Goal: Information Seeking & Learning: Compare options

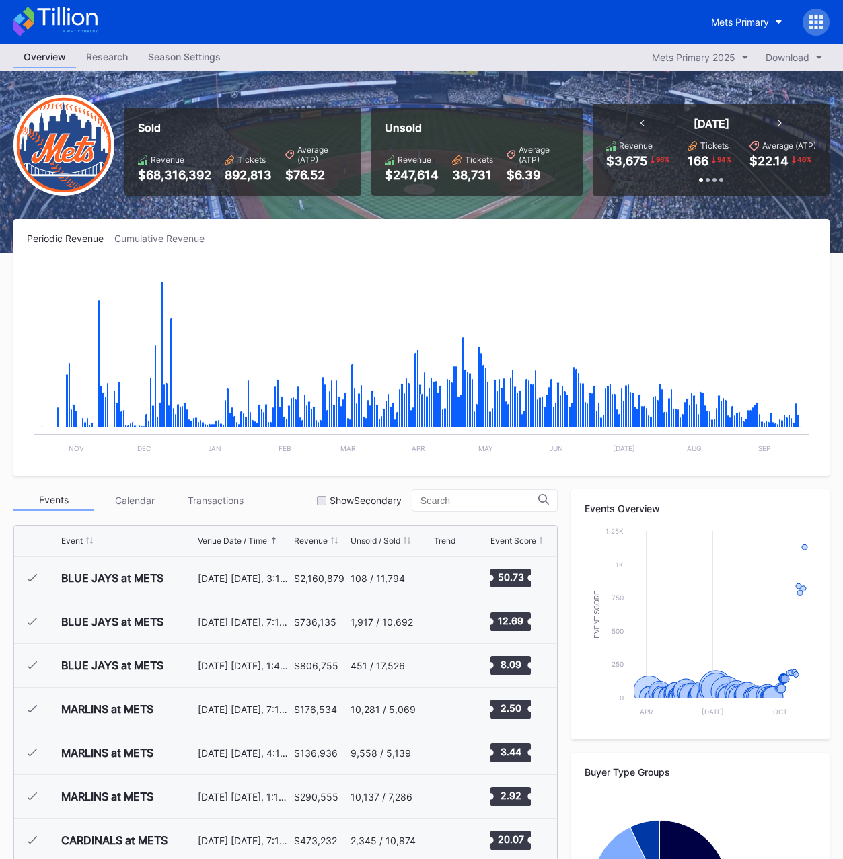
scroll to position [3625, 0]
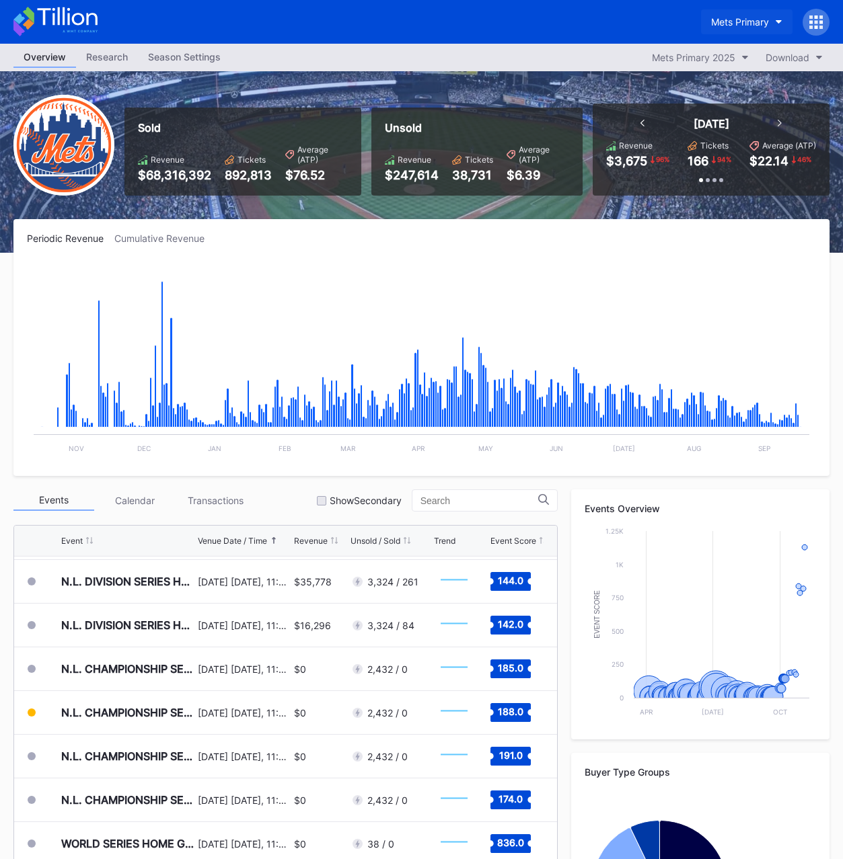
click at [734, 25] on div "Mets Primary" at bounding box center [740, 21] width 58 height 11
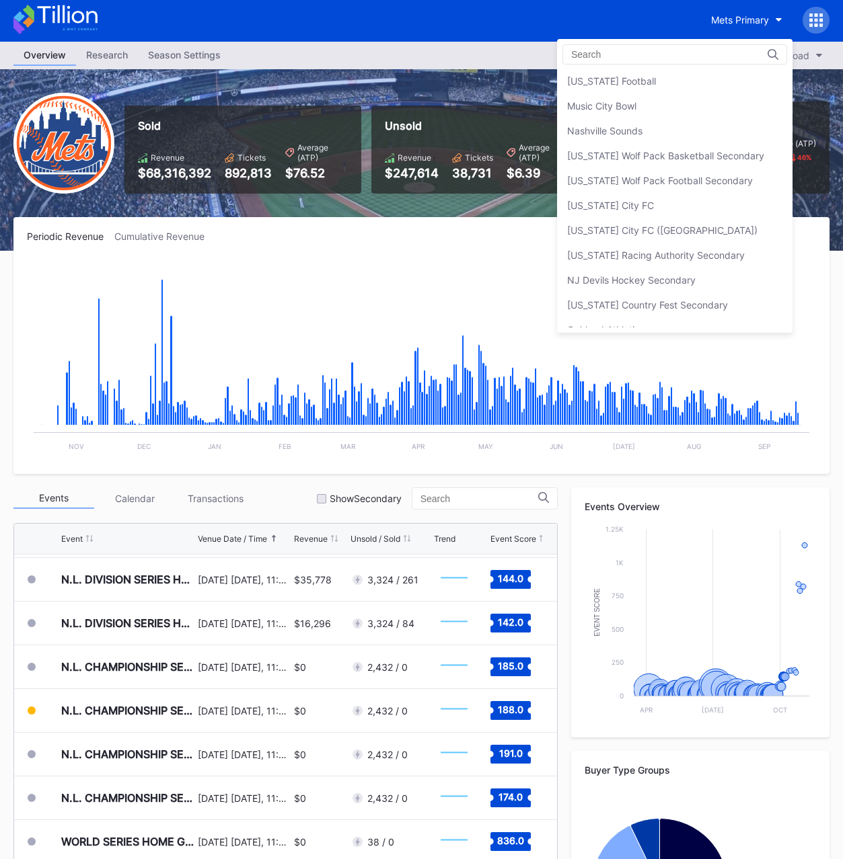
scroll to position [2455, 0]
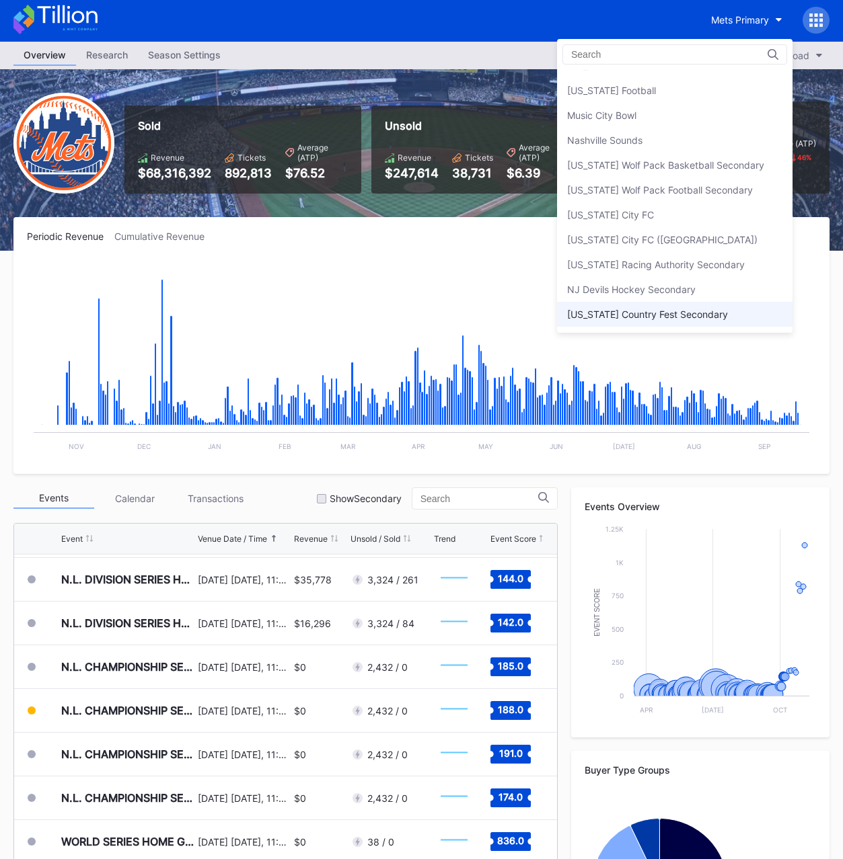
click at [646, 313] on div "[US_STATE] Country Fest Secondary" at bounding box center [647, 314] width 161 height 11
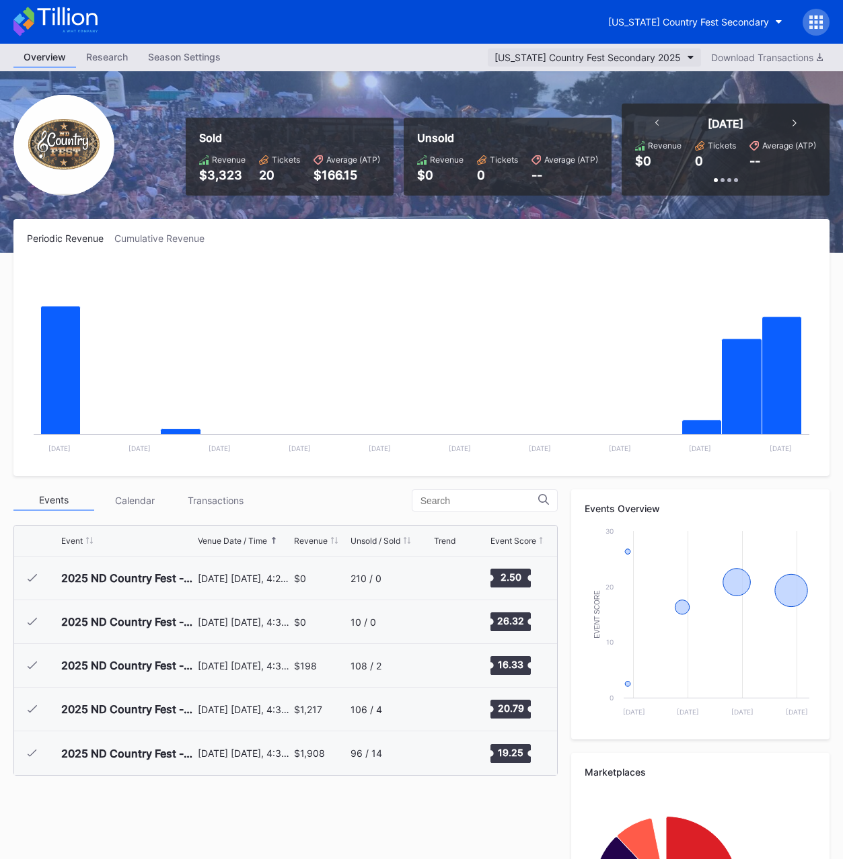
click at [617, 54] on div "[US_STATE] Country Fest Secondary 2025" at bounding box center [587, 57] width 186 height 11
click at [662, 21] on div "[US_STATE] Country Fest Secondary" at bounding box center [688, 21] width 161 height 11
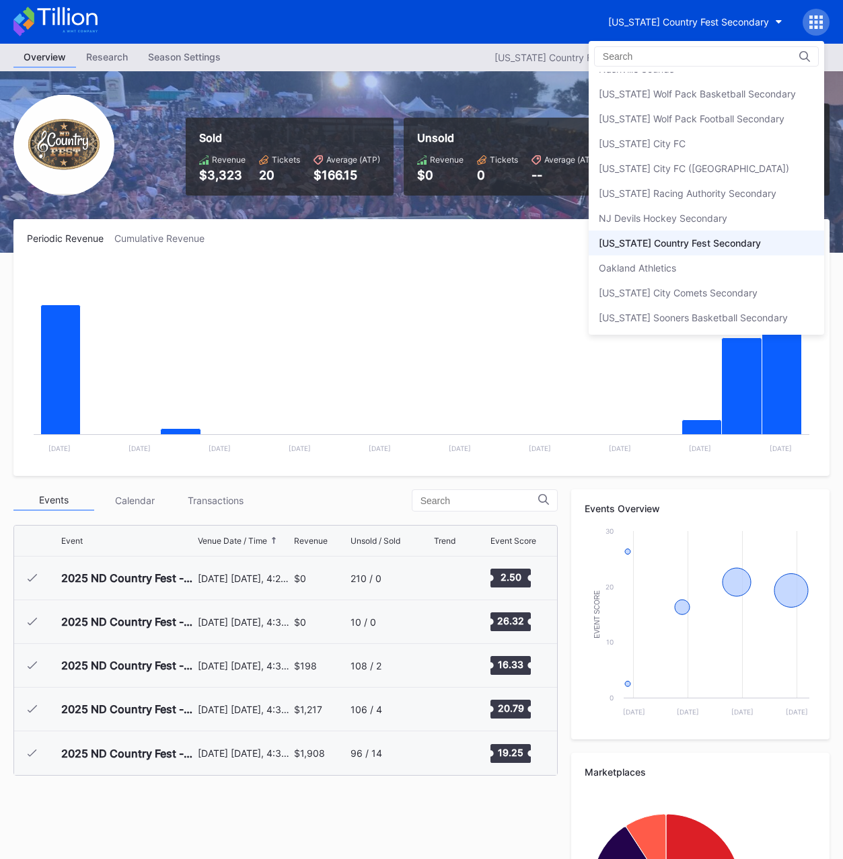
scroll to position [2502, 0]
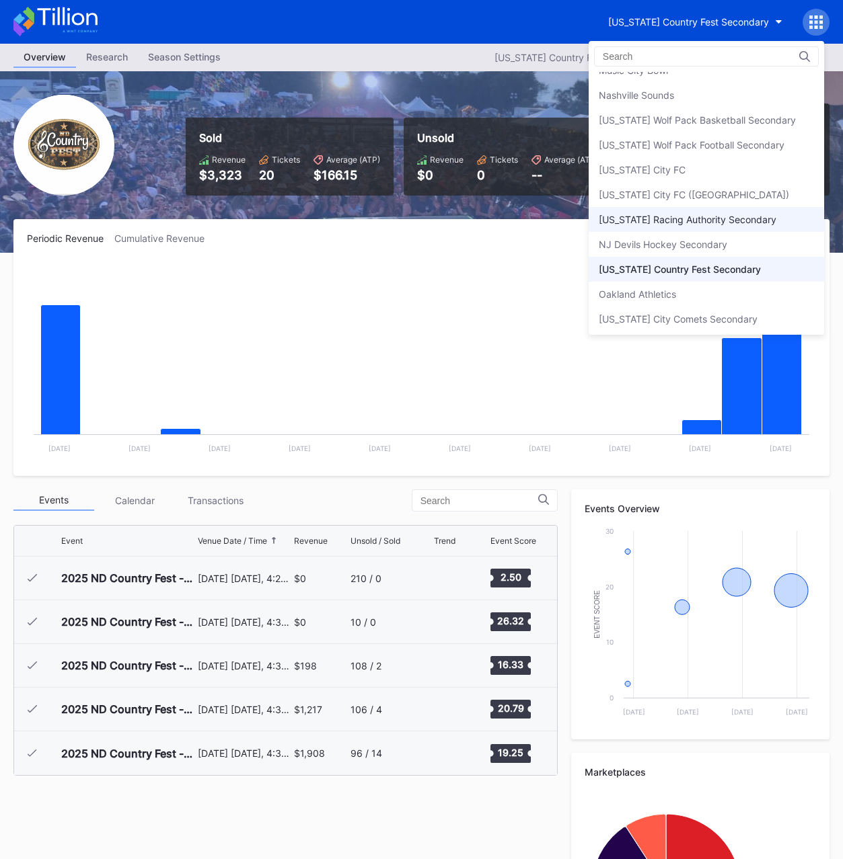
click at [687, 217] on div "[US_STATE] Racing Authority Secondary" at bounding box center [688, 219] width 178 height 11
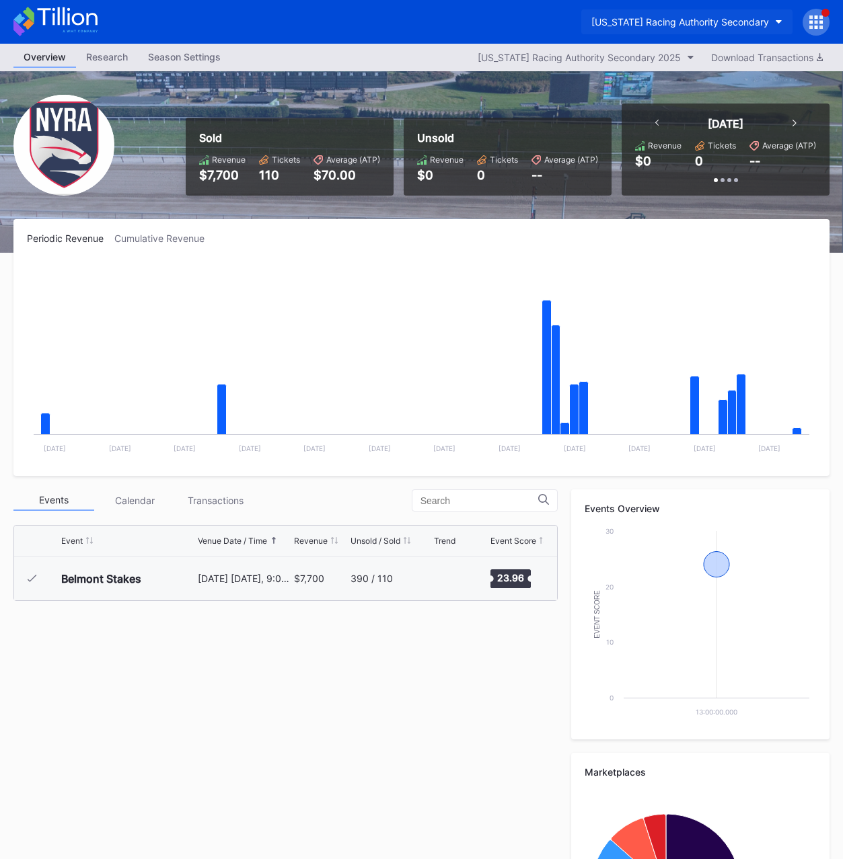
click at [684, 29] on button "[US_STATE] Racing Authority Secondary" at bounding box center [686, 21] width 211 height 25
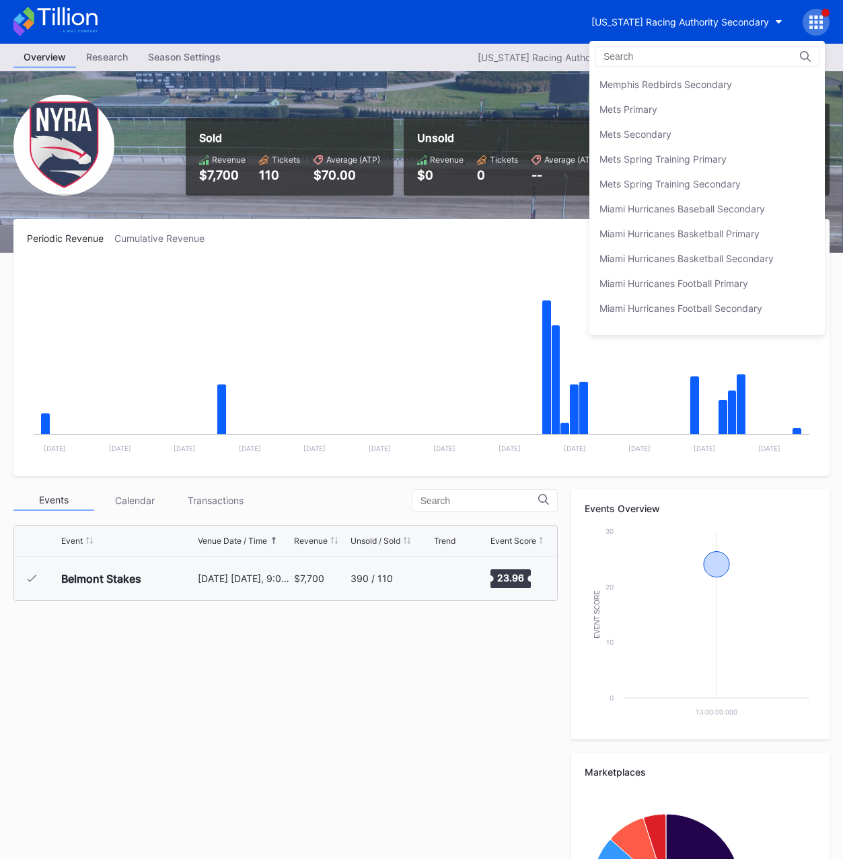
scroll to position [2165, 0]
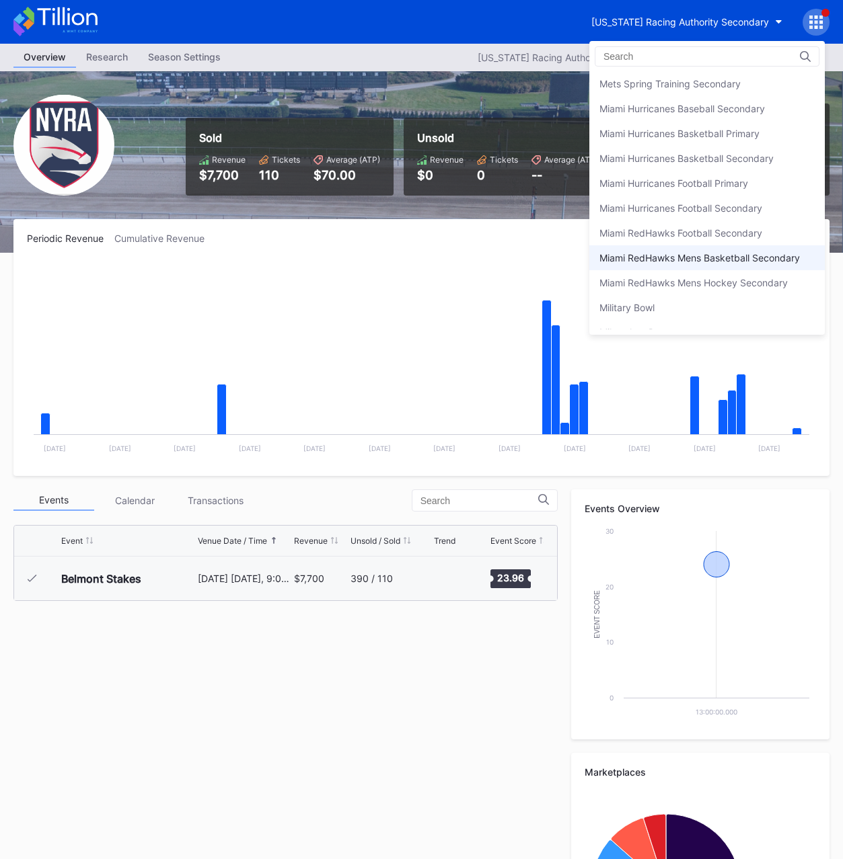
click at [712, 258] on div "Miami RedHawks Mens Basketball Secondary" at bounding box center [699, 257] width 200 height 11
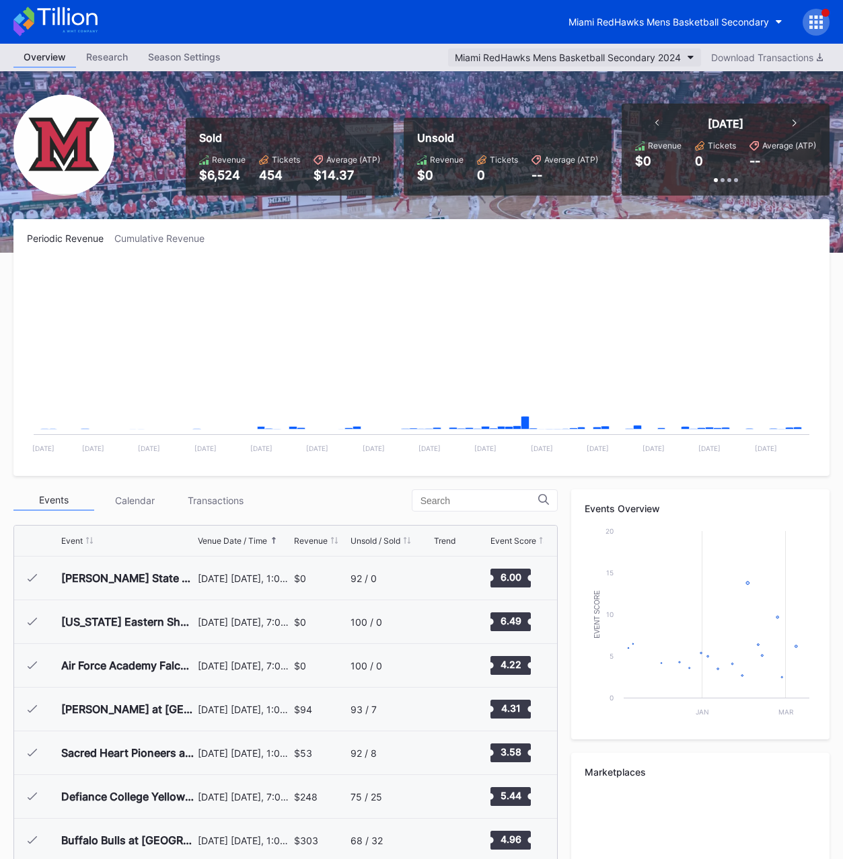
click at [640, 54] on div "Miami RedHawks Mens Basketball Secondary 2024" at bounding box center [568, 57] width 226 height 11
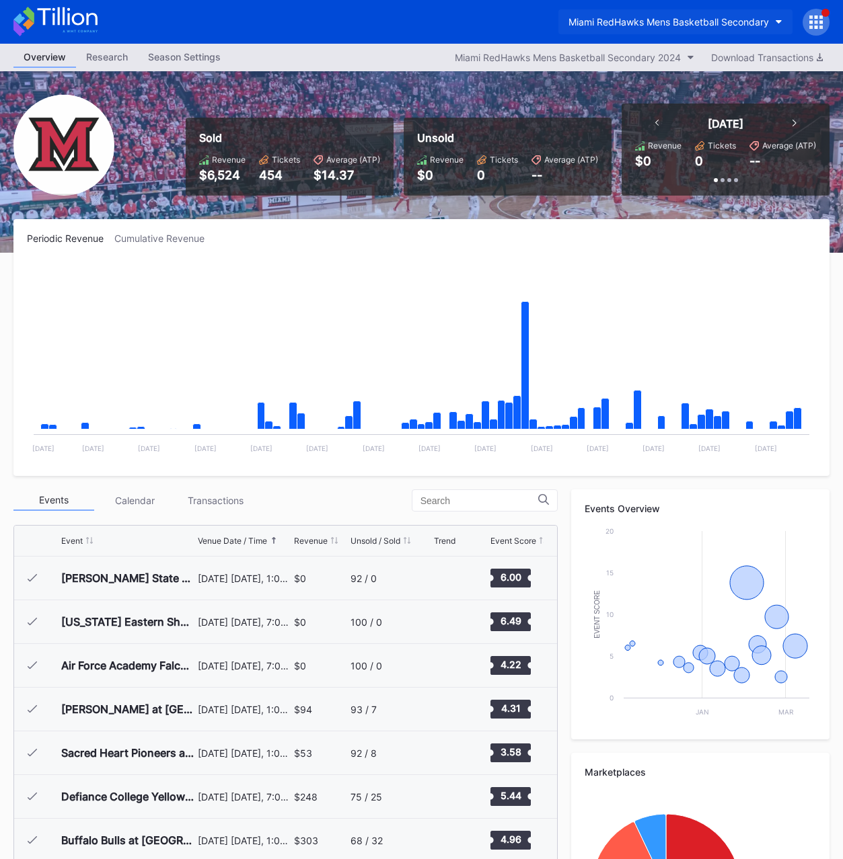
click at [693, 28] on button "Miami RedHawks Mens Basketball Secondary" at bounding box center [675, 21] width 234 height 25
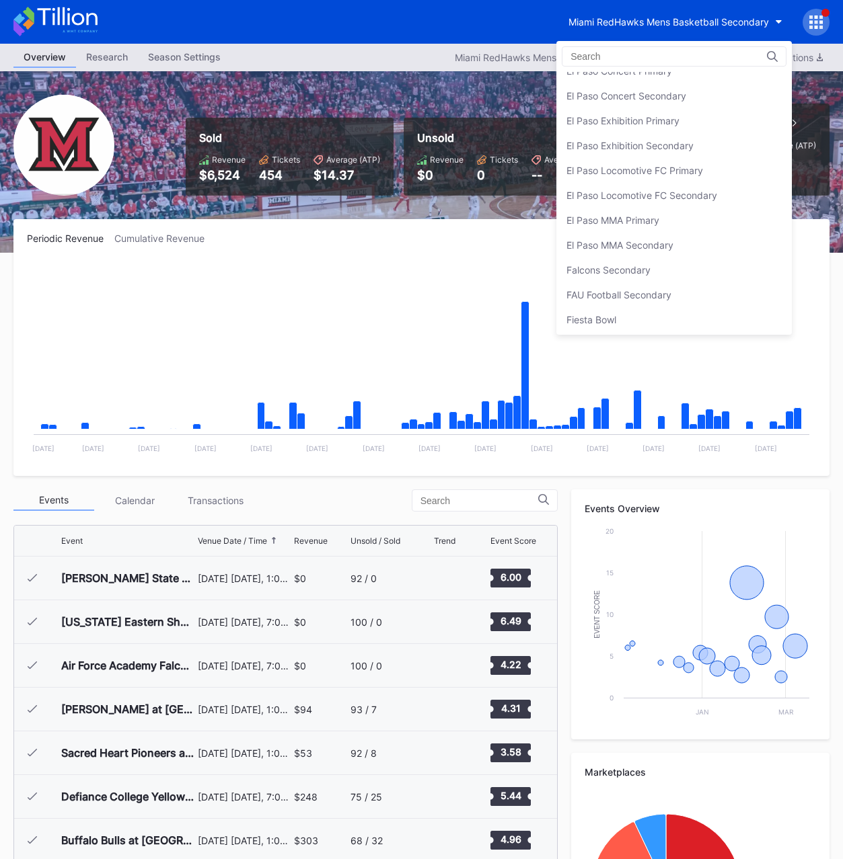
scroll to position [1230, 0]
click at [627, 225] on div "El Paso MMA Primary" at bounding box center [612, 222] width 93 height 11
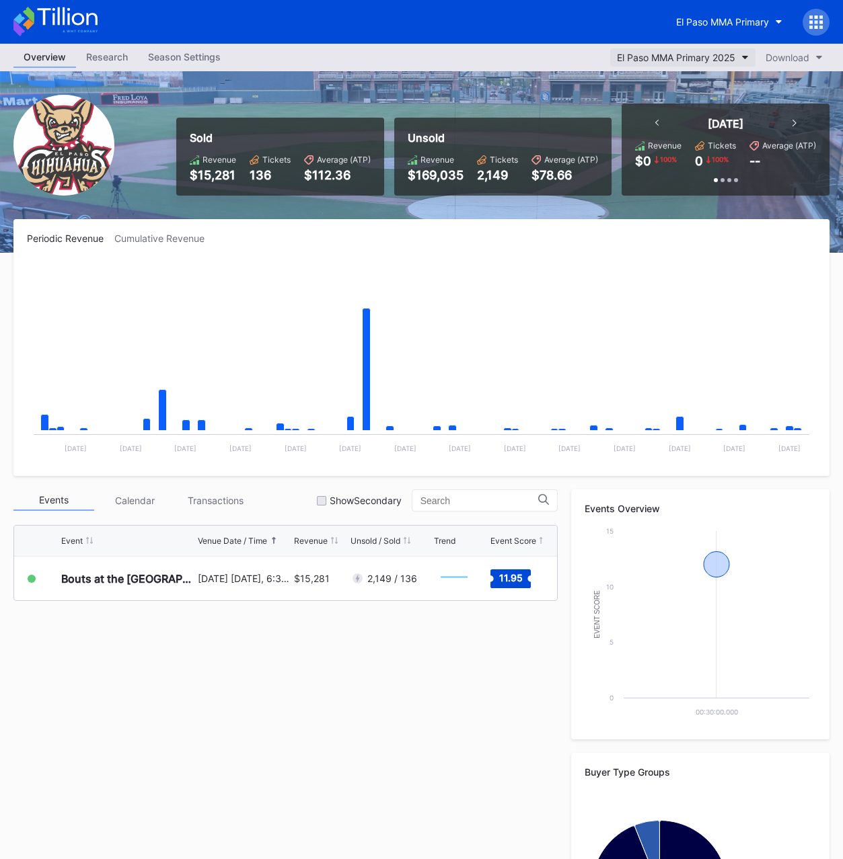
click at [661, 63] on div "El Paso MMA Primary 2025" at bounding box center [676, 57] width 118 height 11
click at [720, 27] on div "El Paso MMA Primary" at bounding box center [722, 21] width 93 height 11
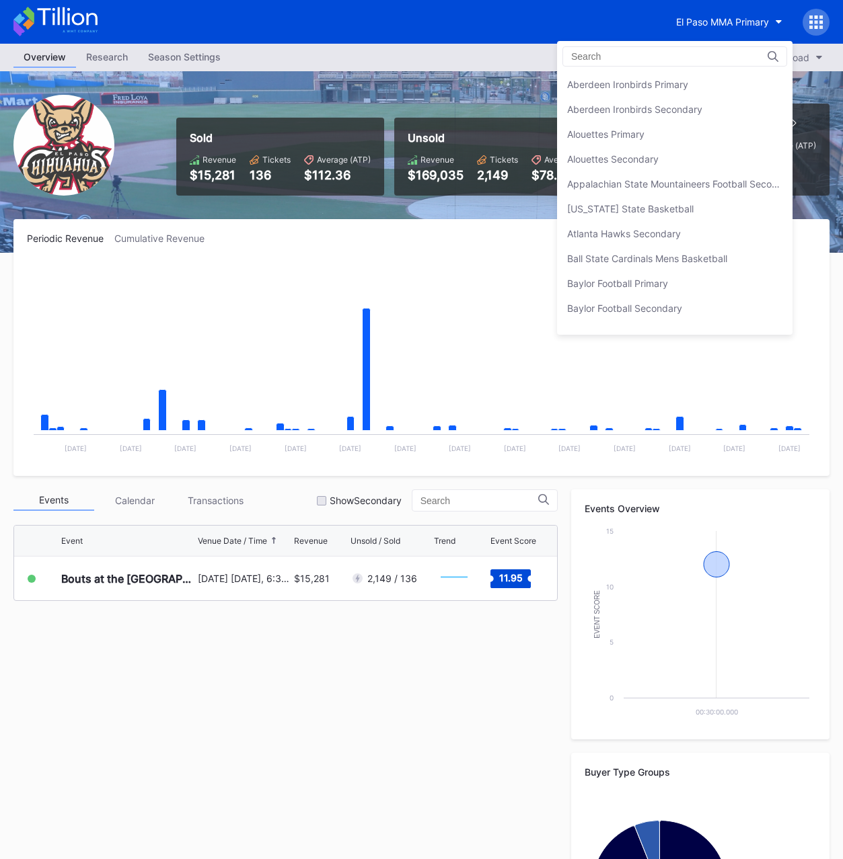
scroll to position [1368, 0]
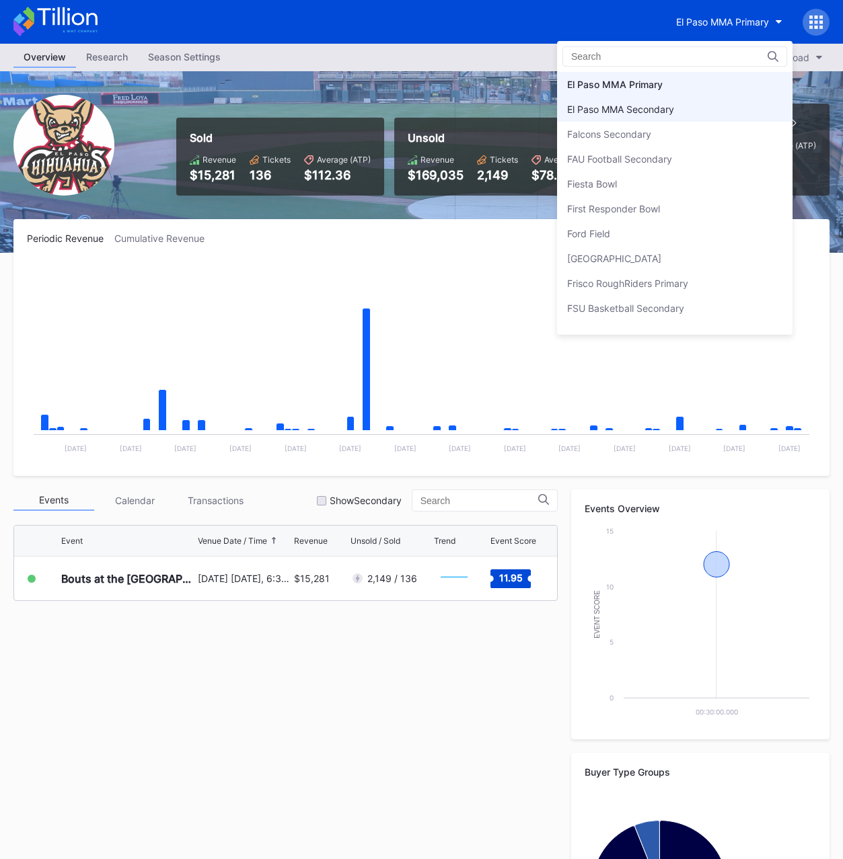
click at [656, 109] on div "El Paso MMA Secondary" at bounding box center [620, 109] width 107 height 11
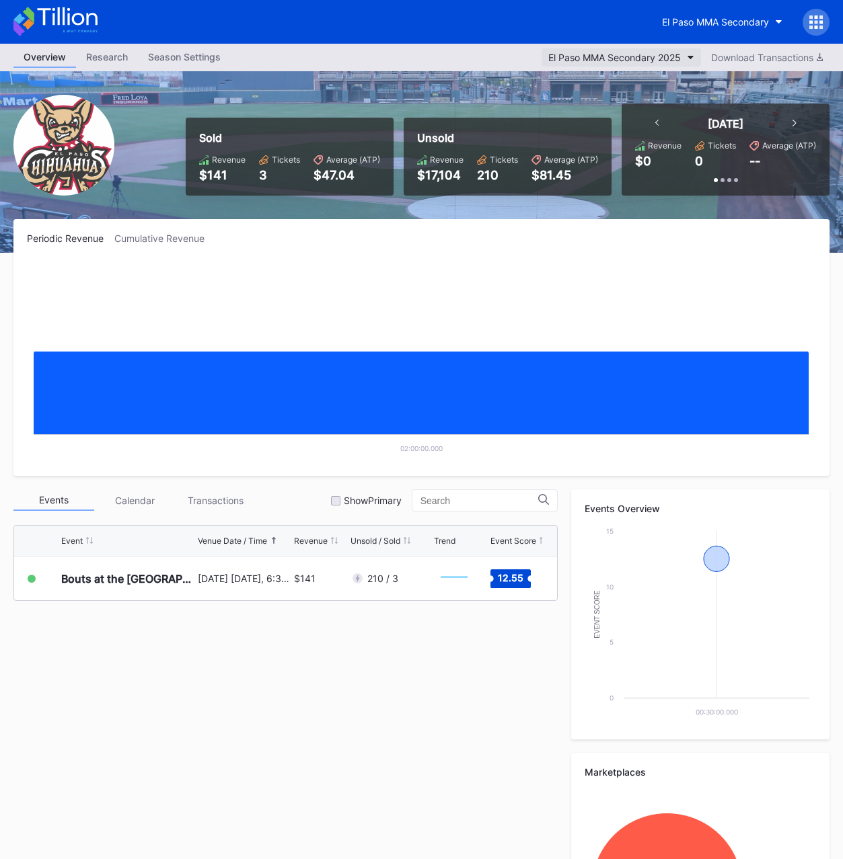
click at [617, 61] on div "El Paso MMA Secondary 2025" at bounding box center [614, 57] width 132 height 11
click at [691, 24] on div "El Paso MMA Secondary" at bounding box center [715, 21] width 107 height 11
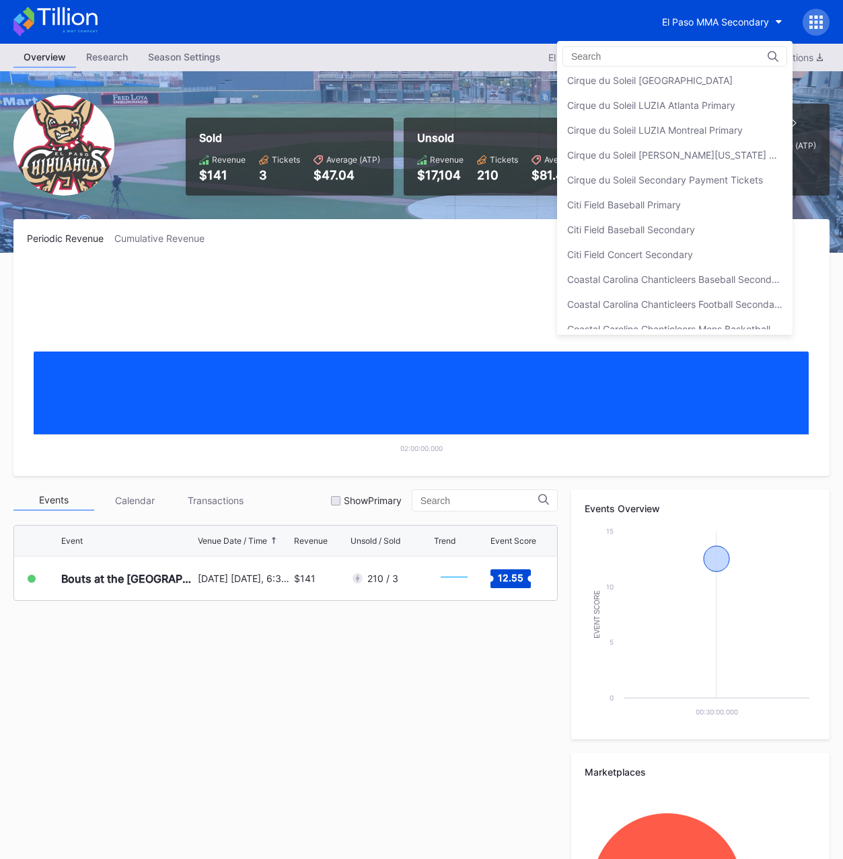
scroll to position [611, 0]
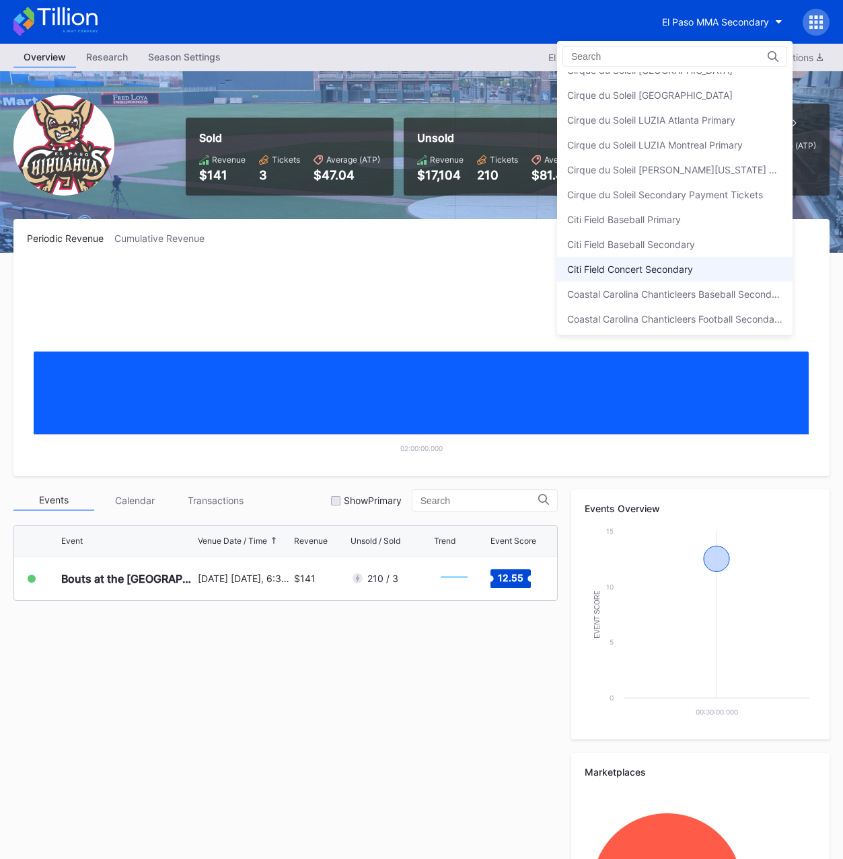
click at [650, 270] on div "Citi Field Concert Secondary" at bounding box center [630, 269] width 126 height 11
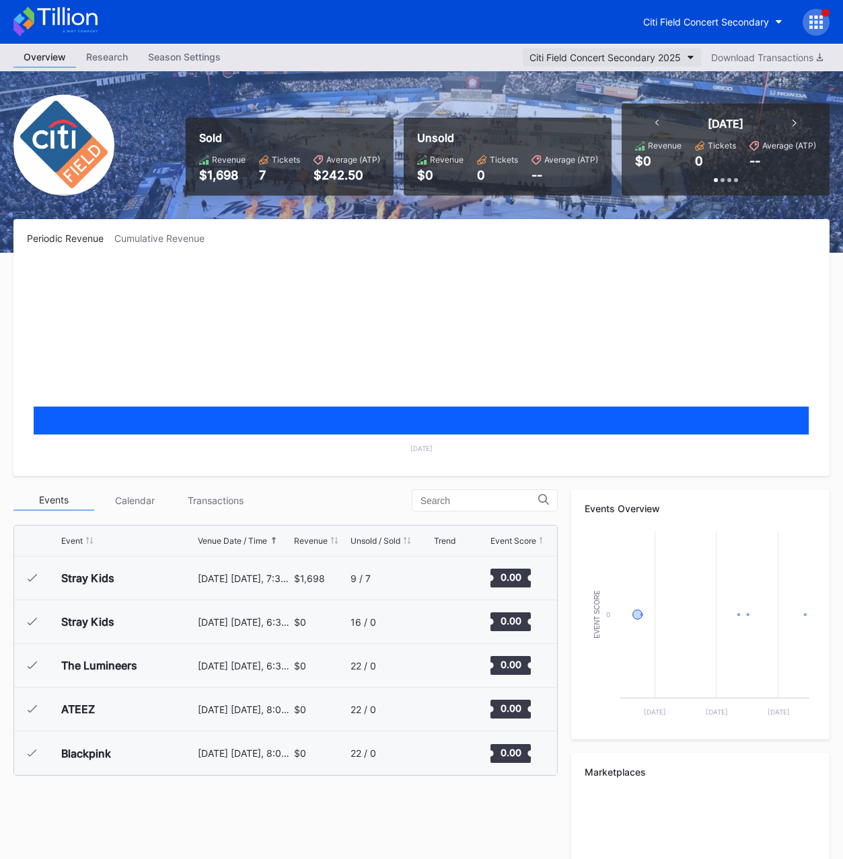
click at [624, 61] on div "Citi Field Concert Secondary 2025" at bounding box center [604, 57] width 151 height 11
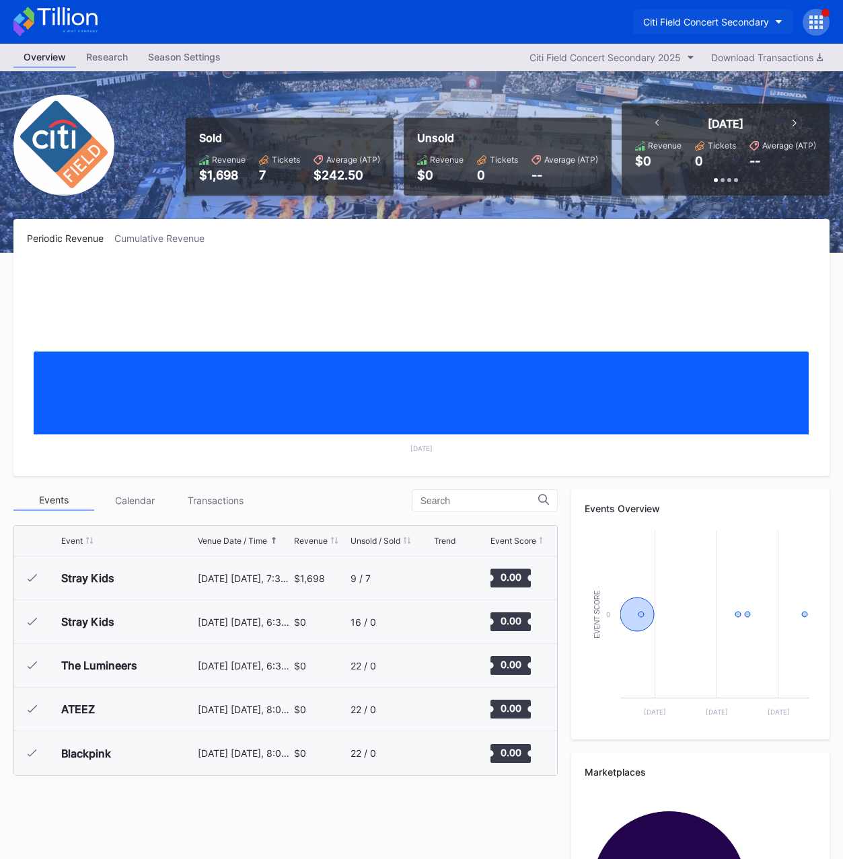
click at [682, 24] on div "Citi Field Concert Secondary" at bounding box center [706, 21] width 126 height 11
click at [674, 23] on div "Citi Field Concert Secondary" at bounding box center [706, 21] width 126 height 11
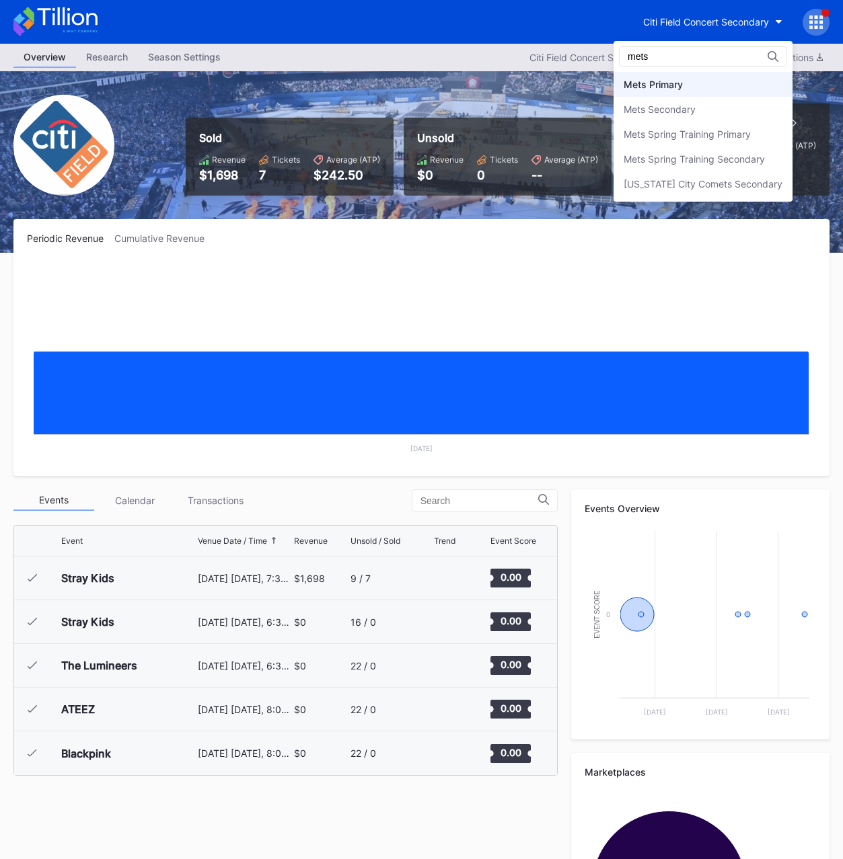
type input "mets"
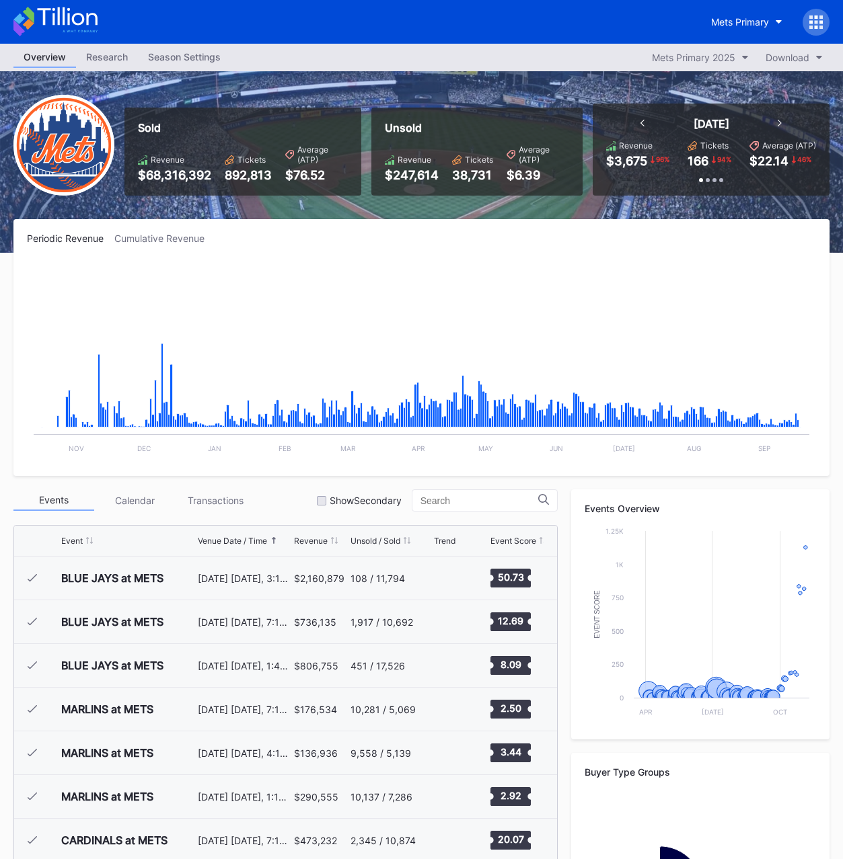
scroll to position [3278, 0]
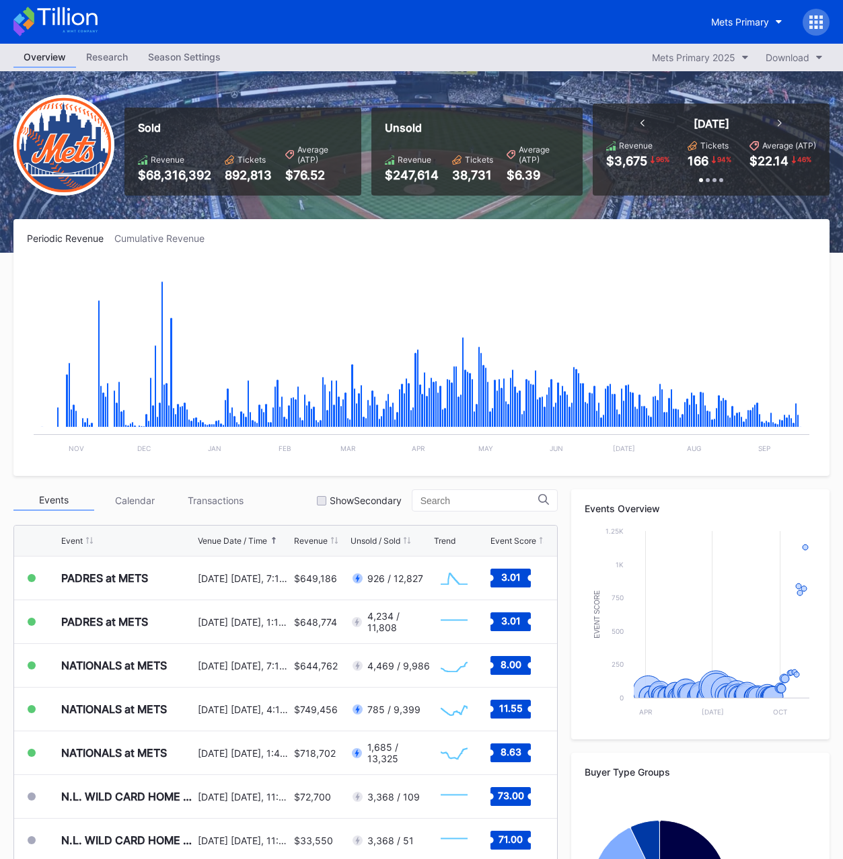
click at [176, 178] on div "$68,316,392" at bounding box center [174, 175] width 73 height 14
copy div "68,316,392"
click at [252, 166] on div "Tickets 892,813" at bounding box center [248, 169] width 47 height 28
drag, startPoint x: 252, startPoint y: 166, endPoint x: 251, endPoint y: 178, distance: 12.1
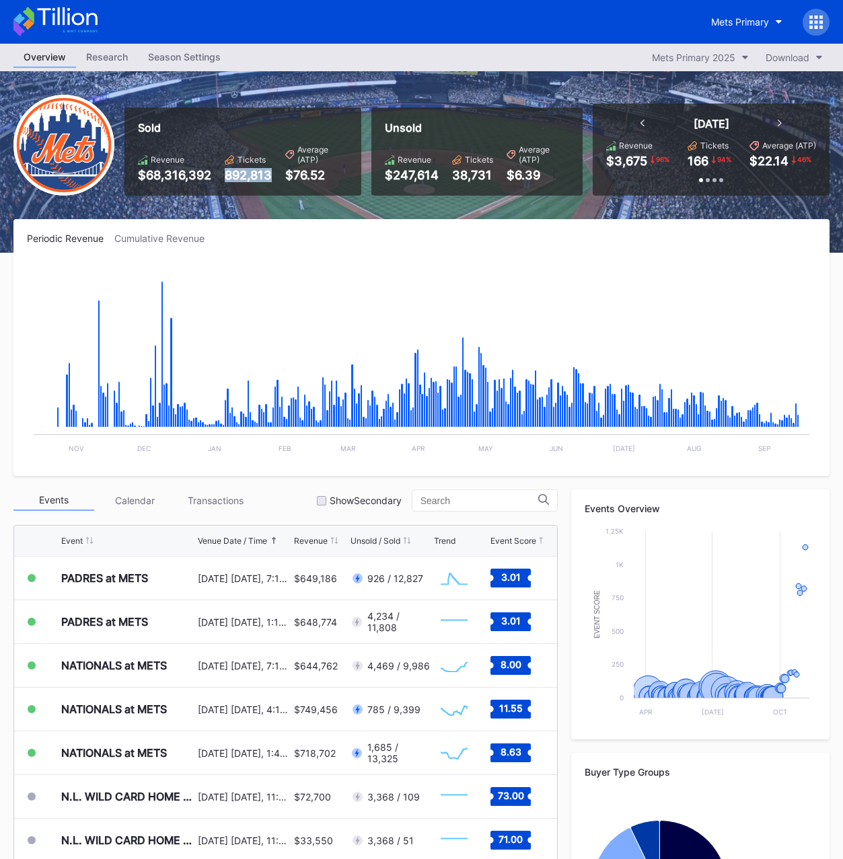
click at [252, 169] on div "Tickets 892,813" at bounding box center [248, 169] width 47 height 28
copy div "892,813"
click at [689, 61] on div "Mets Primary 2025" at bounding box center [693, 57] width 83 height 11
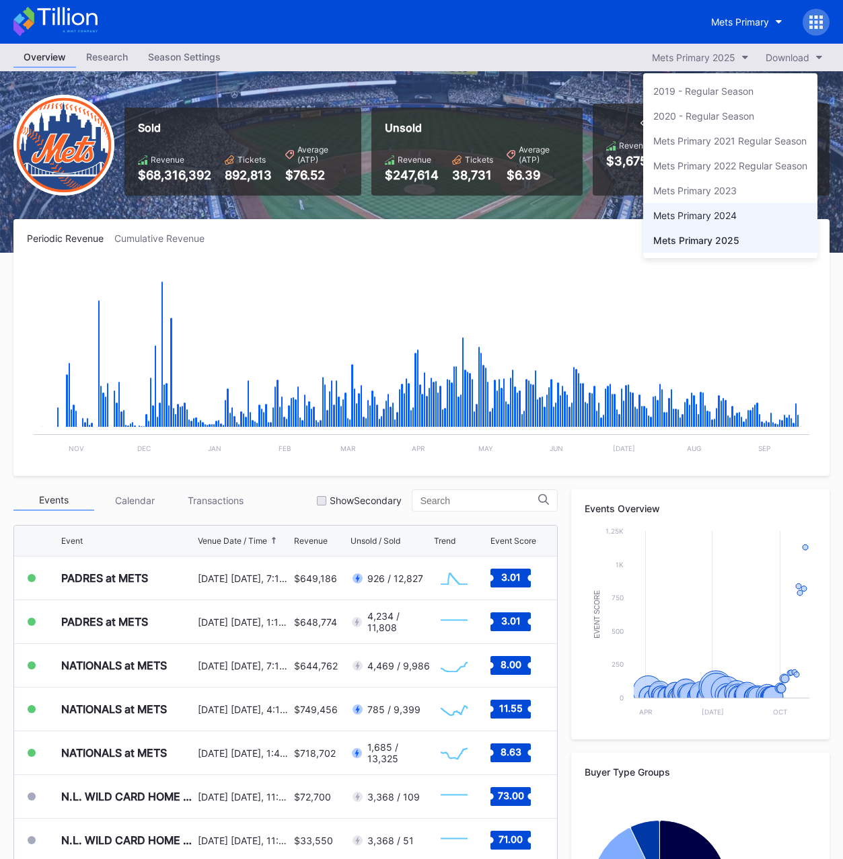
click at [698, 218] on div "Mets Primary 2024" at bounding box center [694, 215] width 83 height 11
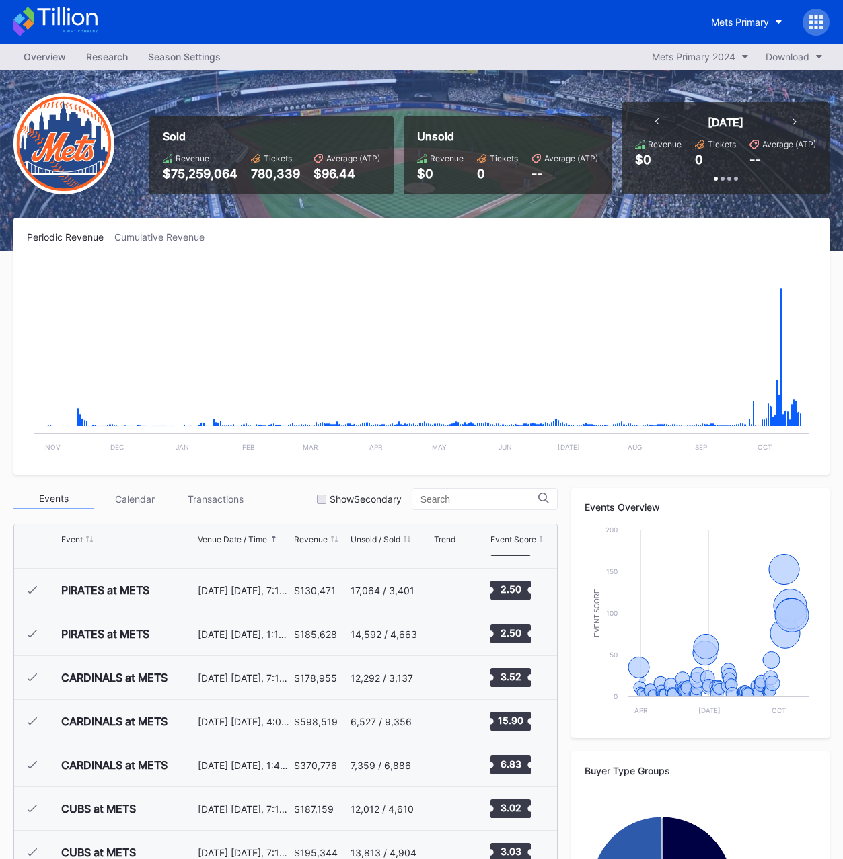
click at [268, 176] on div "780,339" at bounding box center [275, 174] width 49 height 14
copy div "780,339"
click at [218, 174] on div "$75,259,064" at bounding box center [200, 174] width 75 height 14
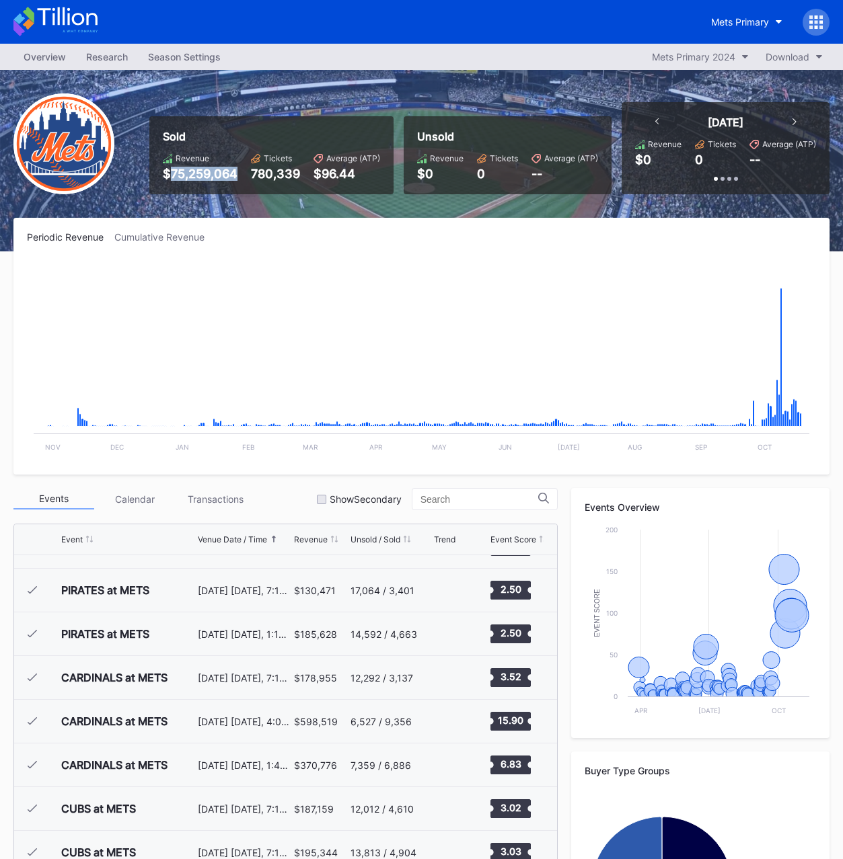
copy div "75,259,064"
click at [695, 53] on div "Mets Primary 2024" at bounding box center [693, 56] width 83 height 11
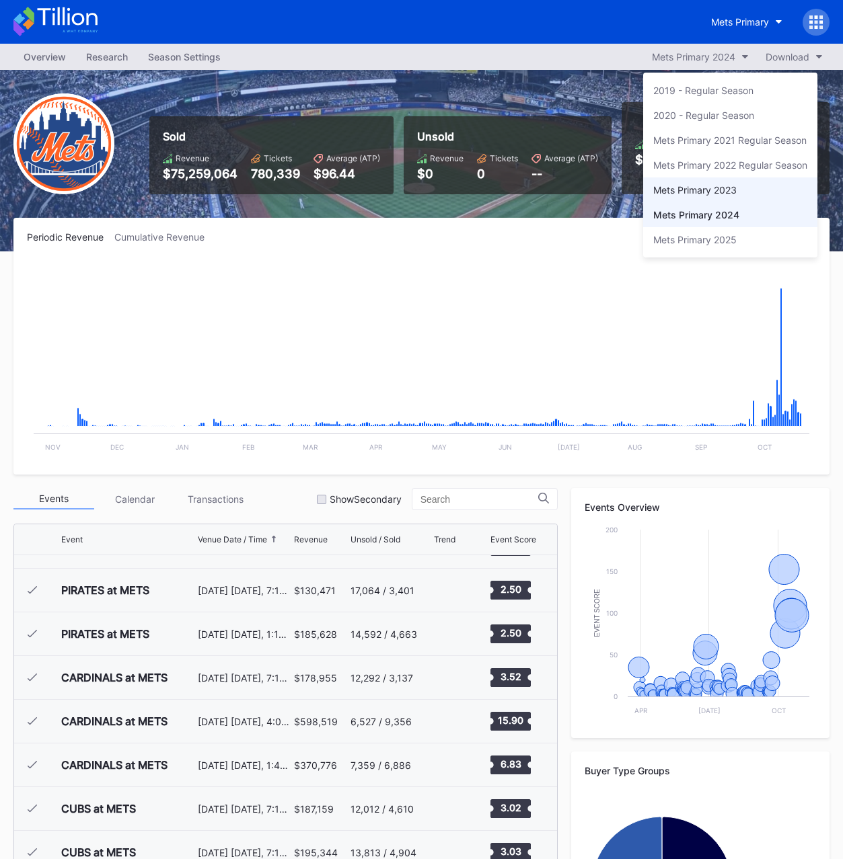
click at [688, 192] on div "Mets Primary 2023" at bounding box center [694, 189] width 83 height 11
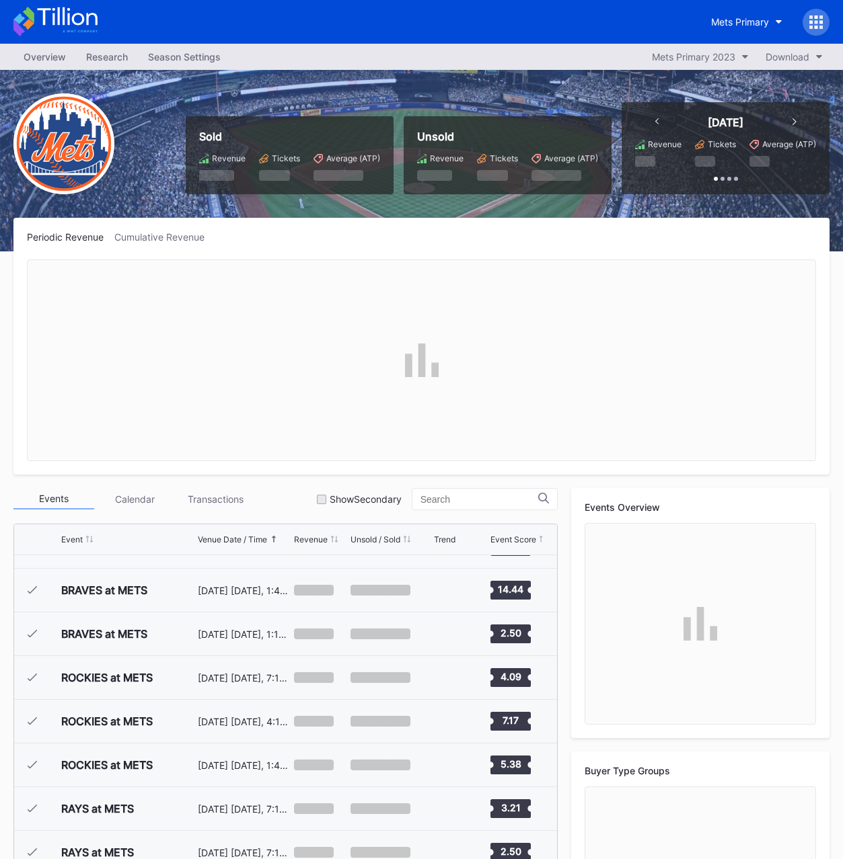
scroll to position [3100, 0]
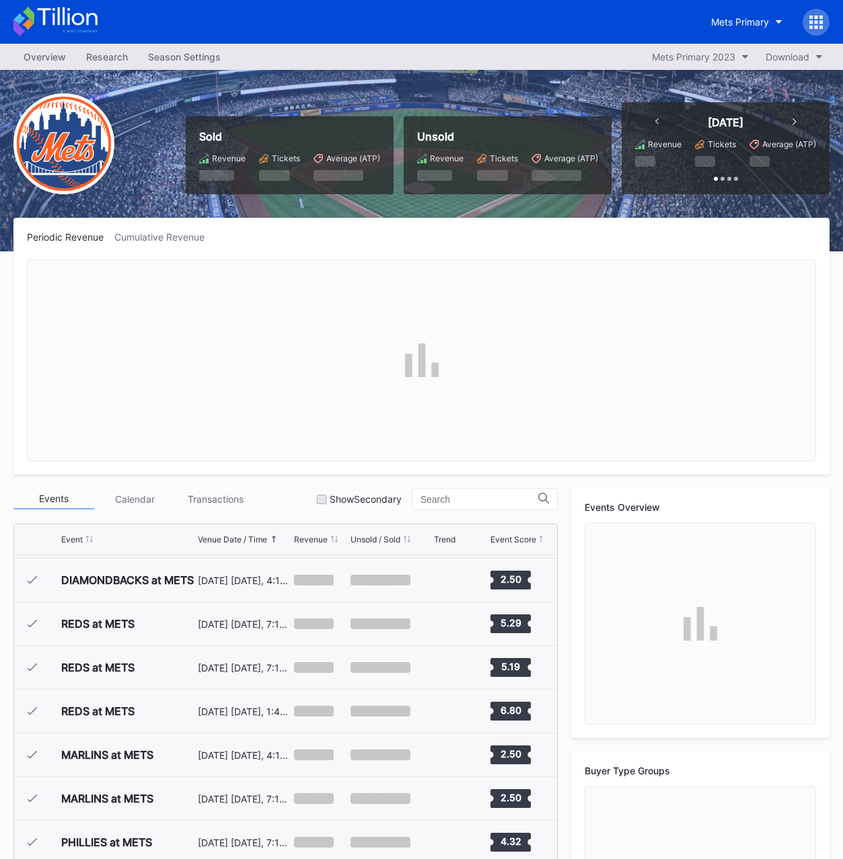
click at [173, 202] on div "Sold Revenue Tickets Average (ATP) Unsold Revenue Tickets Average (ATP) [DATE] …" at bounding box center [421, 161] width 843 height 182
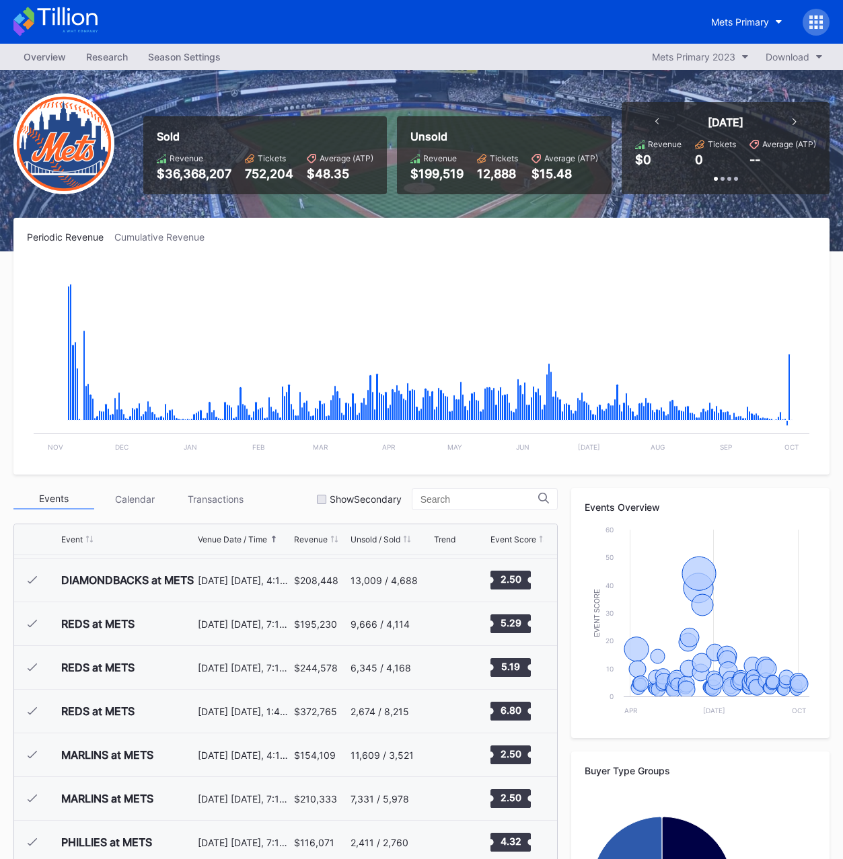
click at [270, 186] on div "Sold Revenue $36,368,207 Tickets 752,204 Average (ATP) $48.35" at bounding box center [264, 155] width 243 height 78
click at [262, 178] on div "752,204" at bounding box center [269, 174] width 48 height 14
copy div "752,204"
click at [187, 180] on div "$36,368,207" at bounding box center [194, 174] width 75 height 14
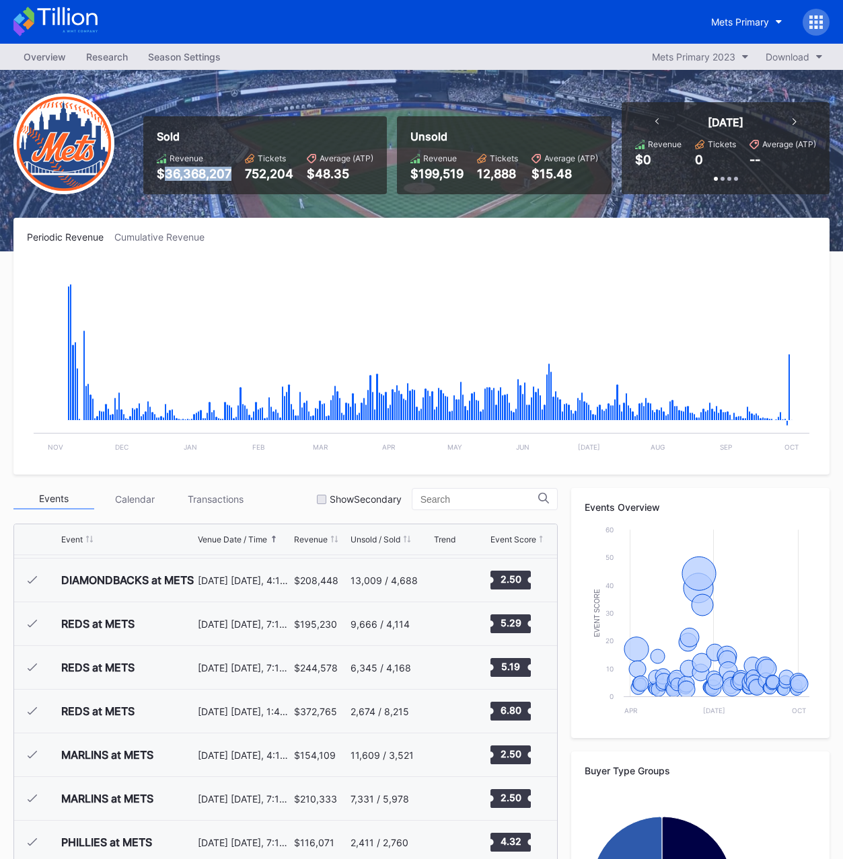
click at [187, 180] on div "$36,368,207" at bounding box center [194, 174] width 75 height 14
copy div "36,368,207"
click at [691, 63] on button "Mets Primary 2023" at bounding box center [700, 57] width 110 height 18
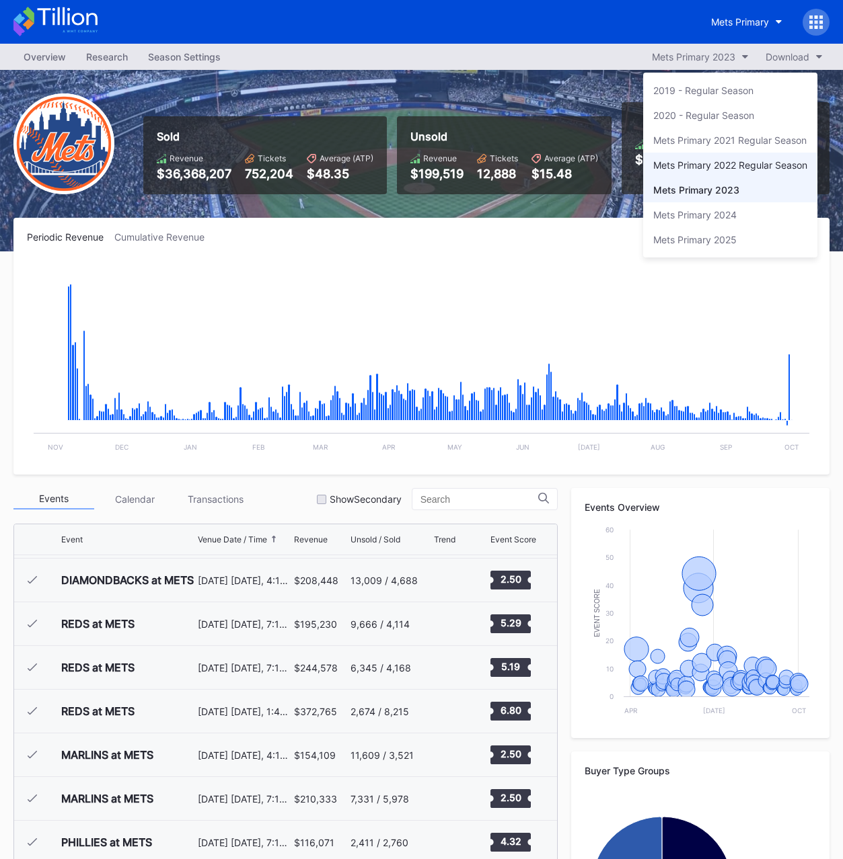
click at [709, 171] on div "Mets Primary 2022 Regular Season" at bounding box center [730, 165] width 174 height 25
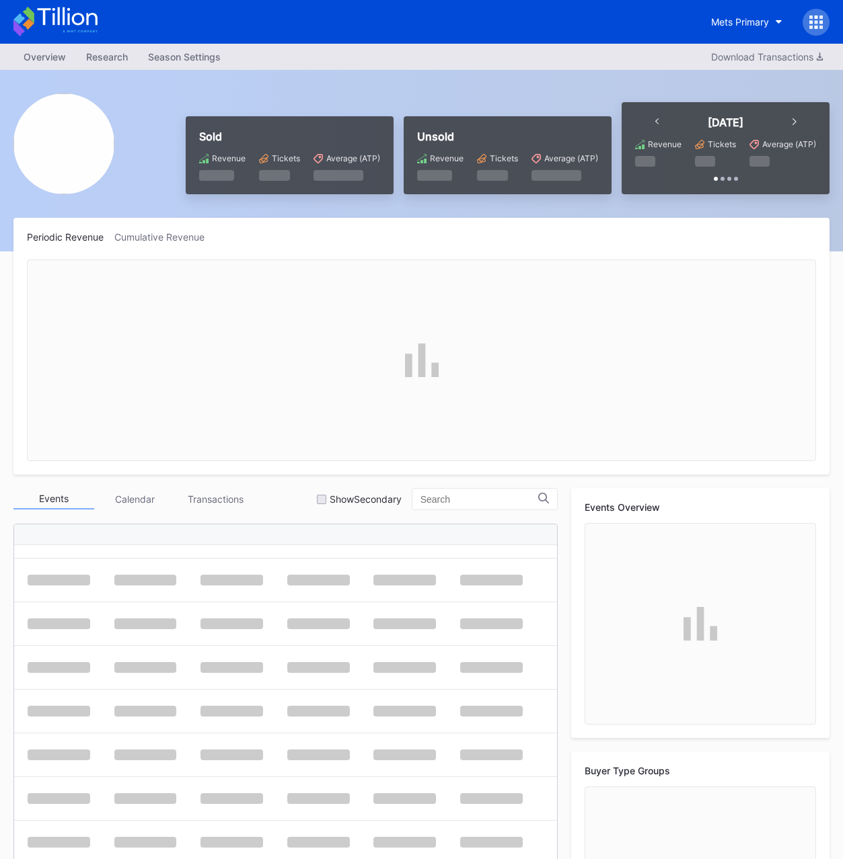
scroll to position [424, 0]
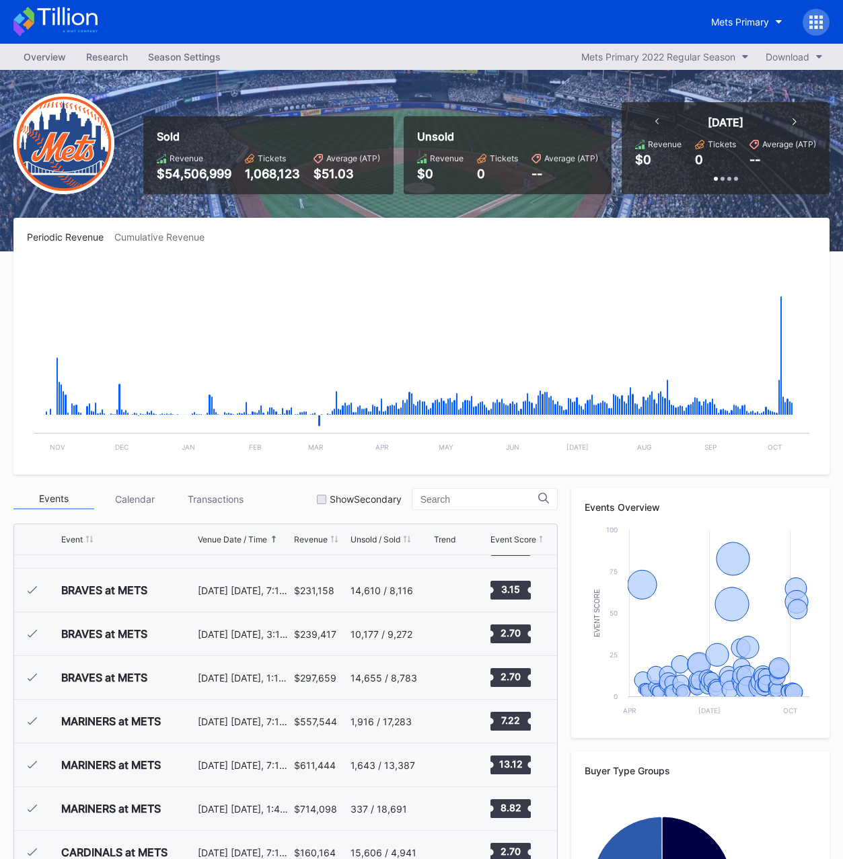
click at [283, 132] on div "Sold" at bounding box center [268, 136] width 223 height 13
click at [271, 177] on div "1,068,123" at bounding box center [272, 174] width 55 height 14
copy div "1,068,123"
click at [188, 179] on div "$54,506,999" at bounding box center [194, 174] width 75 height 14
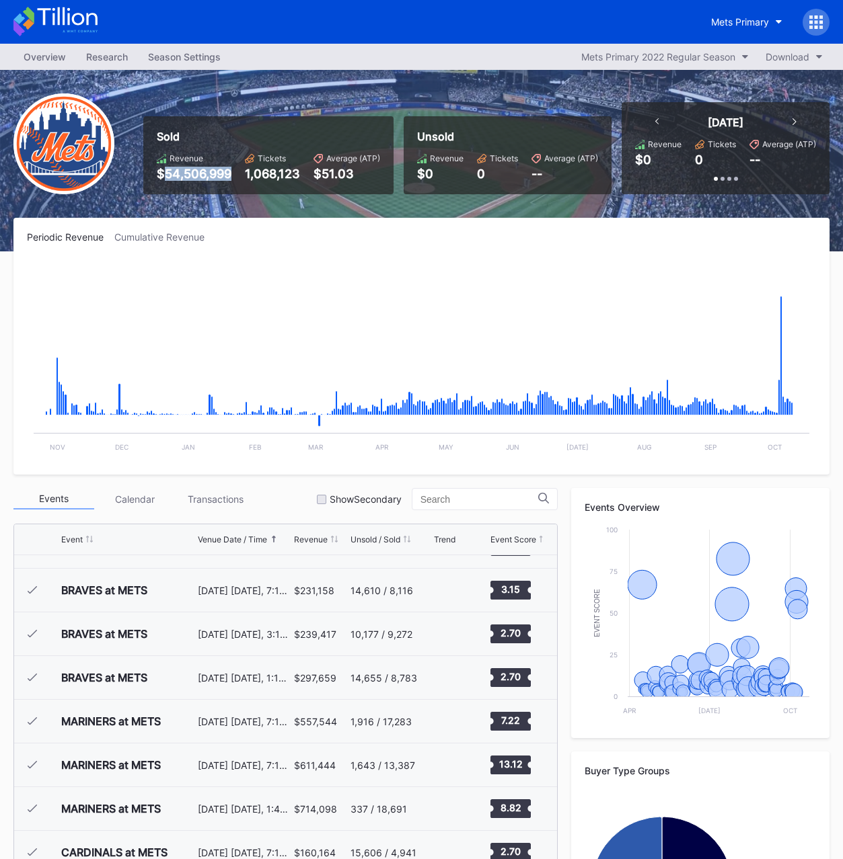
click at [188, 179] on div "$54,506,999" at bounding box center [194, 174] width 75 height 14
copy div "54,506,999"
click at [739, 22] on div "Mets Primary" at bounding box center [740, 21] width 58 height 11
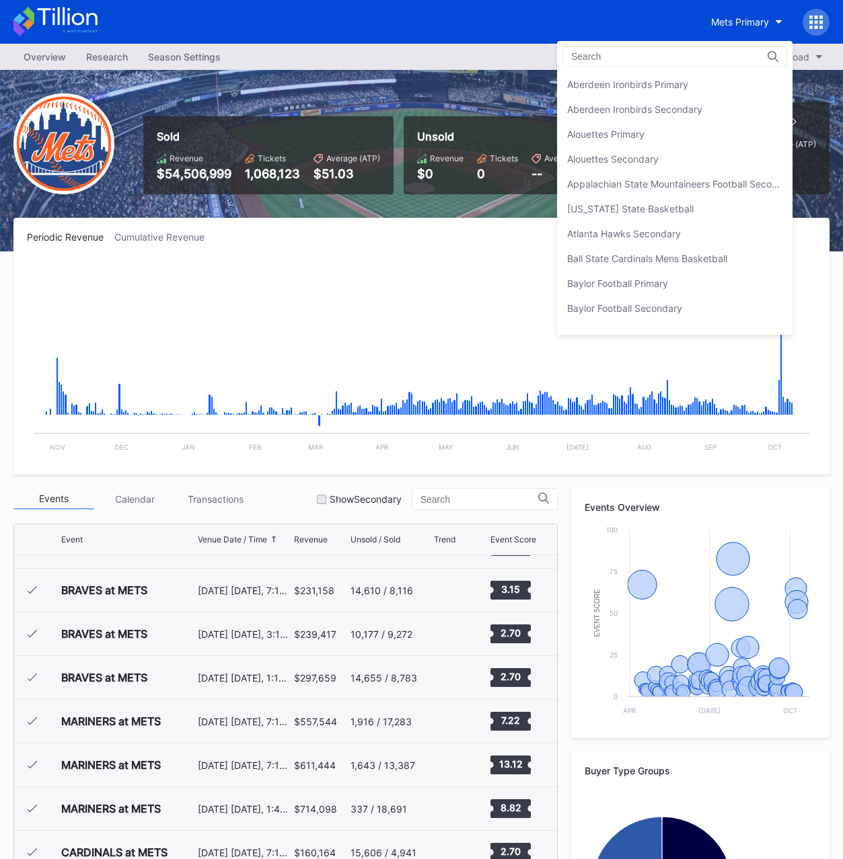
scroll to position [2090, 0]
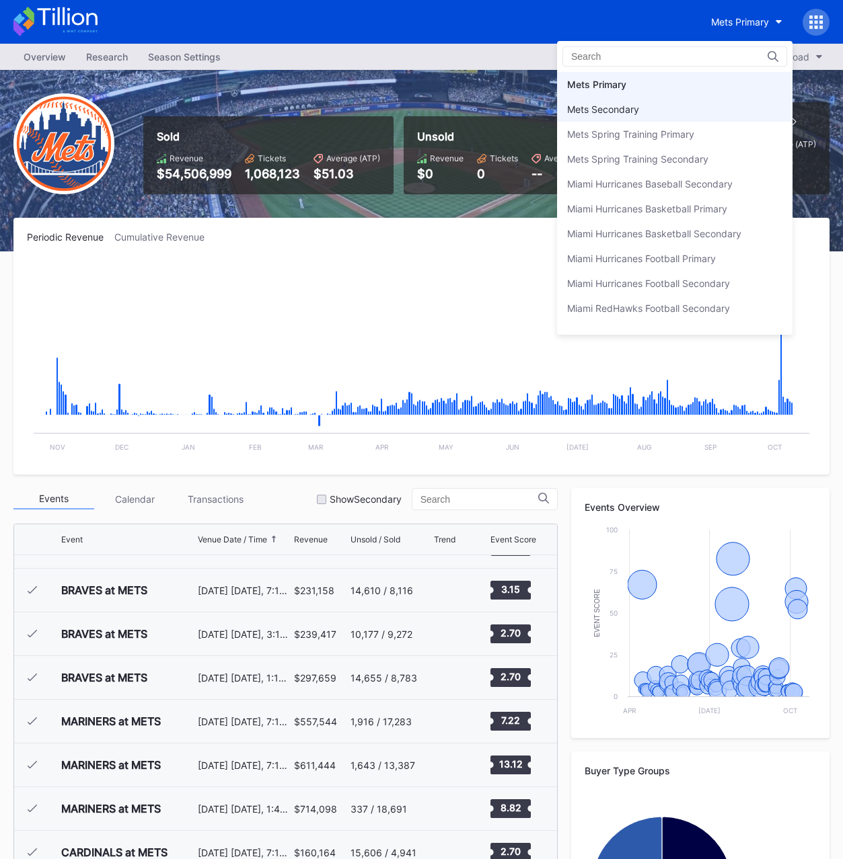
click at [656, 106] on div "Mets Secondary" at bounding box center [674, 109] width 235 height 25
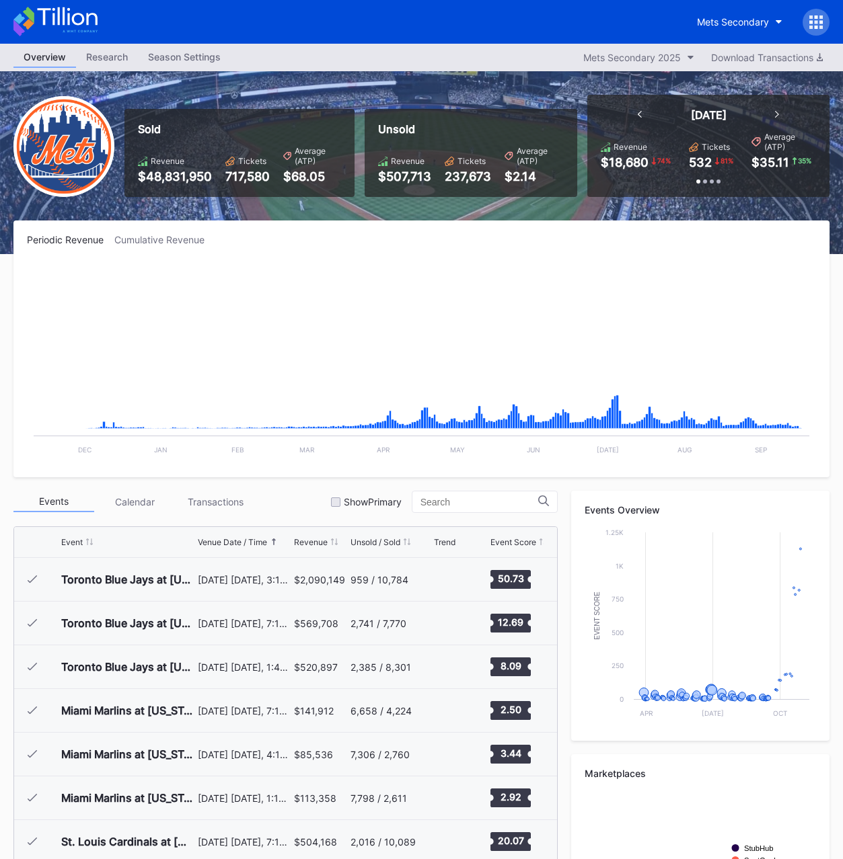
scroll to position [3278, 0]
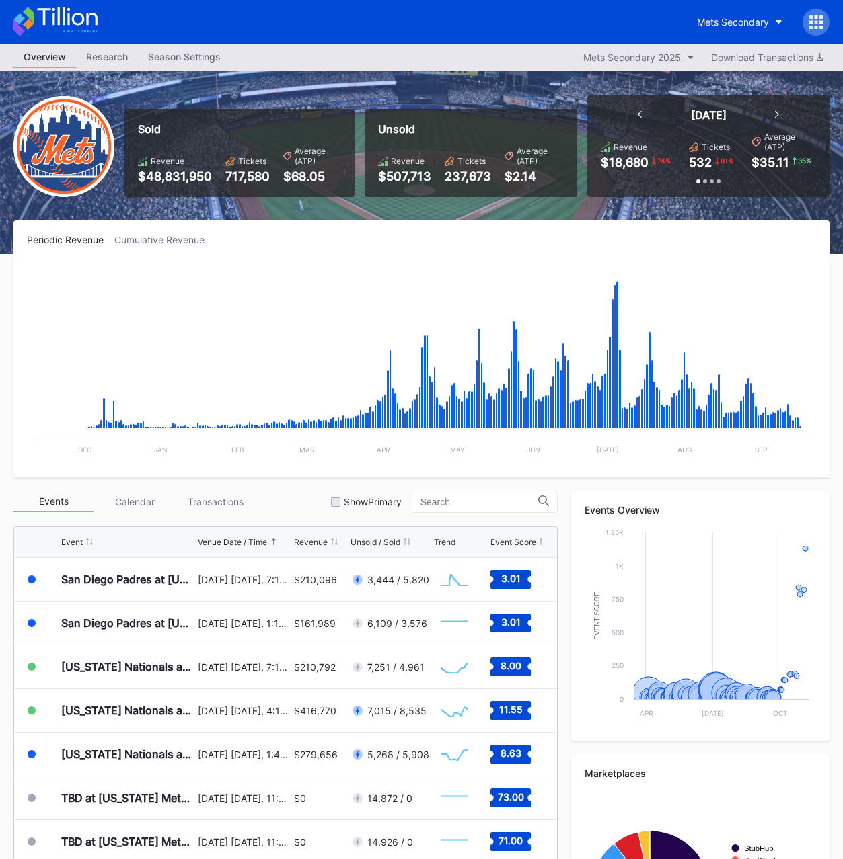
click at [237, 174] on div "717,580" at bounding box center [247, 176] width 44 height 14
copy div "717,580"
click at [180, 180] on div "$48,831,950" at bounding box center [175, 176] width 74 height 14
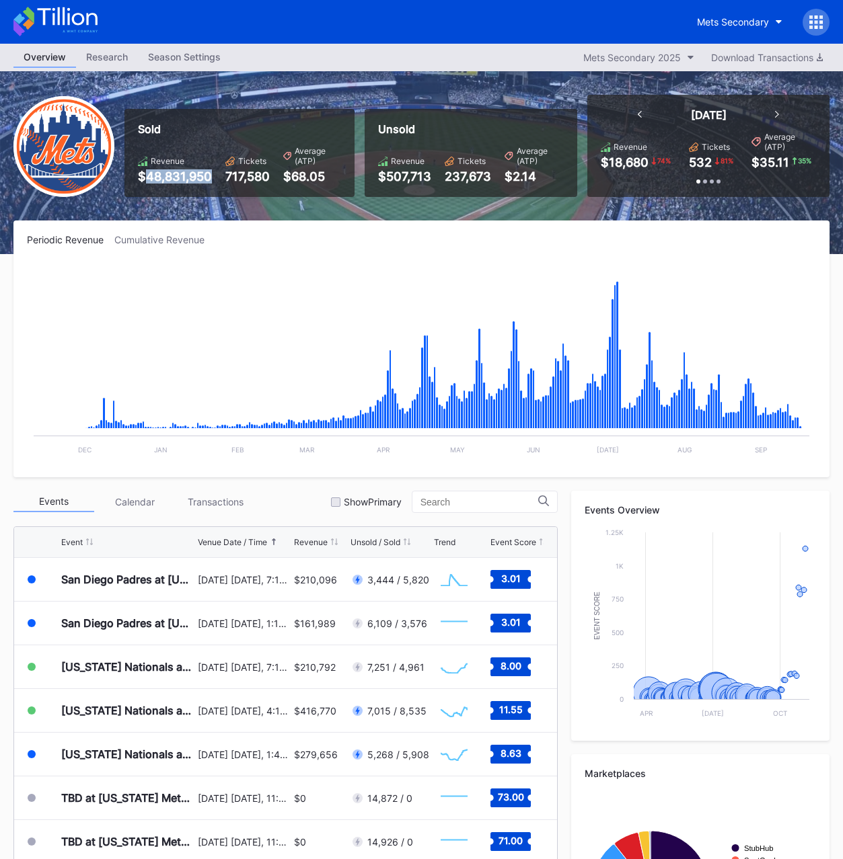
copy div "48,831,950"
click at [646, 56] on div "Mets Secondary 2025" at bounding box center [632, 57] width 98 height 11
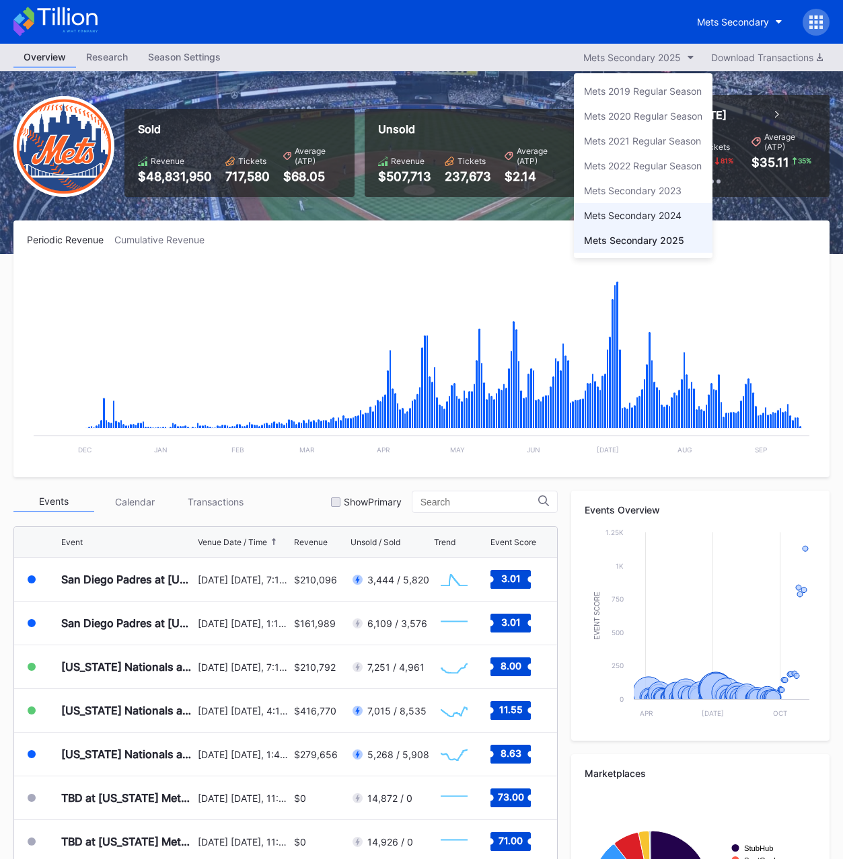
click at [631, 210] on div "Mets Secondary 2024" at bounding box center [633, 215] width 98 height 11
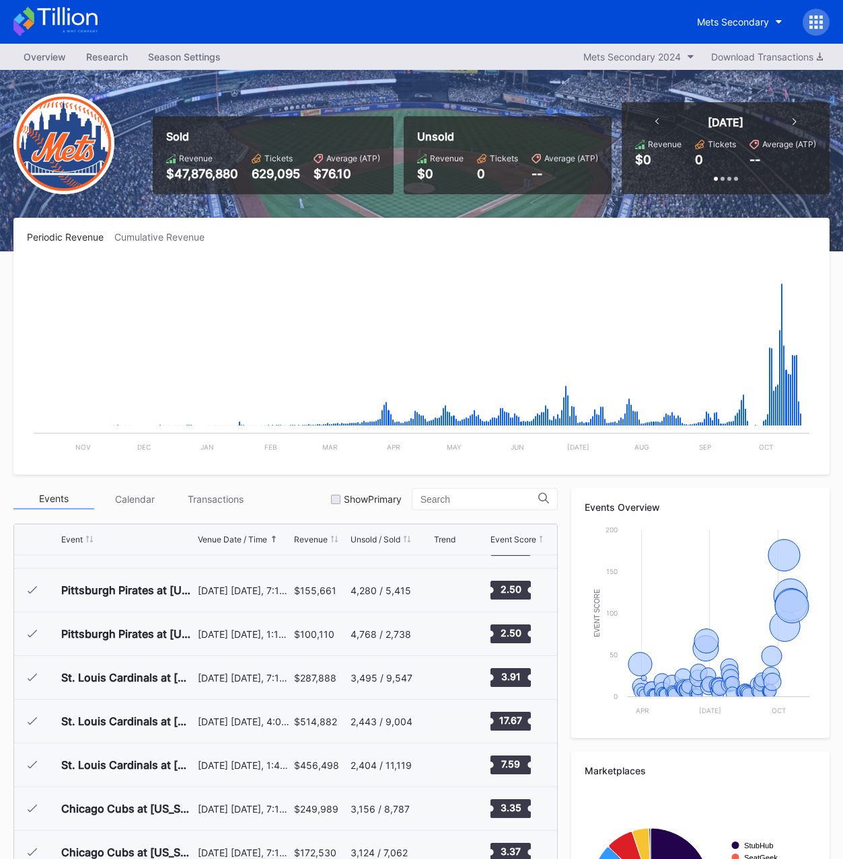
click at [262, 178] on div "629,095" at bounding box center [276, 174] width 48 height 14
click at [200, 174] on div "$47,876,880" at bounding box center [202, 174] width 72 height 14
click at [661, 56] on div "Mets Secondary 2024" at bounding box center [632, 56] width 98 height 11
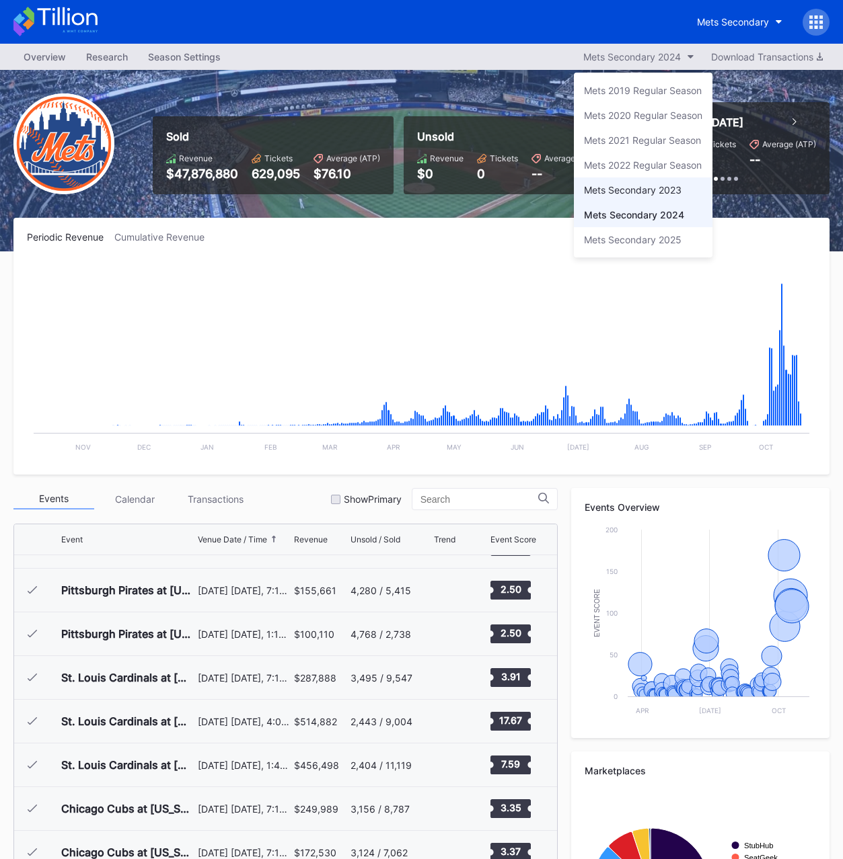
click at [631, 188] on div "Mets Secondary 2023" at bounding box center [633, 189] width 98 height 11
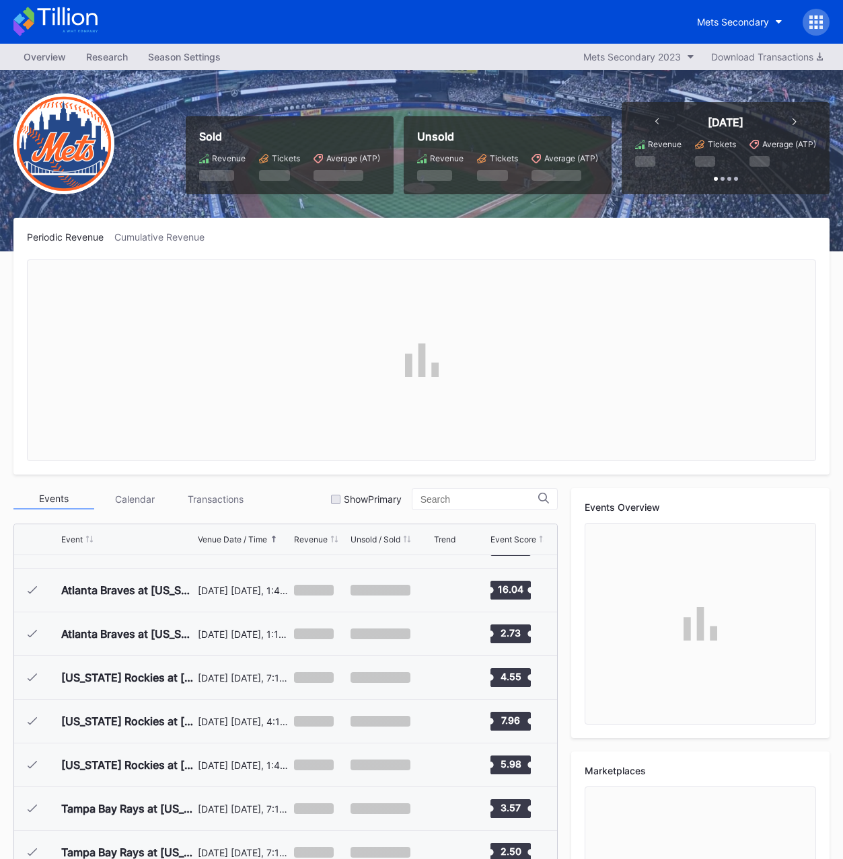
scroll to position [3100, 0]
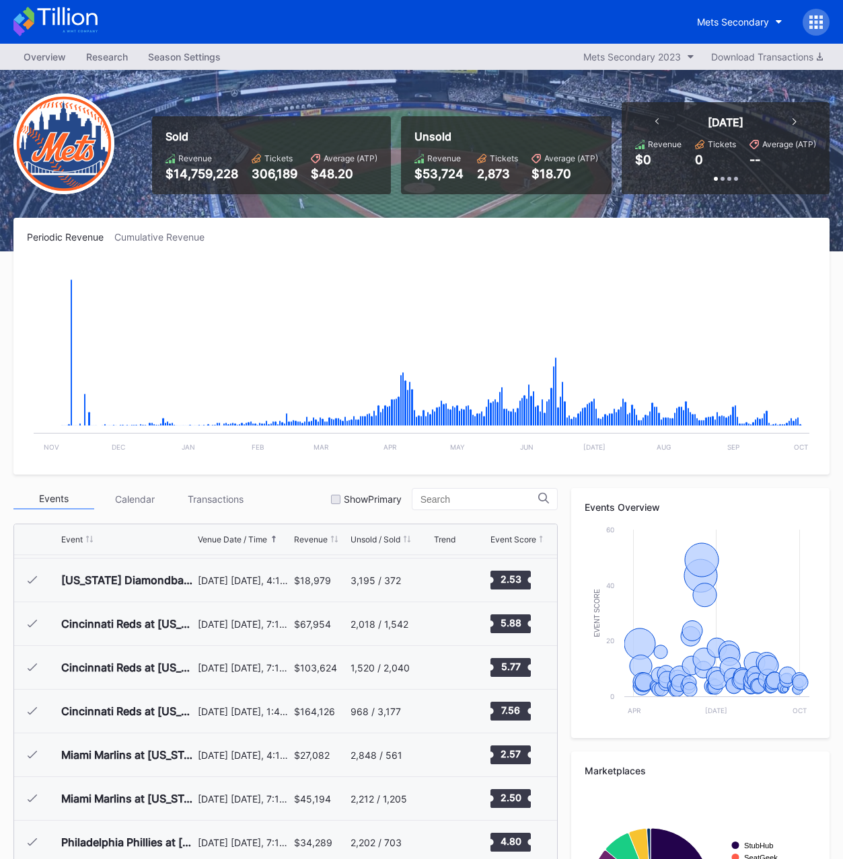
click at [262, 173] on div "306,189" at bounding box center [275, 174] width 46 height 14
click at [198, 174] on div "$14,759,228" at bounding box center [201, 174] width 73 height 14
click at [665, 51] on div "Mets Secondary 2023" at bounding box center [632, 56] width 98 height 11
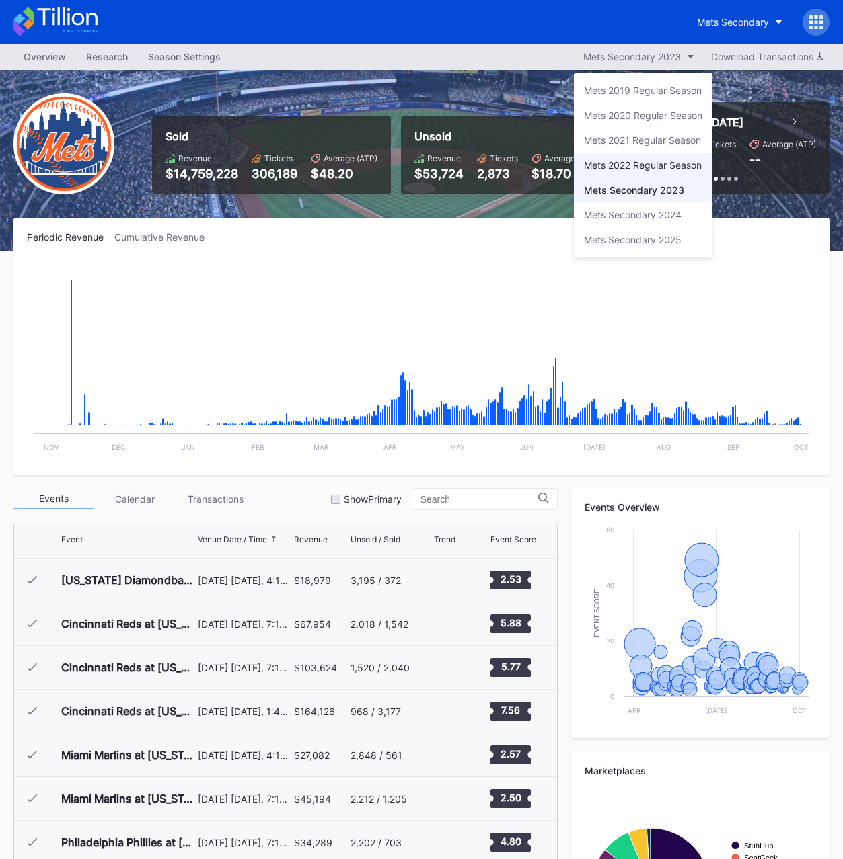
click at [641, 166] on div "Mets 2022 Regular Season" at bounding box center [643, 164] width 118 height 11
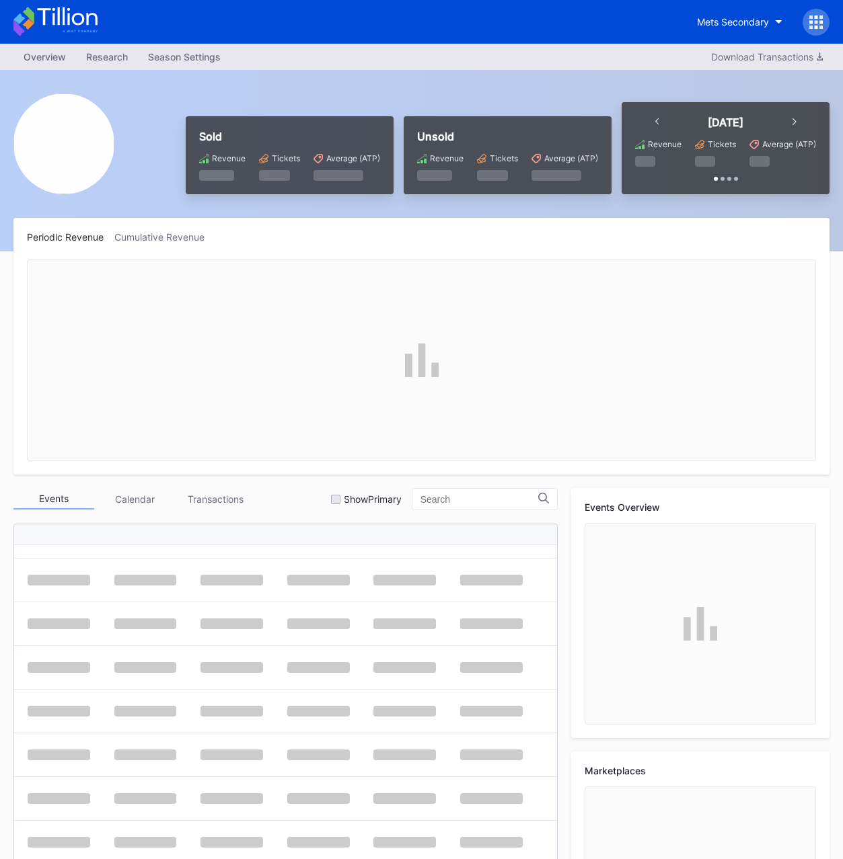
scroll to position [424, 0]
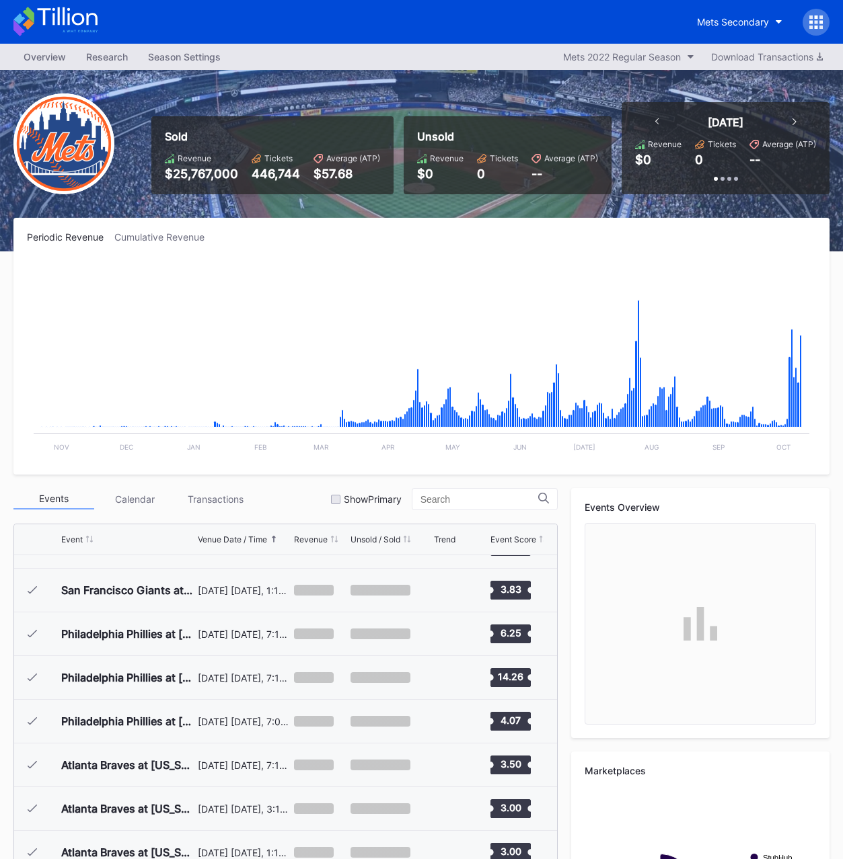
click at [276, 177] on div "446,744" at bounding box center [276, 174] width 48 height 14
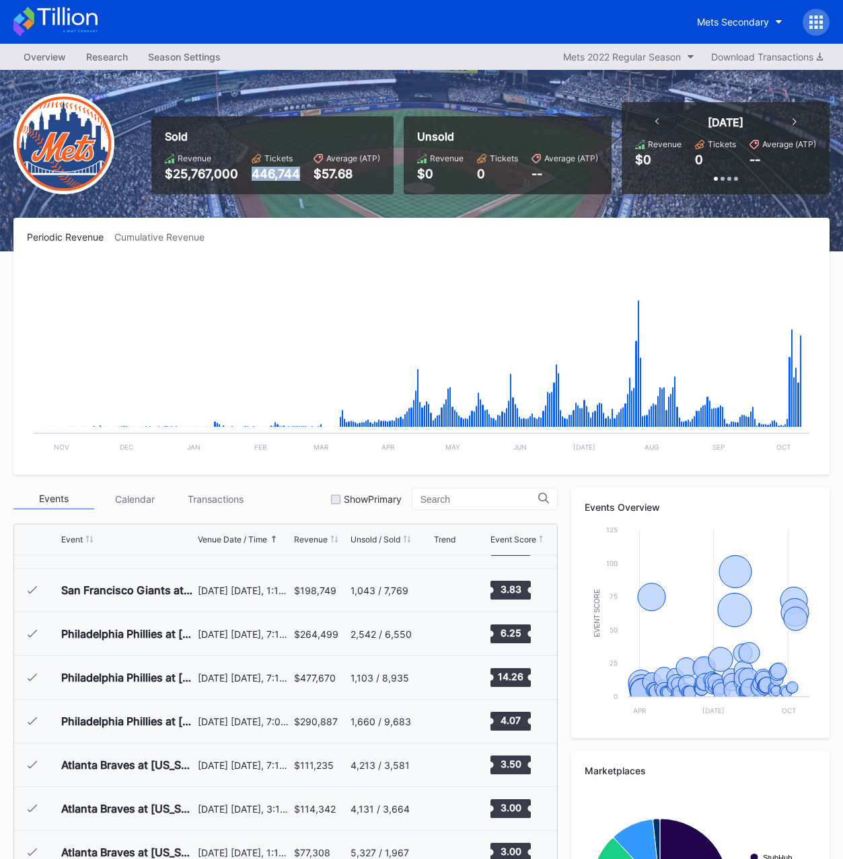
click at [198, 171] on div "$25,767,000" at bounding box center [201, 174] width 73 height 14
drag, startPoint x: 216, startPoint y: 206, endPoint x: 288, endPoint y: 190, distance: 73.7
click at [216, 206] on div "Sold Revenue $25,767,000 Tickets 446,744 Average (ATP) $57.68 Unsold Revenue $0…" at bounding box center [421, 161] width 843 height 182
click at [733, 24] on div "Mets Secondary" at bounding box center [733, 21] width 72 height 11
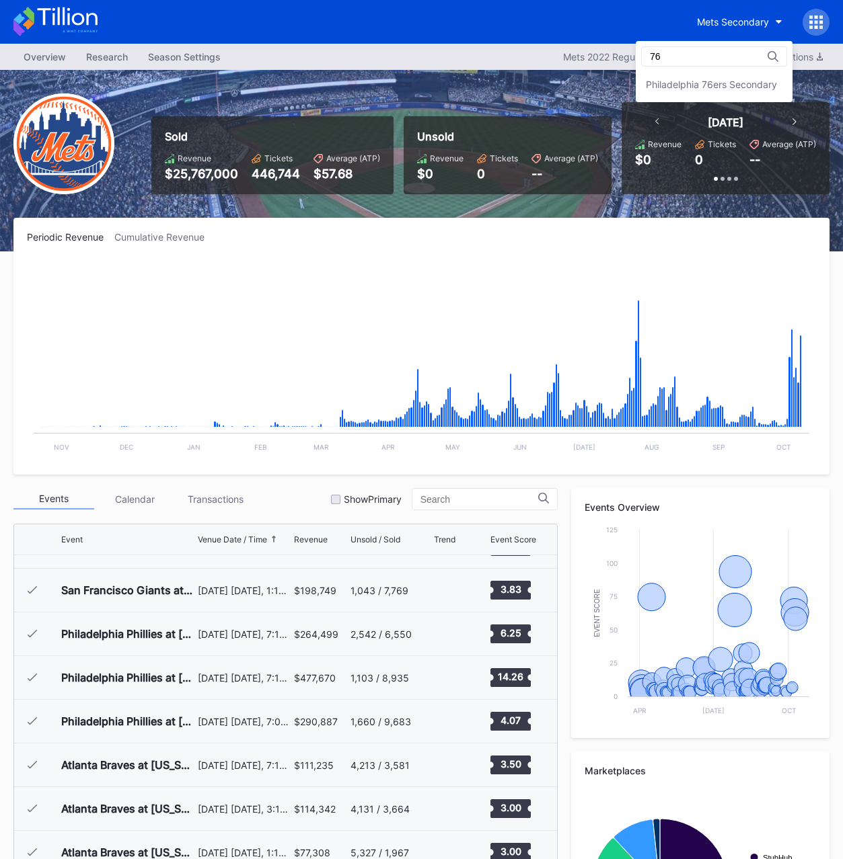
scroll to position [0, 0]
type input "76"
click at [740, 92] on div "Philadelphia 76ers Secondary" at bounding box center [713, 84] width 157 height 25
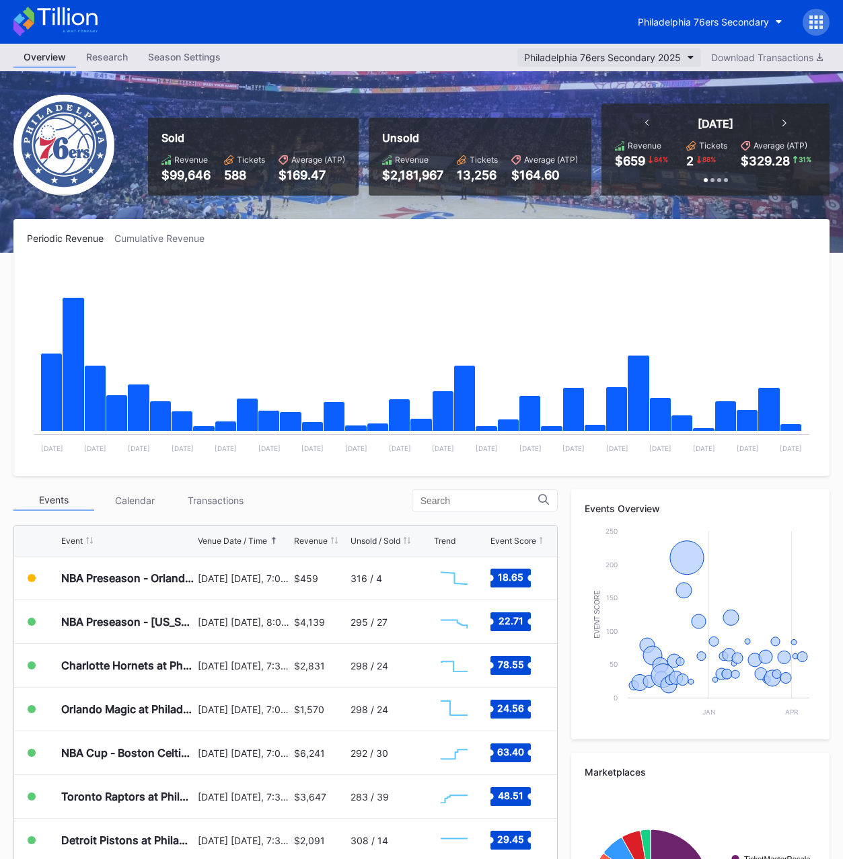
click at [582, 63] on button "Philadelphia 76ers Secondary 2025" at bounding box center [609, 57] width 184 height 18
click at [345, 102] on div "Sold Revenue $99,646 Tickets 588 Average (ATP) $169.47 Unsold Revenue $2,181,96…" at bounding box center [421, 162] width 843 height 182
click at [236, 178] on div "588" at bounding box center [244, 175] width 41 height 14
click at [237, 176] on div "588" at bounding box center [244, 175] width 41 height 14
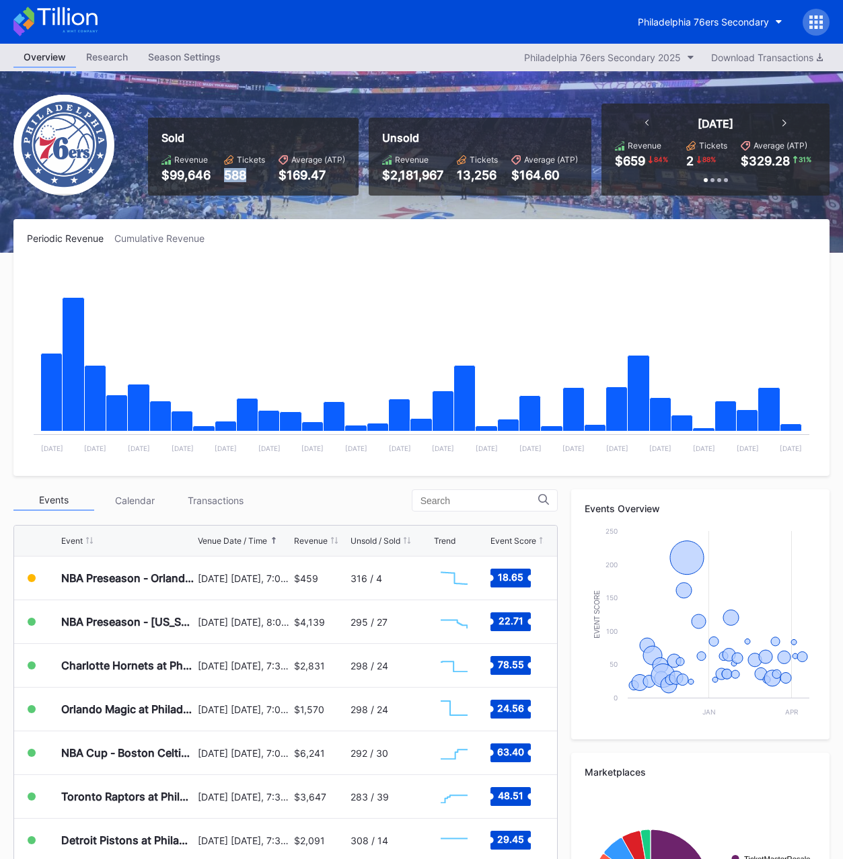
click at [237, 176] on div "588" at bounding box center [244, 175] width 41 height 14
click at [177, 177] on div "$99,646" at bounding box center [185, 175] width 49 height 14
click at [624, 52] on div "Philadelphia 76ers Secondary 2025" at bounding box center [602, 57] width 157 height 11
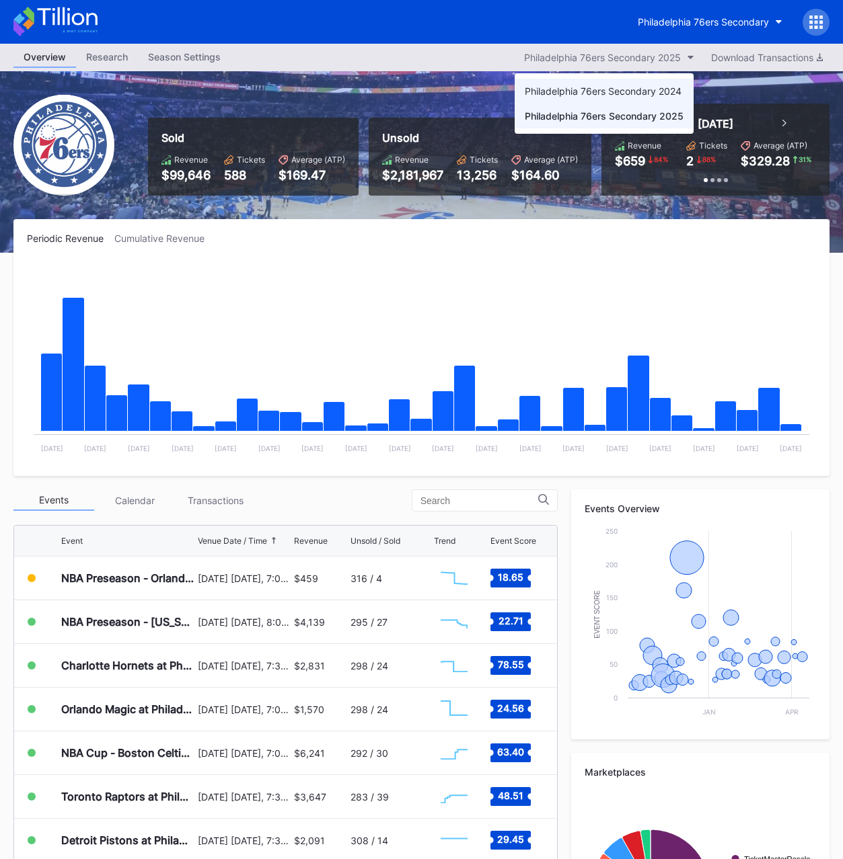
click at [606, 93] on div "Philadelphia 76ers Secondary 2024" at bounding box center [603, 90] width 157 height 11
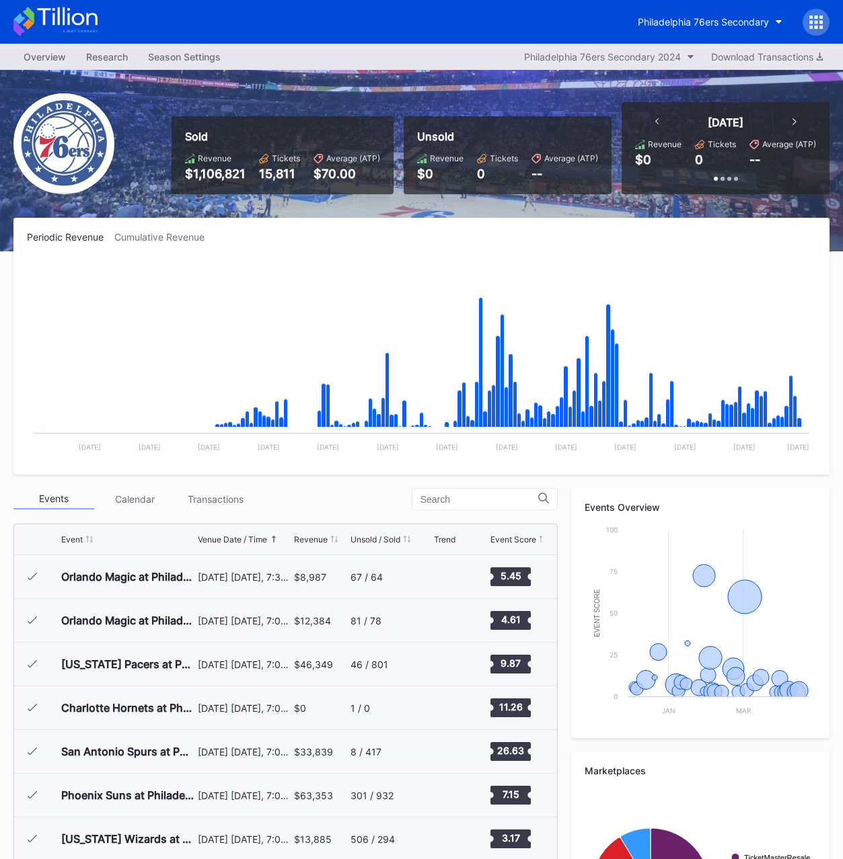
click at [274, 176] on div "15,811" at bounding box center [279, 174] width 41 height 14
click at [207, 174] on div "$1,106,821" at bounding box center [215, 174] width 61 height 14
click at [258, 192] on div "Sold Revenue $1,106,821 Tickets 15,811 Average (ATP) $70.00" at bounding box center [282, 155] width 222 height 78
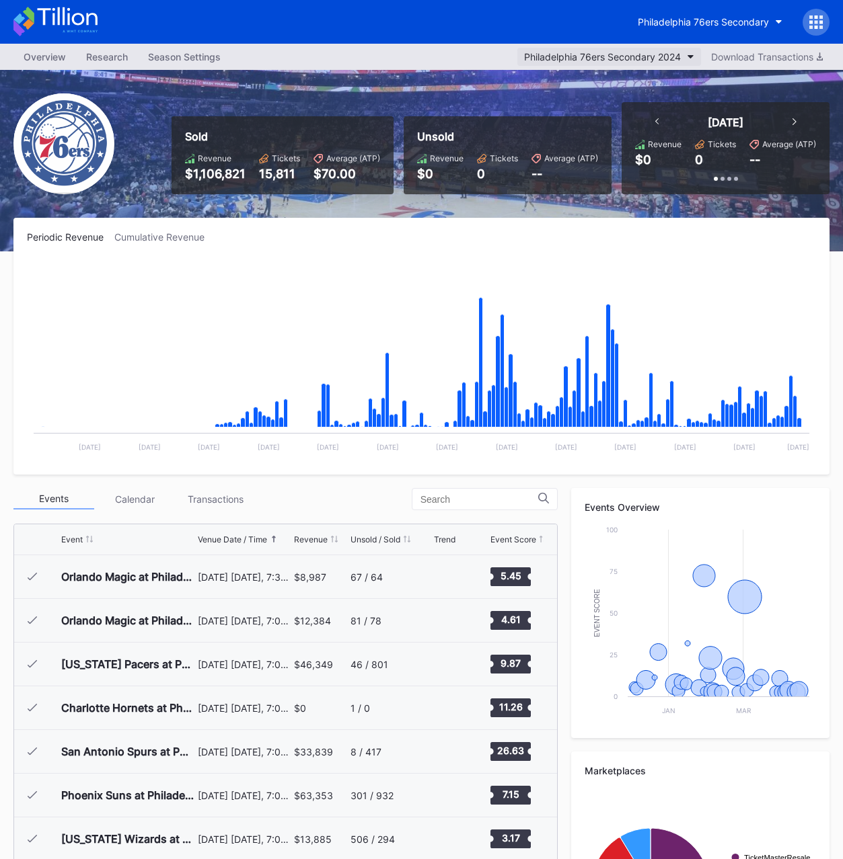
click at [613, 64] on button "Philadelphia 76ers Secondary 2024" at bounding box center [609, 57] width 184 height 18
click at [693, 21] on div "Philadelphia 76ers Secondary" at bounding box center [703, 21] width 131 height 11
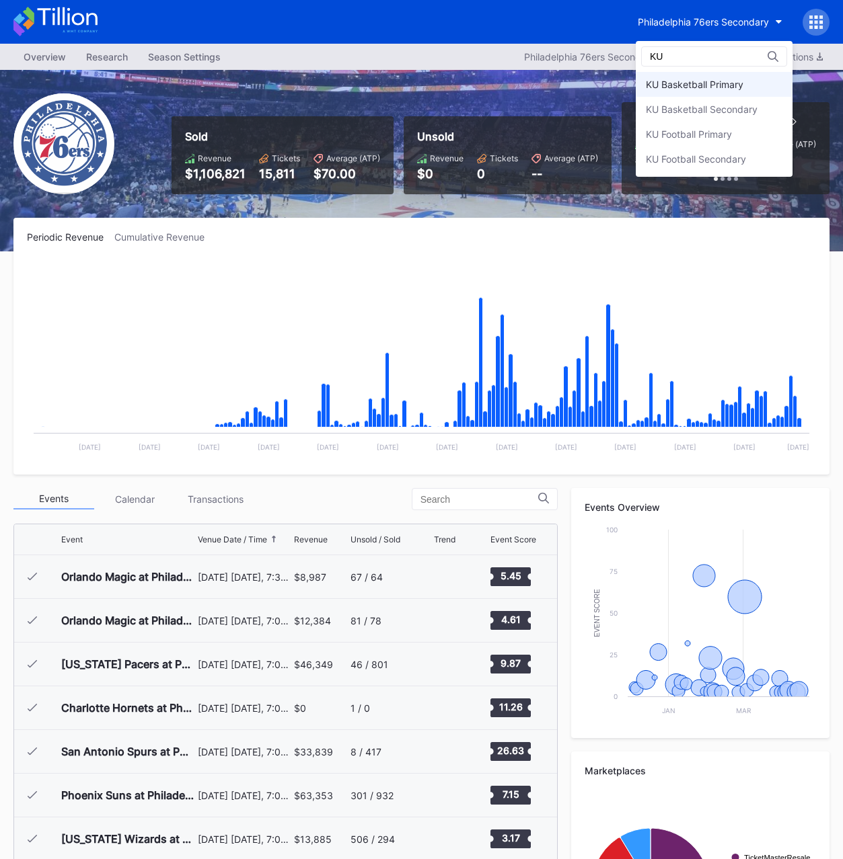
type input "KU"
click at [676, 83] on div "KU Basketball Primary" at bounding box center [695, 84] width 98 height 11
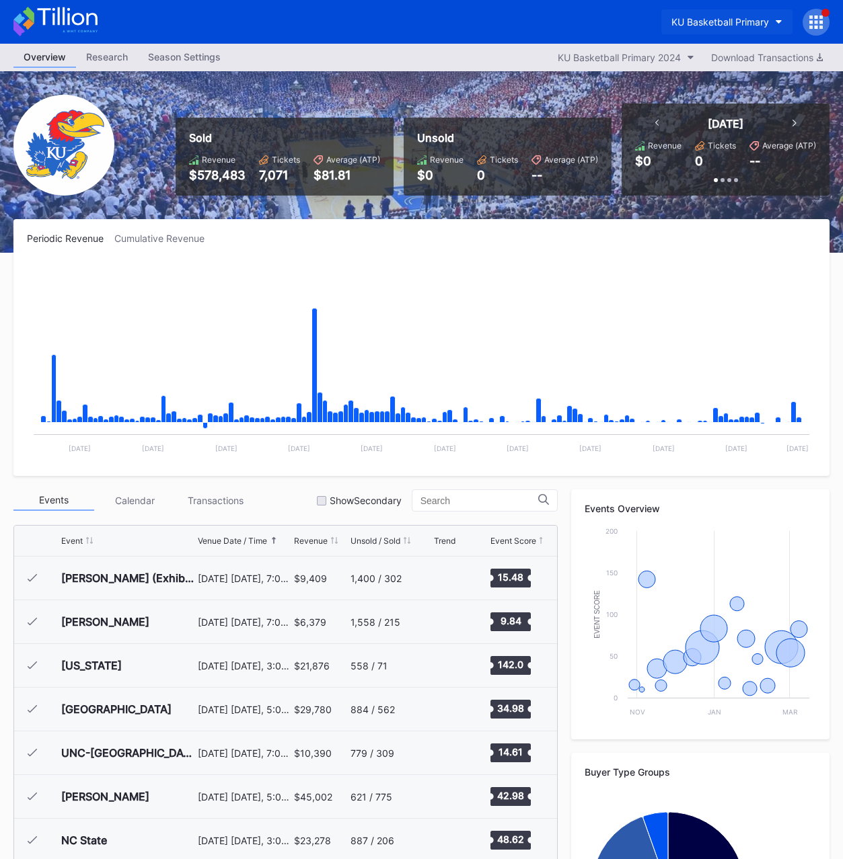
click at [704, 27] on div "KU Basketball Primary" at bounding box center [720, 21] width 98 height 11
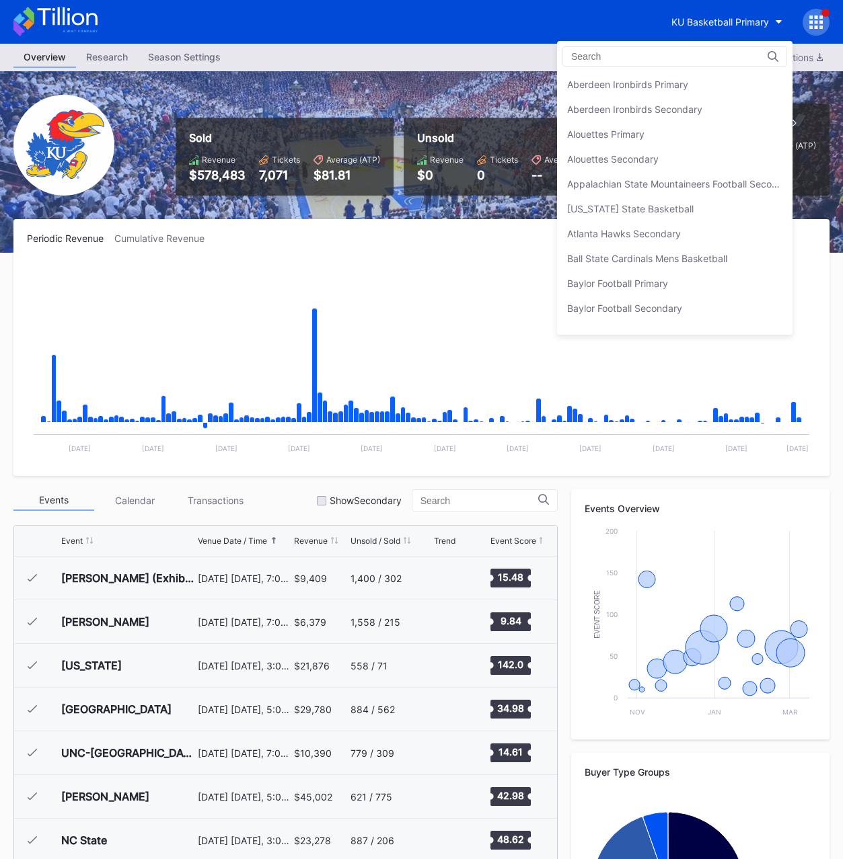
scroll to position [1816, 0]
click at [630, 59] on input at bounding box center [630, 56] width 118 height 11
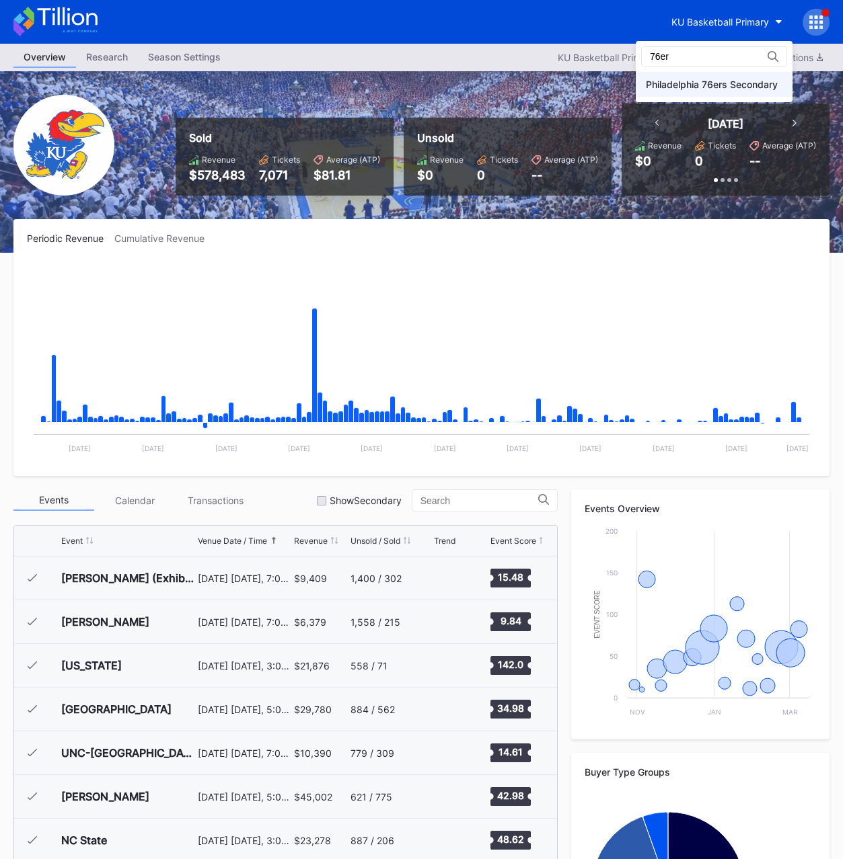
type input "76er"
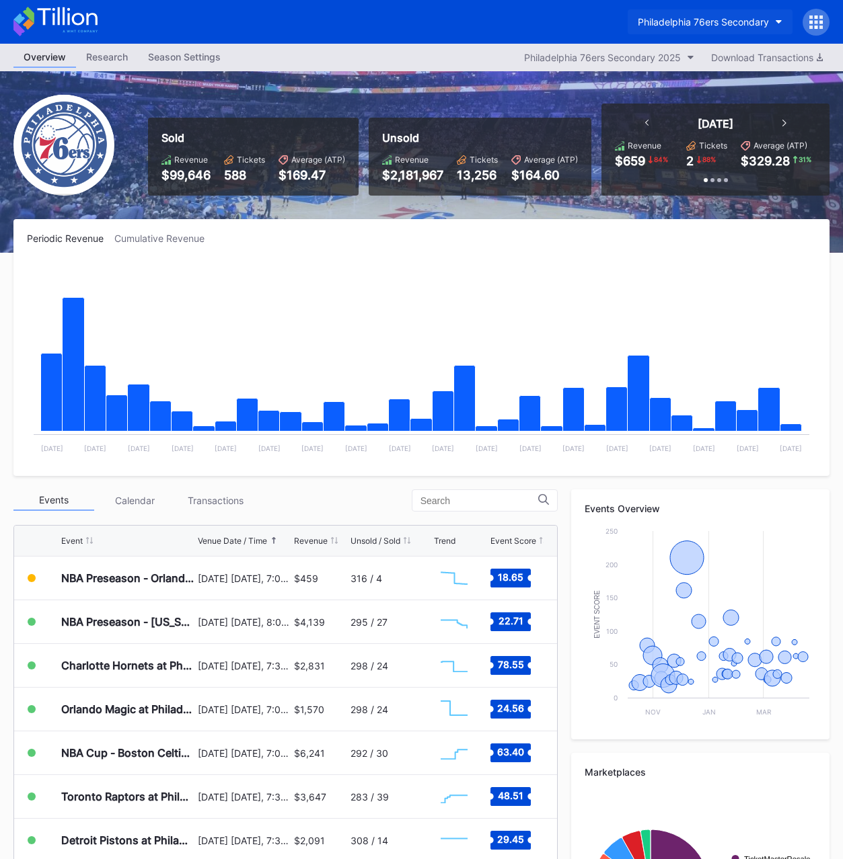
click at [691, 18] on div "Philadelphia 76ers Secondary" at bounding box center [703, 21] width 131 height 11
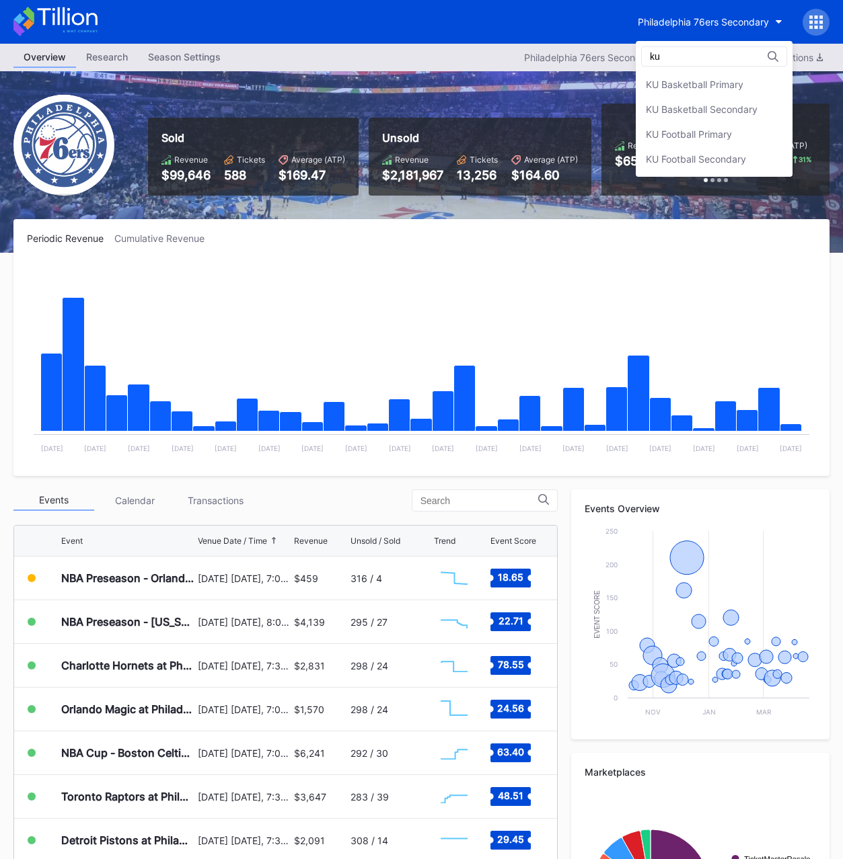
type input "ku"
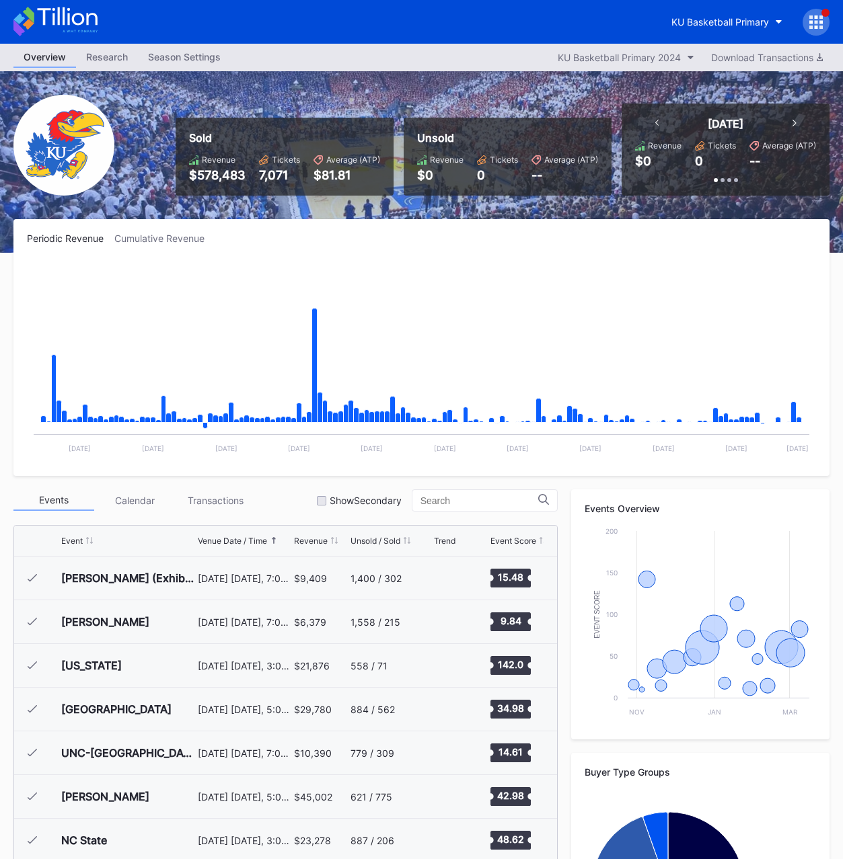
click at [282, 176] on div "7,071" at bounding box center [279, 175] width 41 height 14
click at [208, 176] on div "$578,483" at bounding box center [217, 175] width 56 height 14
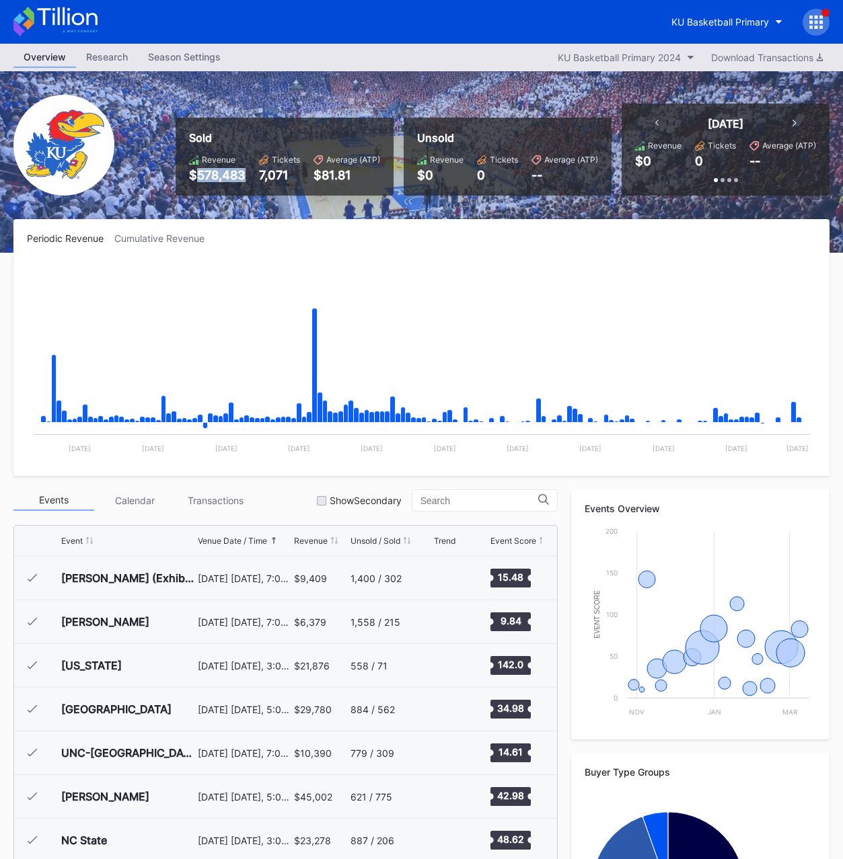
click at [208, 176] on div "$578,483" at bounding box center [217, 175] width 56 height 14
click at [625, 65] on button "KU Basketball Primary 2024" at bounding box center [626, 57] width 150 height 18
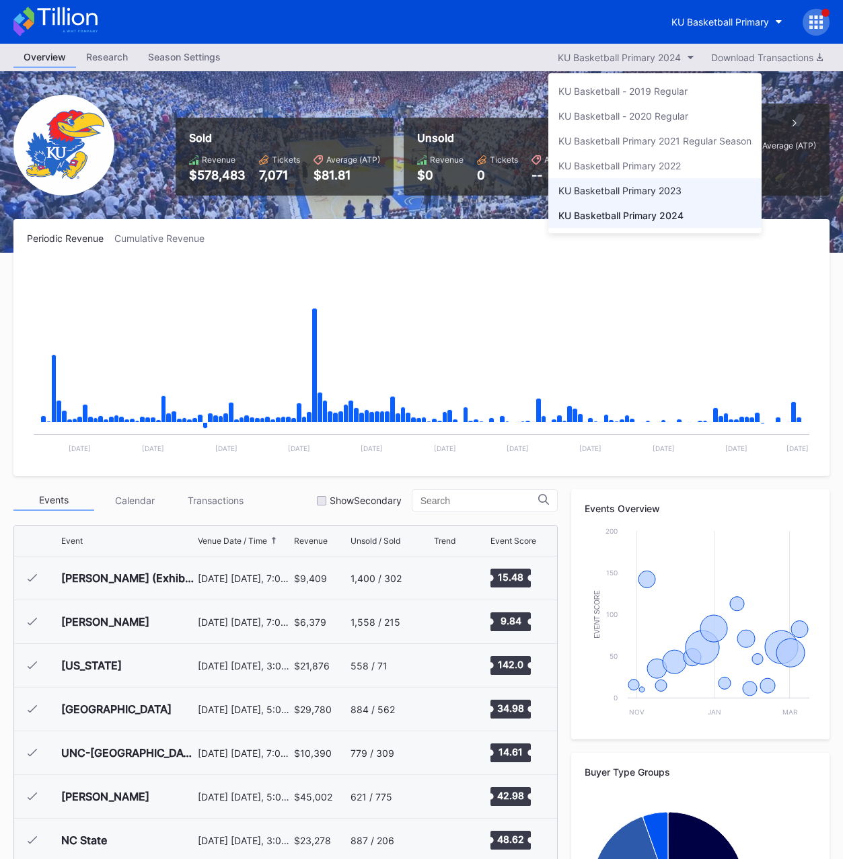
click at [644, 190] on div "KU Basketball Primary 2023" at bounding box center [619, 190] width 123 height 11
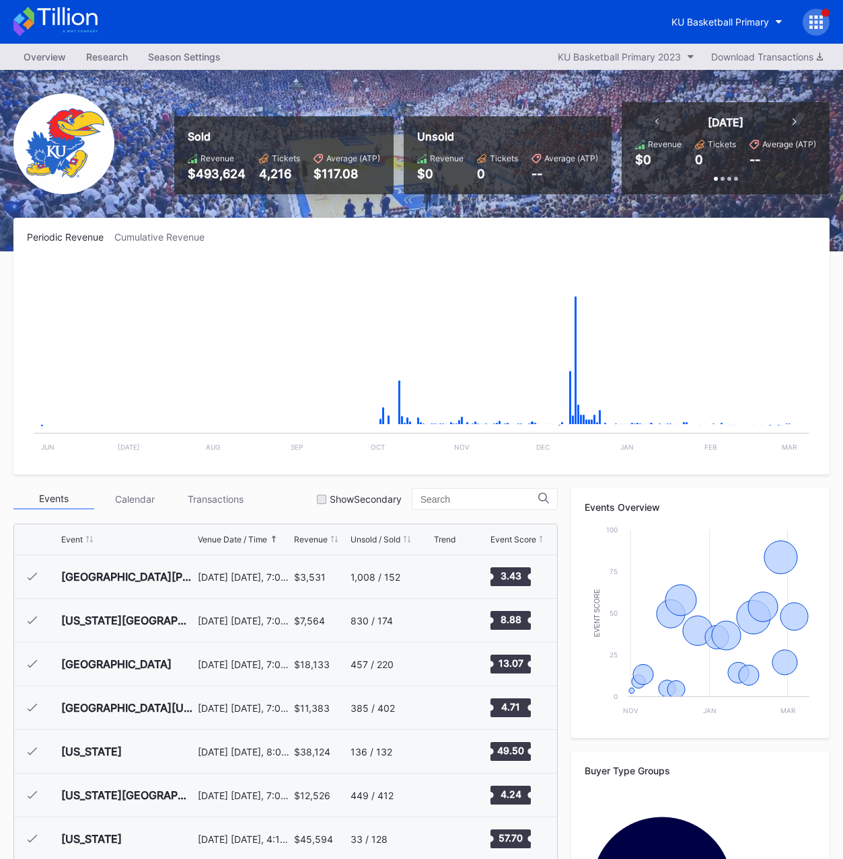
click at [281, 175] on div "4,216" at bounding box center [279, 174] width 41 height 14
click at [227, 171] on div "$493,624" at bounding box center [217, 174] width 58 height 14
click at [633, 59] on div "KU Basketball Primary 2023" at bounding box center [618, 56] width 123 height 11
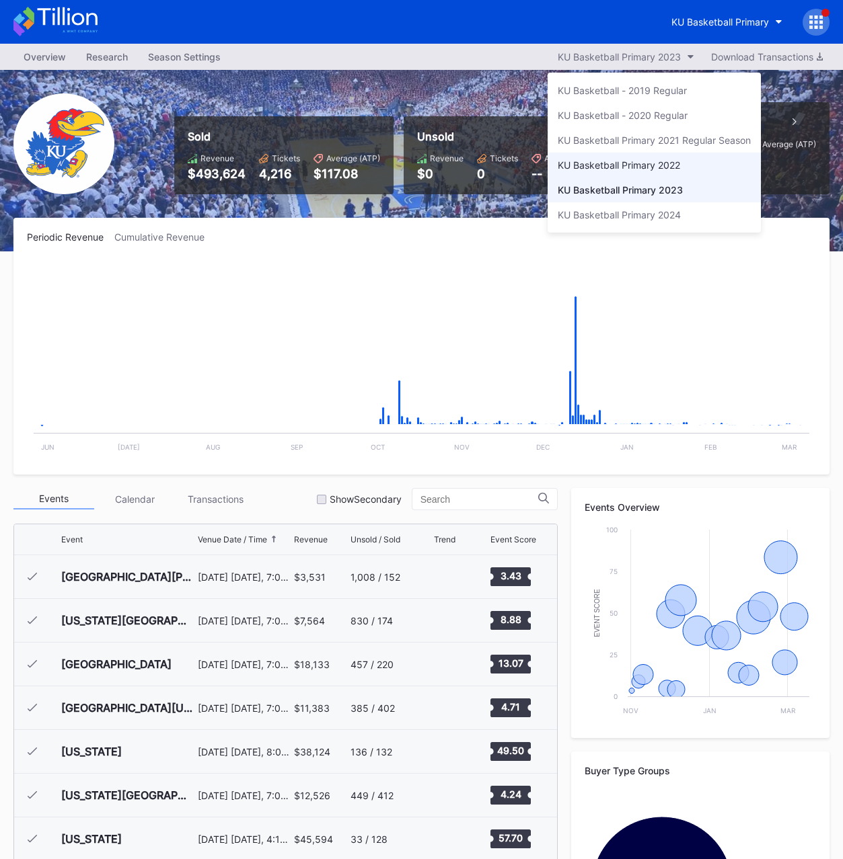
click at [638, 164] on div "KU Basketball Primary 2022" at bounding box center [618, 164] width 122 height 11
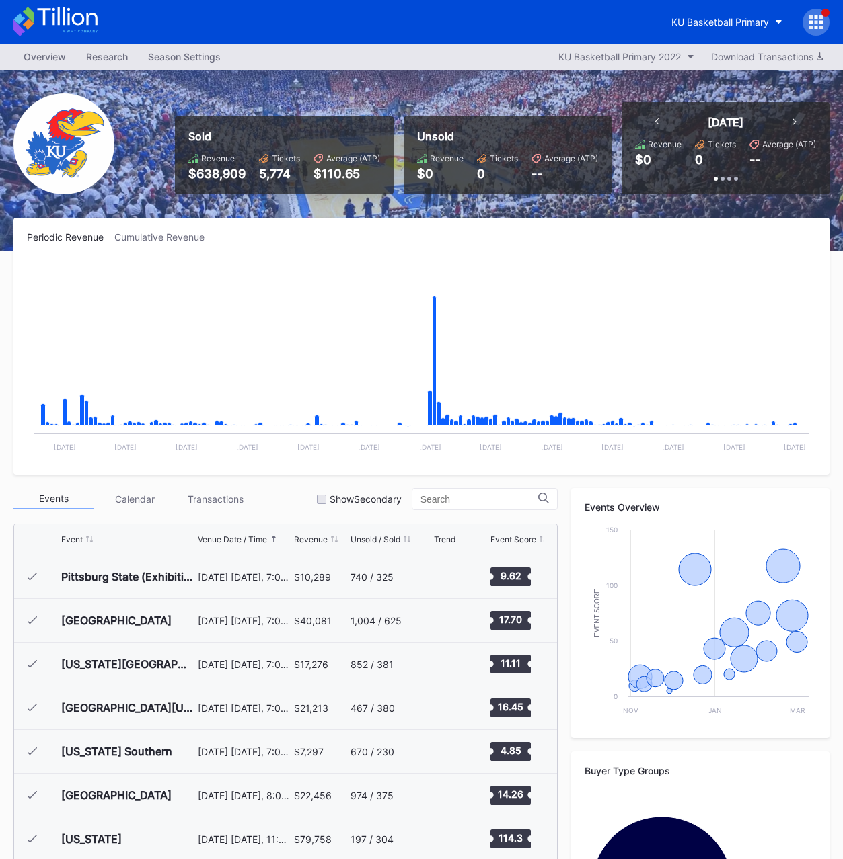
click at [271, 178] on div "5,774" at bounding box center [279, 174] width 41 height 14
click at [208, 176] on div "$638,909" at bounding box center [216, 174] width 57 height 14
click at [702, 20] on div "KU Basketball Primary" at bounding box center [720, 21] width 98 height 11
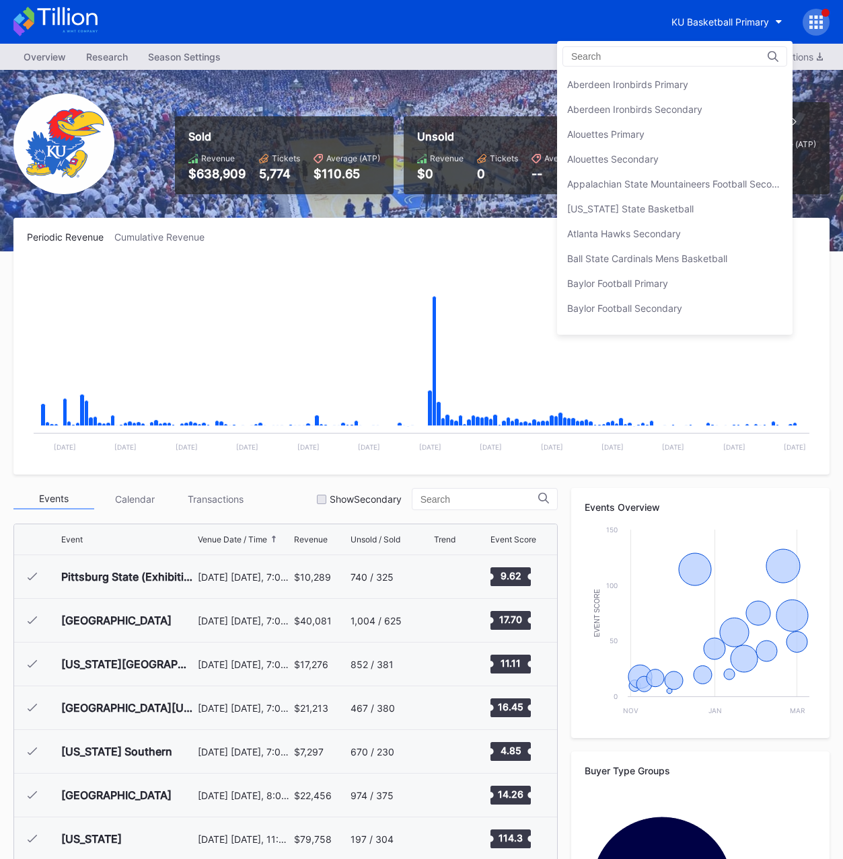
scroll to position [1816, 0]
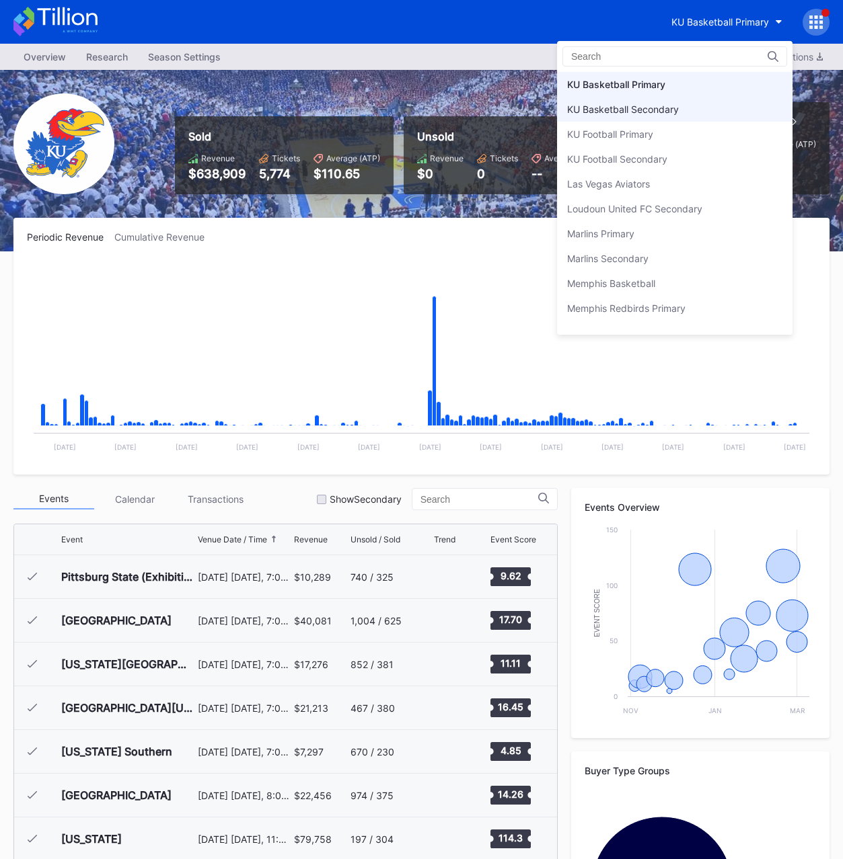
click at [649, 102] on div "KU Basketball Secondary" at bounding box center [674, 109] width 235 height 25
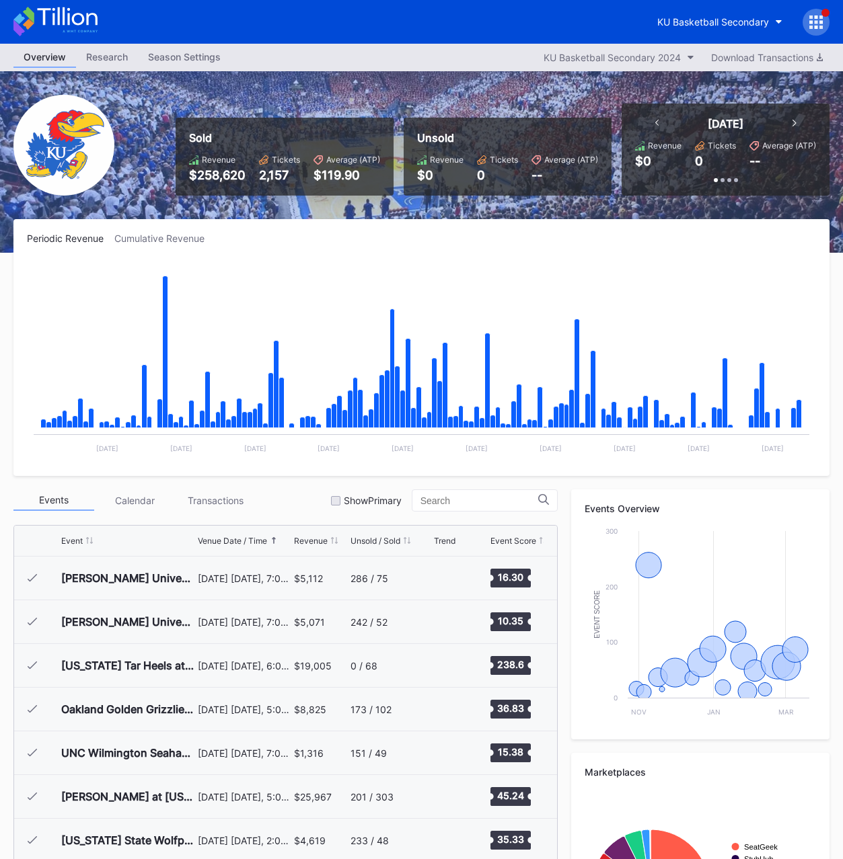
click at [488, 90] on div "Sold Revenue $258,620 Tickets 2,157 Average (ATP) $119.90 Unsold Revenue $0 Tic…" at bounding box center [421, 162] width 843 height 182
click at [277, 180] on div "2,157" at bounding box center [279, 175] width 41 height 14
click at [219, 178] on div "$258,620" at bounding box center [217, 175] width 56 height 14
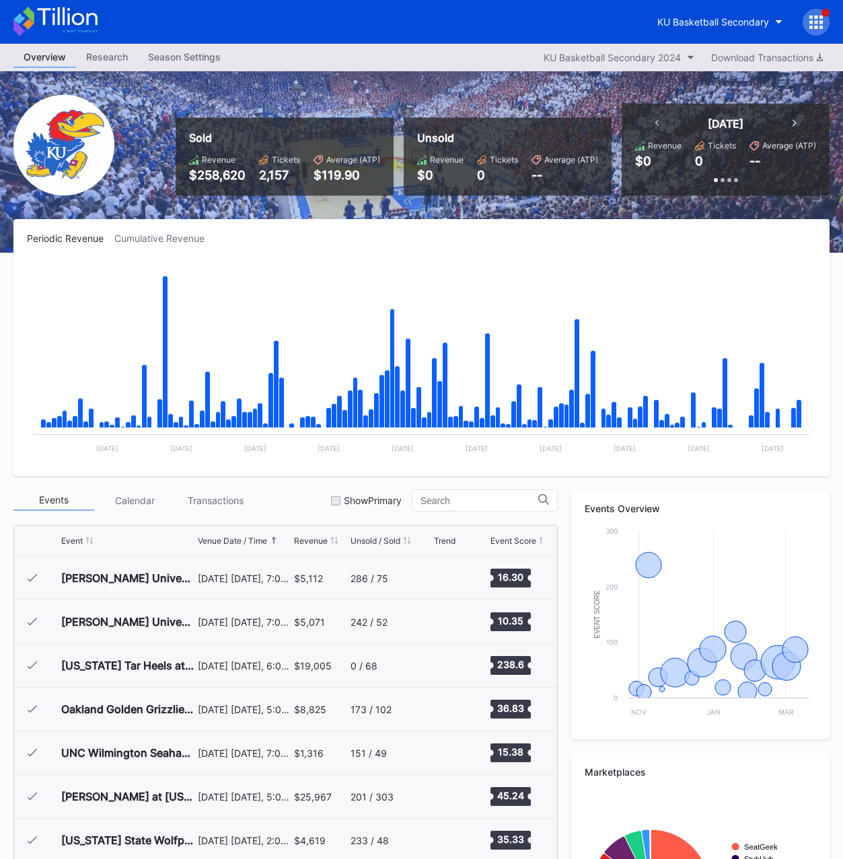
click at [431, 99] on div "Sold Revenue $258,620 Tickets 2,157 Average (ATP) $119.90 Unsold Revenue $0 Tic…" at bounding box center [421, 162] width 843 height 182
click at [621, 50] on button "KU Basketball Secondary 2024" at bounding box center [619, 57] width 164 height 18
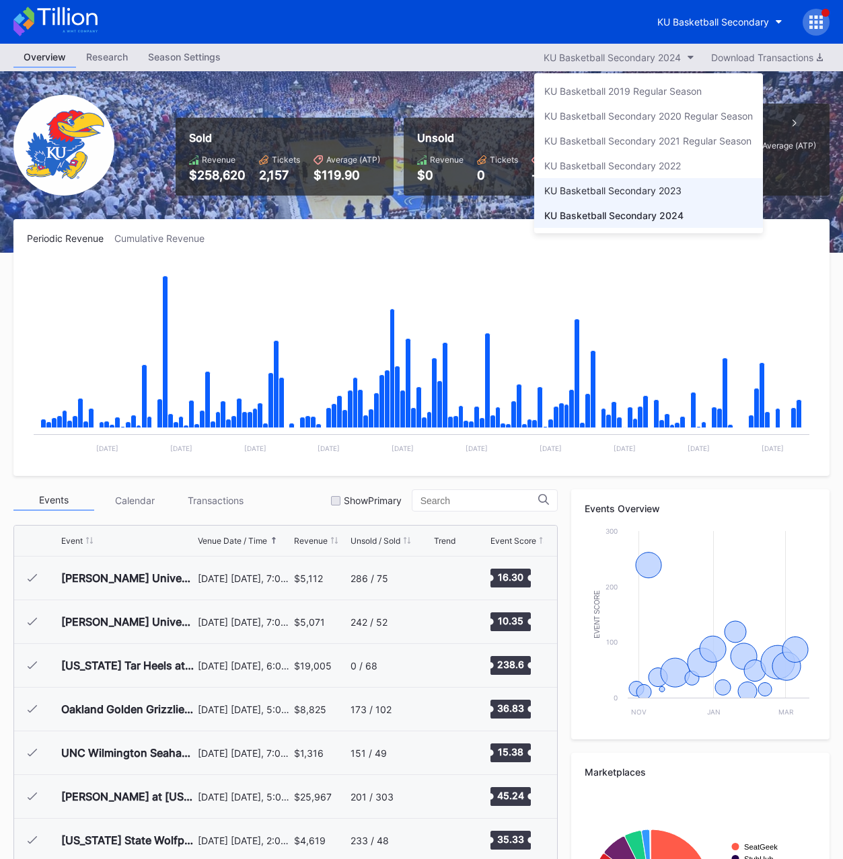
click at [610, 183] on div "KU Basketball Secondary 2023" at bounding box center [648, 190] width 229 height 25
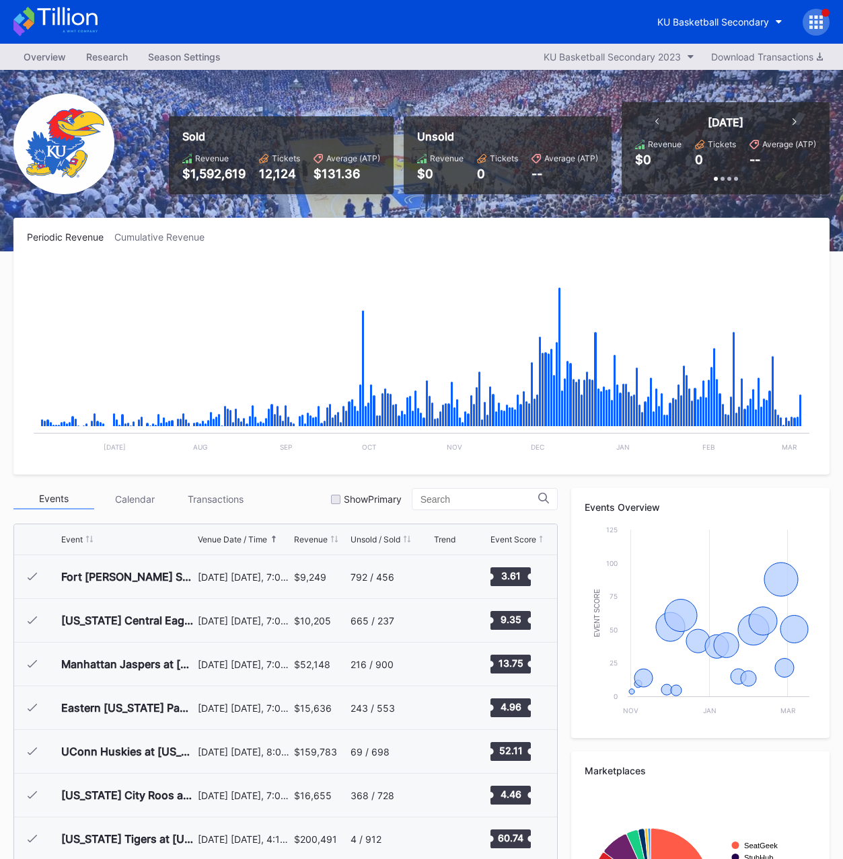
click at [279, 176] on div "12,124" at bounding box center [279, 174] width 41 height 14
click at [280, 176] on div "12,124" at bounding box center [279, 174] width 41 height 14
click at [206, 169] on div "$1,592,619" at bounding box center [213, 174] width 63 height 14
click at [610, 57] on div "KU Basketball Secondary 2023" at bounding box center [611, 56] width 137 height 11
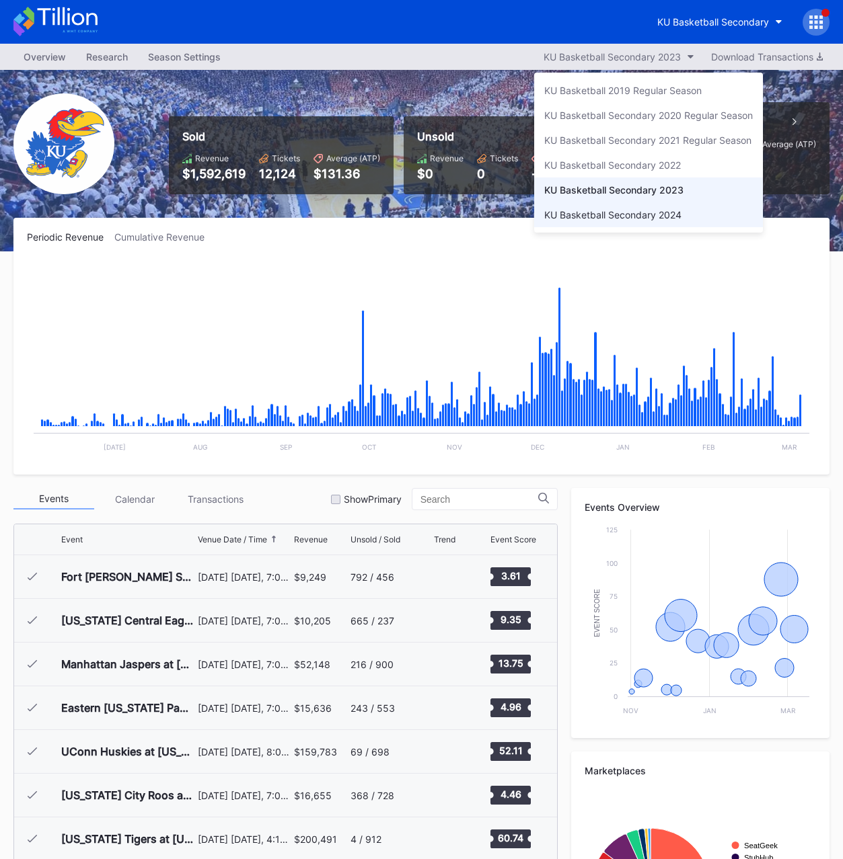
click at [599, 208] on div "KU Basketball Secondary 2024" at bounding box center [648, 214] width 229 height 25
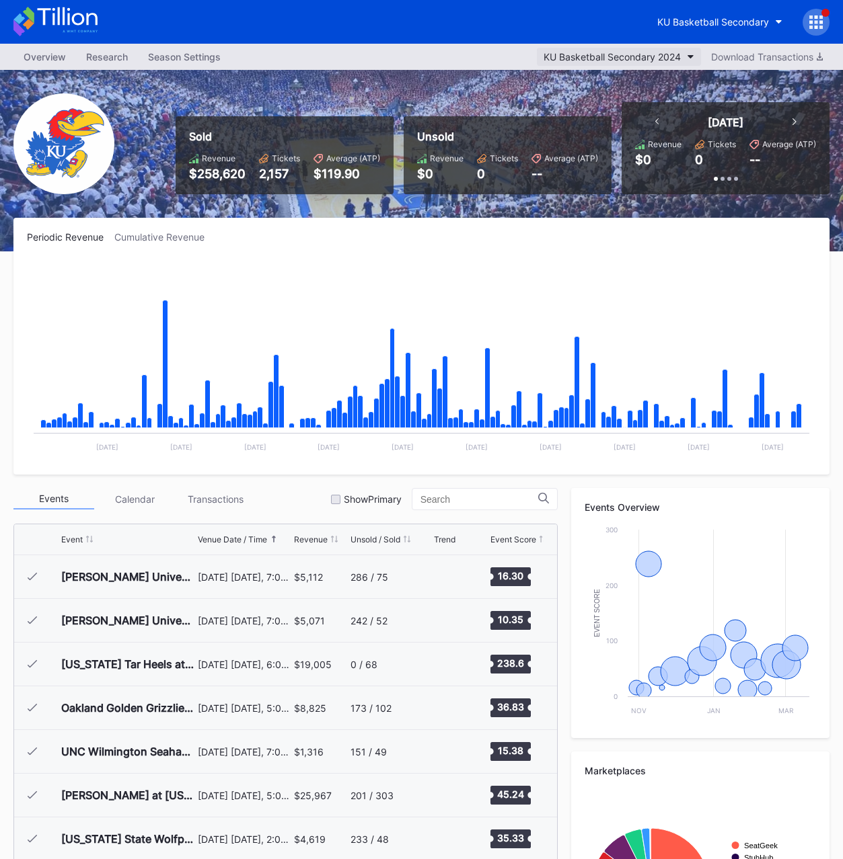
click at [614, 53] on div "KU Basketball Secondary 2024" at bounding box center [611, 56] width 137 height 11
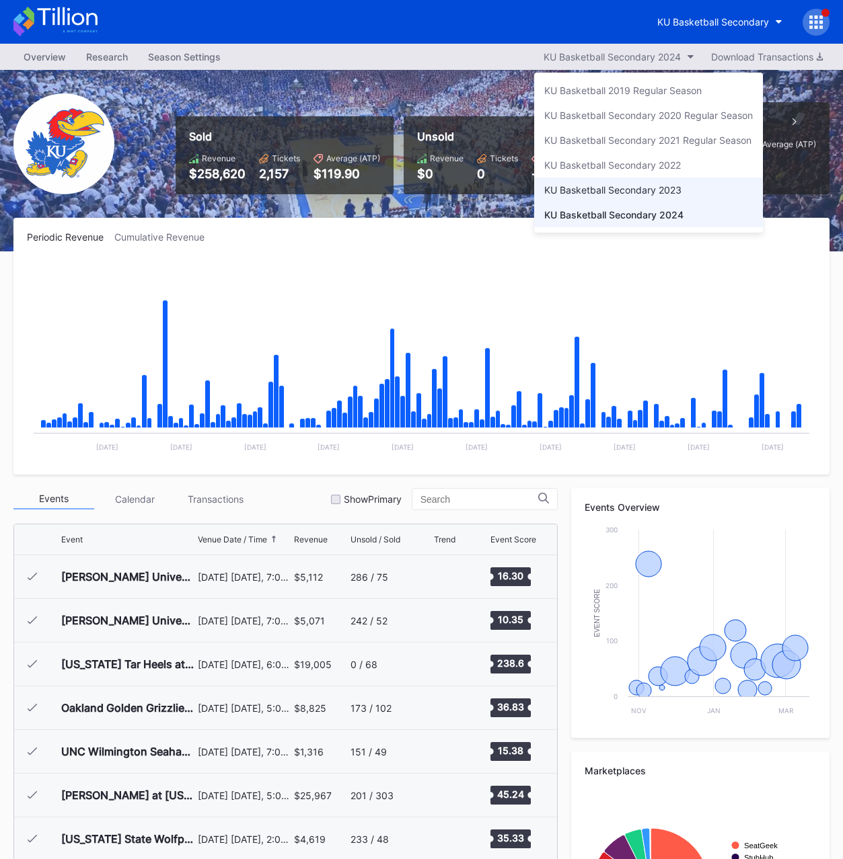
click at [586, 193] on div "KU Basketball Secondary 2023" at bounding box center [612, 189] width 137 height 11
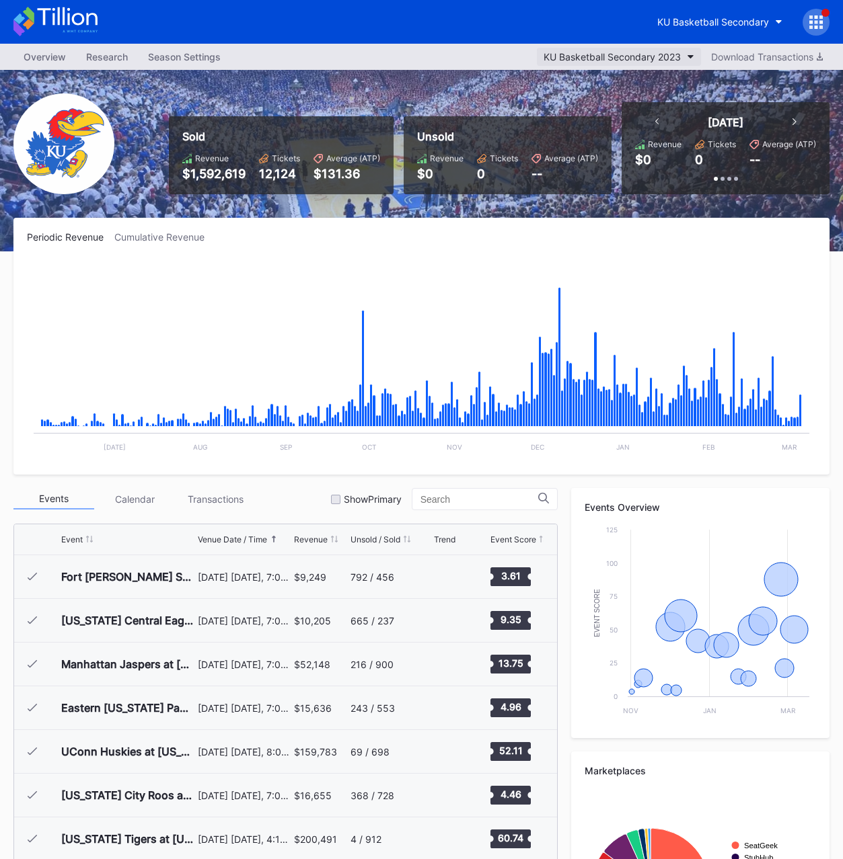
click at [599, 54] on div "KU Basketball Secondary 2023" at bounding box center [611, 56] width 137 height 11
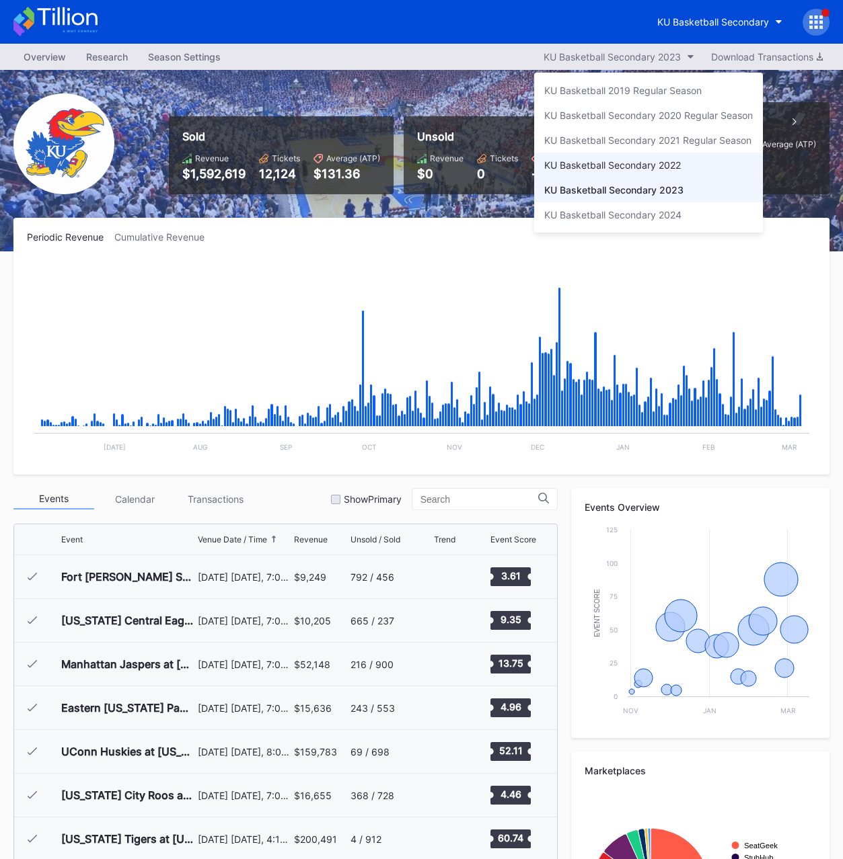
click at [629, 162] on div "KU Basketball Secondary 2022" at bounding box center [612, 164] width 137 height 11
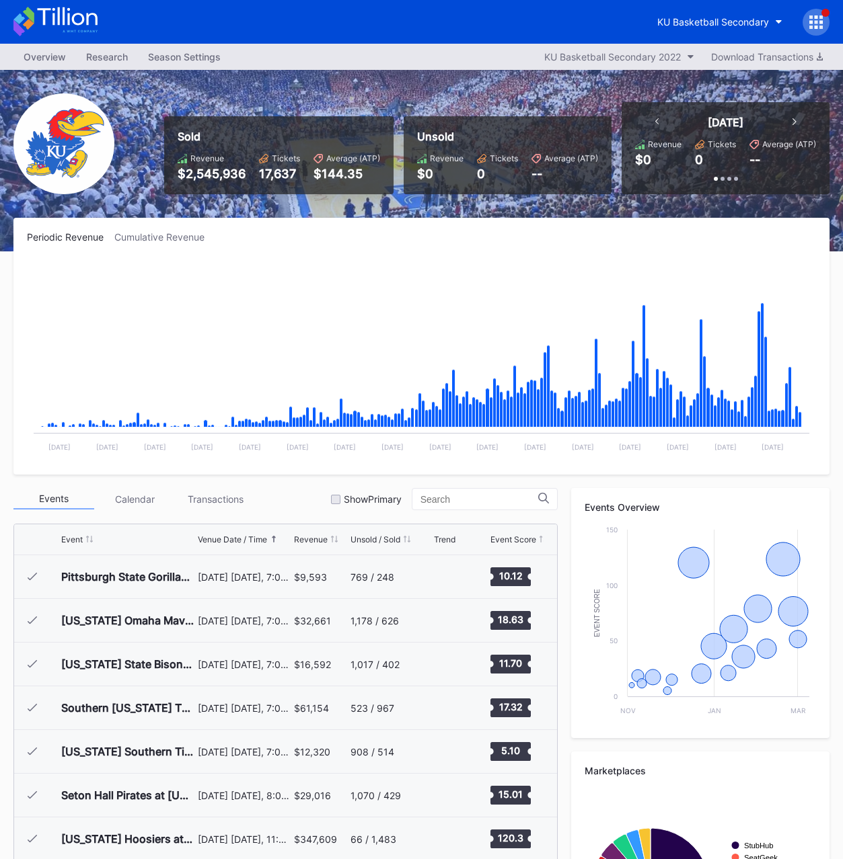
click at [284, 173] on div "17,637" at bounding box center [279, 174] width 41 height 14
click at [213, 173] on div "$2,545,936" at bounding box center [212, 174] width 68 height 14
click at [705, 22] on div "KU Basketball Secondary" at bounding box center [713, 21] width 112 height 11
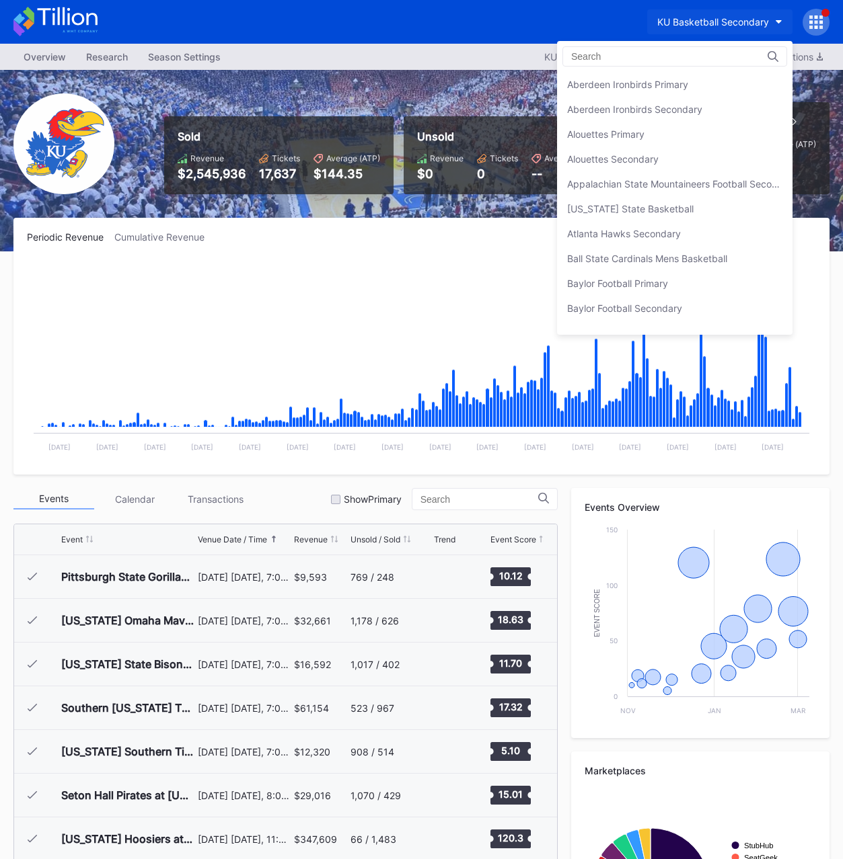
scroll to position [1841, 0]
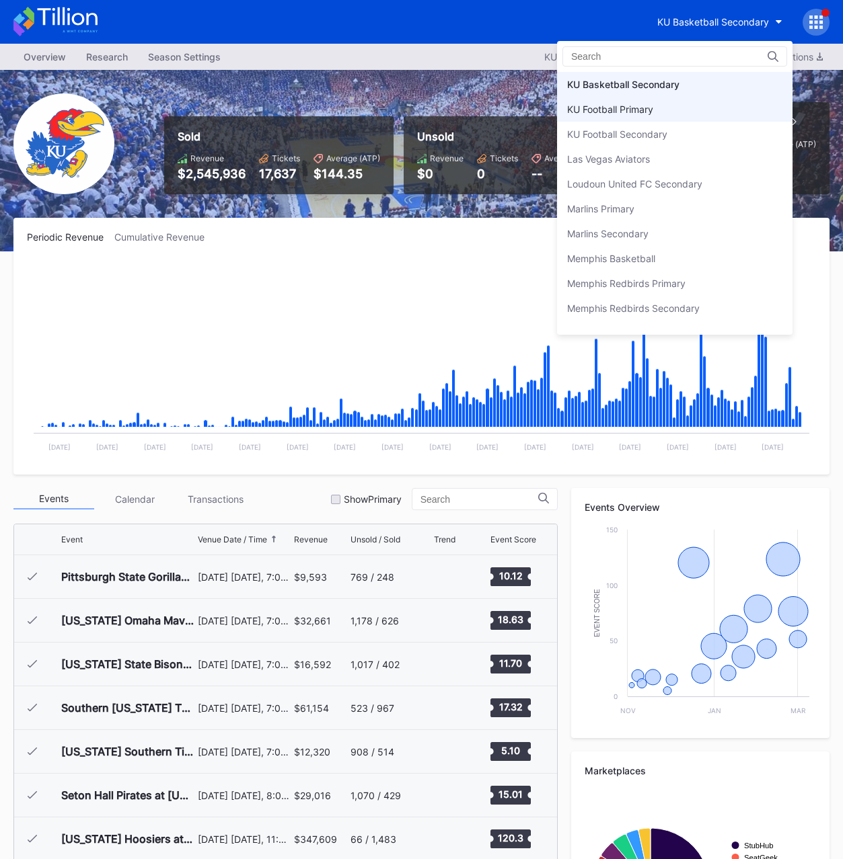
click at [653, 106] on div "KU Football Primary" at bounding box center [610, 109] width 86 height 11
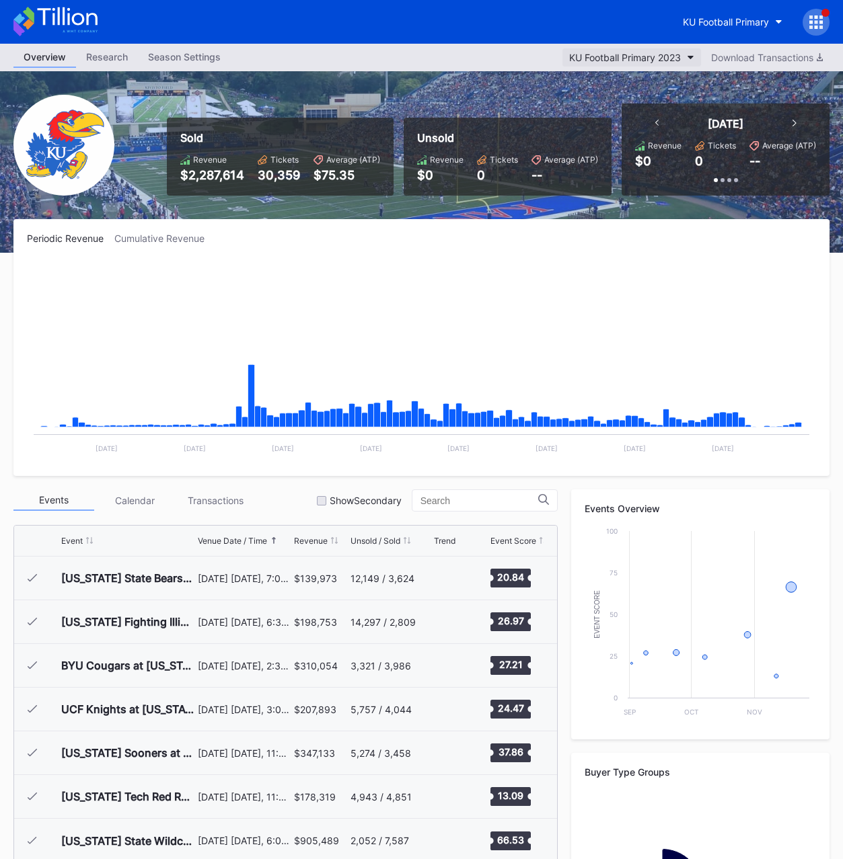
click at [586, 56] on div "KU Football Primary 2023" at bounding box center [625, 57] width 112 height 11
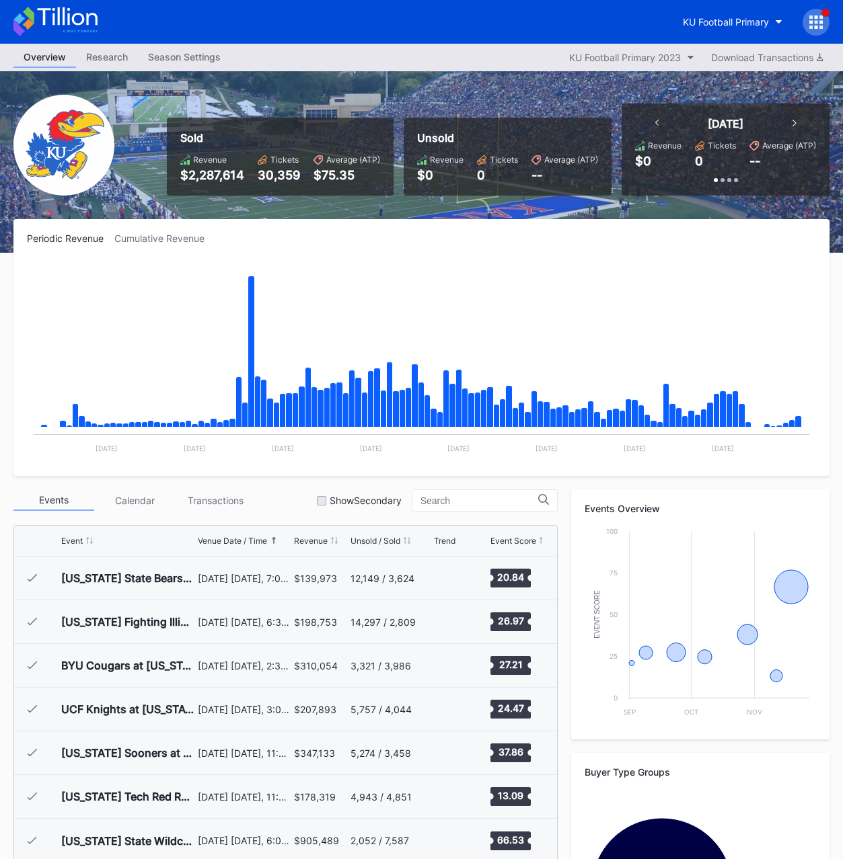
click at [288, 175] on div "30,359" at bounding box center [279, 175] width 42 height 14
click at [231, 172] on div "$2,287,614" at bounding box center [212, 175] width 64 height 14
click at [208, 180] on div "$2,287,614" at bounding box center [212, 175] width 64 height 14
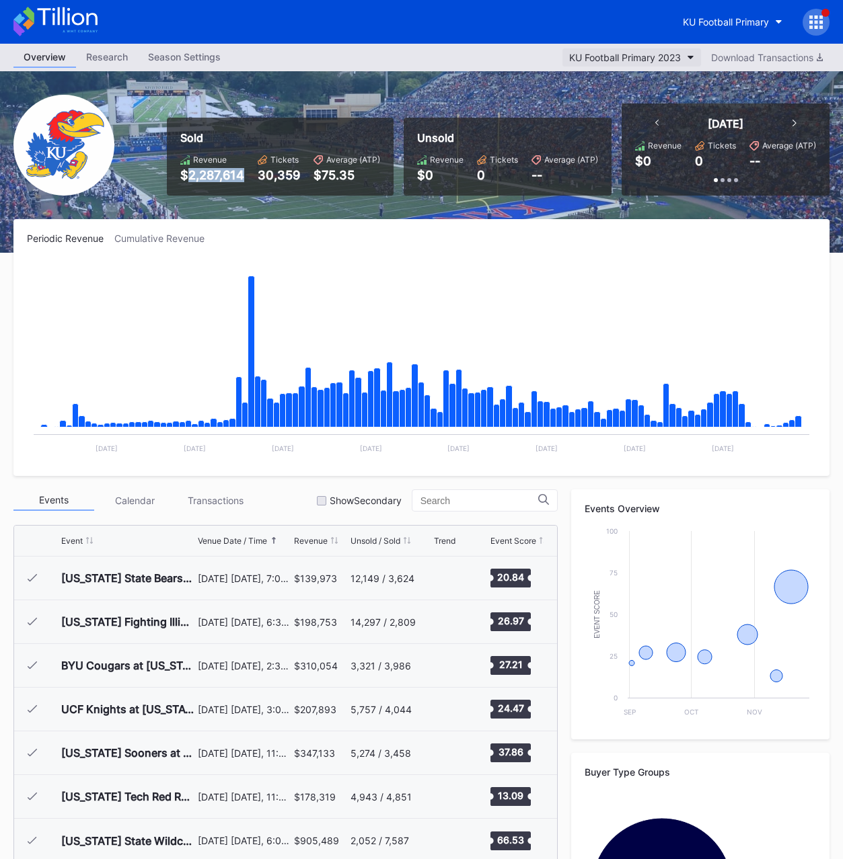
click at [657, 61] on div "KU Football Primary 2023" at bounding box center [625, 57] width 112 height 11
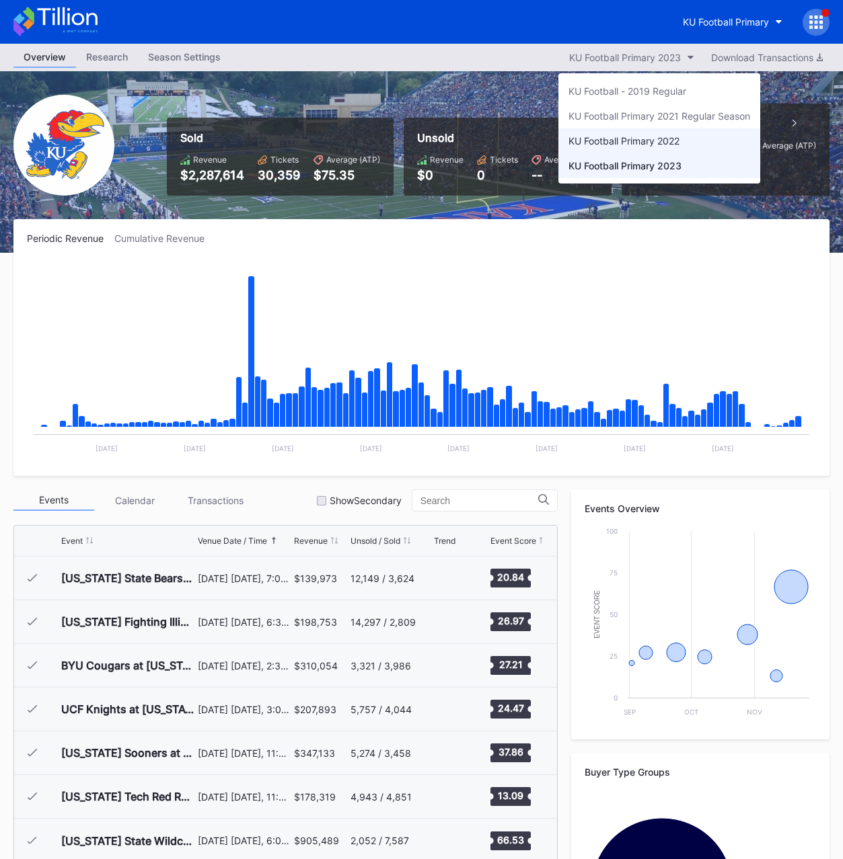
click at [644, 133] on div "KU Football Primary 2022" at bounding box center [659, 140] width 202 height 25
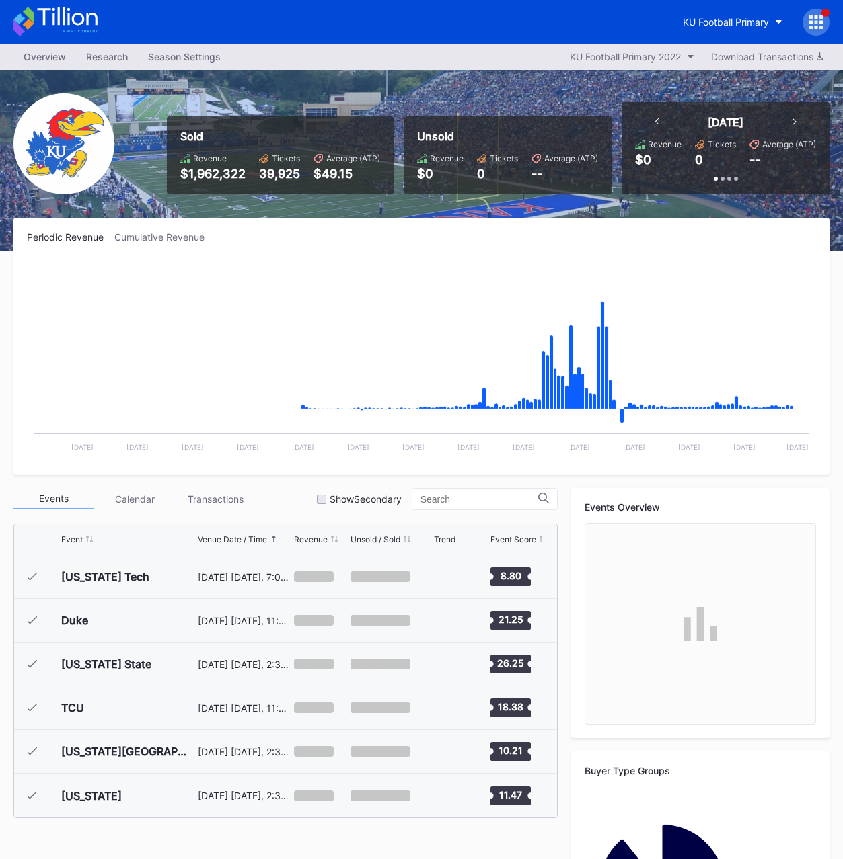
click at [281, 170] on div "39,925" at bounding box center [279, 174] width 41 height 14
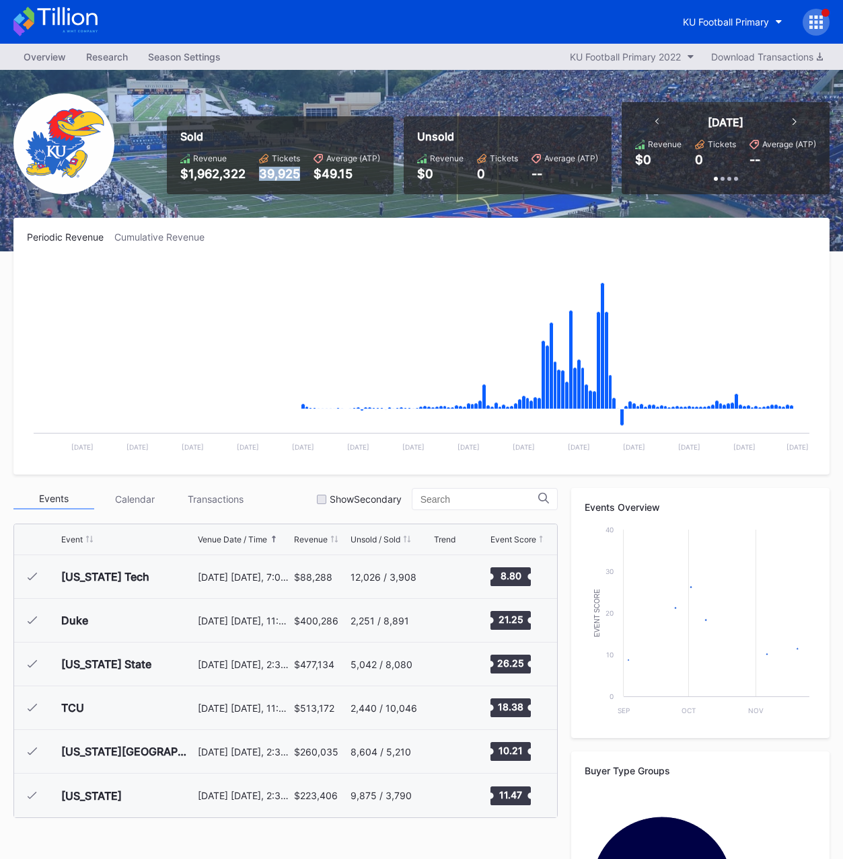
click at [281, 170] on div "39,925" at bounding box center [279, 174] width 41 height 14
click at [207, 171] on div "$1,962,322" at bounding box center [212, 174] width 65 height 14
click at [740, 19] on div "KU Football Primary" at bounding box center [726, 21] width 86 height 11
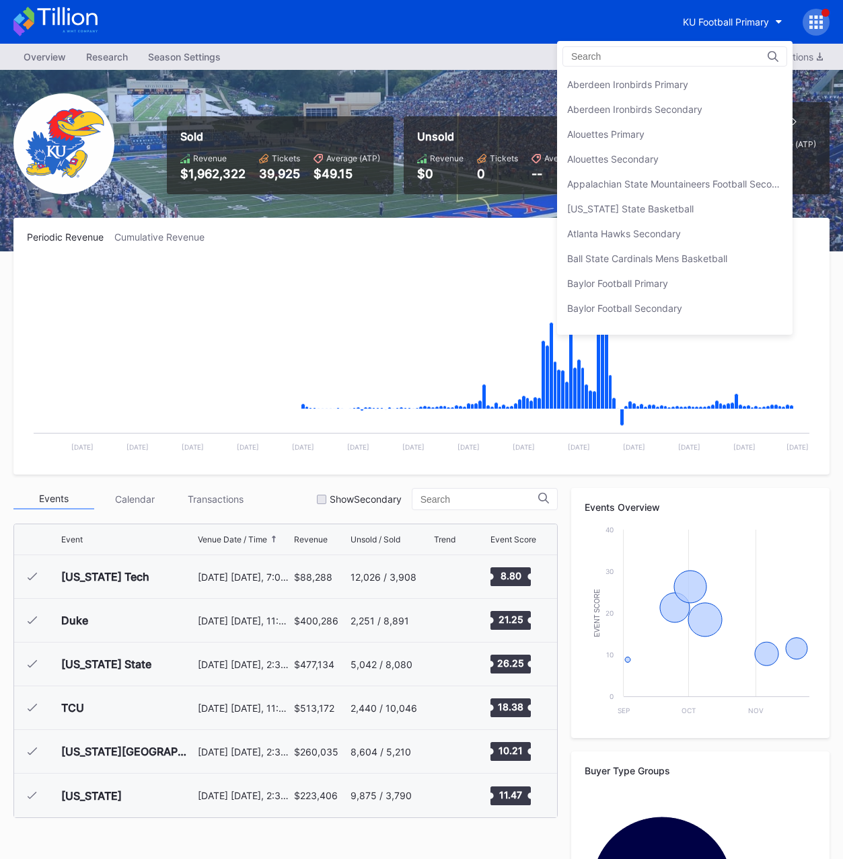
scroll to position [1866, 0]
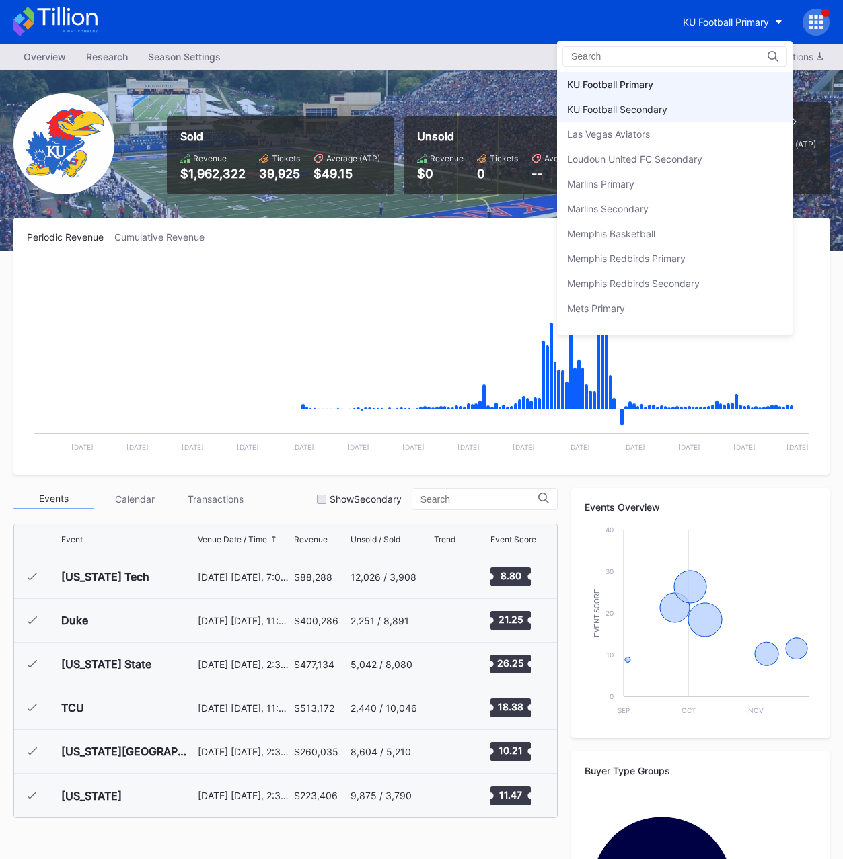
click at [661, 106] on div "KU Football Secondary" at bounding box center [617, 109] width 100 height 11
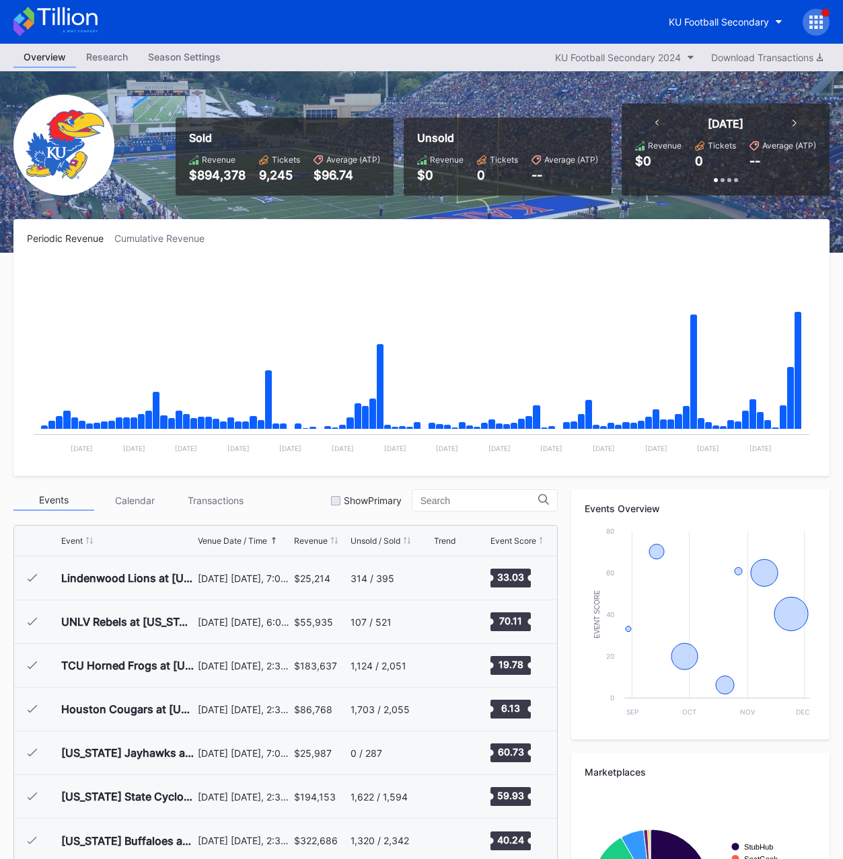
click at [277, 177] on div "9,245" at bounding box center [279, 175] width 41 height 14
click at [215, 174] on div "$894,378" at bounding box center [217, 175] width 56 height 14
click at [609, 59] on div "KU Football Secondary 2024" at bounding box center [618, 57] width 126 height 11
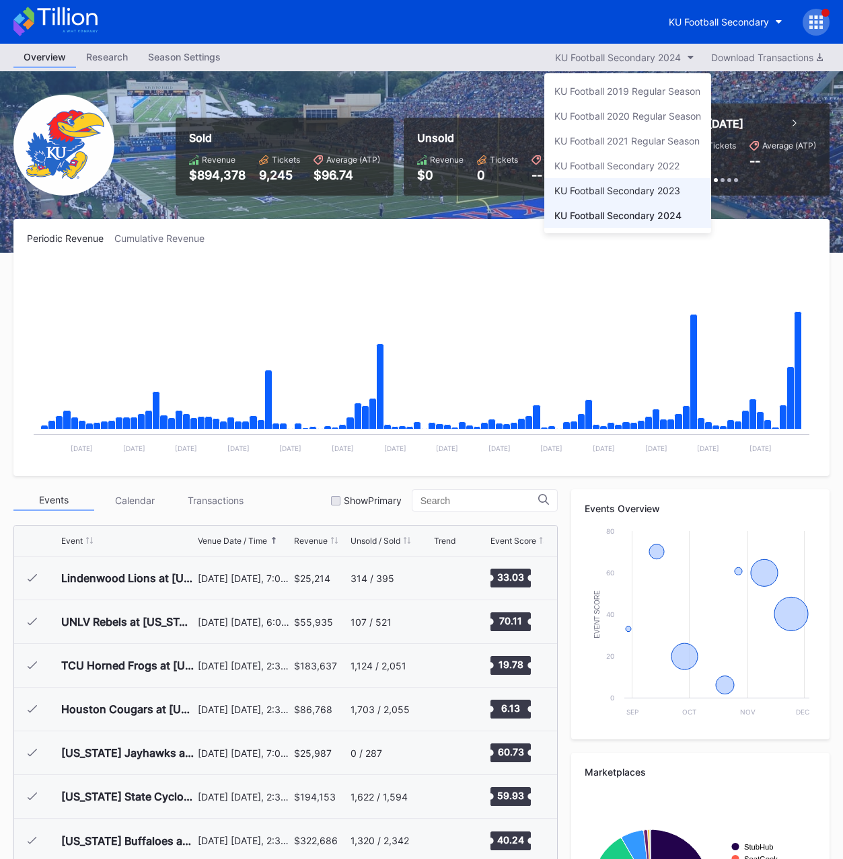
click at [609, 190] on div "KU Football Secondary 2023" at bounding box center [617, 190] width 126 height 11
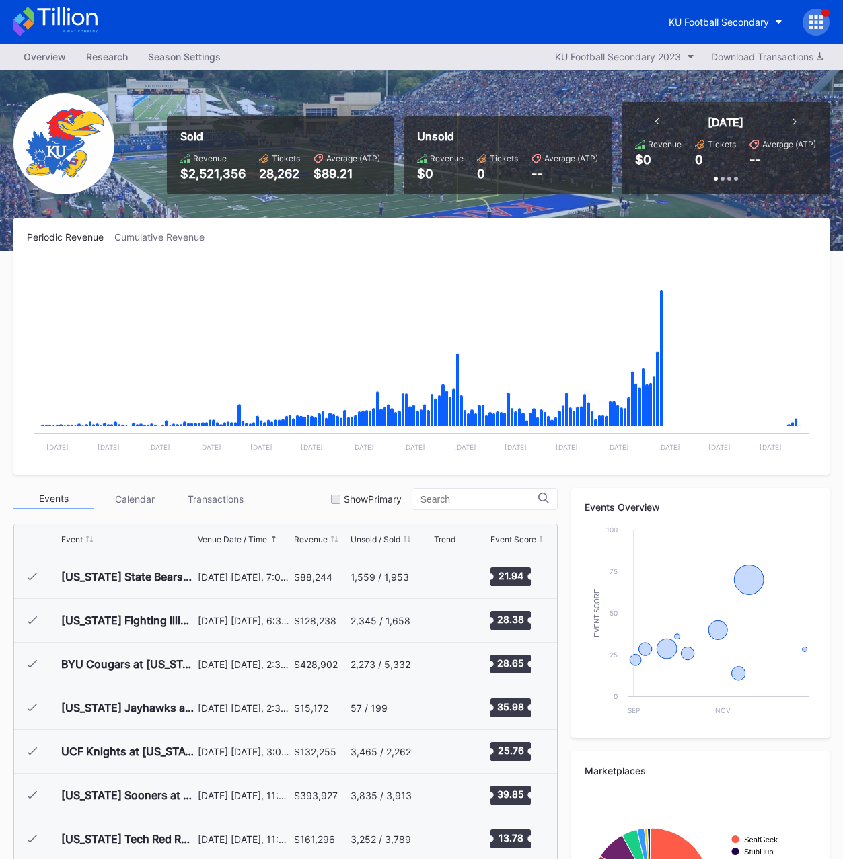
click at [282, 175] on div "28,262" at bounding box center [279, 174] width 41 height 14
click at [237, 174] on div "$2,521,356" at bounding box center [212, 174] width 65 height 14
click at [601, 63] on button "KU Football Secondary 2023" at bounding box center [624, 57] width 153 height 18
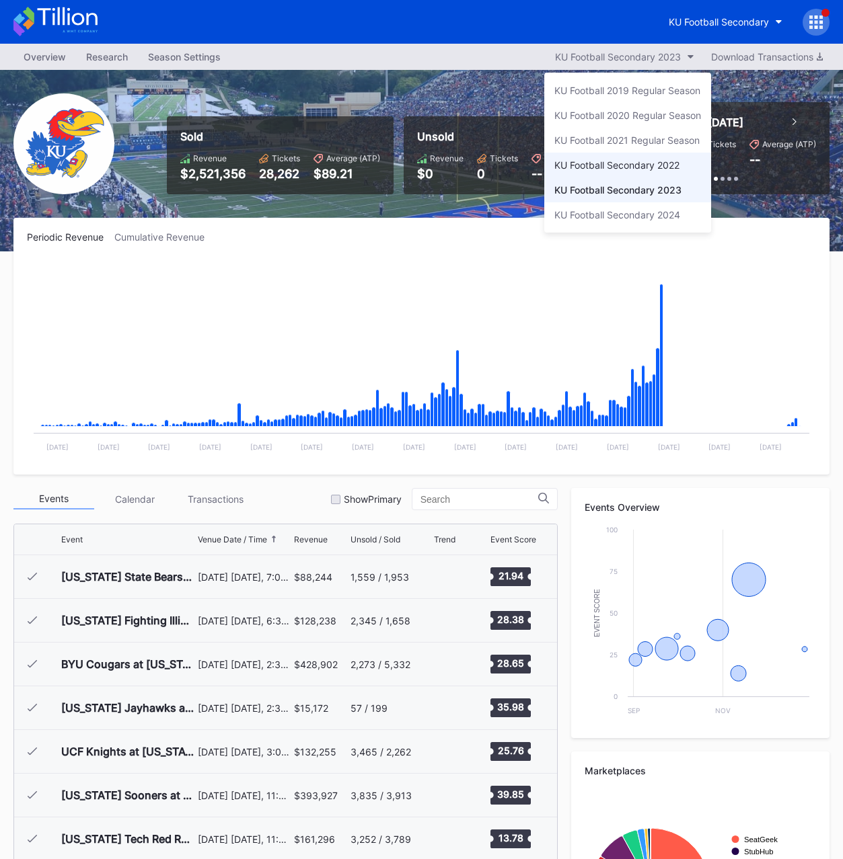
click at [586, 169] on div "KU Football Secondary 2022" at bounding box center [616, 164] width 125 height 11
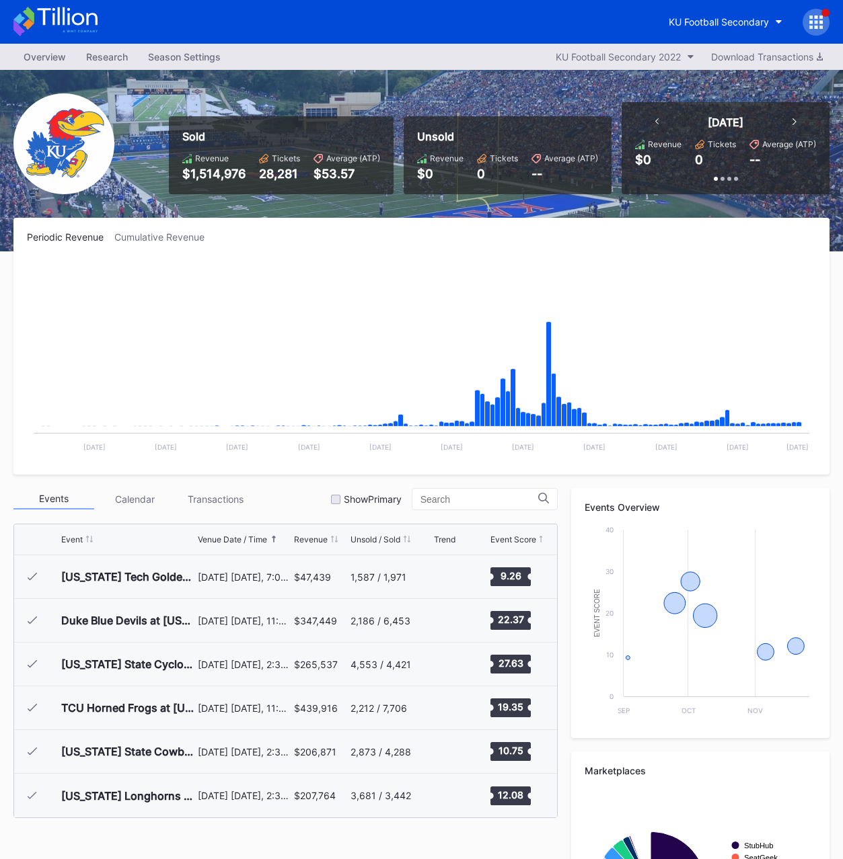
click at [268, 176] on div "28,281" at bounding box center [279, 174] width 41 height 14
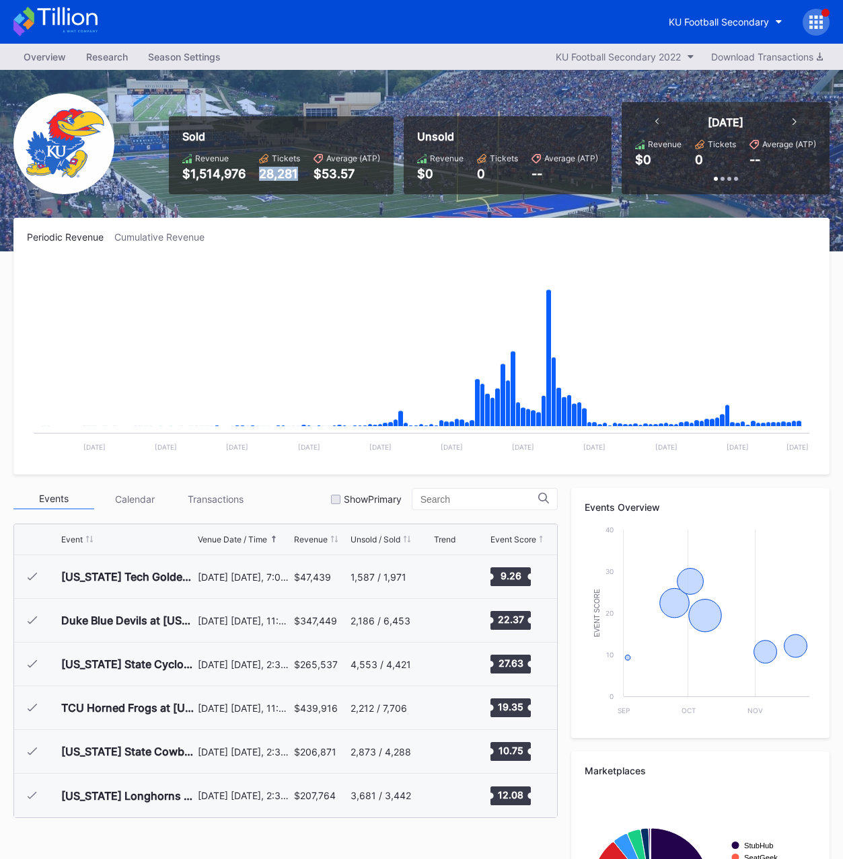
click at [268, 176] on div "28,281" at bounding box center [279, 174] width 41 height 14
click at [223, 176] on div "$1,514,976" at bounding box center [213, 174] width 63 height 14
click at [303, 205] on div "Sold Revenue $1,514,976 Tickets 28,281 Average (ATP) $53.57 Unsold Revenue $0 T…" at bounding box center [421, 161] width 843 height 182
click at [715, 18] on div "KU Football Secondary" at bounding box center [718, 21] width 100 height 11
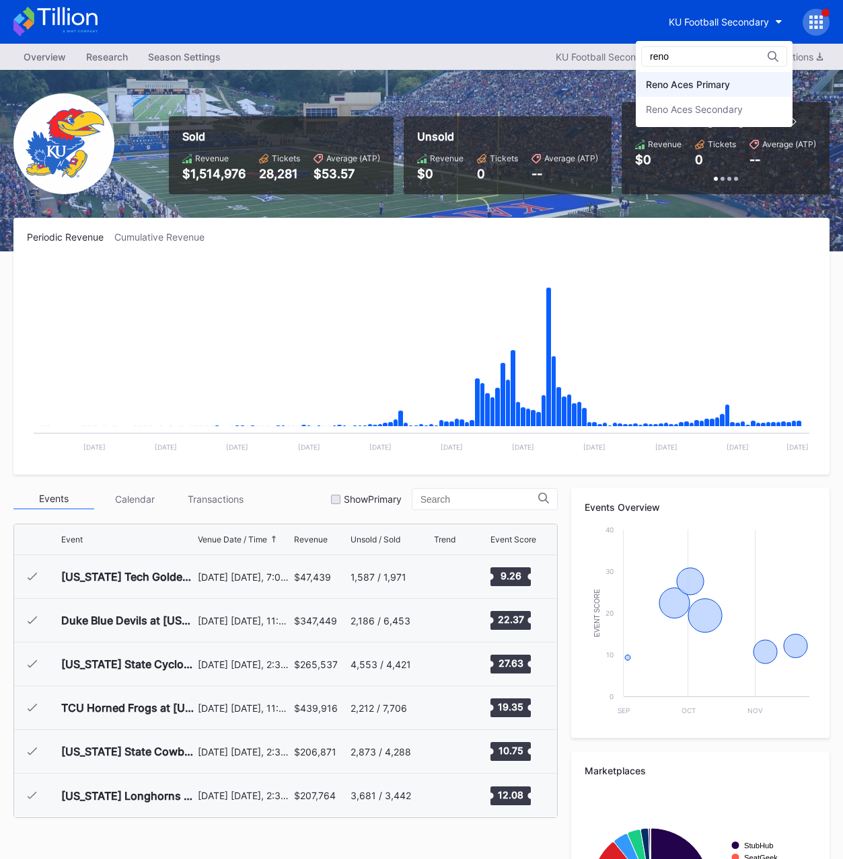
type input "reno"
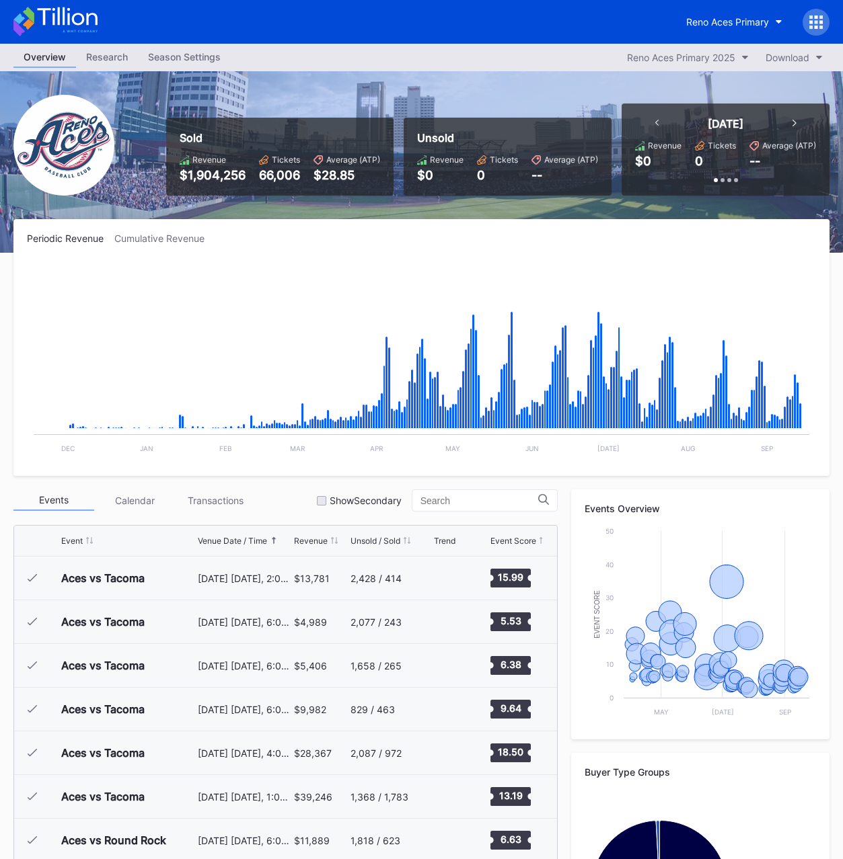
click at [267, 176] on div "66,006" at bounding box center [279, 175] width 41 height 14
click at [202, 176] on div "$1,904,256" at bounding box center [213, 175] width 66 height 14
click at [652, 63] on button "Reno Aces Primary 2025" at bounding box center [687, 57] width 135 height 18
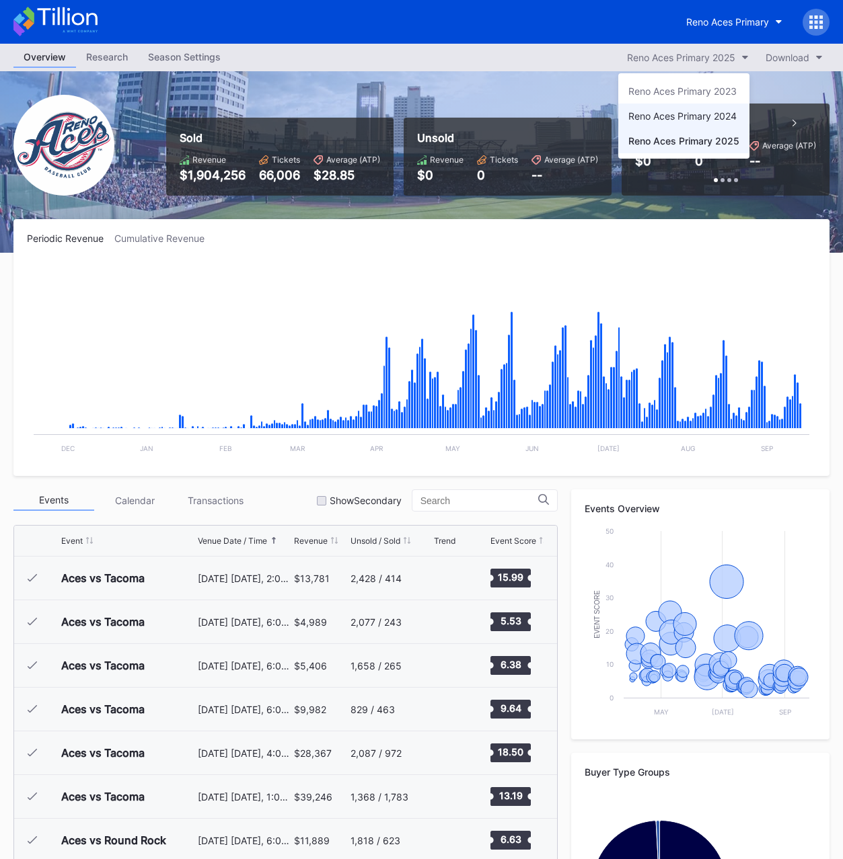
click at [667, 123] on div "Reno Aces Primary 2024" at bounding box center [683, 116] width 131 height 25
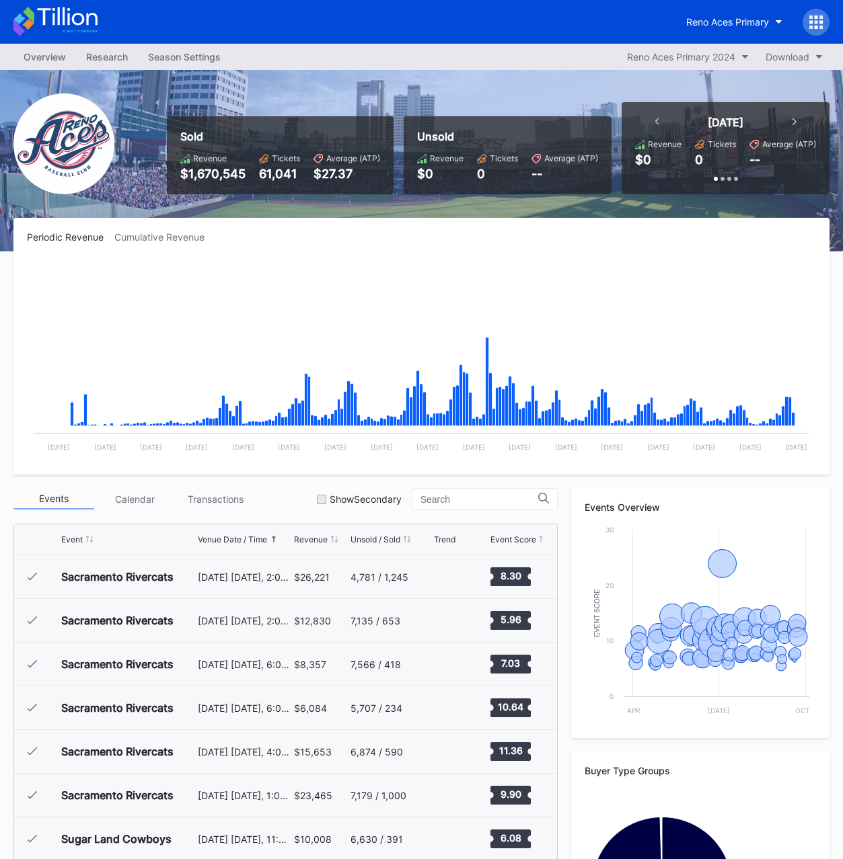
click at [266, 176] on div "61,041" at bounding box center [279, 174] width 41 height 14
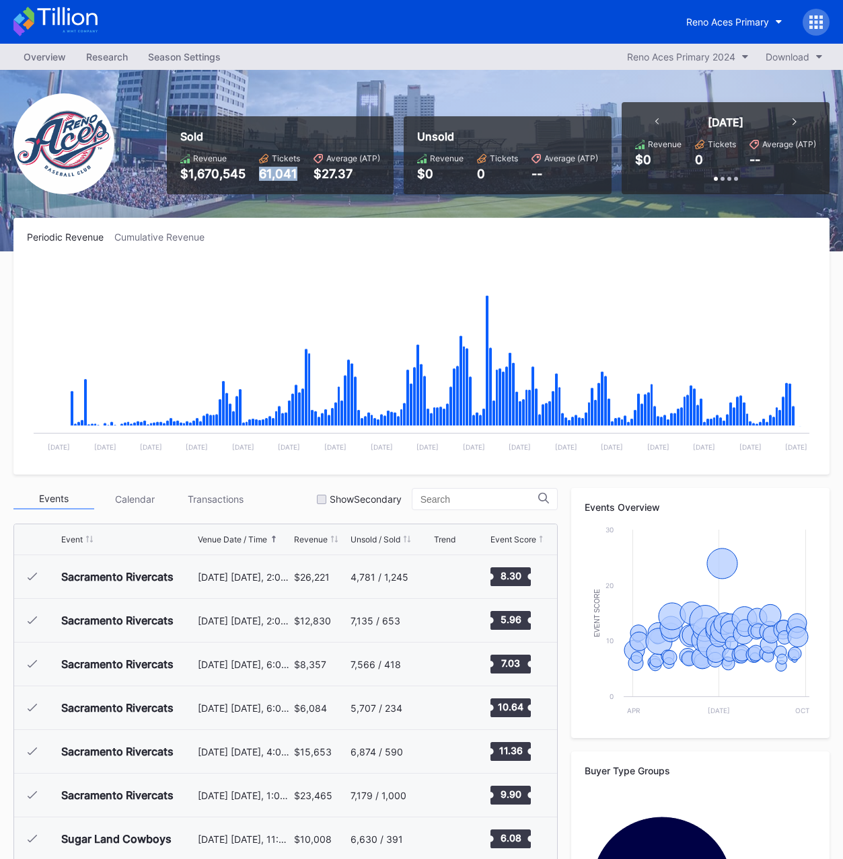
click at [266, 176] on div "61,041" at bounding box center [279, 174] width 41 height 14
click at [219, 176] on div "$1,670,545" at bounding box center [212, 174] width 65 height 14
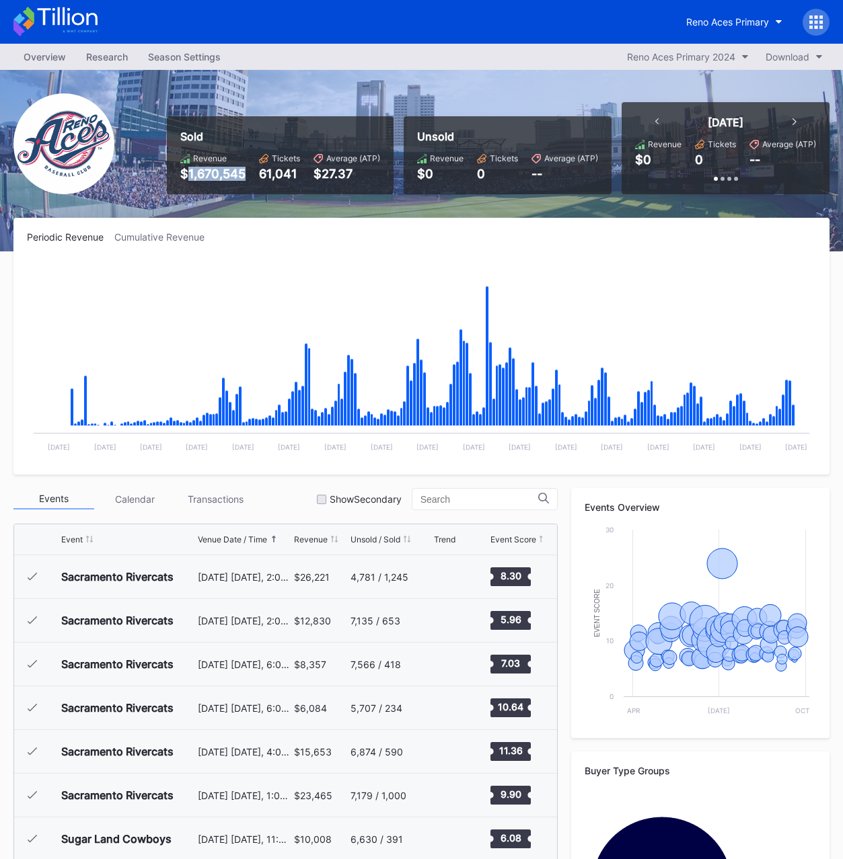
click at [219, 176] on div "$1,670,545" at bounding box center [212, 174] width 65 height 14
click at [669, 60] on div "Reno Aces Primary 2024" at bounding box center [681, 56] width 108 height 11
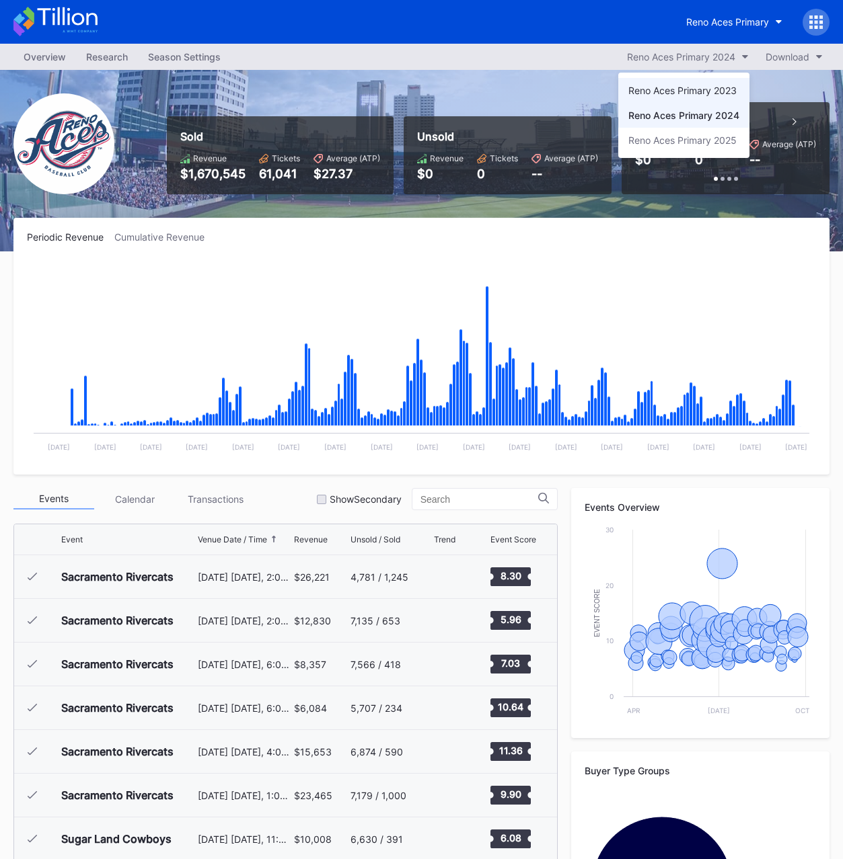
click at [649, 89] on div "Reno Aces Primary 2023" at bounding box center [682, 90] width 108 height 11
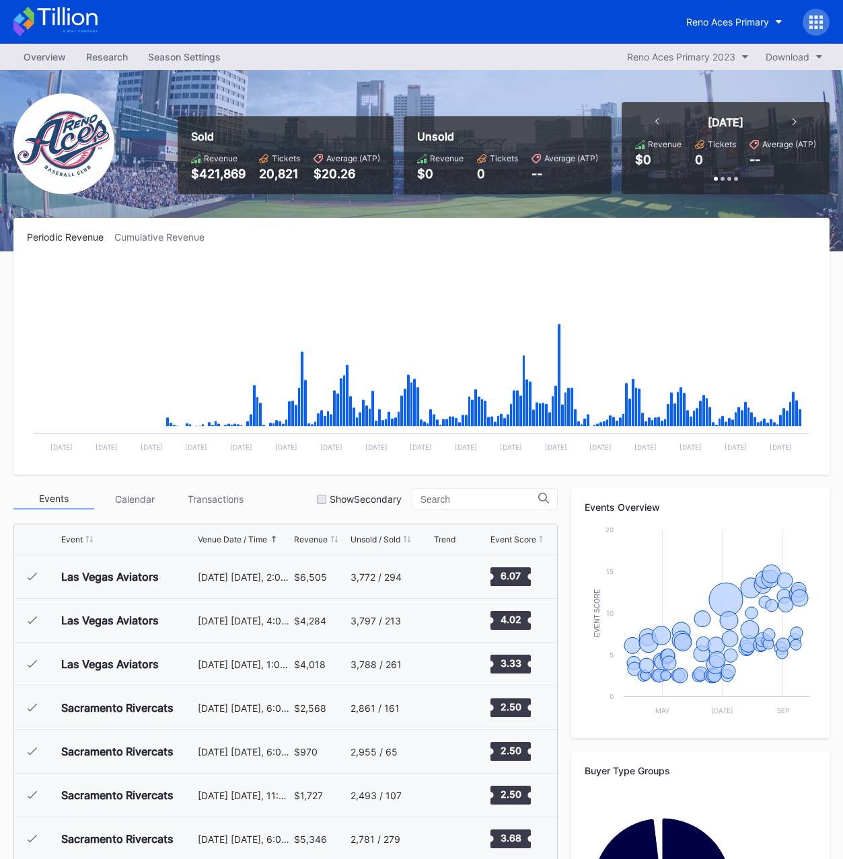
click at [217, 177] on div "$421,869" at bounding box center [218, 174] width 54 height 14
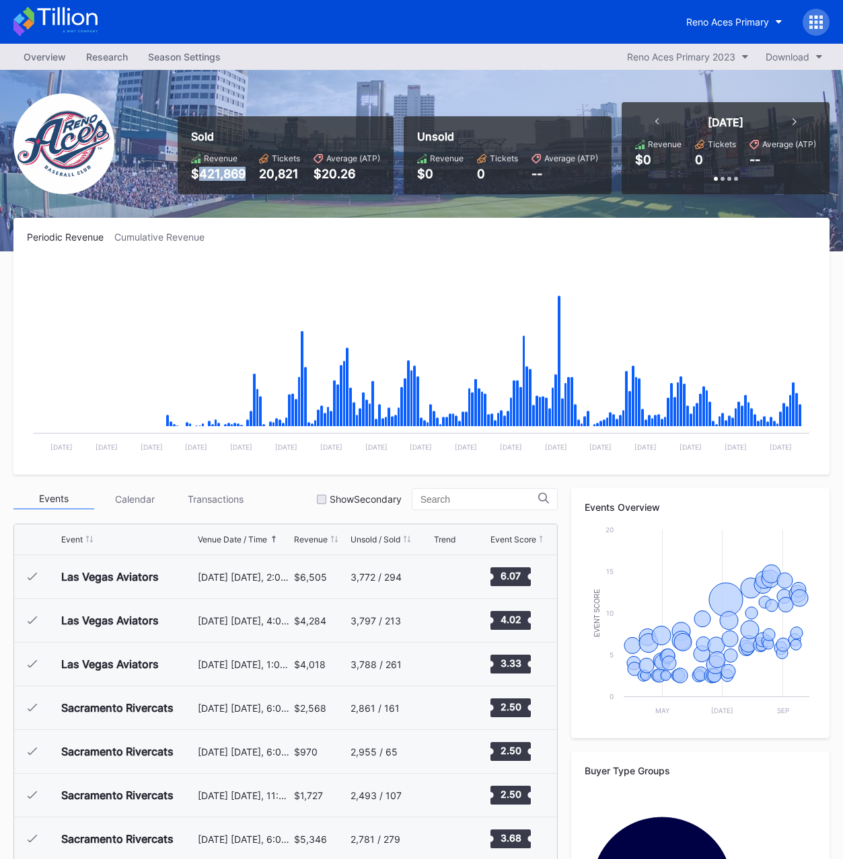
click at [217, 177] on div "$421,869" at bounding box center [218, 174] width 54 height 14
click at [284, 174] on div "20,821" at bounding box center [279, 174] width 41 height 14
click at [679, 62] on div "Reno Aces Primary 2023" at bounding box center [681, 56] width 108 height 11
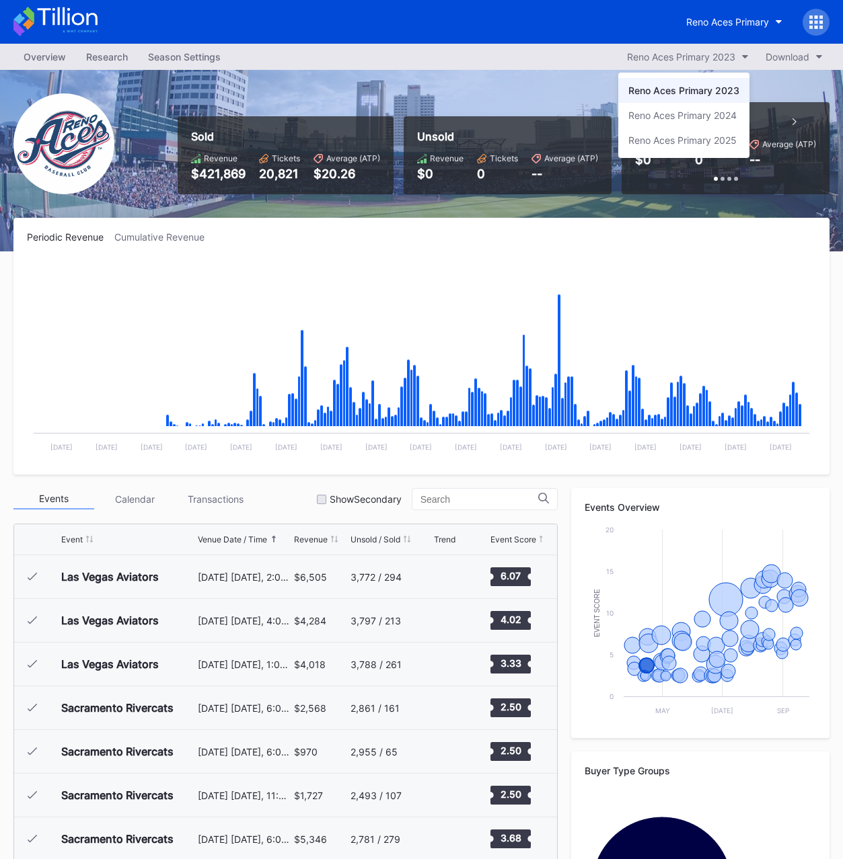
drag, startPoint x: 564, startPoint y: 69, endPoint x: 587, endPoint y: 60, distance: 24.7
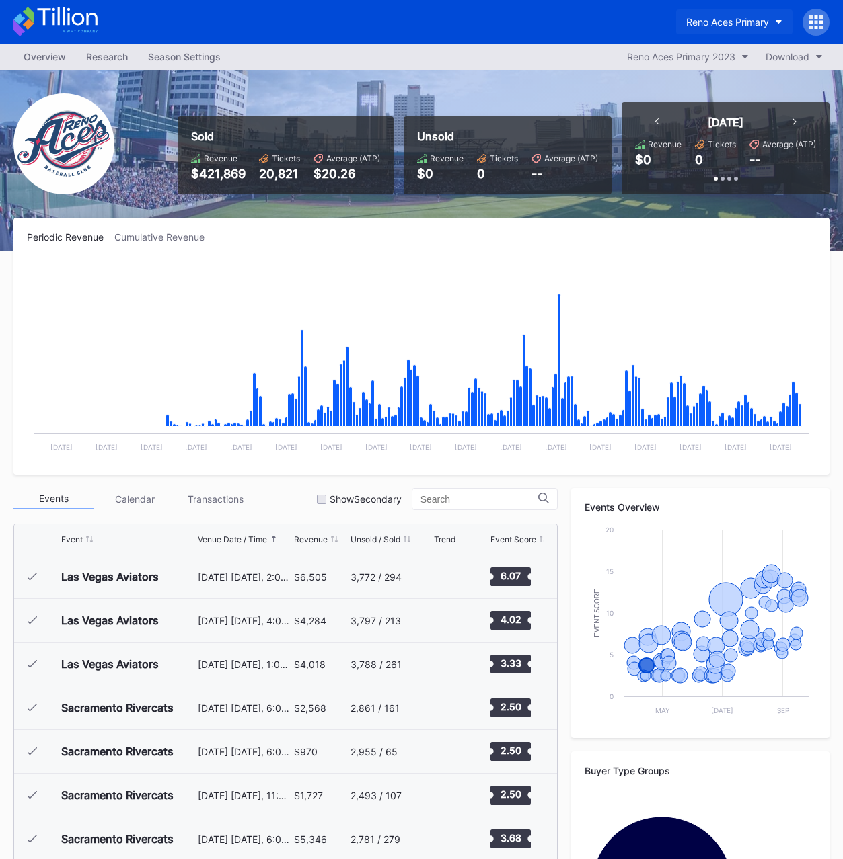
click at [749, 16] on div "Reno Aces Primary" at bounding box center [727, 21] width 83 height 11
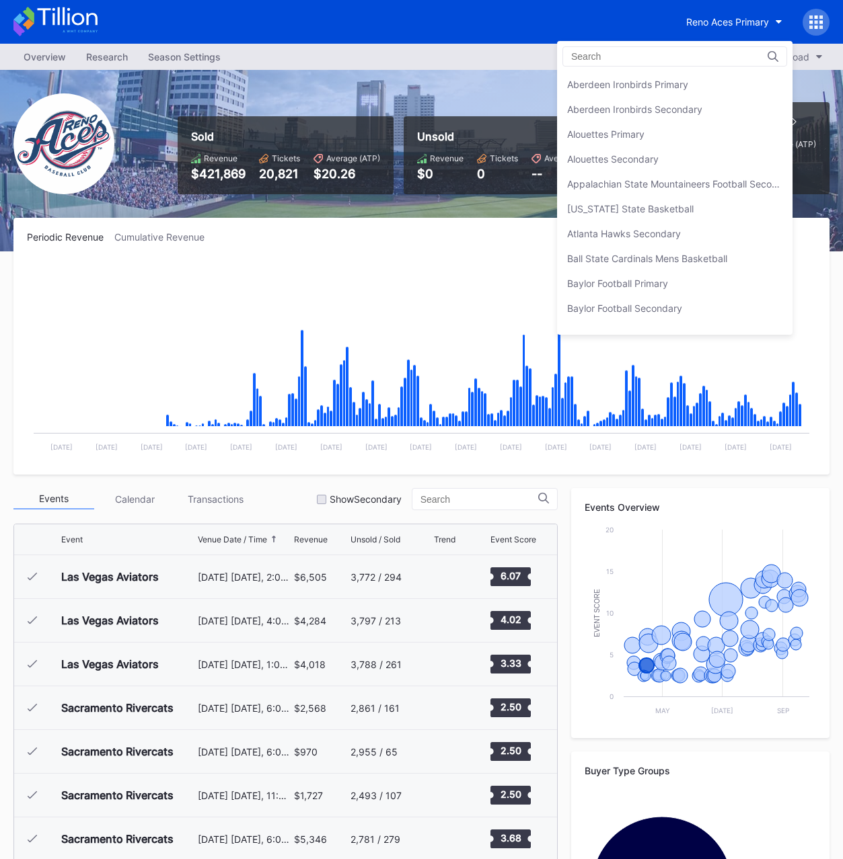
scroll to position [3160, 0]
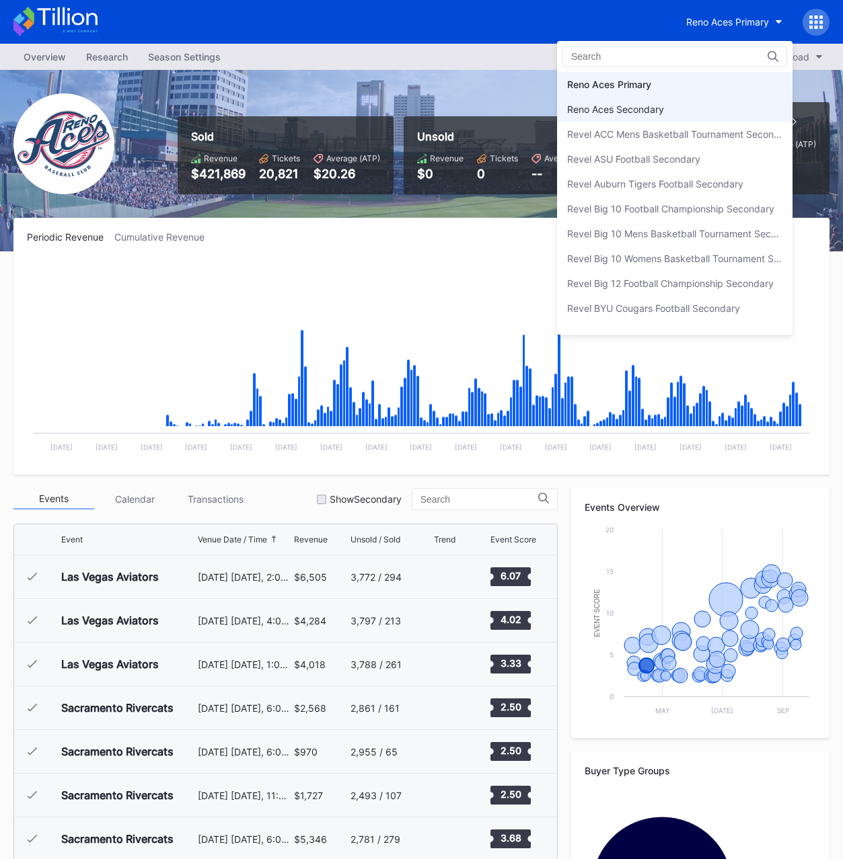
click at [630, 106] on div "Reno Aces Secondary" at bounding box center [615, 109] width 97 height 11
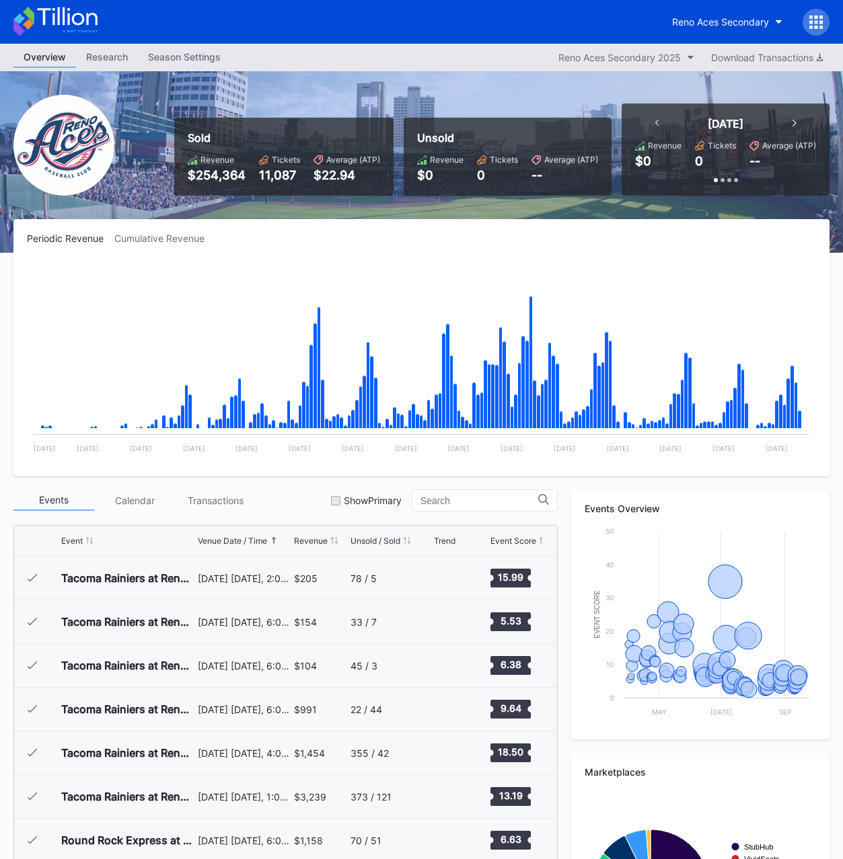
click at [208, 178] on div "$254,364" at bounding box center [217, 175] width 58 height 14
click at [275, 175] on div "11,087" at bounding box center [279, 175] width 41 height 14
click at [621, 57] on div "Reno Aces Secondary 2025" at bounding box center [619, 57] width 122 height 11
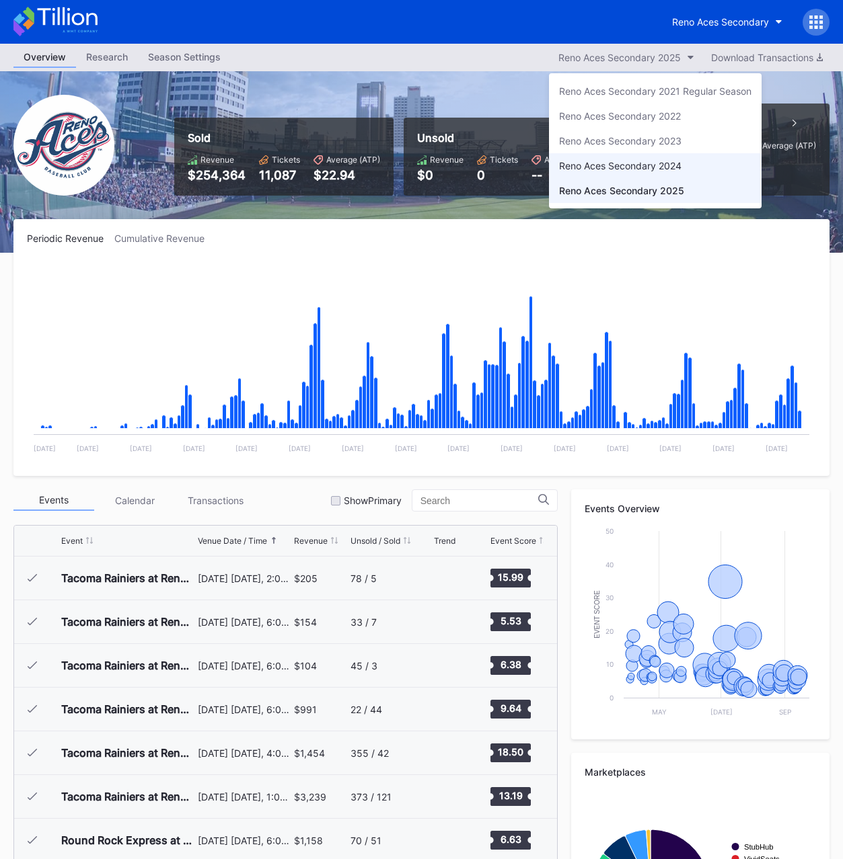
click at [612, 165] on div "Reno Aces Secondary 2024" at bounding box center [620, 165] width 122 height 11
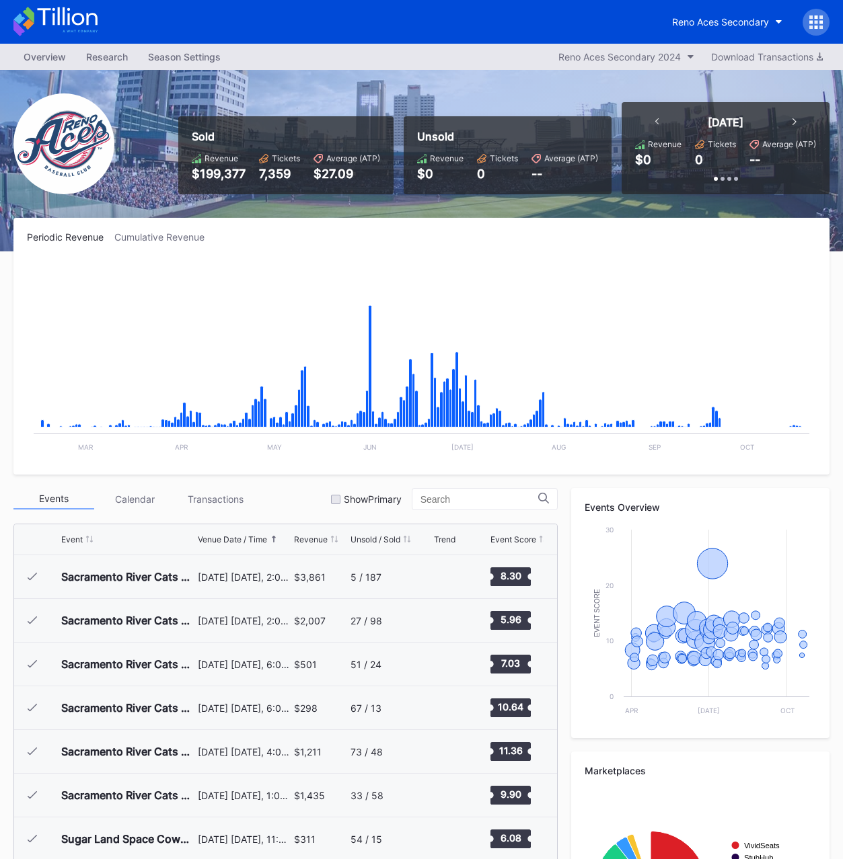
click at [221, 170] on div "$199,377" at bounding box center [219, 174] width 54 height 14
click at [291, 178] on div "7,359" at bounding box center [279, 174] width 41 height 14
click at [274, 174] on div "7,359" at bounding box center [279, 174] width 41 height 14
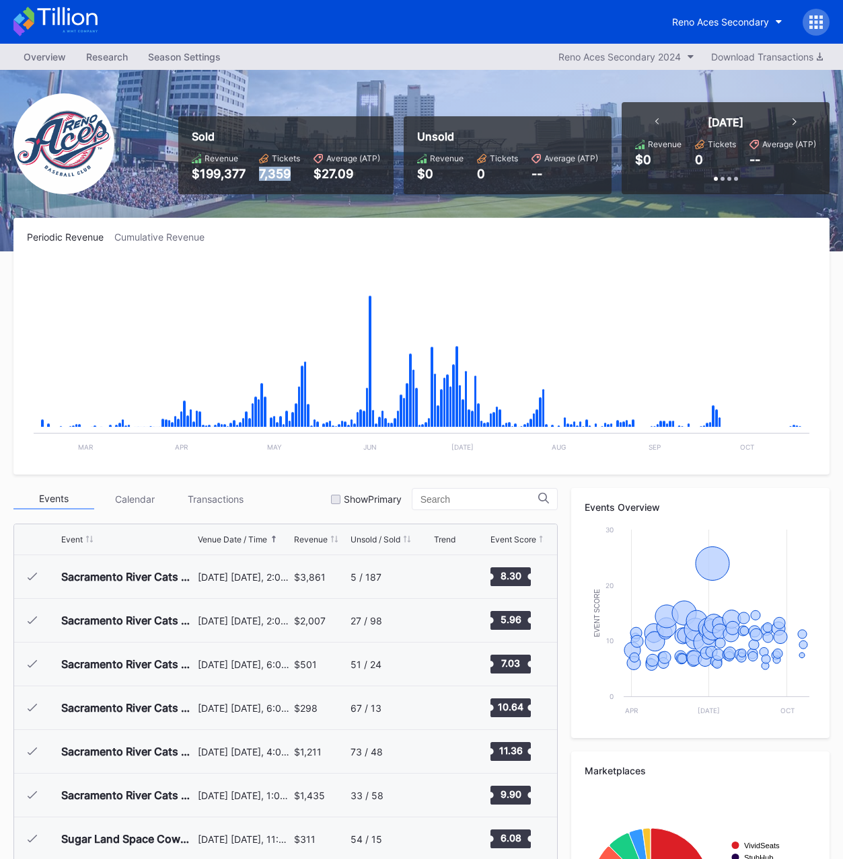
click at [274, 174] on div "7,359" at bounding box center [279, 174] width 41 height 14
click at [311, 177] on div "Revenue $199,377 Tickets 7,359 Average (ATP) $27.09" at bounding box center [286, 167] width 188 height 28
click at [642, 58] on div "Reno Aces Secondary 2024" at bounding box center [619, 56] width 122 height 11
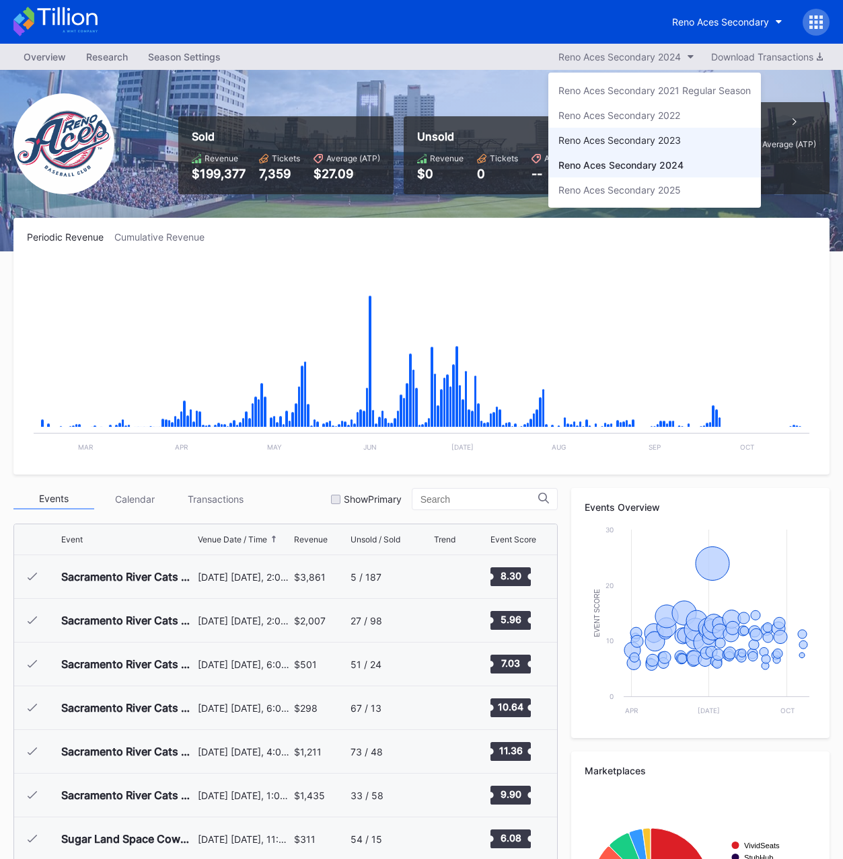
click at [613, 139] on div "Reno Aces Secondary 2023" at bounding box center [619, 139] width 122 height 11
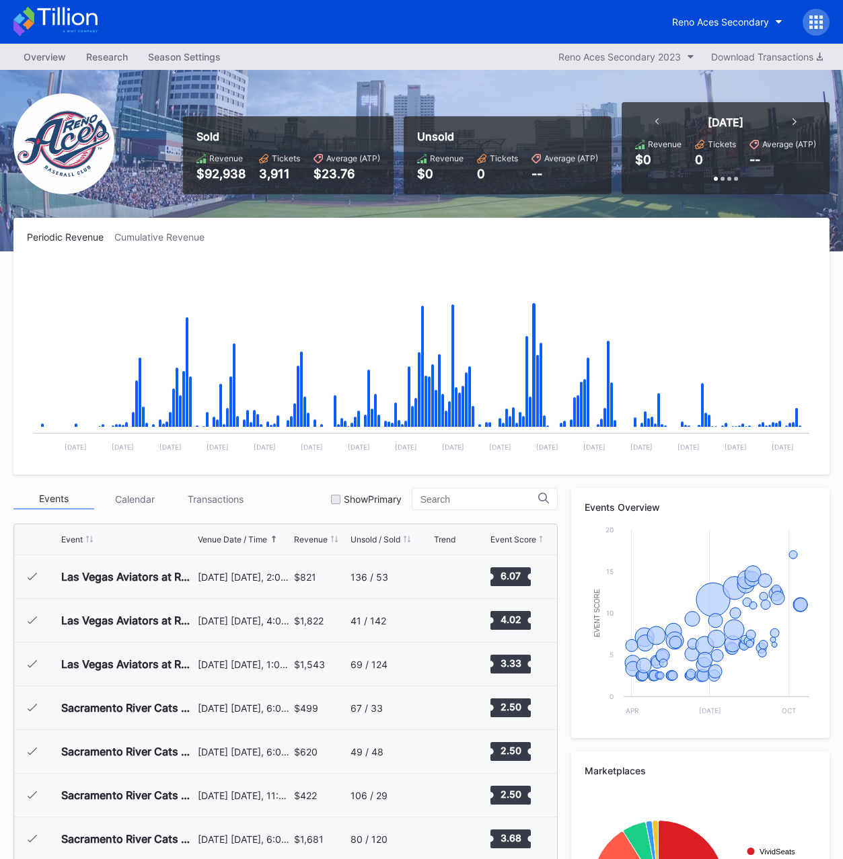
click at [286, 174] on div "3,911" at bounding box center [279, 174] width 41 height 14
click at [214, 178] on div "$92,938" at bounding box center [220, 174] width 49 height 14
click at [649, 54] on div "Reno Aces Secondary 2023" at bounding box center [619, 56] width 122 height 11
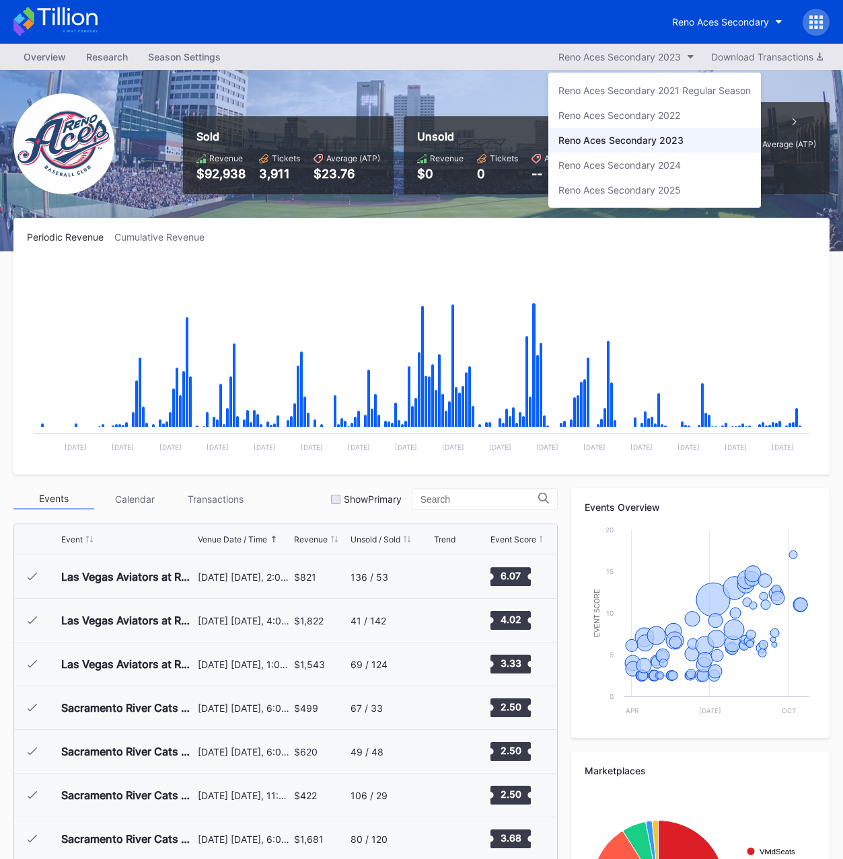
click at [629, 120] on div "Reno Aces Secondary 2022" at bounding box center [619, 115] width 122 height 11
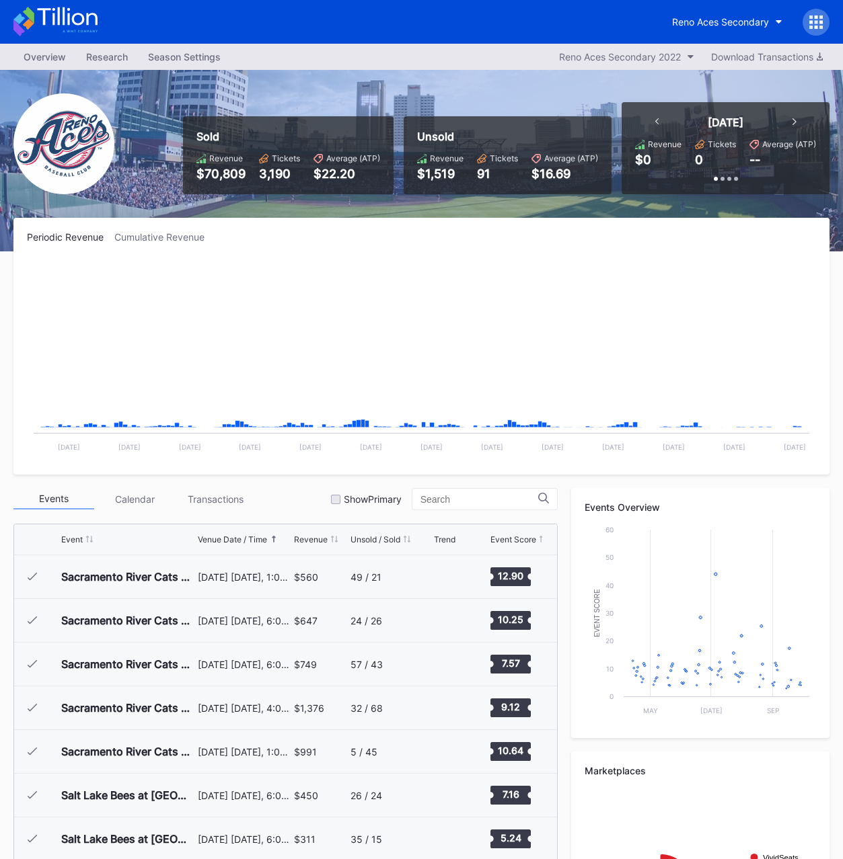
scroll to position [2707, 0]
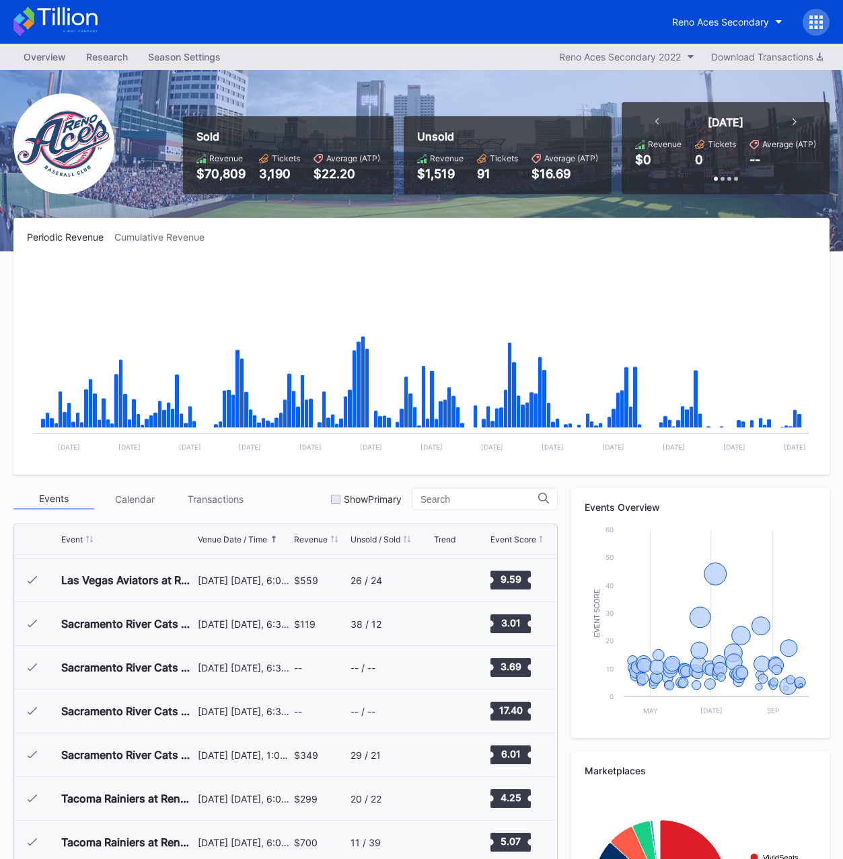
click at [215, 178] on div "$70,809" at bounding box center [220, 174] width 49 height 14
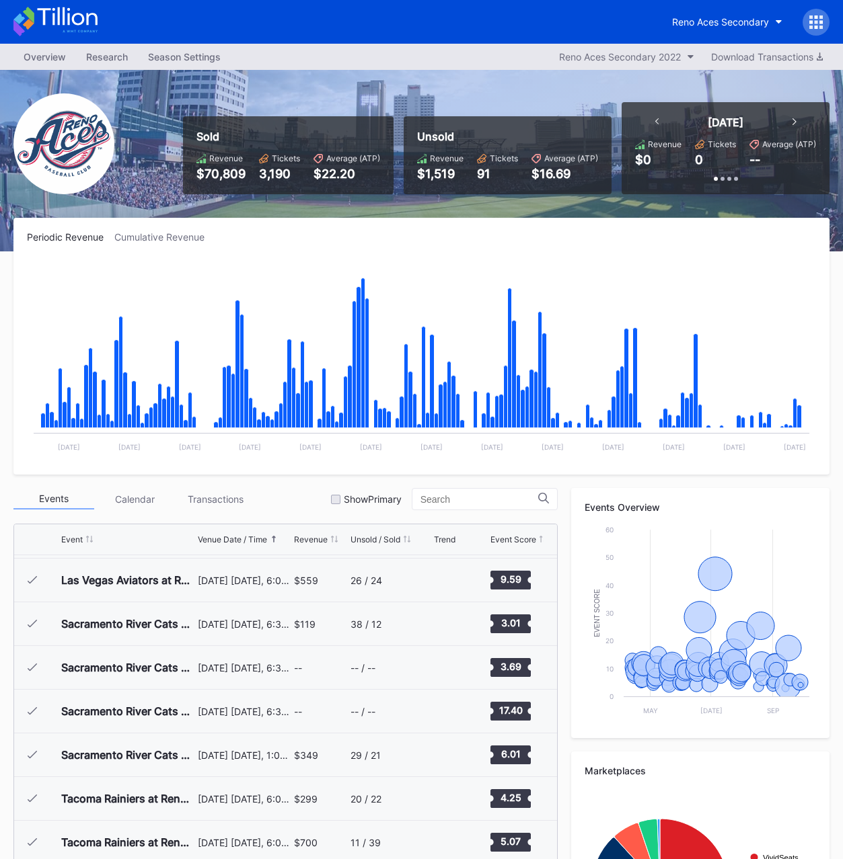
click at [276, 180] on div "3,190" at bounding box center [279, 174] width 41 height 14
click at [613, 55] on div "Reno Aces Secondary 2022" at bounding box center [620, 56] width 122 height 11
click at [704, 28] on button "Reno Aces Secondary" at bounding box center [727, 21] width 130 height 25
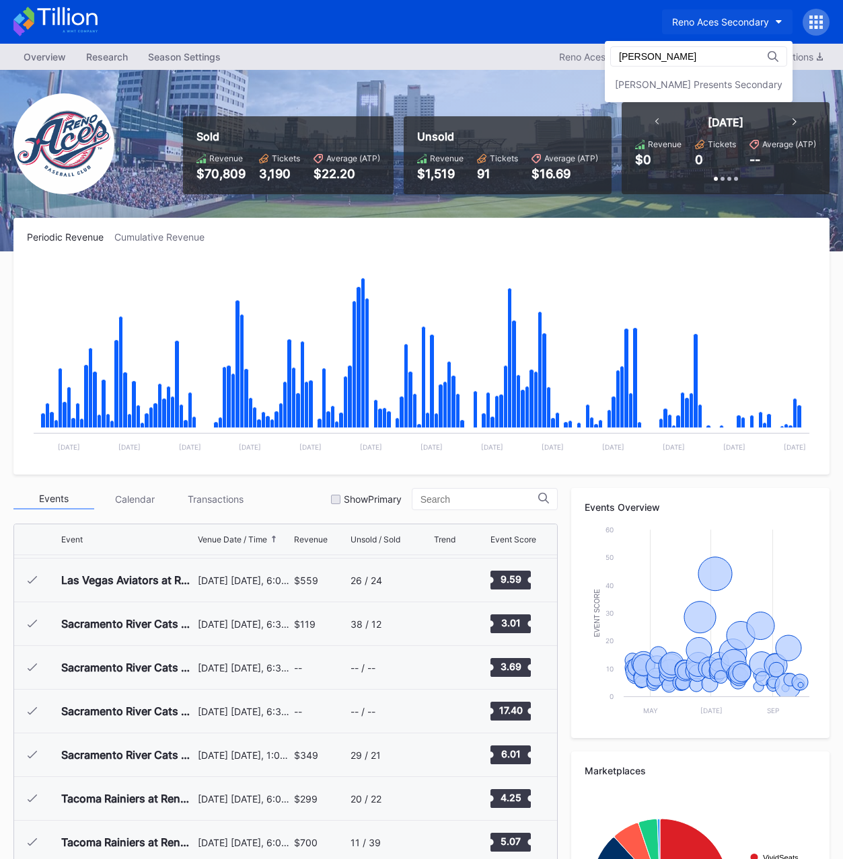
scroll to position [0, 0]
type input "[PERSON_NAME]"
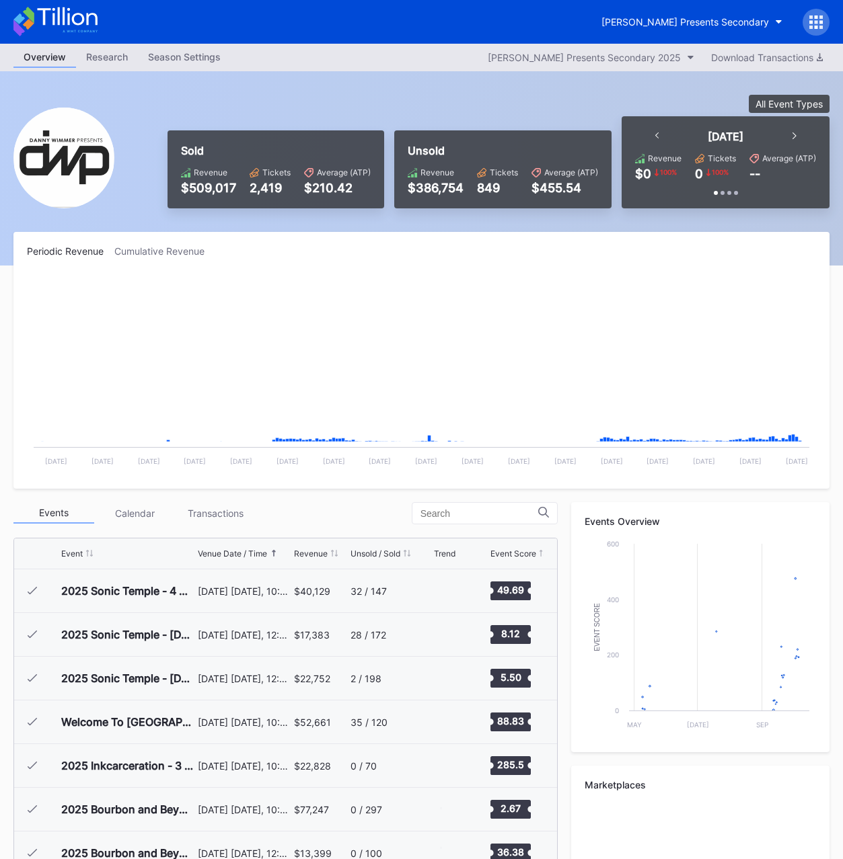
scroll to position [434, 0]
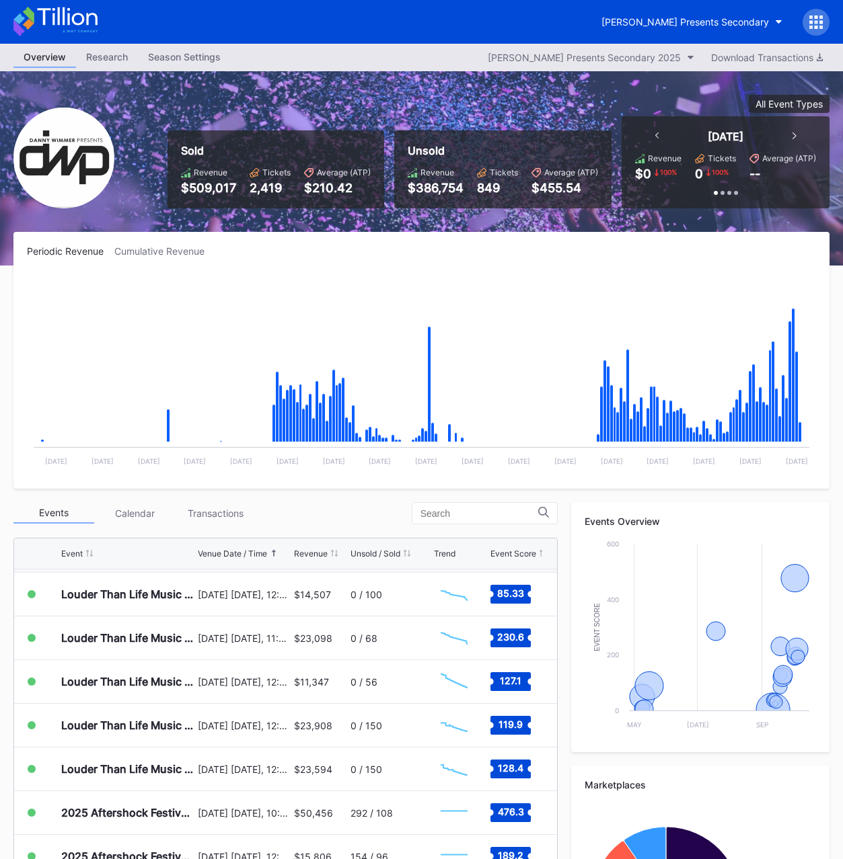
click at [195, 187] on div "$509,017" at bounding box center [208, 188] width 55 height 14
click at [256, 189] on div "2,419" at bounding box center [269, 188] width 41 height 14
click at [577, 59] on div "[PERSON_NAME] Presents Secondary 2025" at bounding box center [584, 57] width 193 height 11
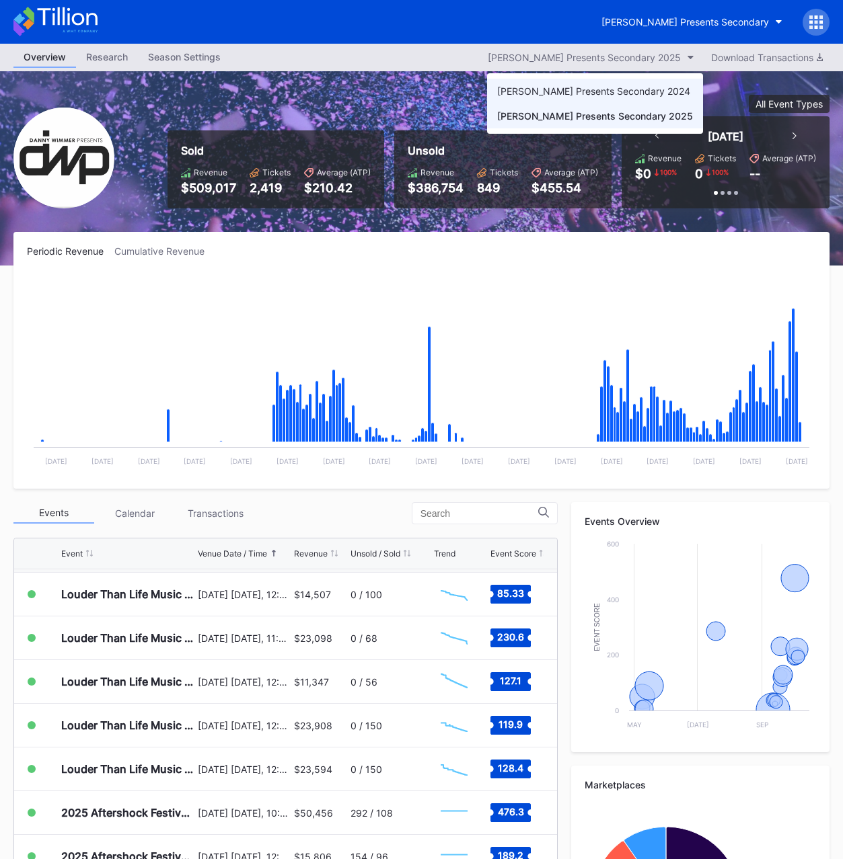
click at [585, 89] on div "[PERSON_NAME] Presents Secondary 2024" at bounding box center [593, 90] width 193 height 11
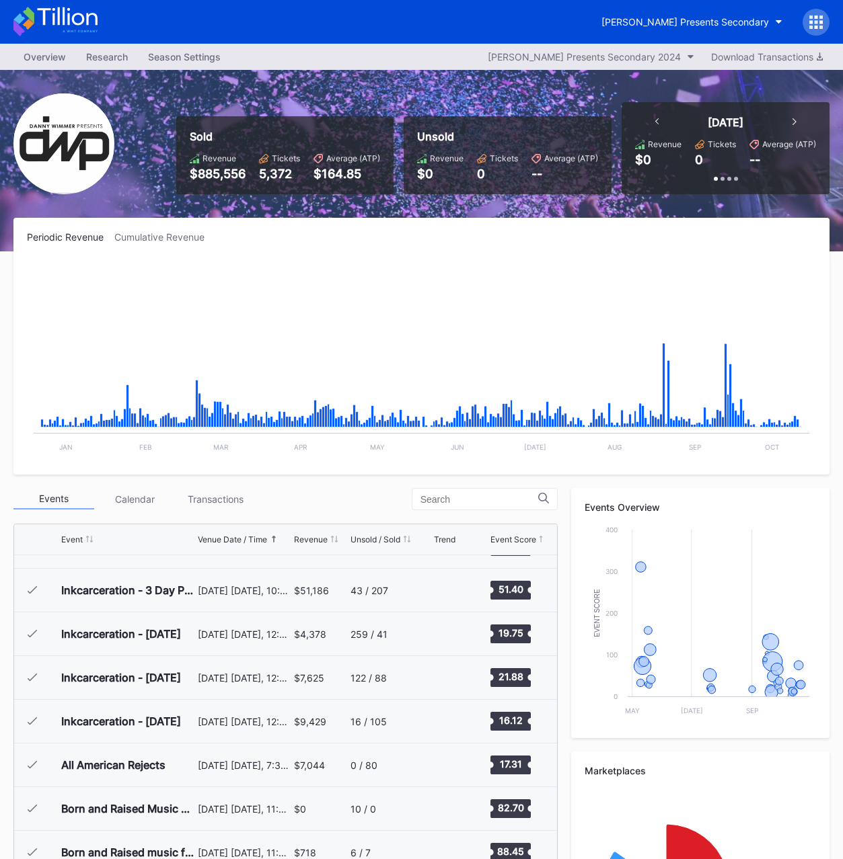
click at [224, 180] on div "$885,556" at bounding box center [218, 174] width 56 height 14
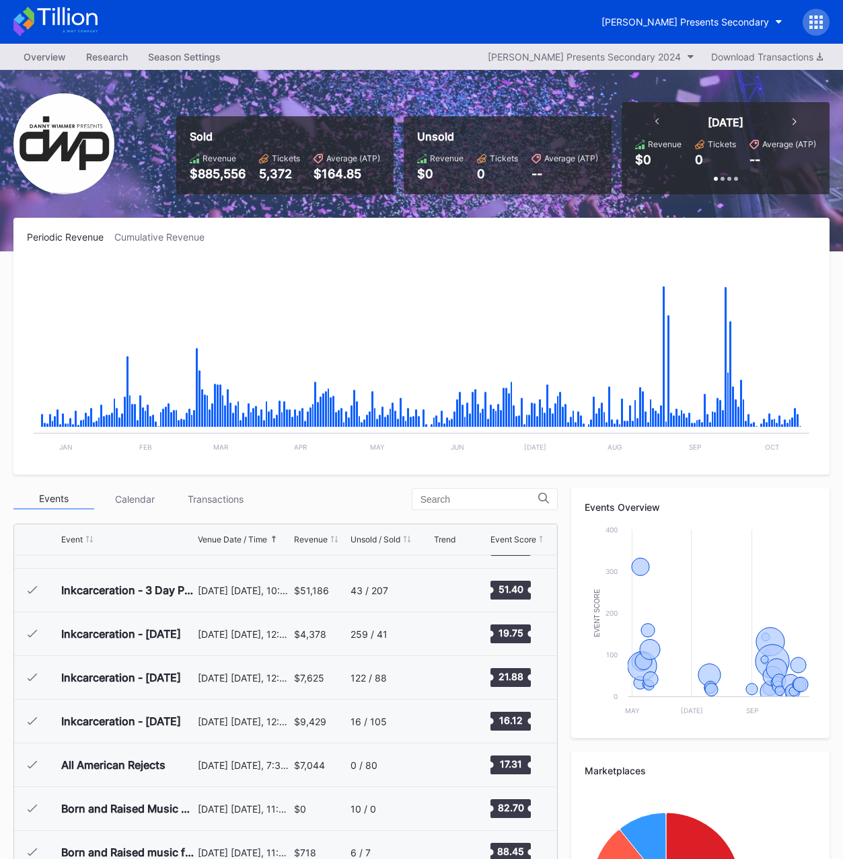
click at [274, 176] on div "5,372" at bounding box center [279, 174] width 41 height 14
click at [285, 174] on div "5,372" at bounding box center [279, 174] width 41 height 14
drag, startPoint x: 432, startPoint y: 122, endPoint x: 434, endPoint y: 114, distance: 7.5
click at [432, 122] on div "Unsold Revenue $0 Tickets 0 Average (ATP) --" at bounding box center [507, 155] width 208 height 78
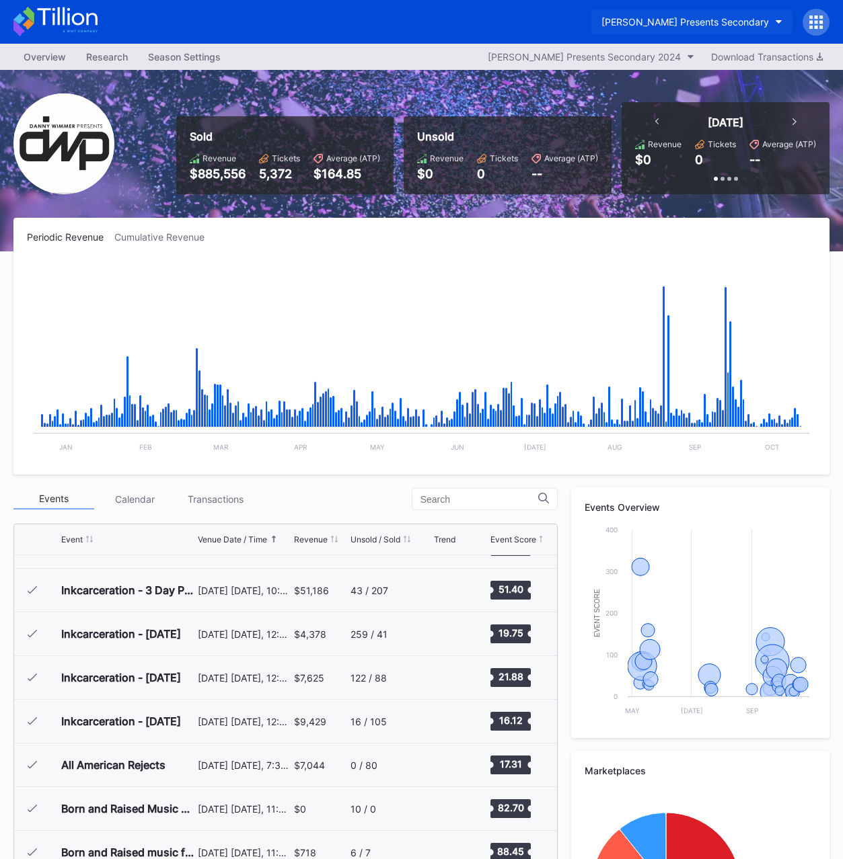
click at [653, 22] on div "[PERSON_NAME] Presents Secondary" at bounding box center [684, 21] width 167 height 11
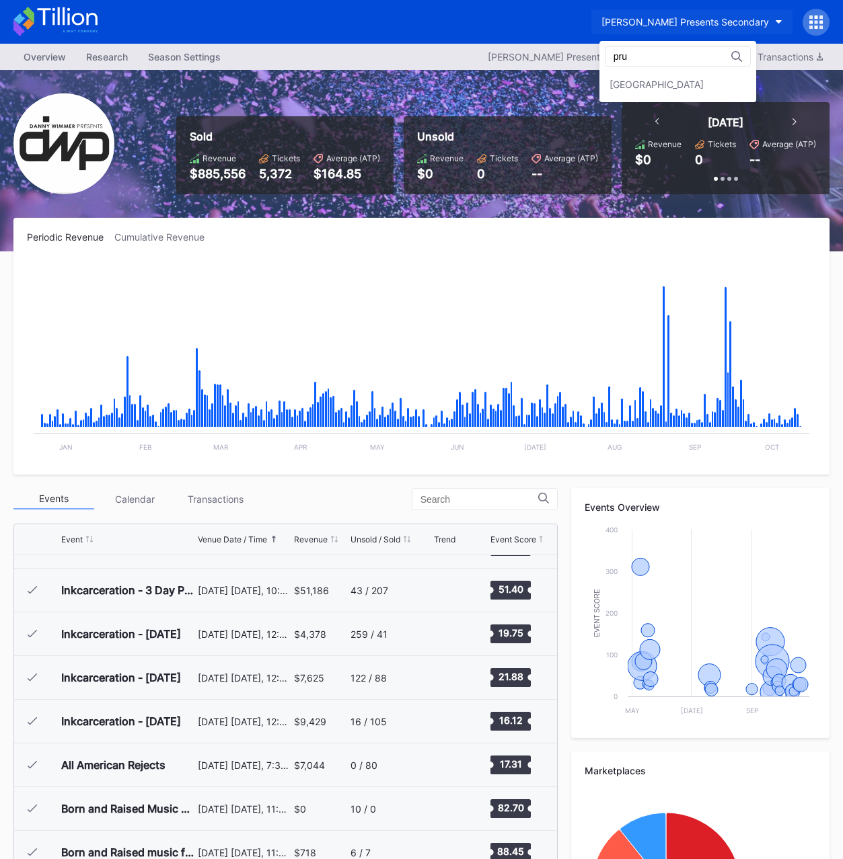
scroll to position [0, 0]
type input "[PERSON_NAME]"
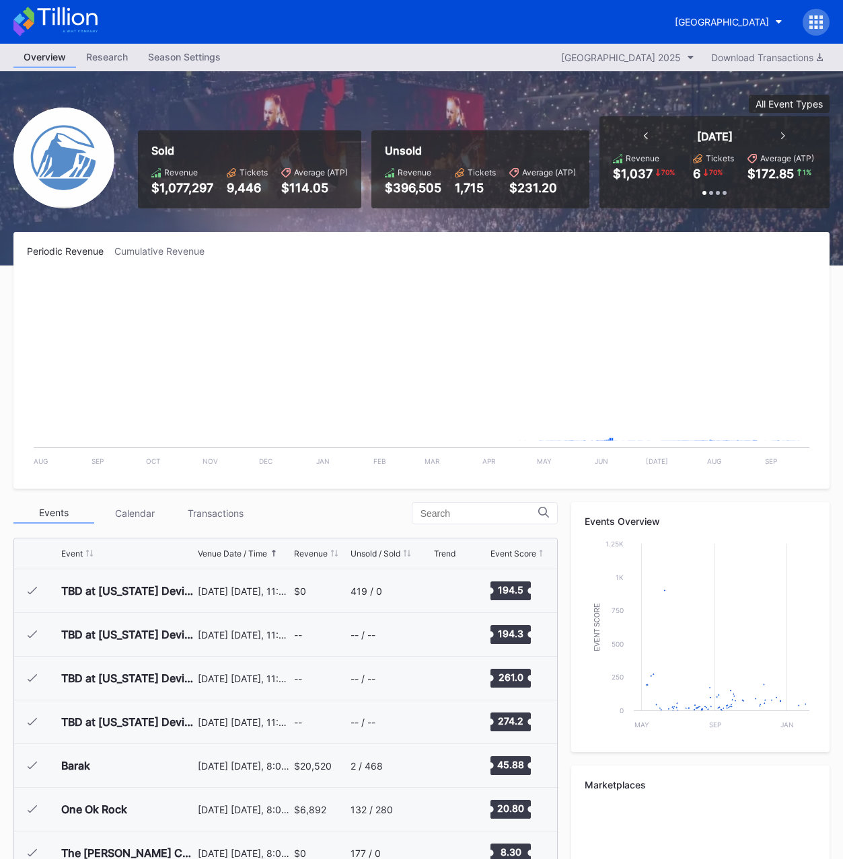
scroll to position [1880, 0]
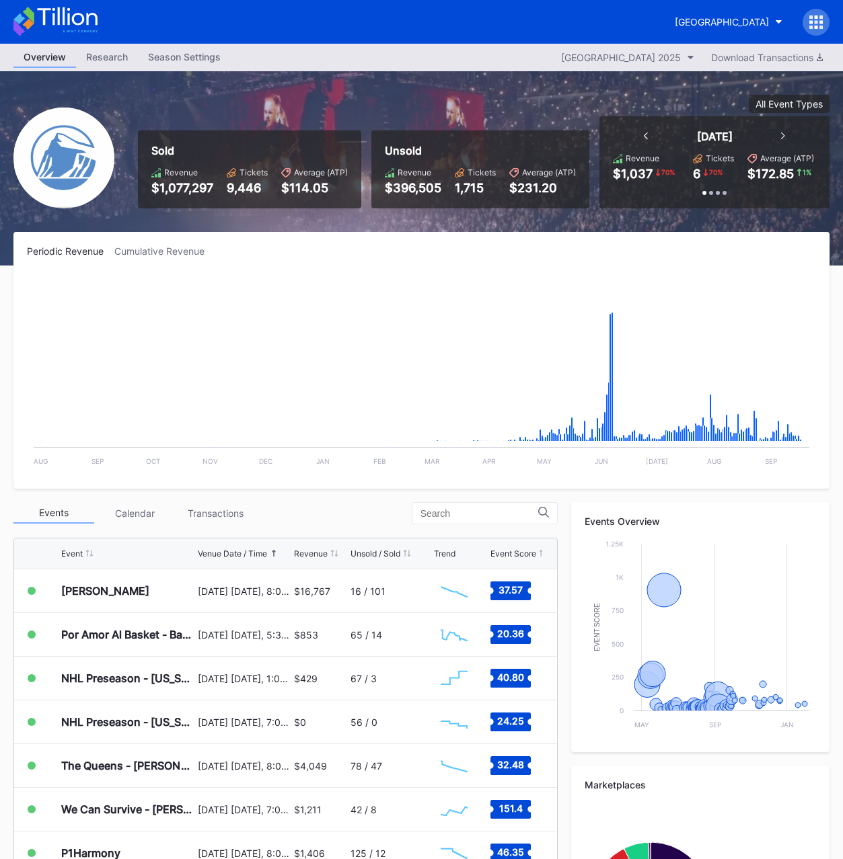
click at [180, 188] on div "$1,077,297" at bounding box center [182, 188] width 62 height 14
click at [241, 188] on div "9,446" at bounding box center [247, 188] width 41 height 14
click at [576, 63] on div "[GEOGRAPHIC_DATA] 2025" at bounding box center [621, 57] width 120 height 11
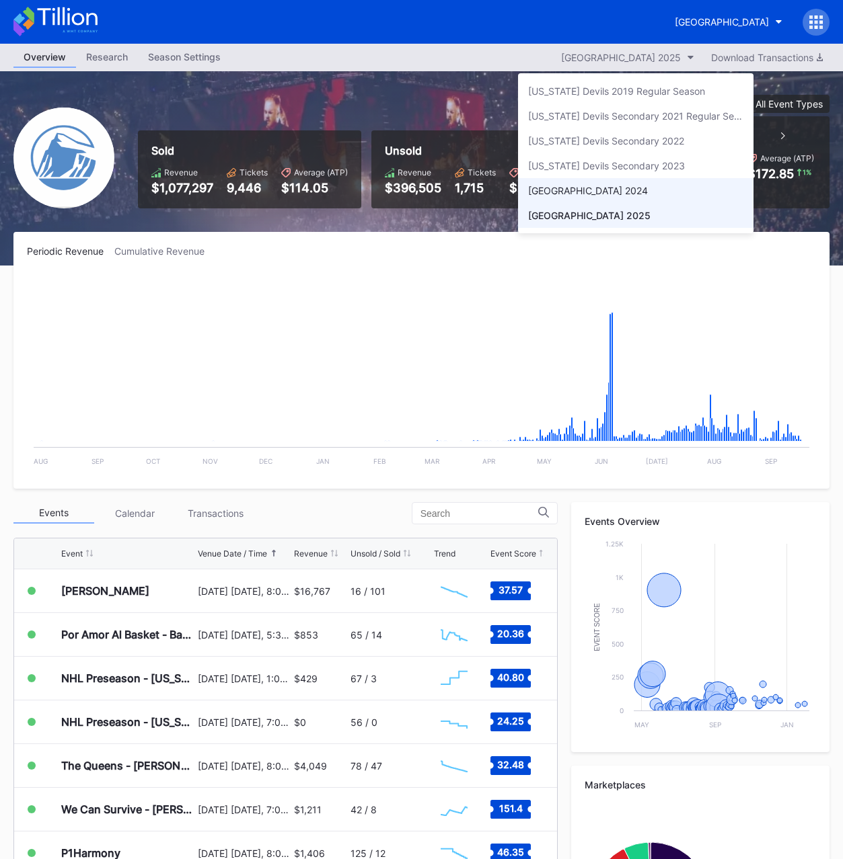
click at [581, 190] on div "[GEOGRAPHIC_DATA] 2024" at bounding box center [588, 190] width 120 height 11
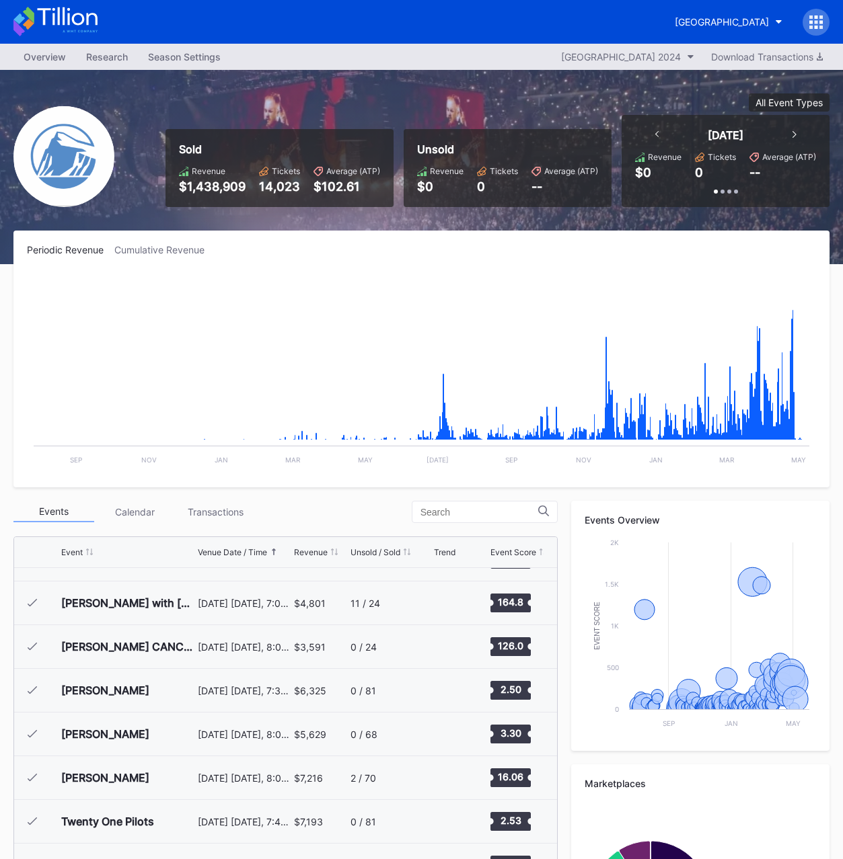
click at [212, 190] on div "$1,438,909" at bounding box center [212, 187] width 67 height 14
click at [292, 183] on div "14,023" at bounding box center [279, 187] width 41 height 14
click at [634, 56] on div "[GEOGRAPHIC_DATA] 2024" at bounding box center [621, 56] width 120 height 11
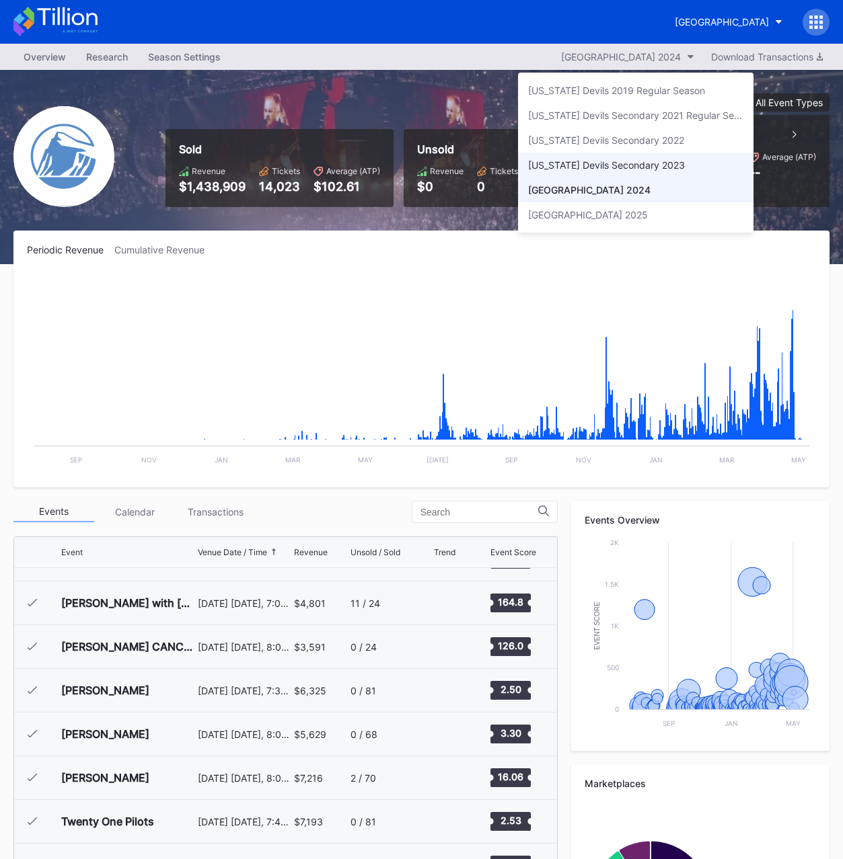
click at [587, 161] on div "[US_STATE] Devils Secondary 2023" at bounding box center [606, 164] width 157 height 11
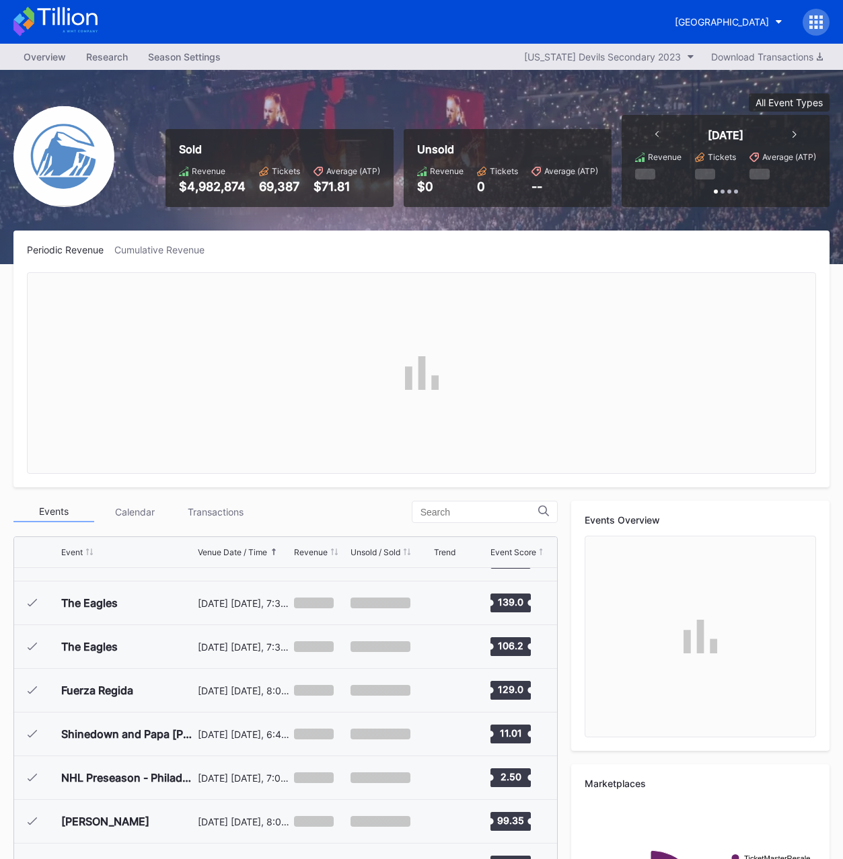
click at [215, 188] on div "$4,982,874" at bounding box center [212, 187] width 67 height 14
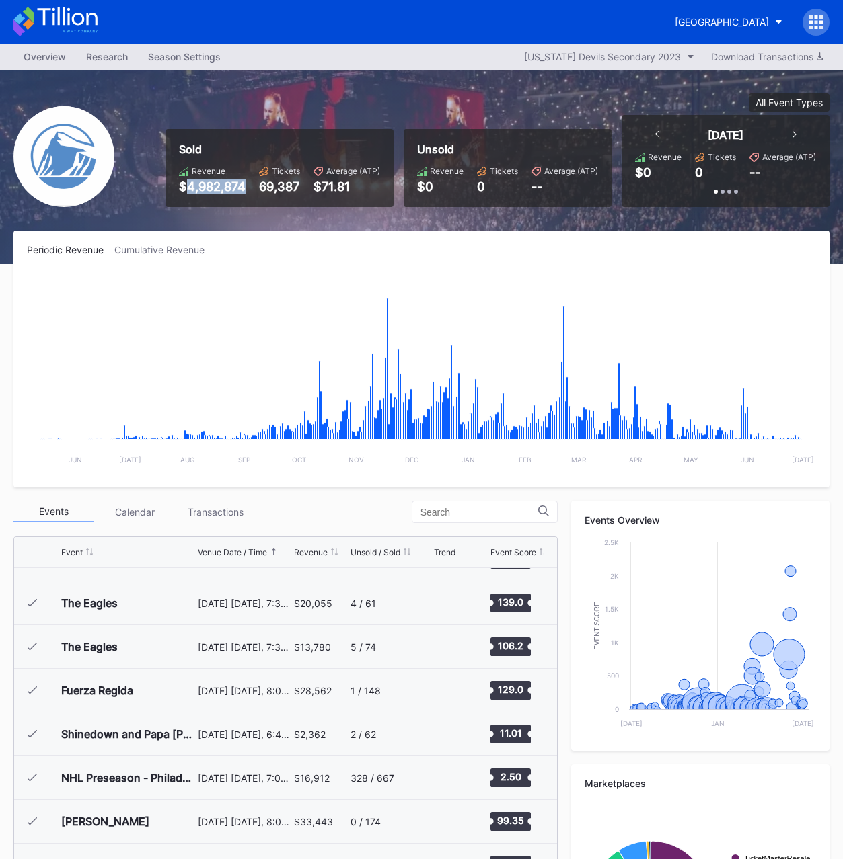
click at [276, 191] on div "69,387" at bounding box center [279, 187] width 41 height 14
click at [572, 56] on div "[US_STATE] Devils Secondary 2023" at bounding box center [602, 56] width 157 height 11
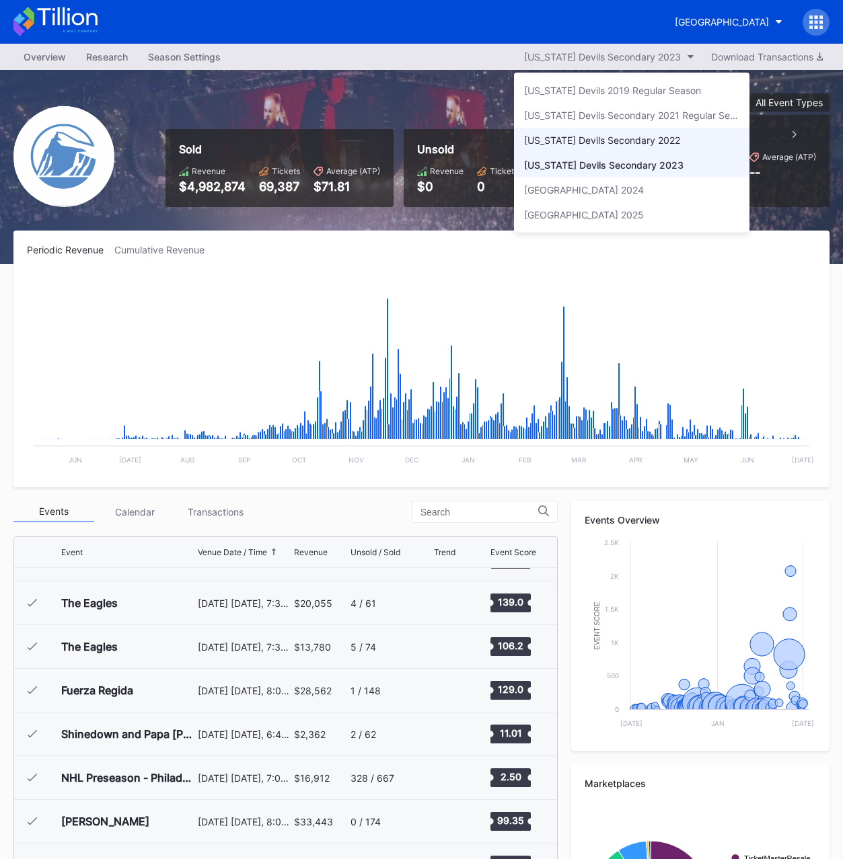
click at [592, 141] on div "[US_STATE] Devils Secondary 2022" at bounding box center [602, 139] width 156 height 11
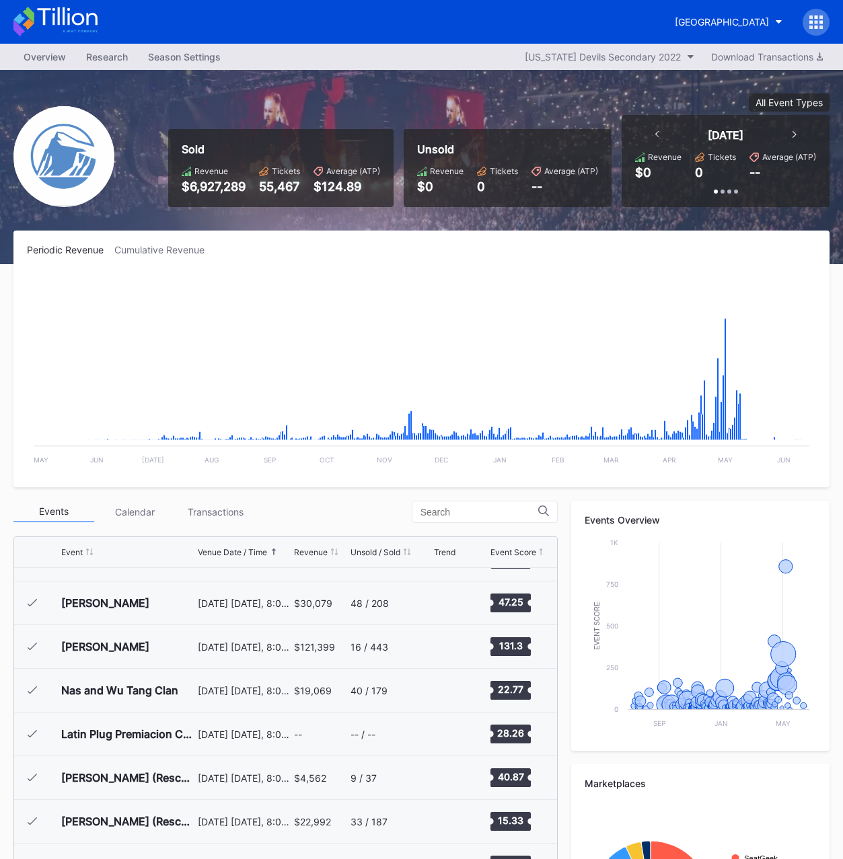
click at [219, 186] on div "$6,927,289" at bounding box center [214, 187] width 64 height 14
click at [291, 189] on div "55,467" at bounding box center [279, 187] width 41 height 14
click at [738, 17] on div "[GEOGRAPHIC_DATA]" at bounding box center [721, 21] width 94 height 11
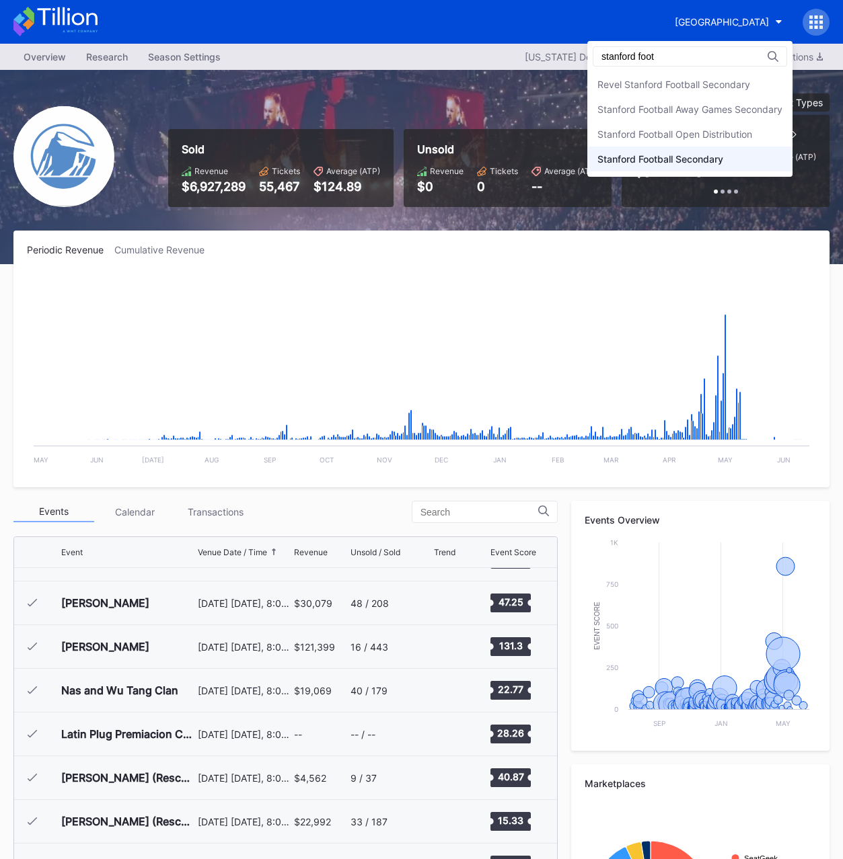
type input "stanford foot"
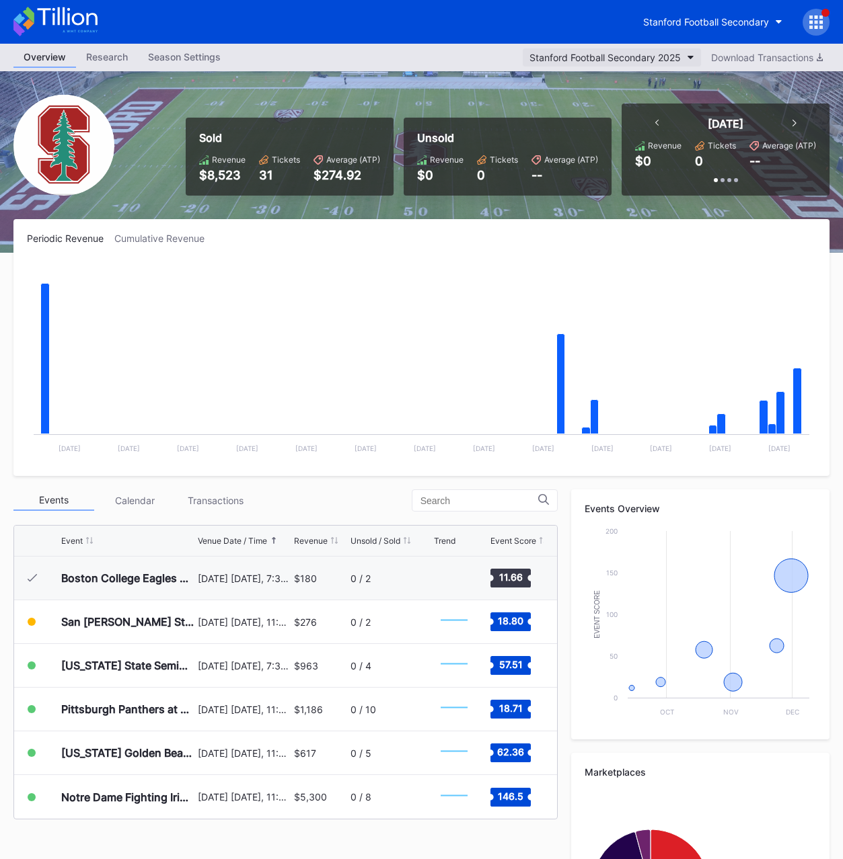
click at [601, 56] on div "Stanford Football Secondary 2025" at bounding box center [604, 57] width 151 height 11
click at [218, 177] on div "$8,523" at bounding box center [222, 175] width 46 height 14
click at [269, 170] on div "31" at bounding box center [279, 175] width 41 height 14
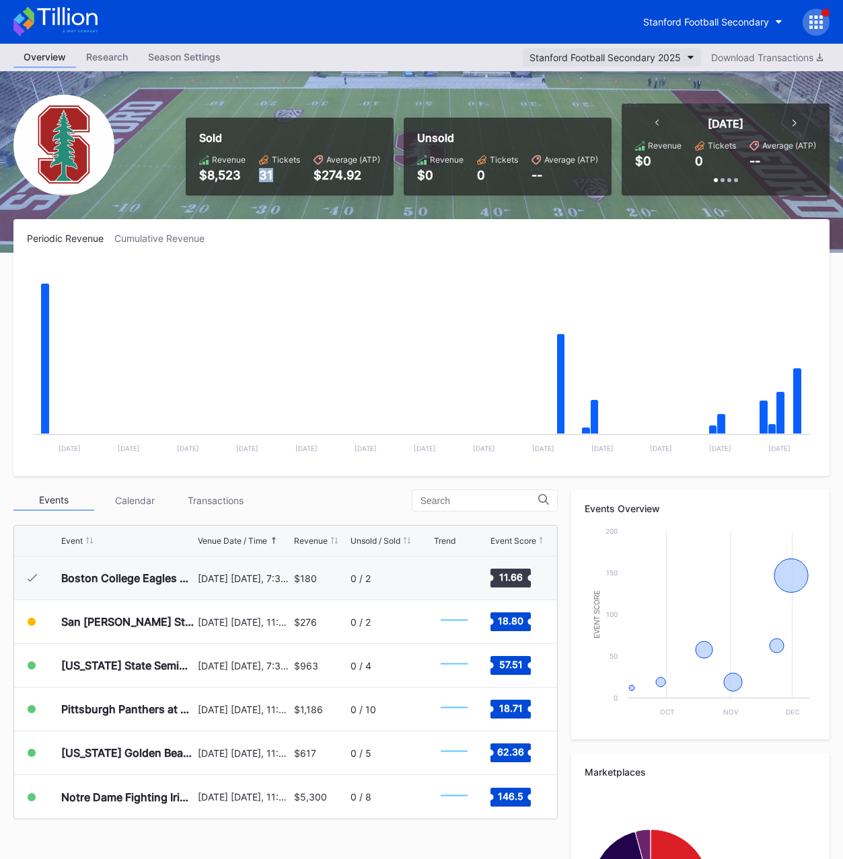
click at [582, 61] on div "Stanford Football Secondary 2025" at bounding box center [604, 57] width 151 height 11
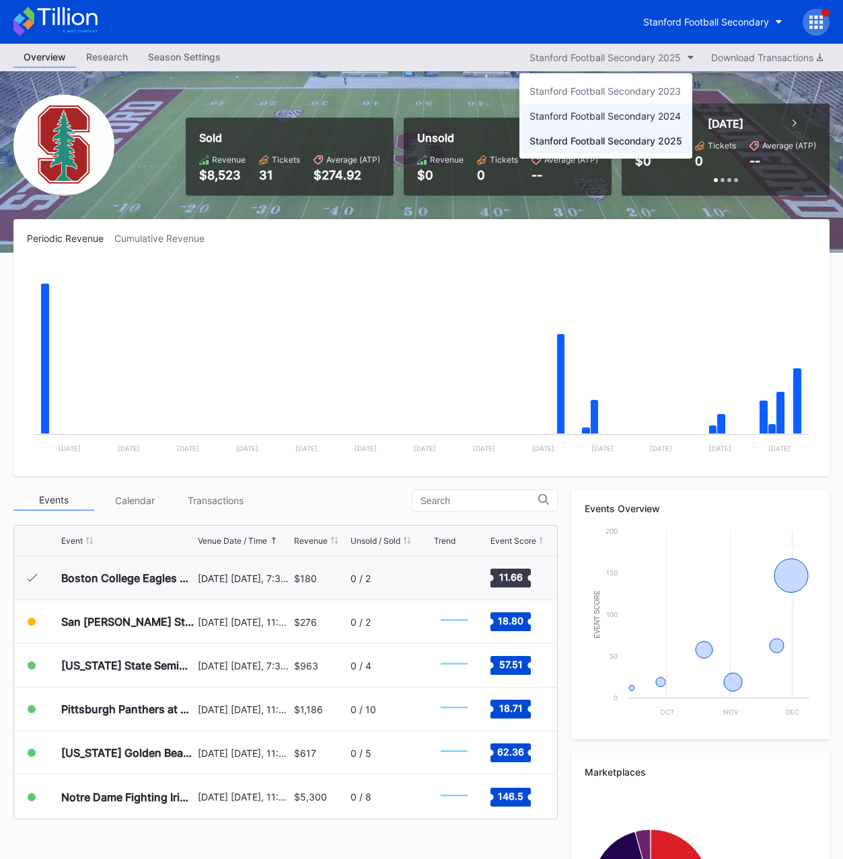
click at [583, 121] on div "Stanford Football Secondary 2024" at bounding box center [604, 115] width 151 height 11
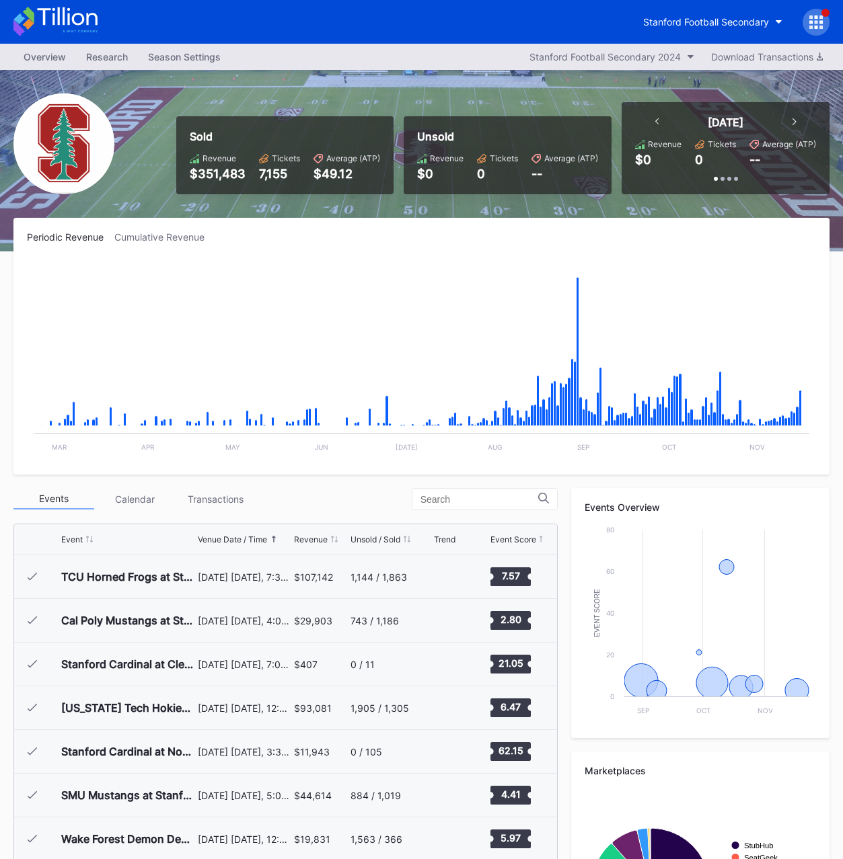
click at [219, 176] on div "$351,483" at bounding box center [218, 174] width 56 height 14
click at [282, 176] on div "7,155" at bounding box center [279, 174] width 41 height 14
click at [624, 51] on div "Stanford Football Secondary 2024" at bounding box center [604, 56] width 151 height 11
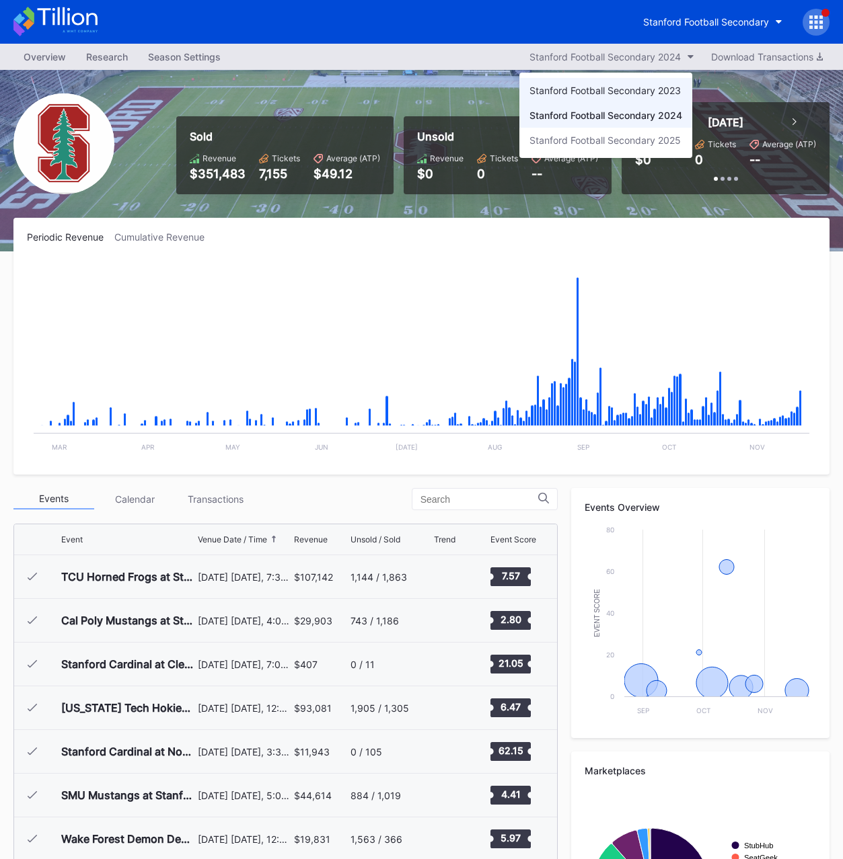
click at [596, 92] on div "Stanford Football Secondary 2023" at bounding box center [604, 90] width 151 height 11
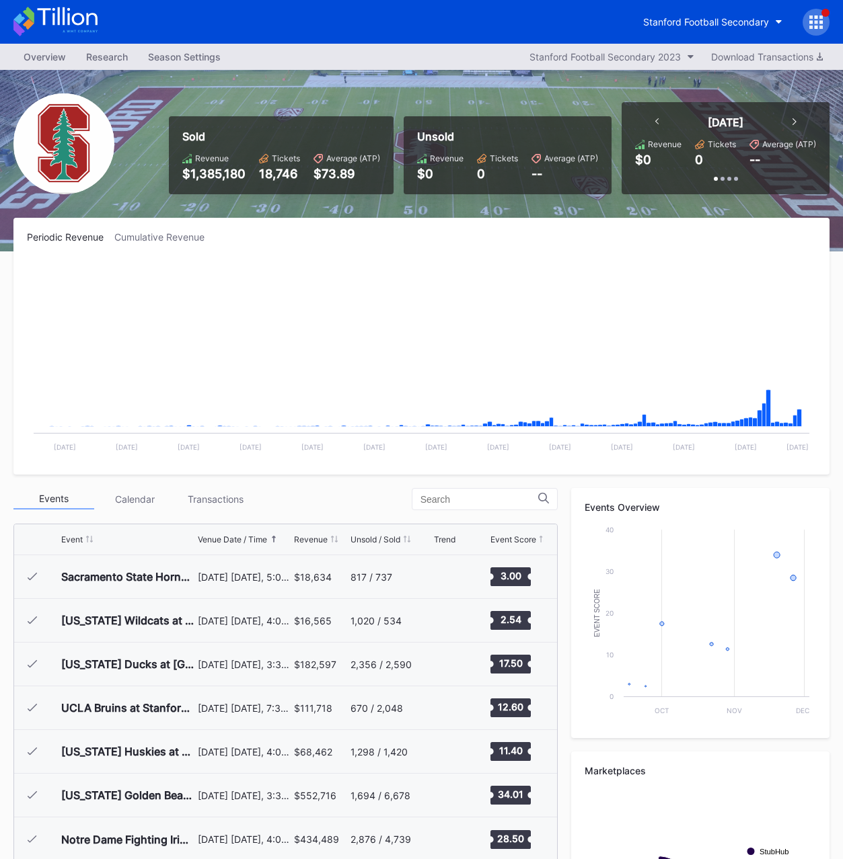
click at [212, 174] on div "$1,385,180" at bounding box center [213, 174] width 63 height 14
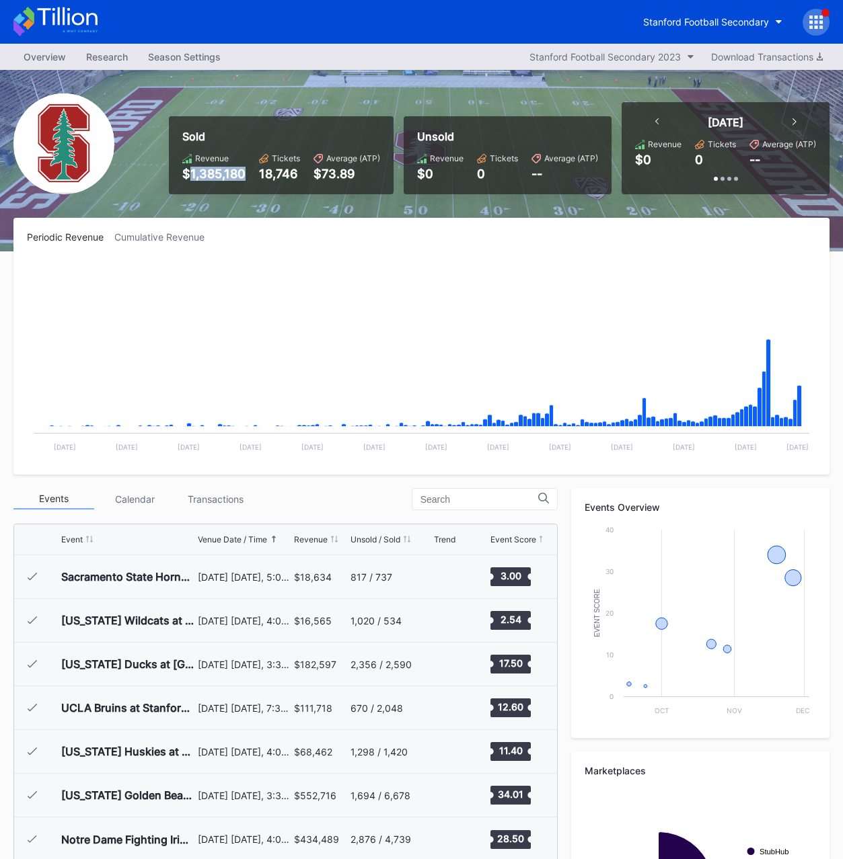
click at [212, 174] on div "$1,385,180" at bounding box center [213, 174] width 63 height 14
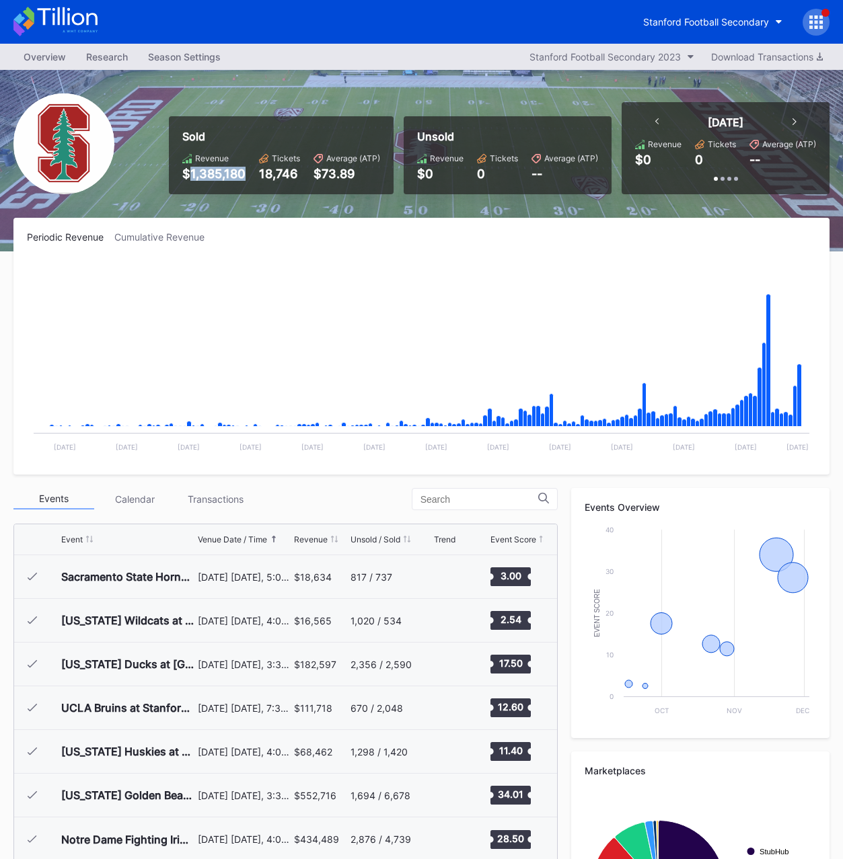
click at [272, 171] on div "18,746" at bounding box center [279, 174] width 41 height 14
click at [632, 56] on div "Stanford Football Secondary 2023" at bounding box center [604, 56] width 151 height 11
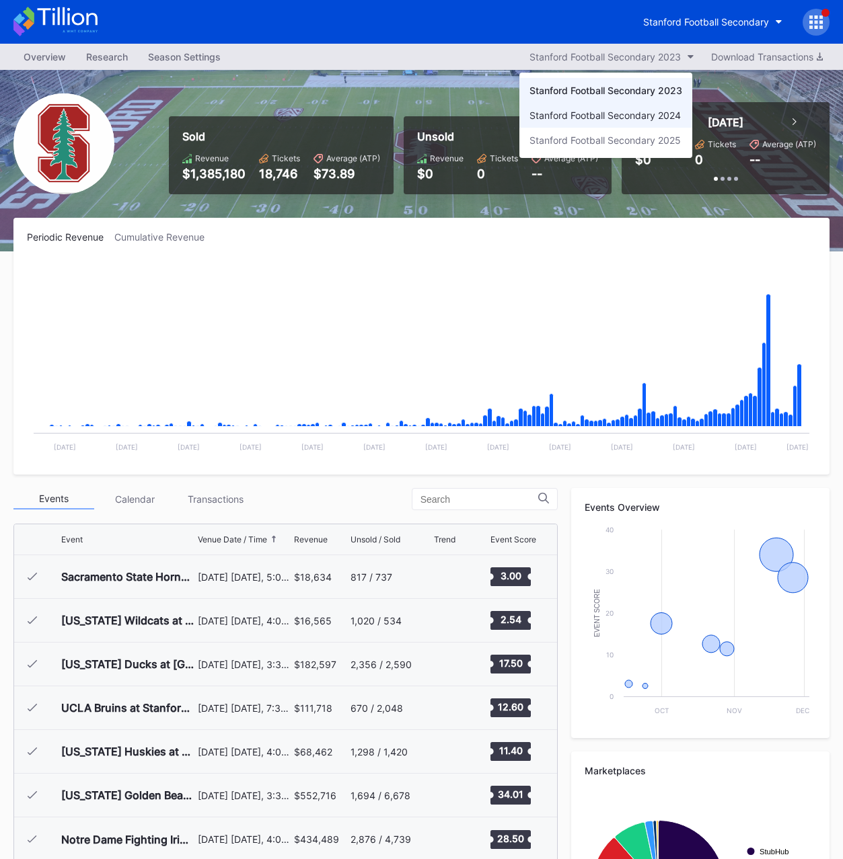
click at [584, 114] on div "Stanford Football Secondary 2024" at bounding box center [604, 115] width 151 height 11
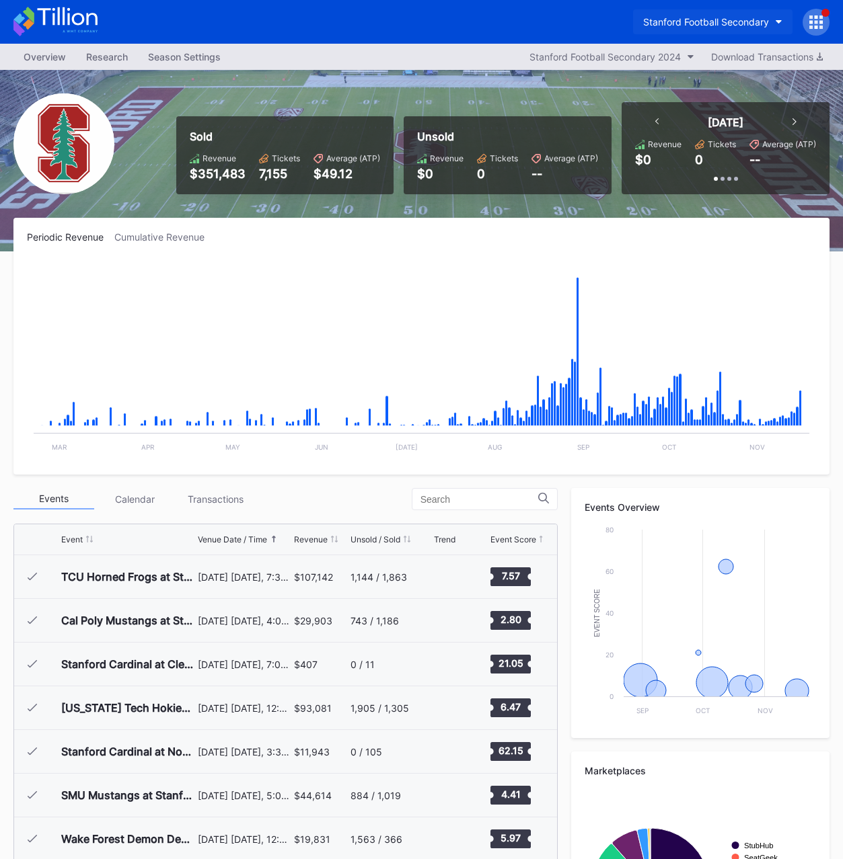
click at [714, 24] on div "Stanford Football Secondary" at bounding box center [706, 21] width 126 height 11
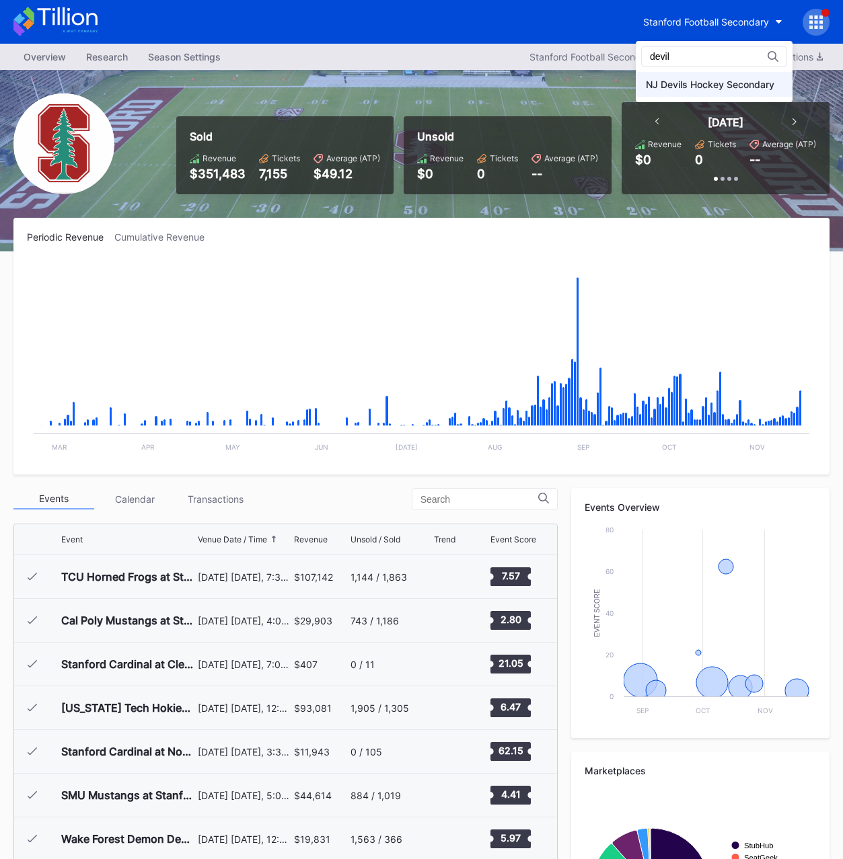
type input "devil"
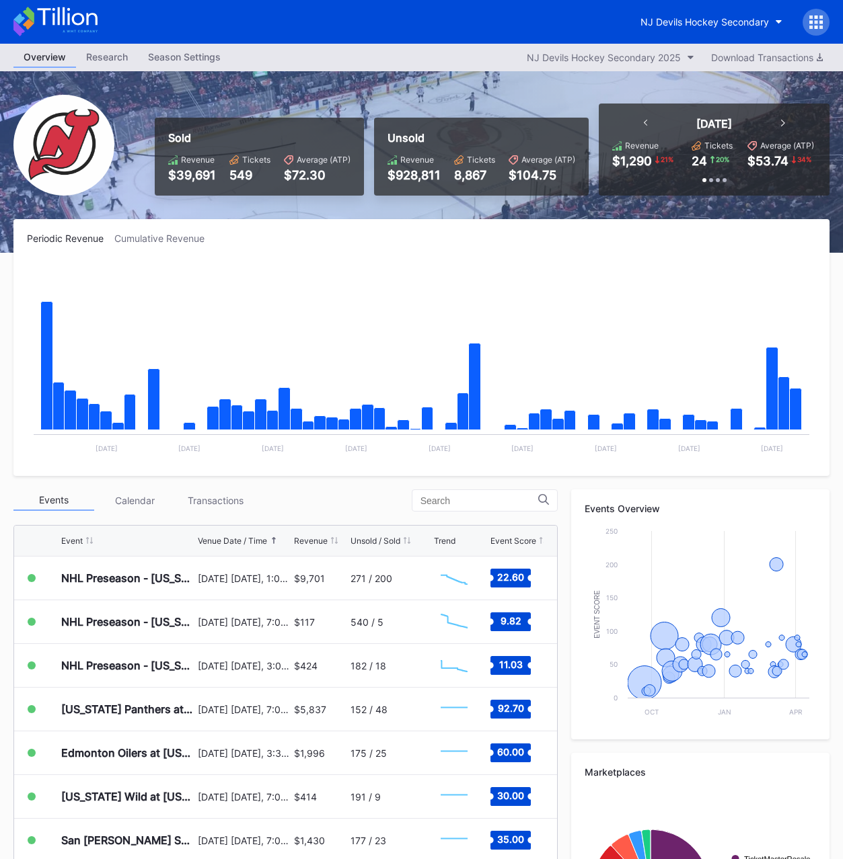
click at [198, 176] on div "$39,691" at bounding box center [192, 175] width 48 height 14
click at [247, 171] on div "549" at bounding box center [249, 175] width 41 height 14
click at [568, 59] on div "NJ Devils Hockey Secondary 2025" at bounding box center [604, 57] width 154 height 11
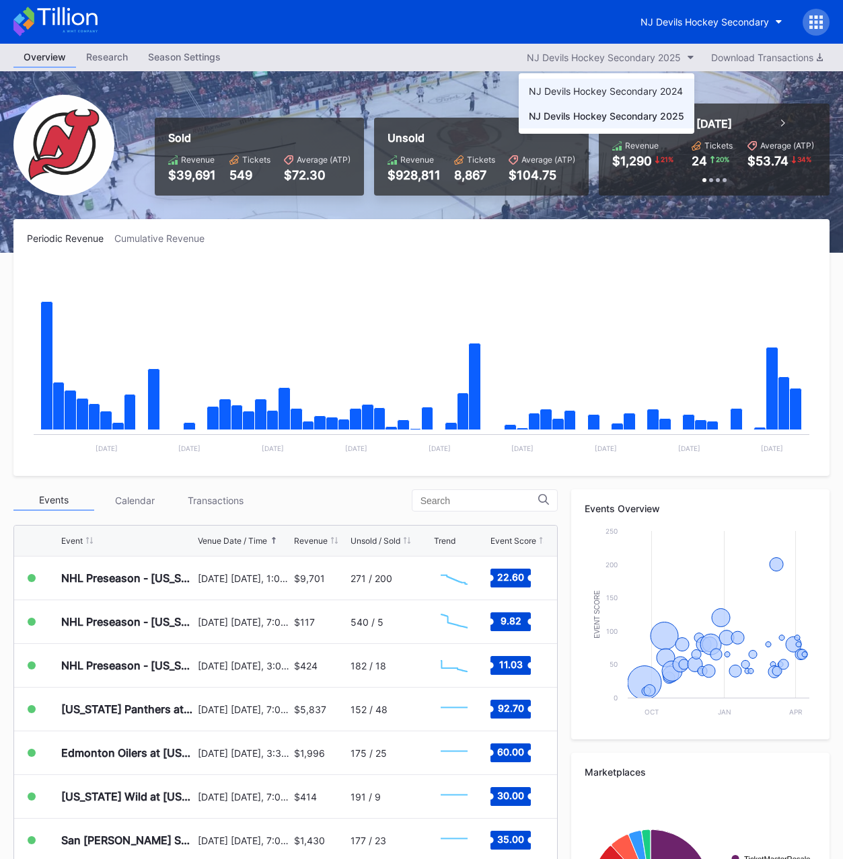
click at [592, 95] on div "NJ Devils Hockey Secondary 2024" at bounding box center [606, 90] width 154 height 11
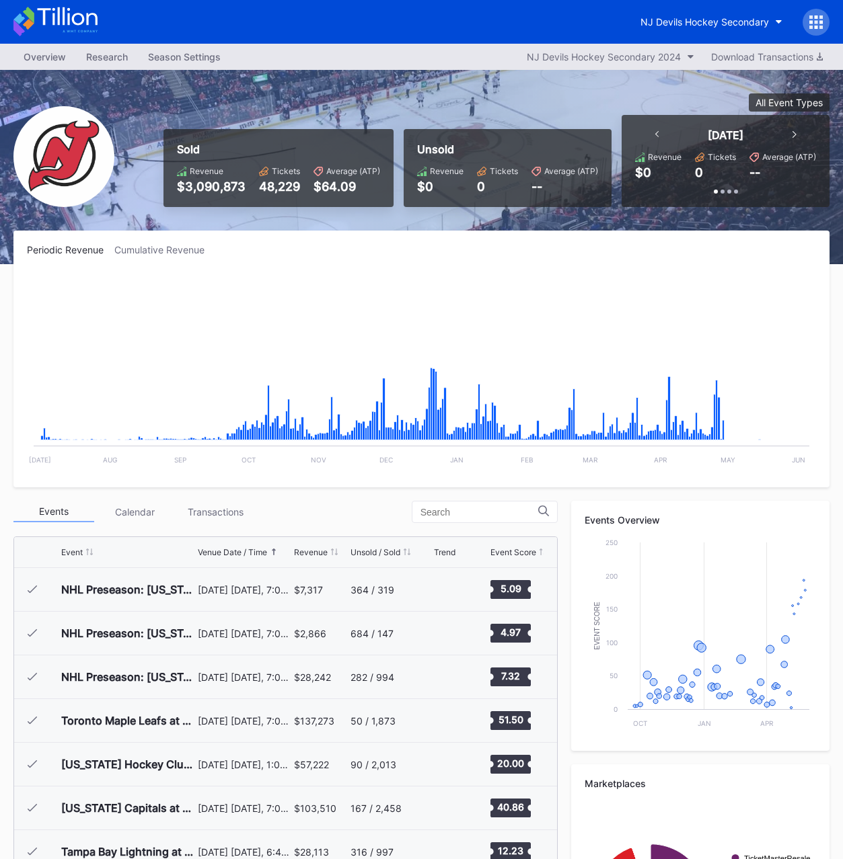
click at [213, 187] on div "$3,090,873" at bounding box center [211, 187] width 69 height 14
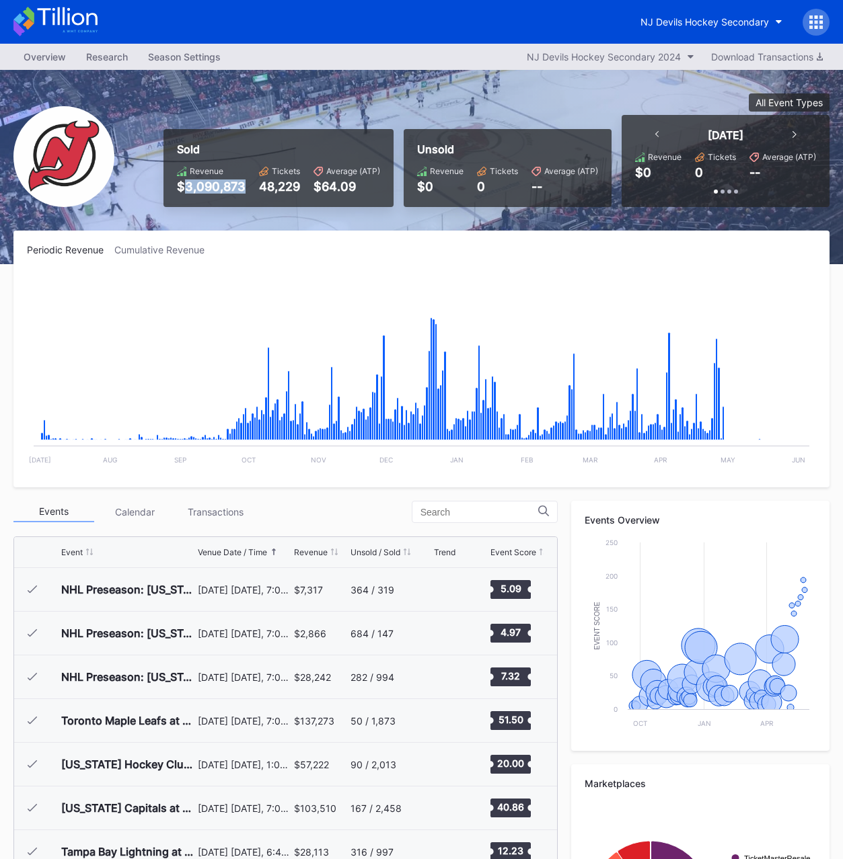
click at [284, 184] on div "48,229" at bounding box center [279, 187] width 41 height 14
click at [438, 101] on div "Sold Revenue $3,090,873 Tickets 48,229 Average (ATP) $64.09 Unsold Revenue $0 T…" at bounding box center [491, 150] width 676 height 114
click at [693, 15] on button "NJ Devils Hockey Secondary" at bounding box center [711, 21] width 162 height 25
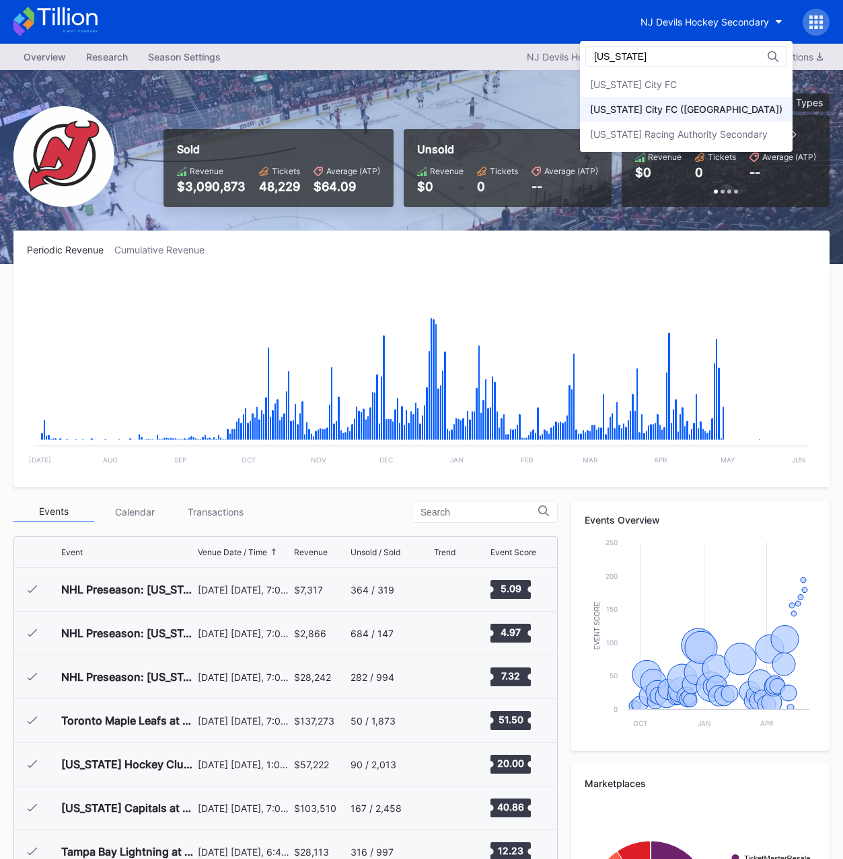
type input "[US_STATE]"
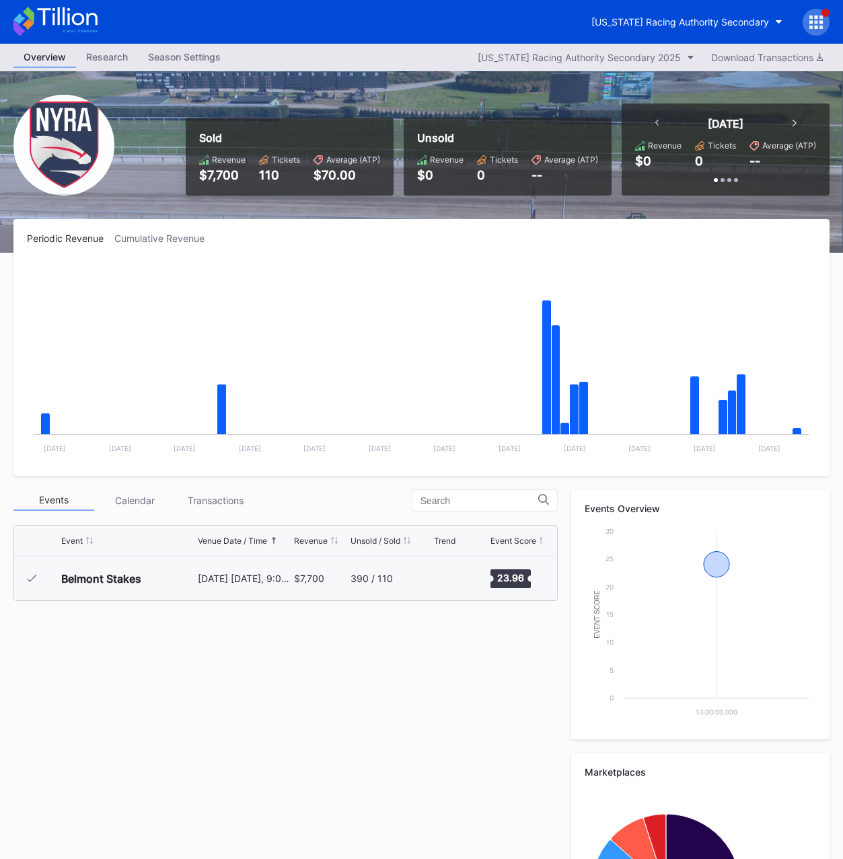
click at [211, 183] on div "Sold Revenue $7,700 Tickets 110 Average (ATP) $70.00" at bounding box center [290, 157] width 208 height 78
click at [222, 178] on div "$7,700" at bounding box center [222, 175] width 46 height 14
click at [262, 171] on div "110" at bounding box center [279, 175] width 41 height 14
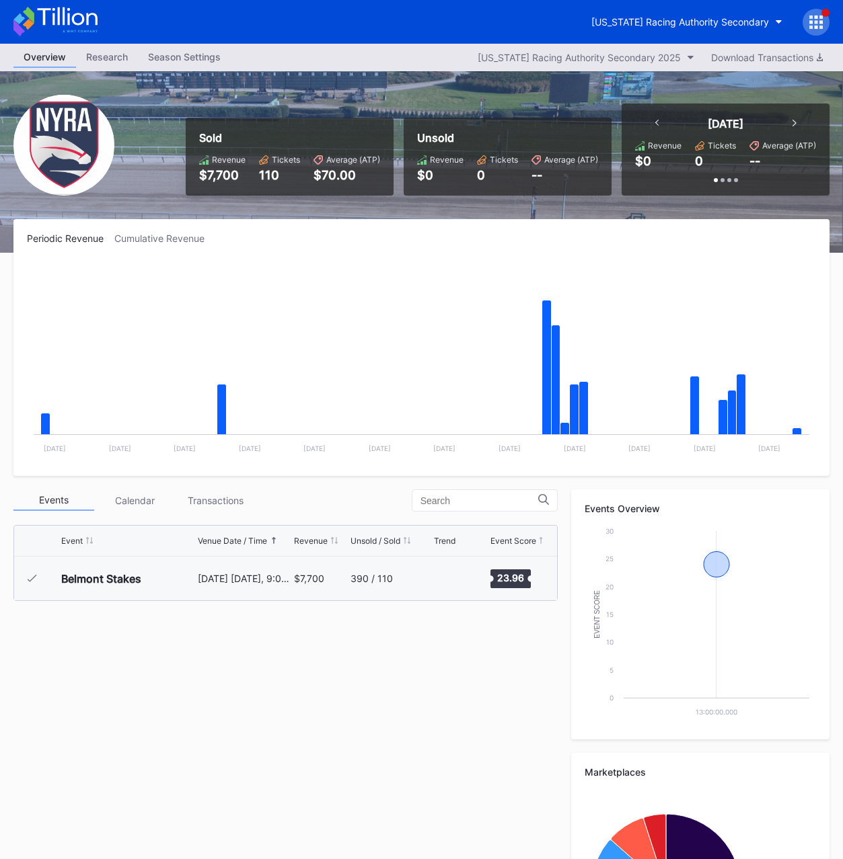
click at [568, 46] on div "Overview Research Season Settings [US_STATE] Racing Authority Secondary 2025 Do…" at bounding box center [421, 58] width 843 height 28
click at [576, 59] on div "[US_STATE] Racing Authority Secondary 2025" at bounding box center [578, 57] width 203 height 11
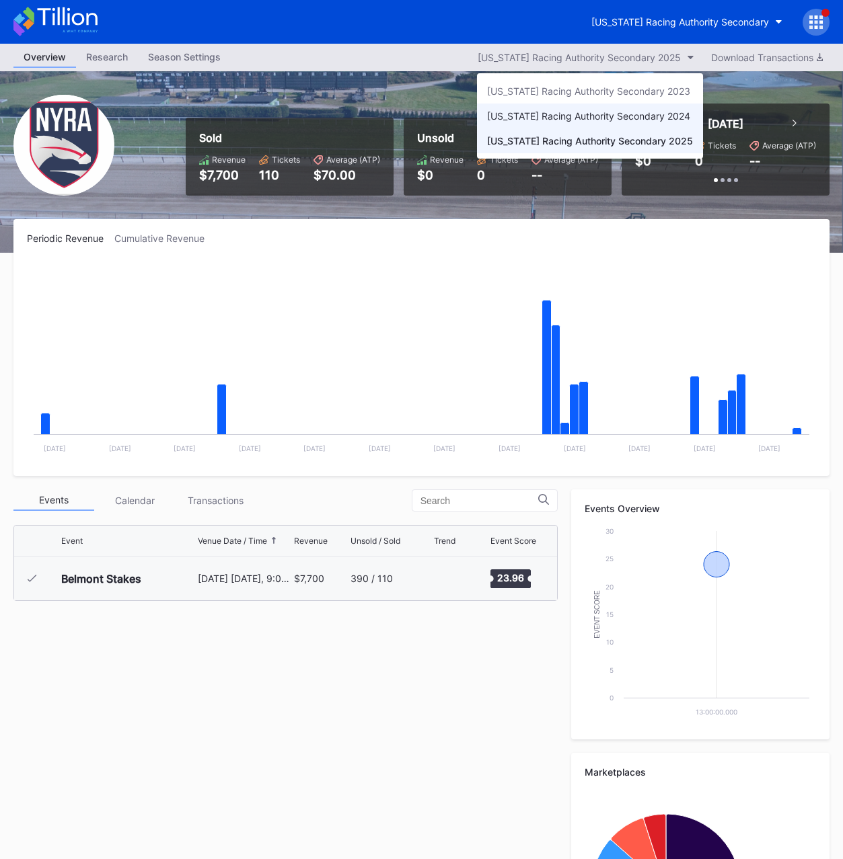
click at [572, 119] on div "[US_STATE] Racing Authority Secondary 2024" at bounding box center [588, 115] width 203 height 11
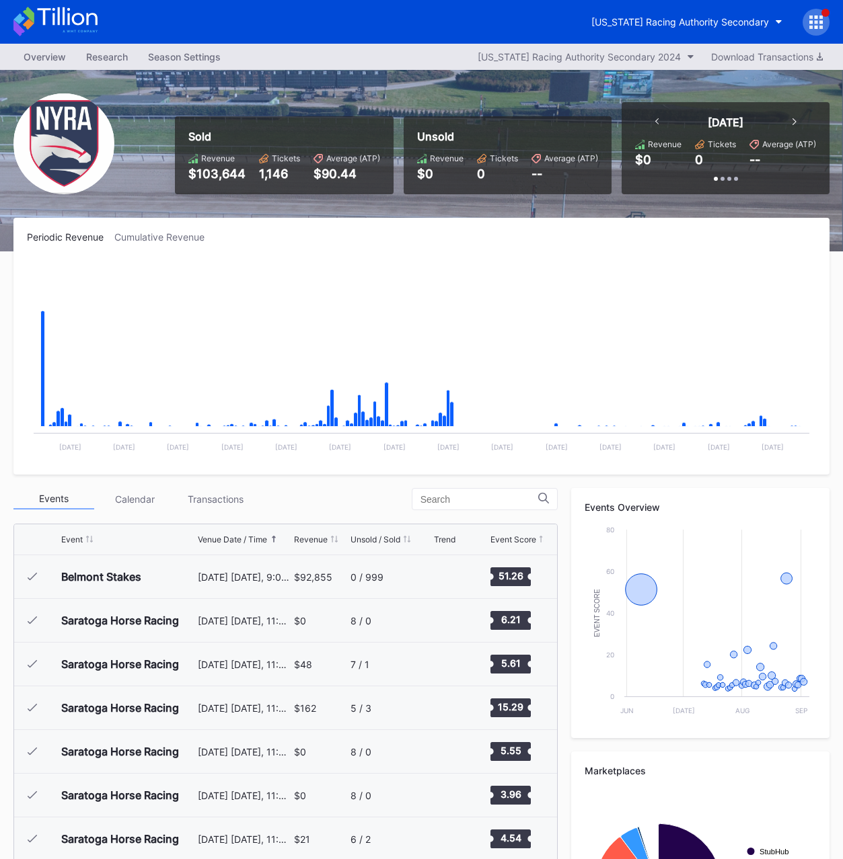
click at [204, 175] on div "$103,644" at bounding box center [216, 174] width 57 height 14
click at [272, 178] on div "1,146" at bounding box center [279, 174] width 41 height 14
click at [545, 55] on div "[US_STATE] Racing Authority Secondary 2024" at bounding box center [578, 56] width 203 height 11
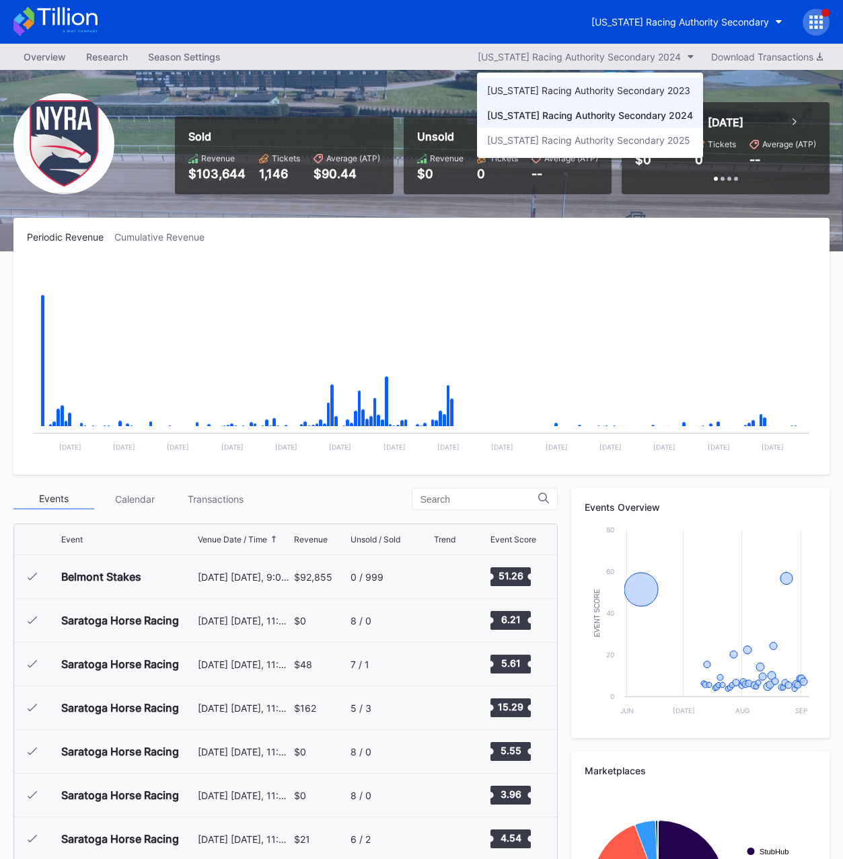
click at [563, 94] on div "[US_STATE] Racing Authority Secondary 2023" at bounding box center [588, 90] width 203 height 11
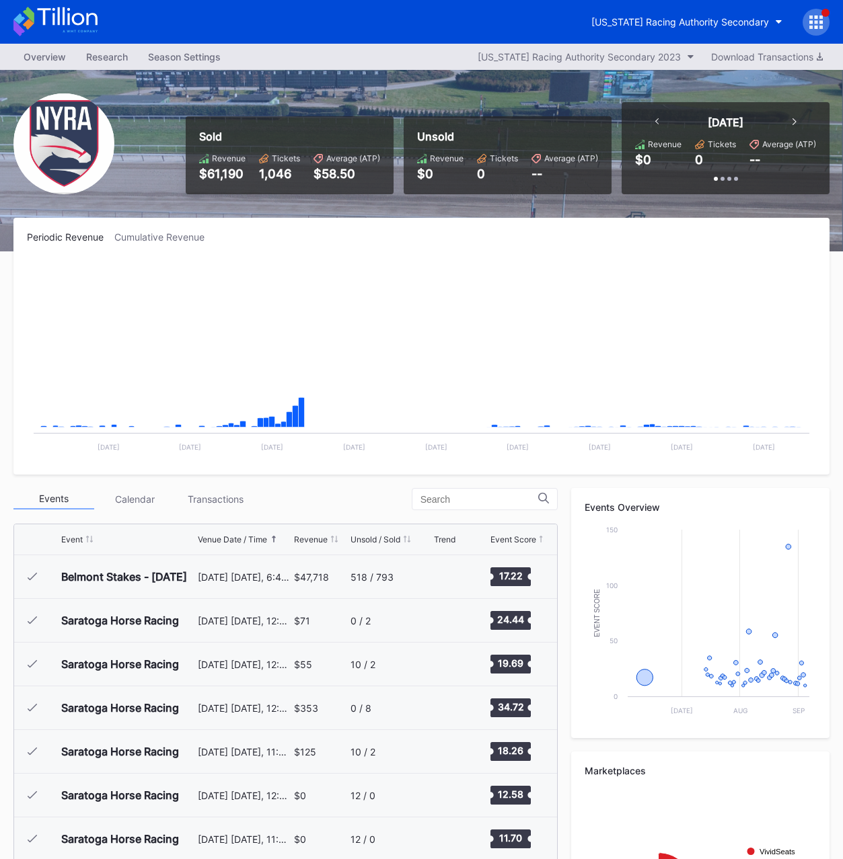
click at [202, 171] on div "$61,190" at bounding box center [222, 174] width 46 height 14
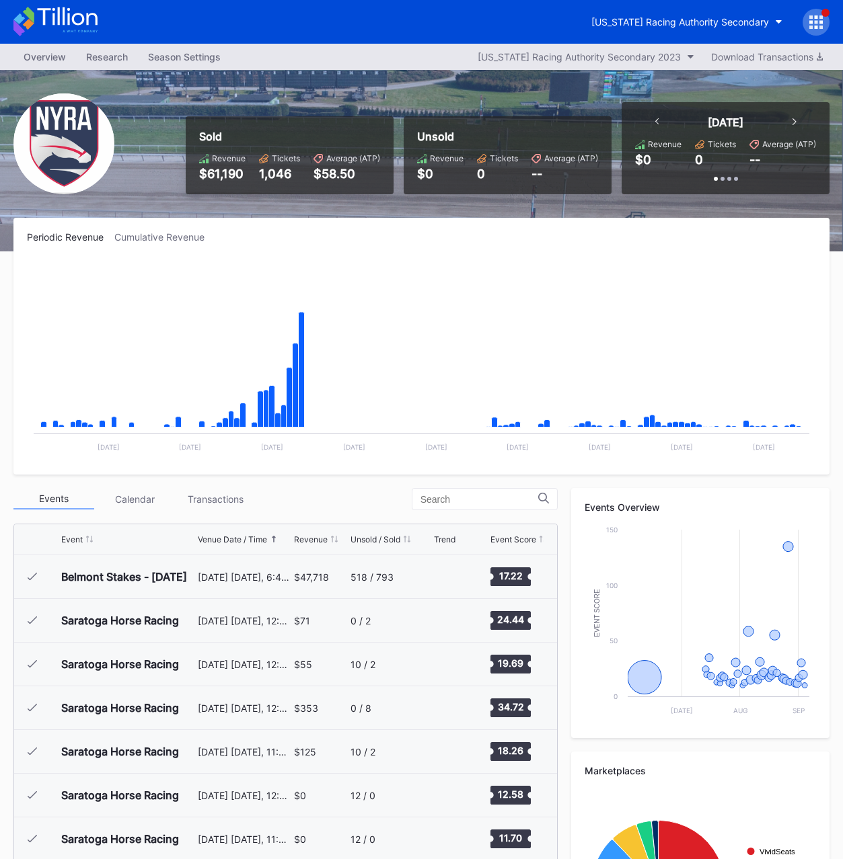
click at [217, 172] on div "$61,190" at bounding box center [222, 174] width 46 height 14
click at [283, 176] on div "1,046" at bounding box center [279, 174] width 41 height 14
click at [624, 61] on div "[US_STATE] Racing Authority Secondary 2023" at bounding box center [578, 56] width 203 height 11
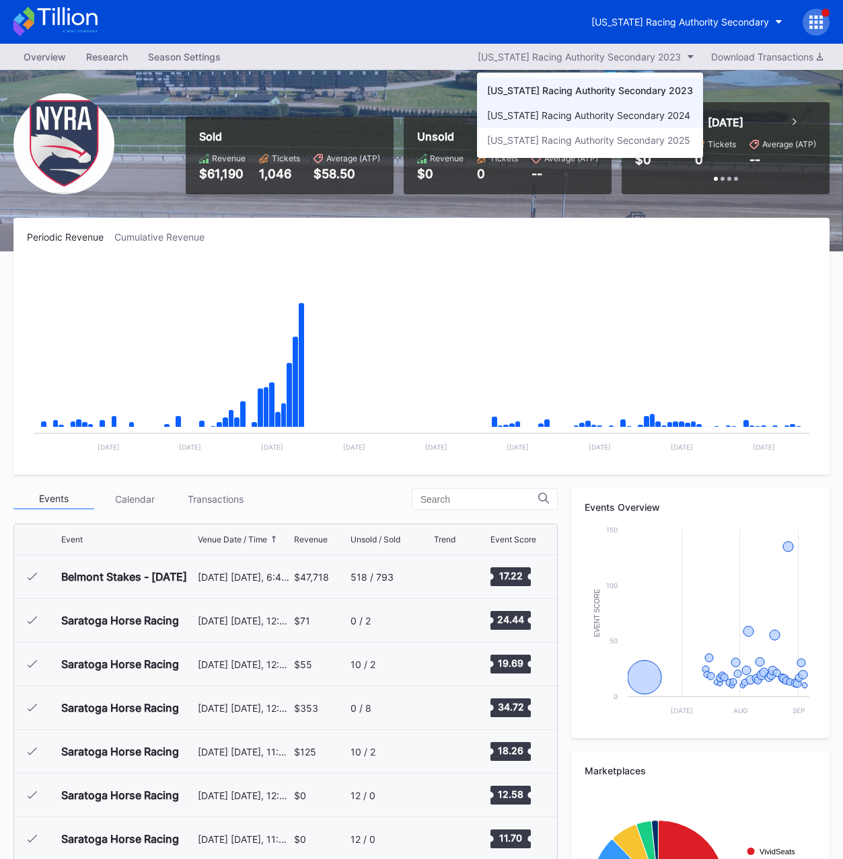
click at [599, 108] on div "[US_STATE] Racing Authority Secondary 2024" at bounding box center [590, 115] width 226 height 25
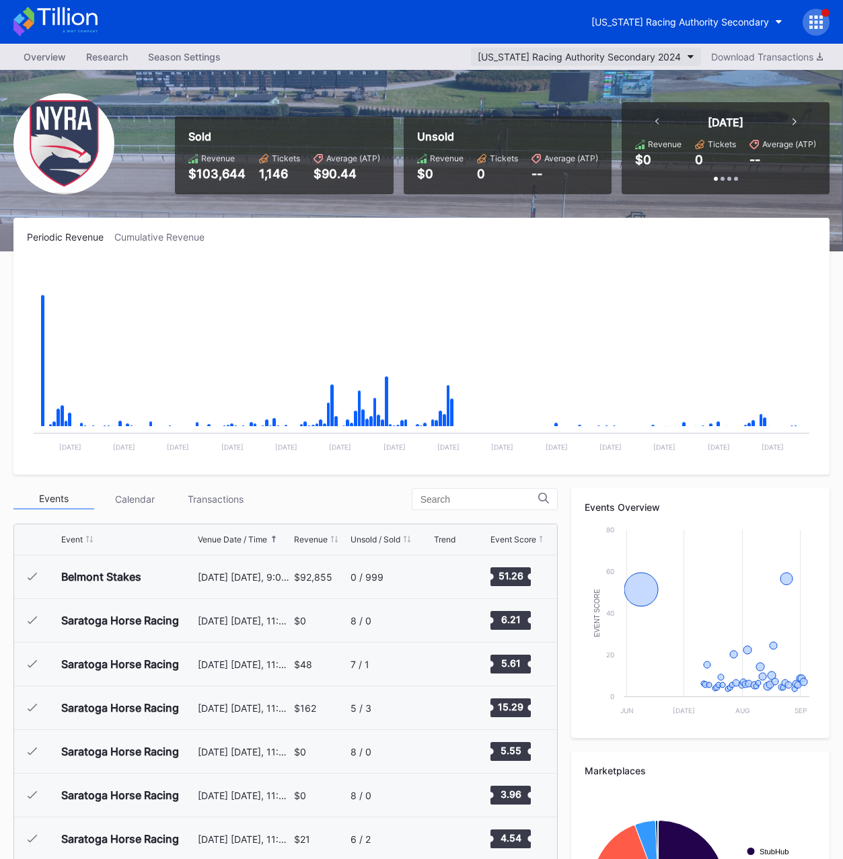
click at [603, 51] on div "[US_STATE] Racing Authority Secondary 2024" at bounding box center [578, 56] width 203 height 11
click at [610, 63] on button "[US_STATE] Racing Authority Secondary 2024" at bounding box center [586, 57] width 230 height 18
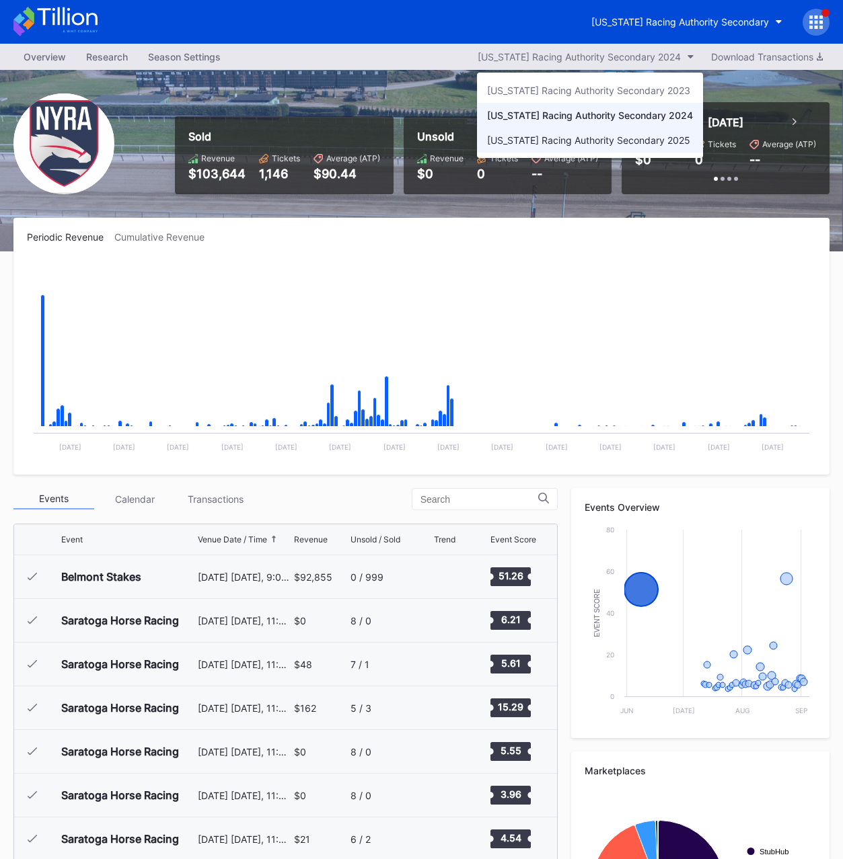
click at [569, 145] on div "[US_STATE] Racing Authority Secondary 2025" at bounding box center [588, 139] width 203 height 11
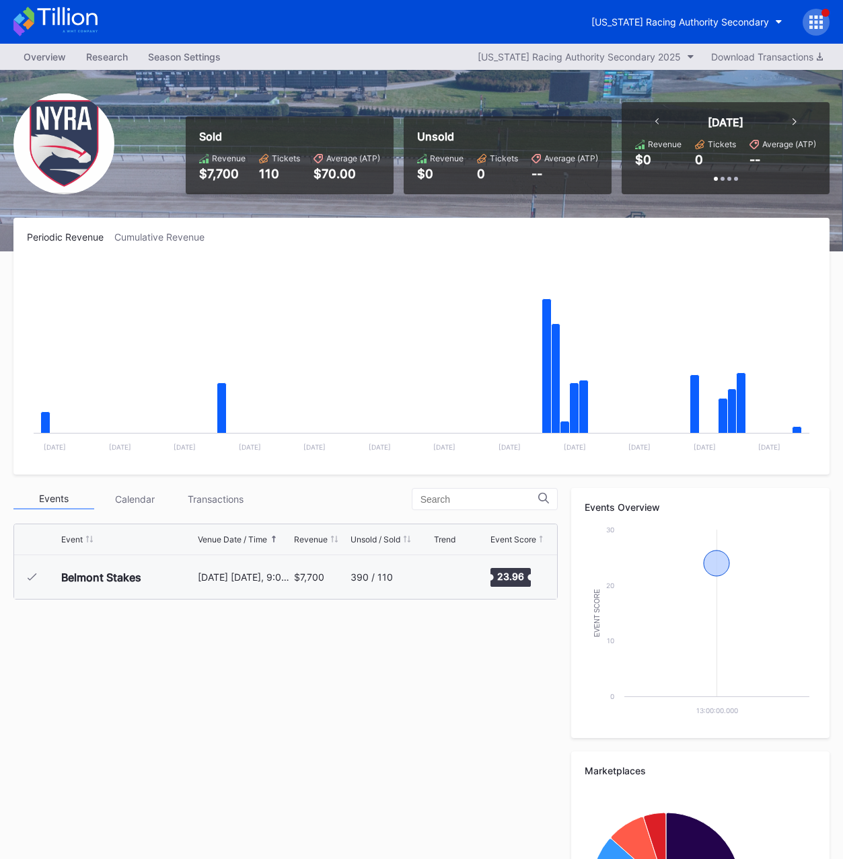
click at [371, 239] on div "Periodic Revenue Cumulative Revenue" at bounding box center [421, 236] width 789 height 11
click at [570, 54] on div "[US_STATE] Racing Authority Secondary 2025" at bounding box center [578, 56] width 203 height 11
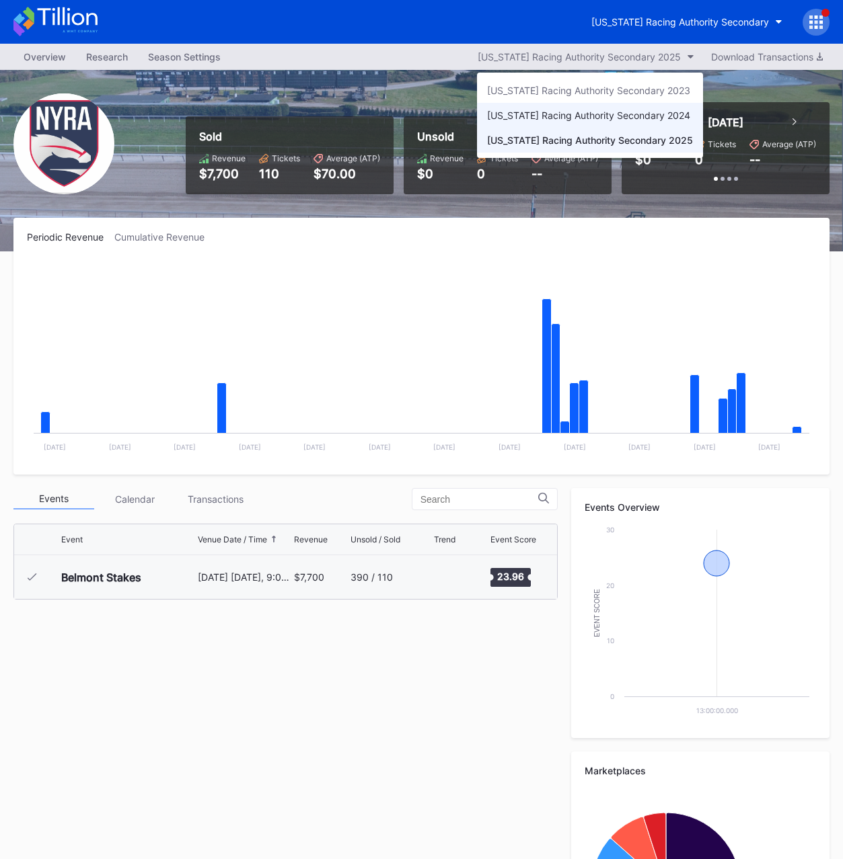
click at [566, 110] on div "[US_STATE] Racing Authority Secondary 2024" at bounding box center [588, 115] width 203 height 11
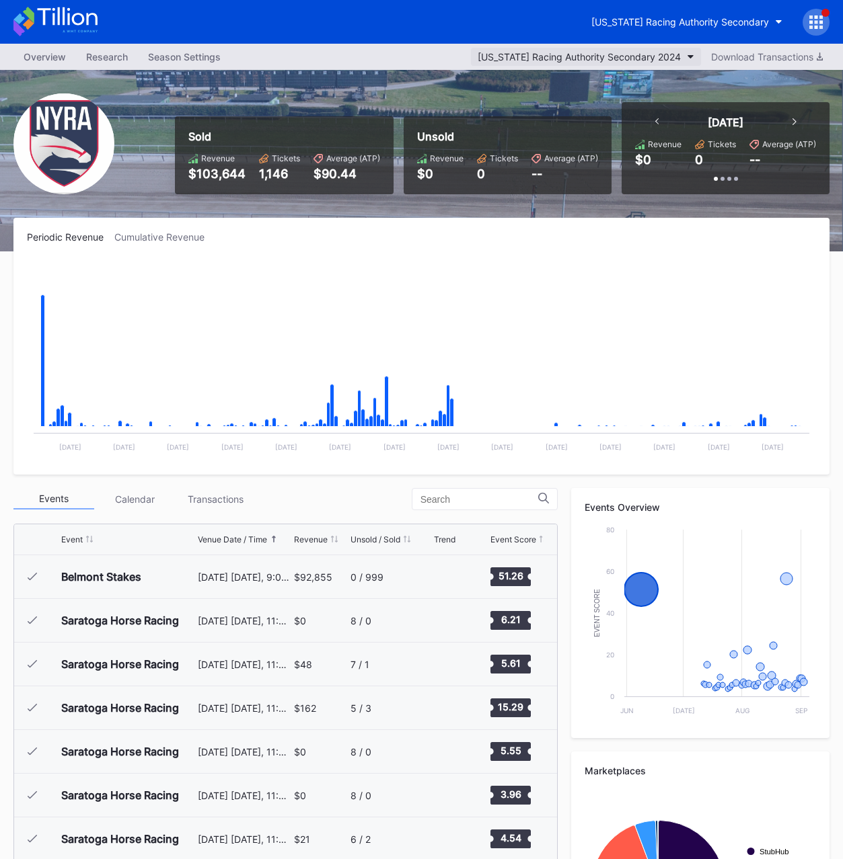
click at [555, 62] on button "[US_STATE] Racing Authority Secondary 2024" at bounding box center [586, 57] width 230 height 18
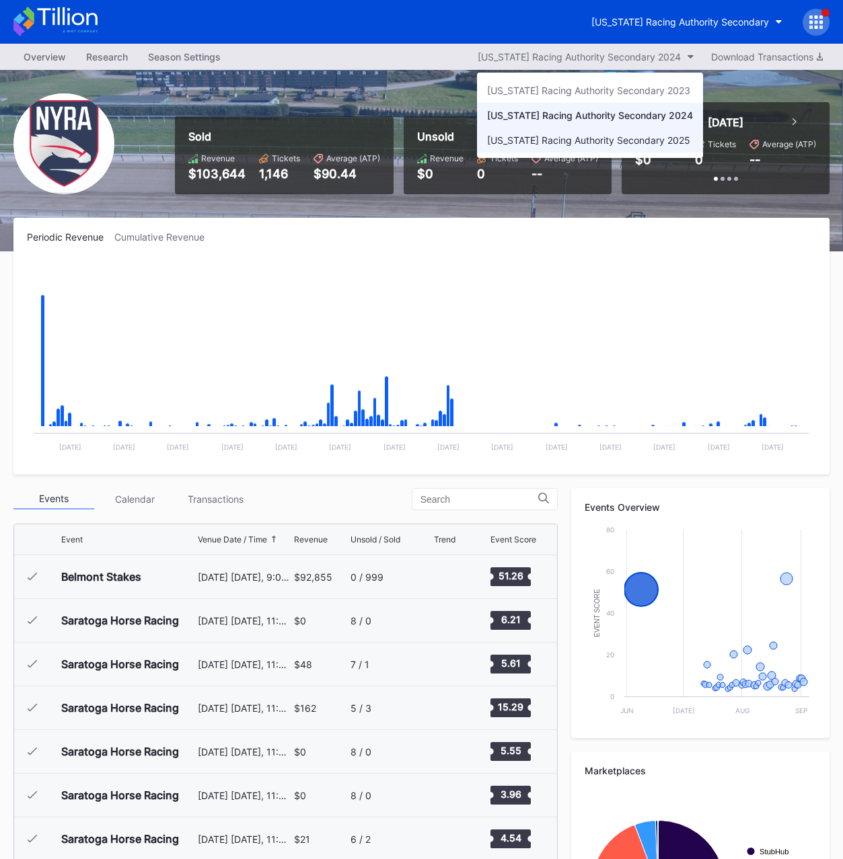
click at [551, 140] on div "[US_STATE] Racing Authority Secondary 2025" at bounding box center [588, 139] width 203 height 11
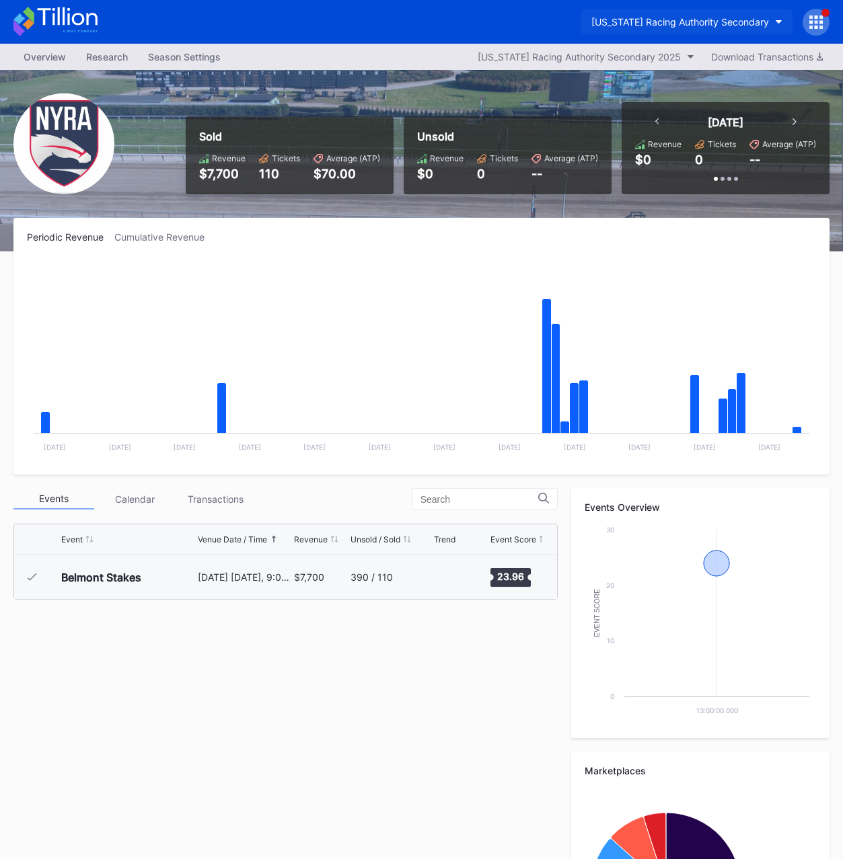
drag, startPoint x: 674, startPoint y: 8, endPoint x: 679, endPoint y: 20, distance: 13.0
click at [675, 13] on div "[US_STATE] Racing Authority Secondary" at bounding box center [705, 22] width 248 height 27
click at [679, 21] on div "[US_STATE] Racing Authority Secondary" at bounding box center [680, 21] width 178 height 11
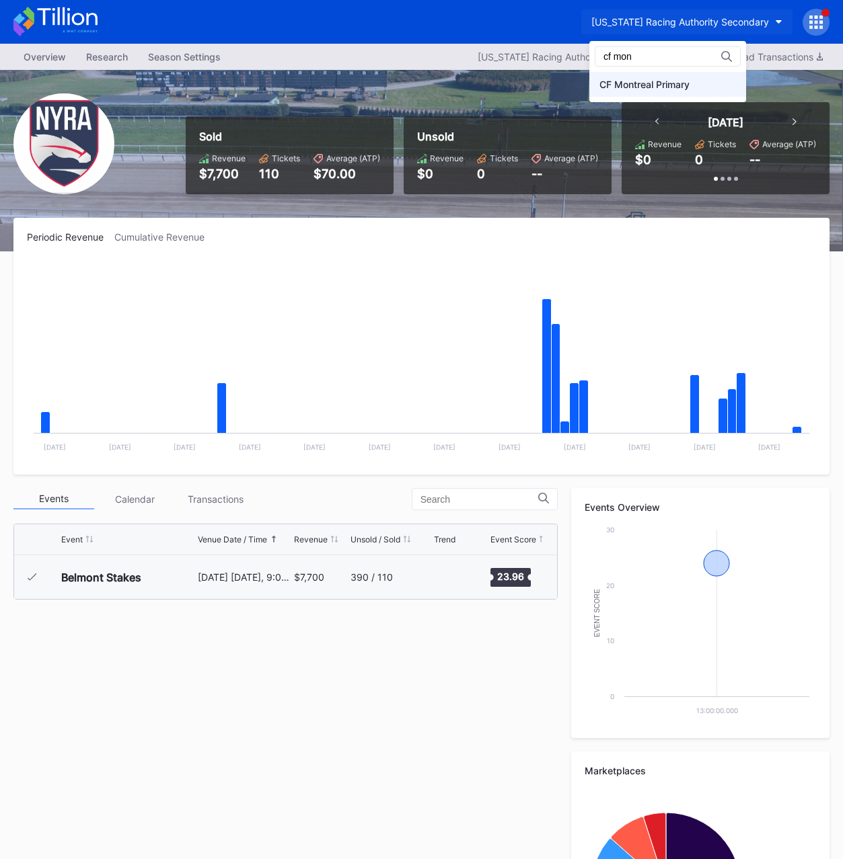
type input "cf mon"
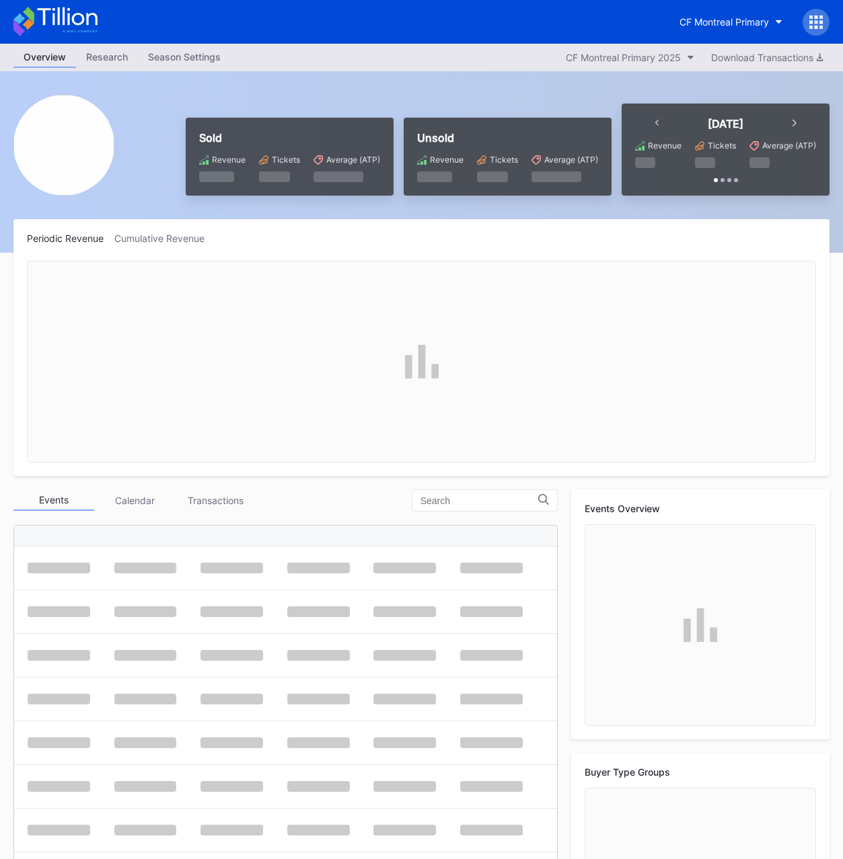
scroll to position [303, 0]
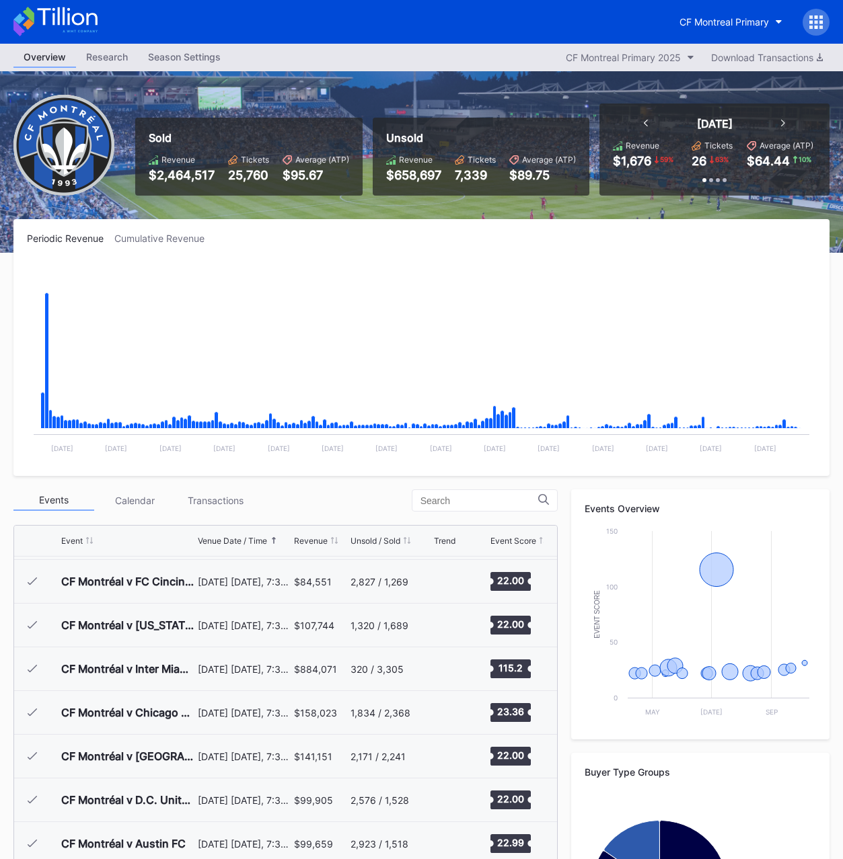
click at [176, 178] on div "$2,464,517" at bounding box center [182, 175] width 66 height 14
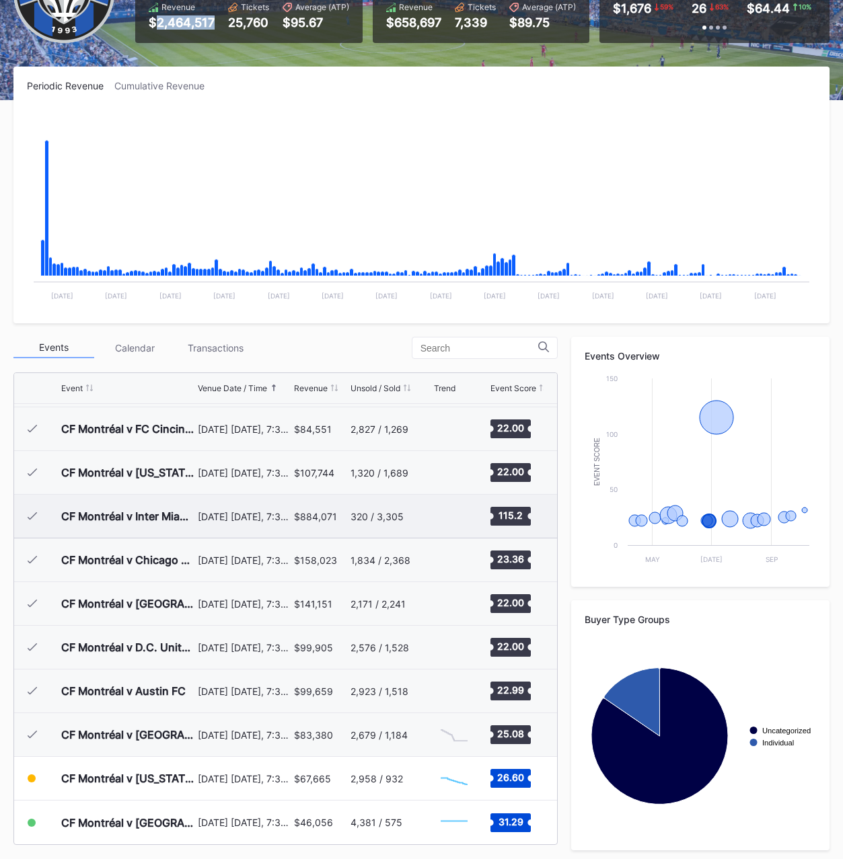
scroll to position [157, 0]
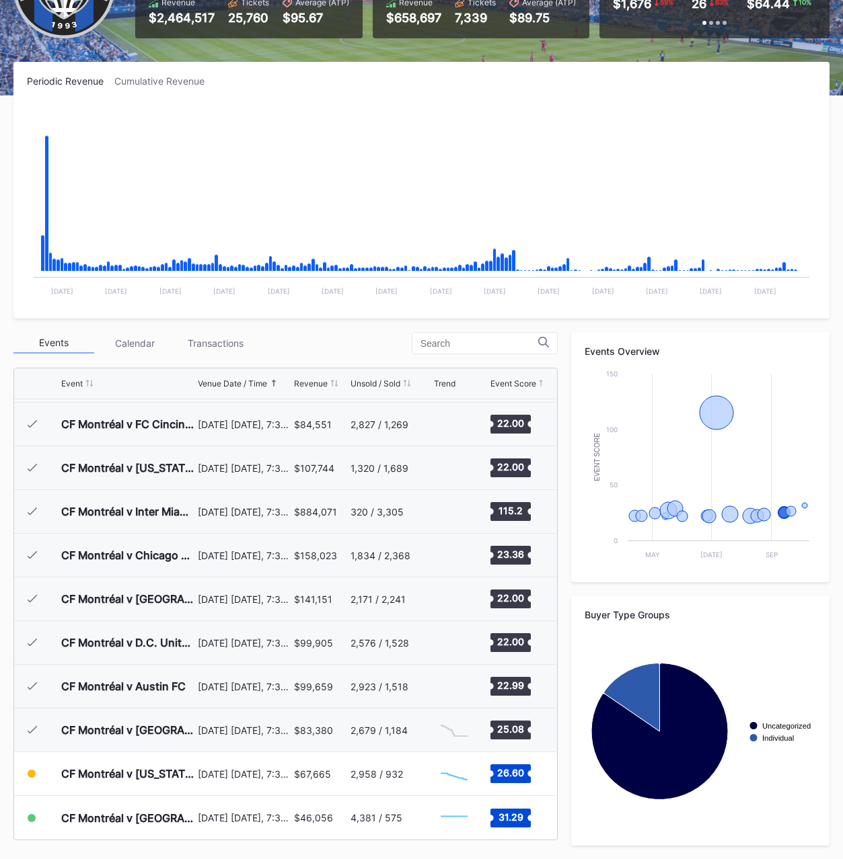
click at [249, 20] on div "25,760" at bounding box center [248, 18] width 41 height 14
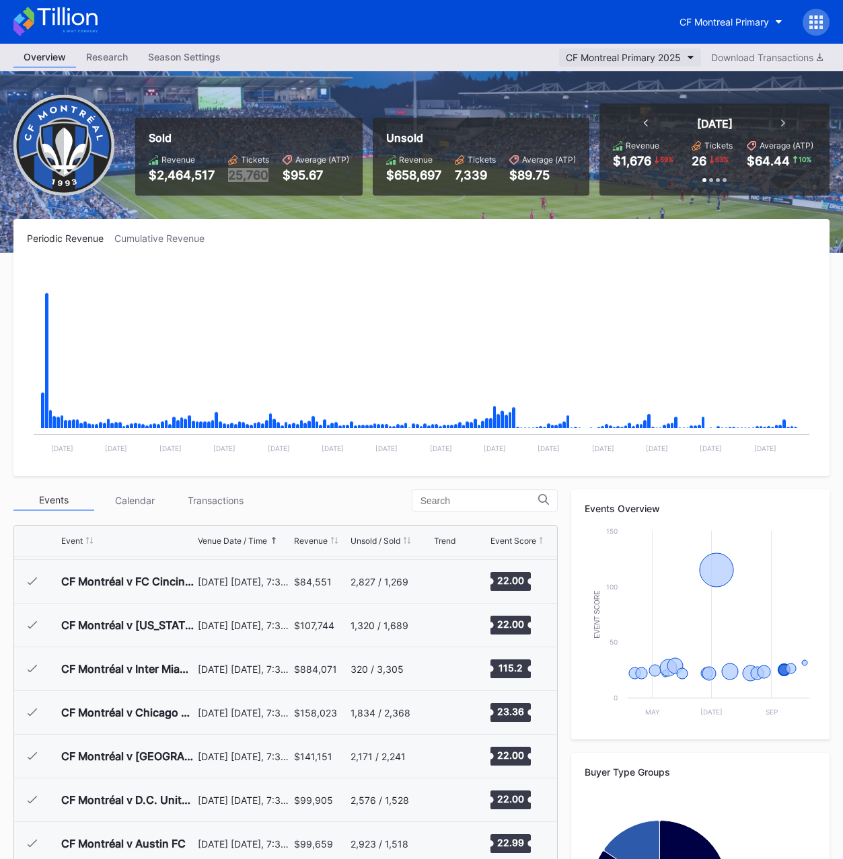
click at [614, 62] on div "CF Montreal Primary 2025" at bounding box center [623, 57] width 115 height 11
click at [701, 26] on div "CF Montreal Primary" at bounding box center [723, 21] width 89 height 11
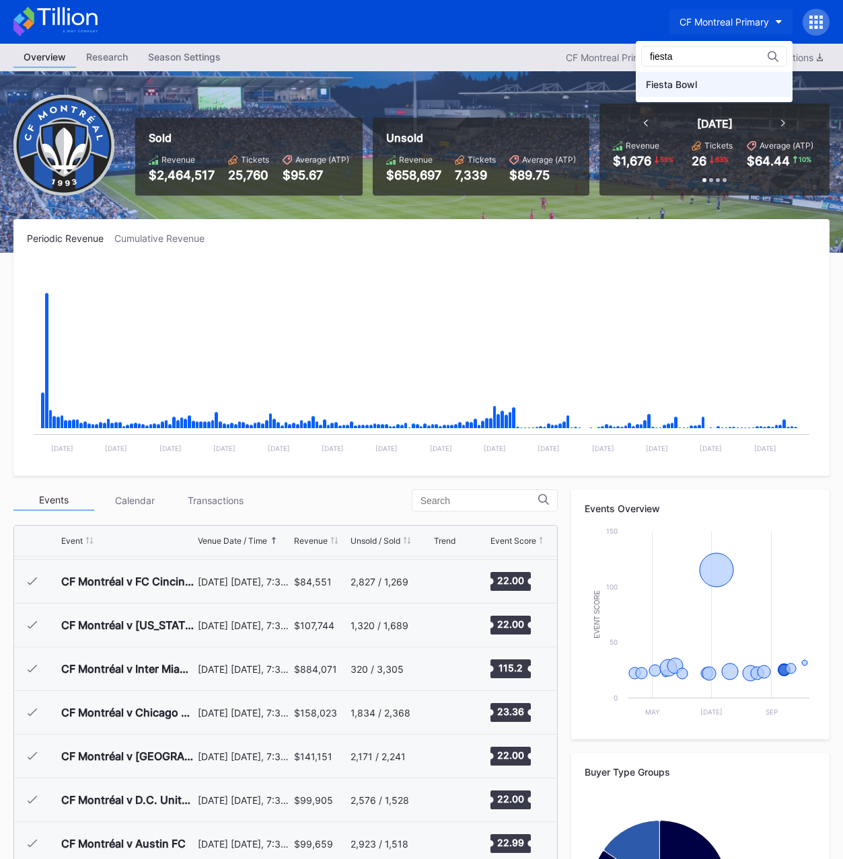
type input "fiesta"
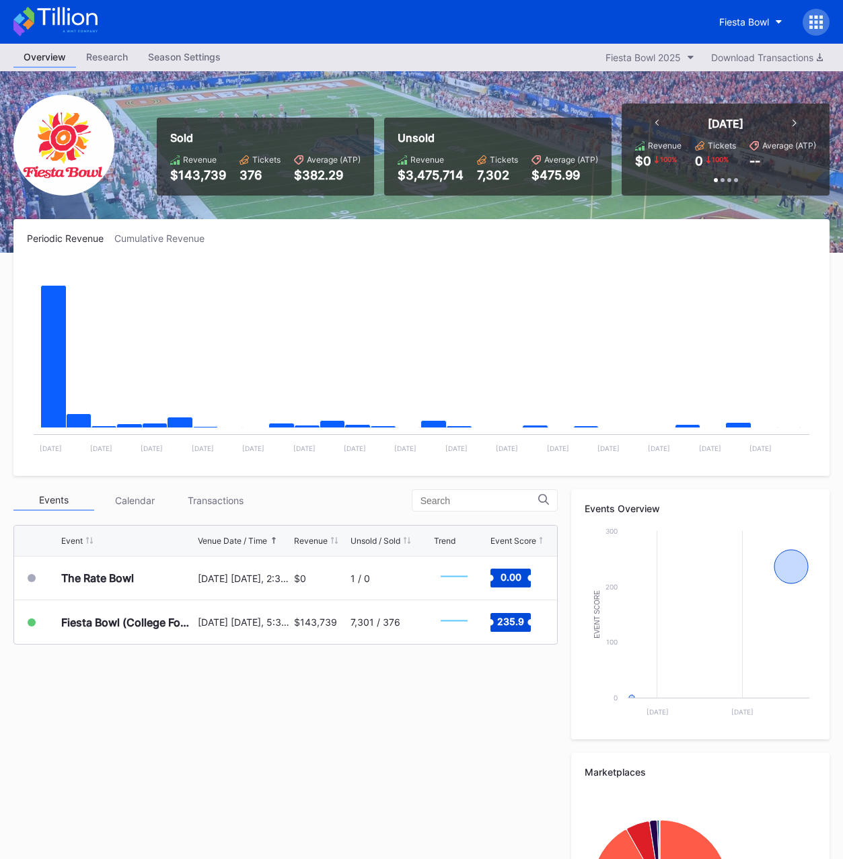
click at [204, 184] on div "Sold Revenue $143,739 Tickets 376 Average (ATP) $382.29" at bounding box center [265, 157] width 217 height 78
click at [202, 178] on div "$143,739" at bounding box center [198, 175] width 56 height 14
click at [263, 180] on div "376" at bounding box center [259, 175] width 41 height 14
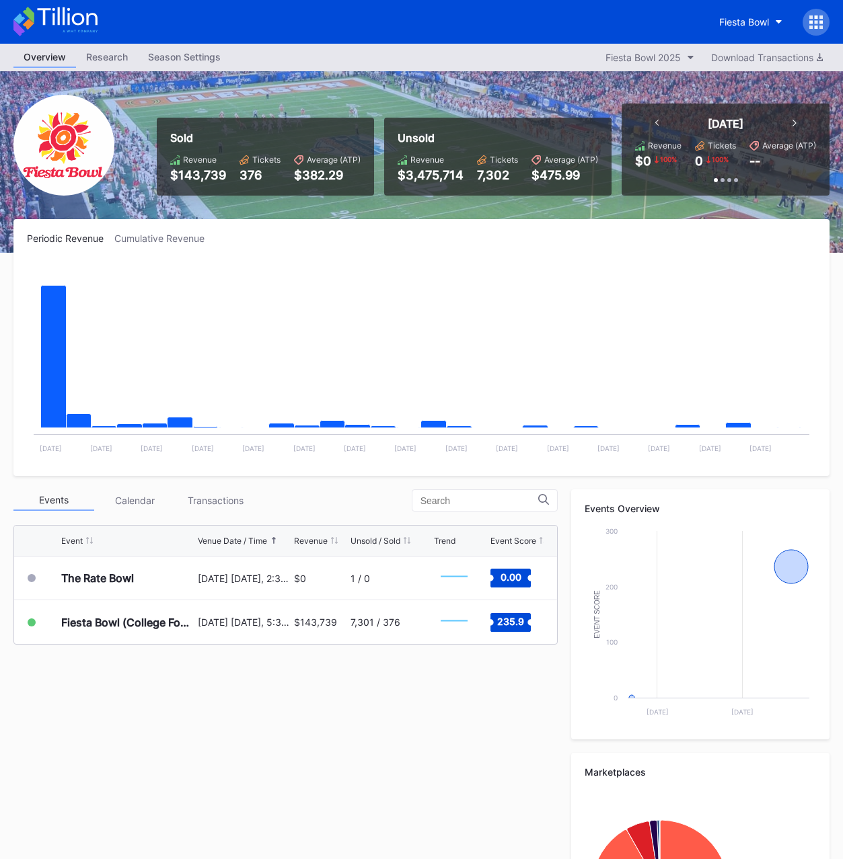
click at [263, 180] on div "376" at bounding box center [259, 175] width 41 height 14
click at [251, 178] on div "376" at bounding box center [259, 175] width 41 height 14
click at [654, 56] on div "Fiesta Bowl 2025" at bounding box center [642, 57] width 75 height 11
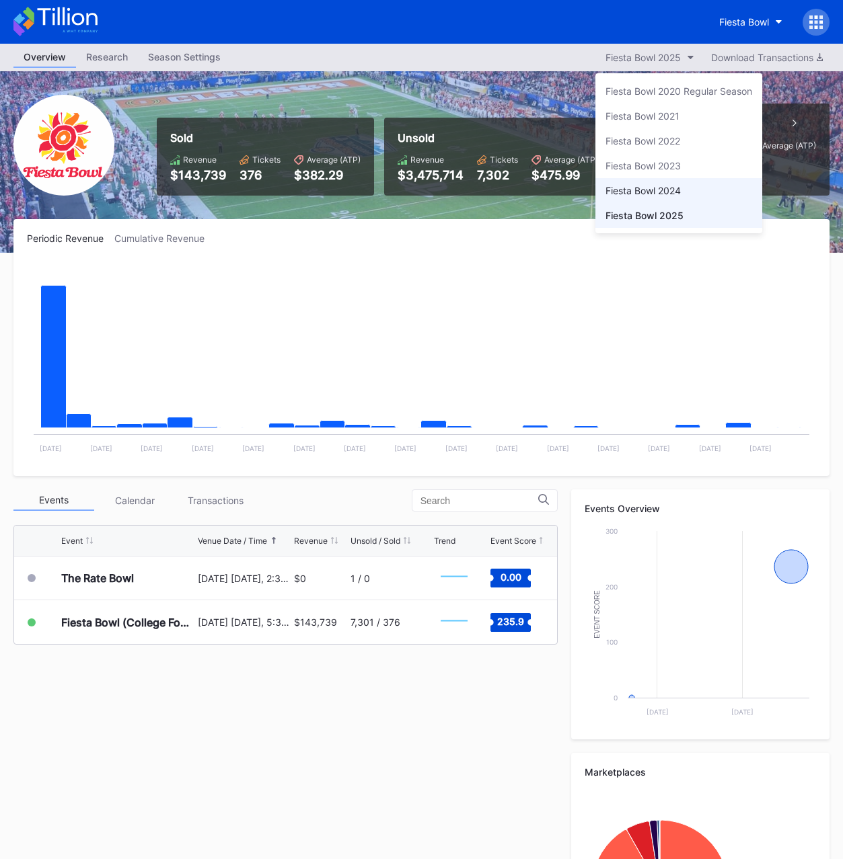
click at [652, 182] on div "Fiesta Bowl 2024" at bounding box center [678, 190] width 167 height 25
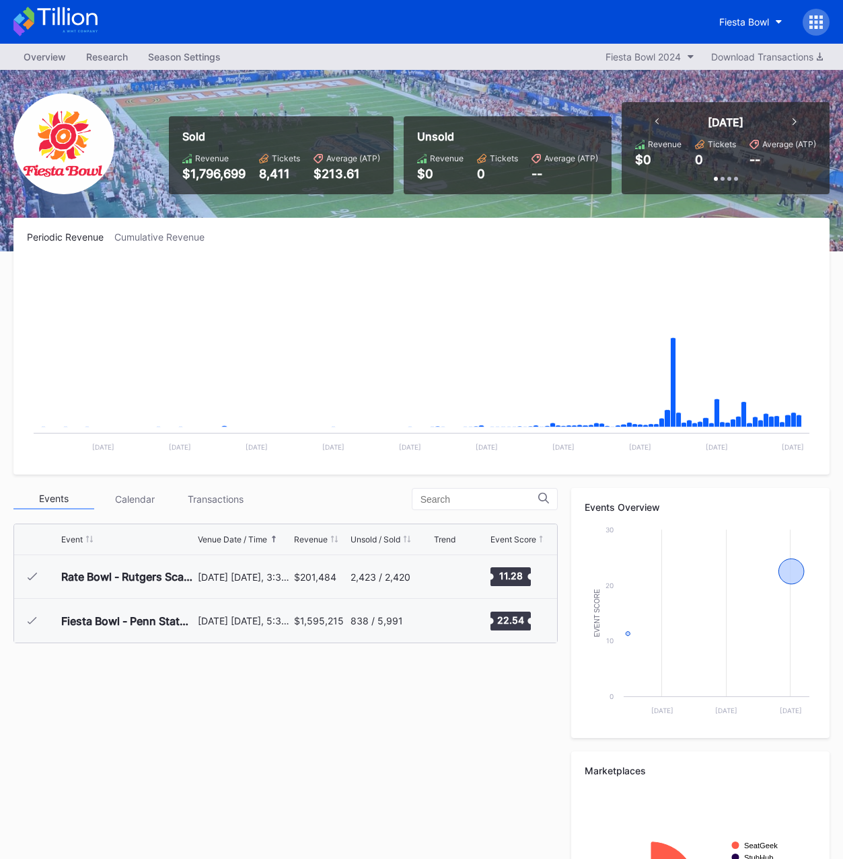
click at [208, 167] on div "$1,796,699" at bounding box center [213, 174] width 63 height 14
click at [212, 169] on div "$1,796,699" at bounding box center [213, 174] width 63 height 14
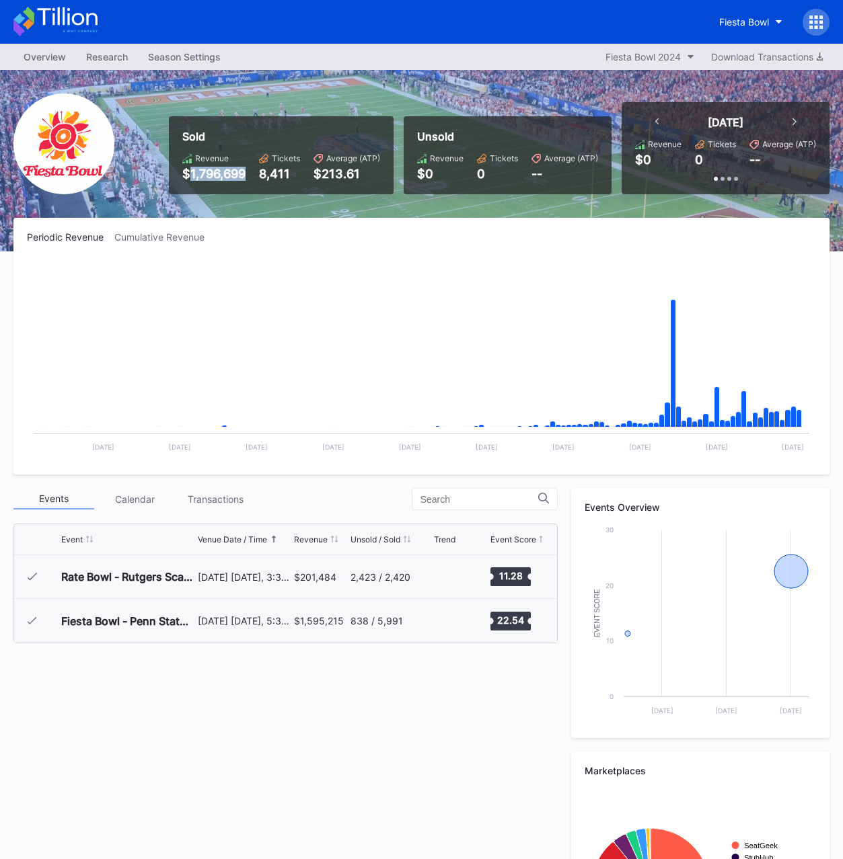
click at [212, 169] on div "$1,796,699" at bounding box center [213, 174] width 63 height 14
click at [284, 178] on div "8,411" at bounding box center [279, 174] width 41 height 14
click at [625, 58] on div "Fiesta Bowl 2024" at bounding box center [642, 56] width 75 height 11
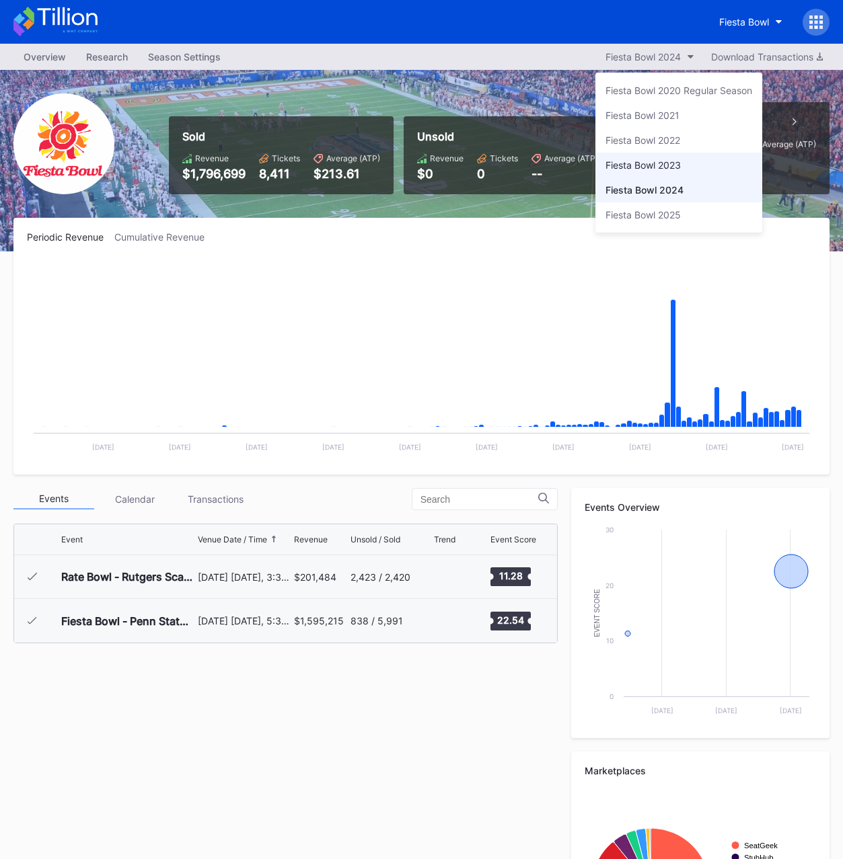
click at [632, 167] on div "Fiesta Bowl 2023" at bounding box center [642, 164] width 75 height 11
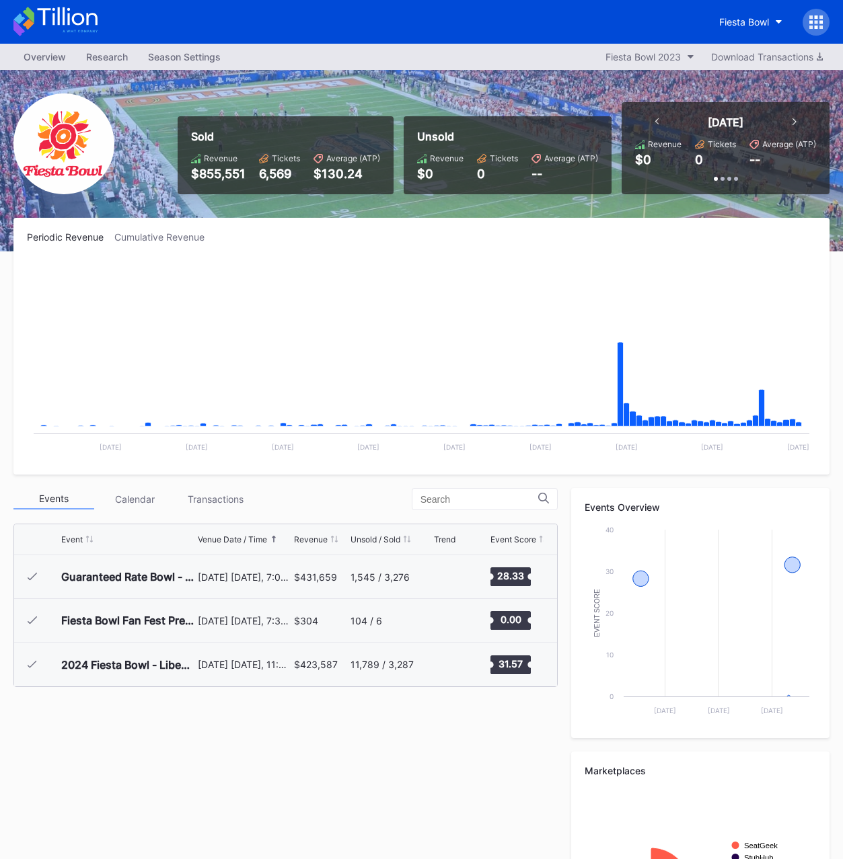
click at [216, 176] on div "$855,551" at bounding box center [218, 174] width 54 height 14
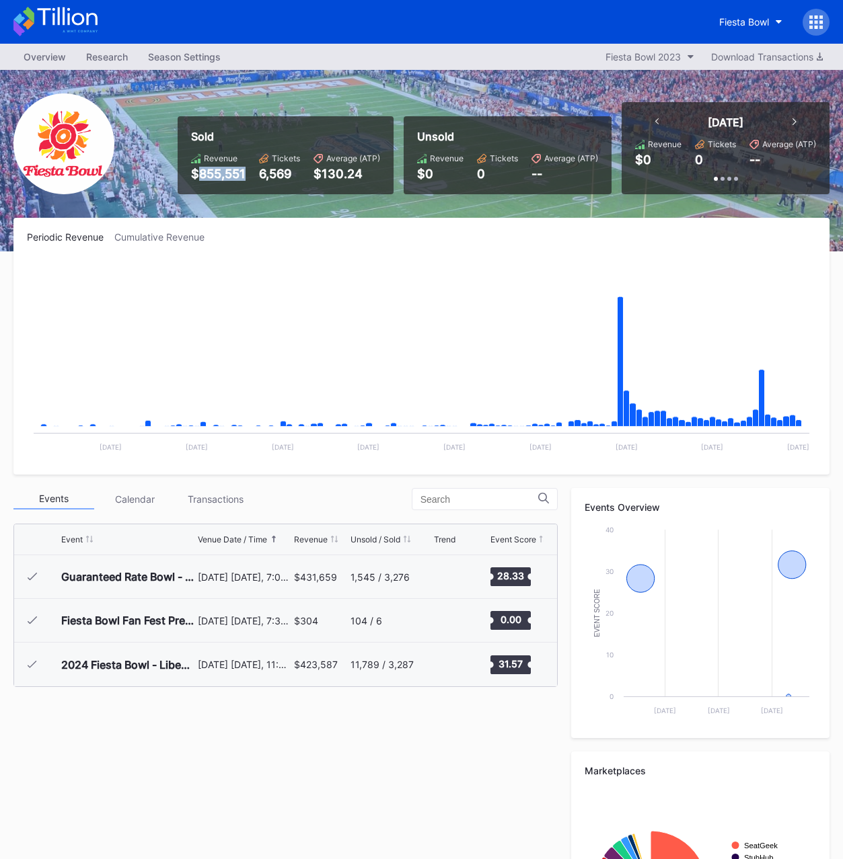
click at [216, 176] on div "$855,551" at bounding box center [218, 174] width 54 height 14
click at [278, 174] on div "6,569" at bounding box center [279, 174] width 41 height 14
click at [656, 54] on div "Fiesta Bowl 2023" at bounding box center [642, 56] width 75 height 11
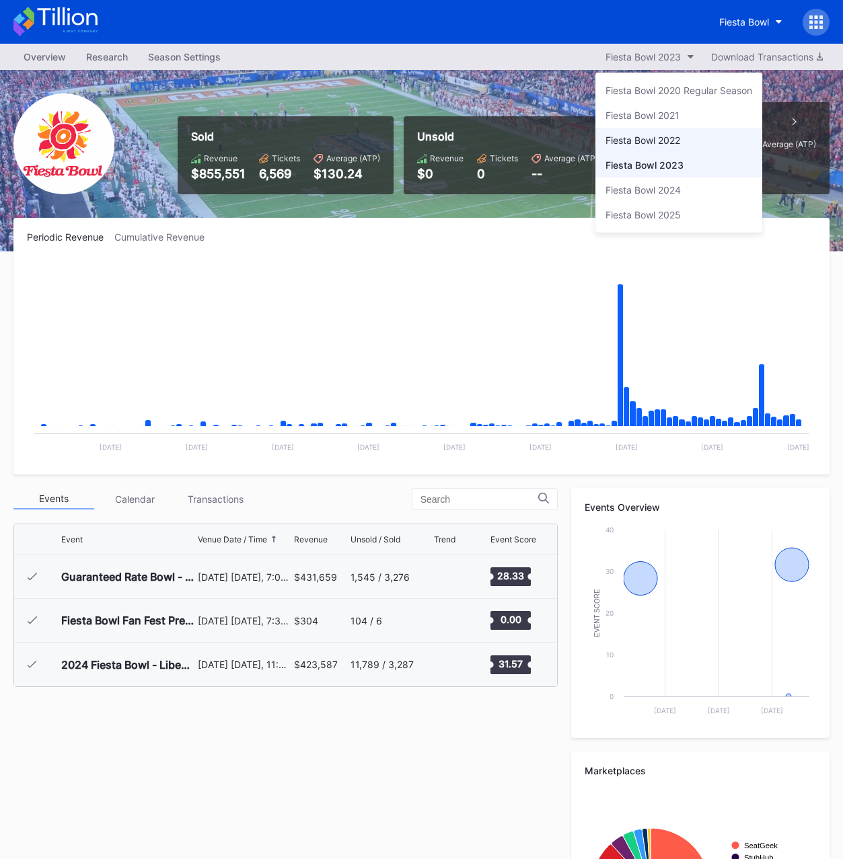
click at [646, 140] on div "Fiesta Bowl 2022" at bounding box center [642, 139] width 75 height 11
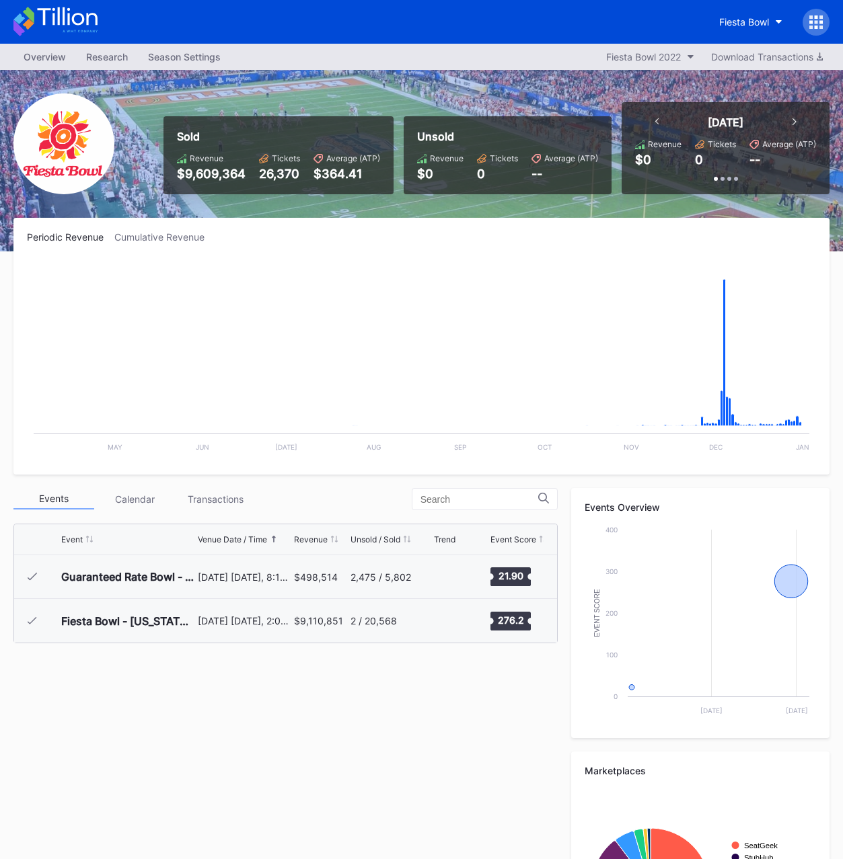
click at [206, 177] on div "$9,609,364" at bounding box center [211, 174] width 69 height 14
click at [286, 174] on div "26,370" at bounding box center [279, 174] width 41 height 14
click at [748, 26] on div "Fiesta Bowl" at bounding box center [744, 21] width 50 height 11
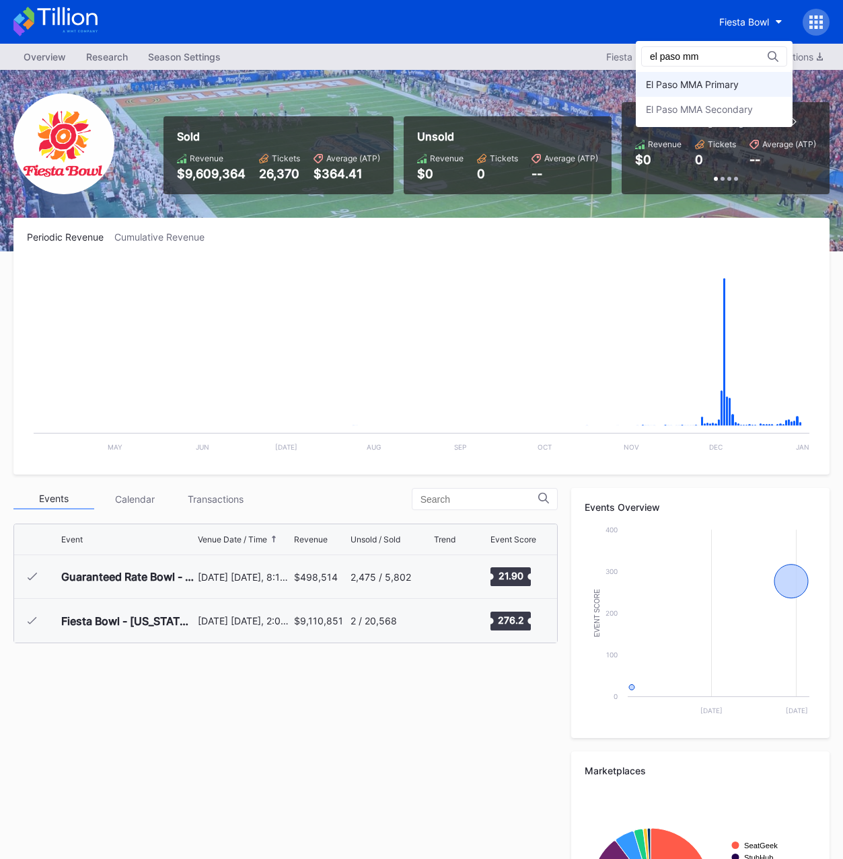
type input "el paso mm"
click at [712, 90] on div "El Paso MMA Primary" at bounding box center [713, 84] width 157 height 25
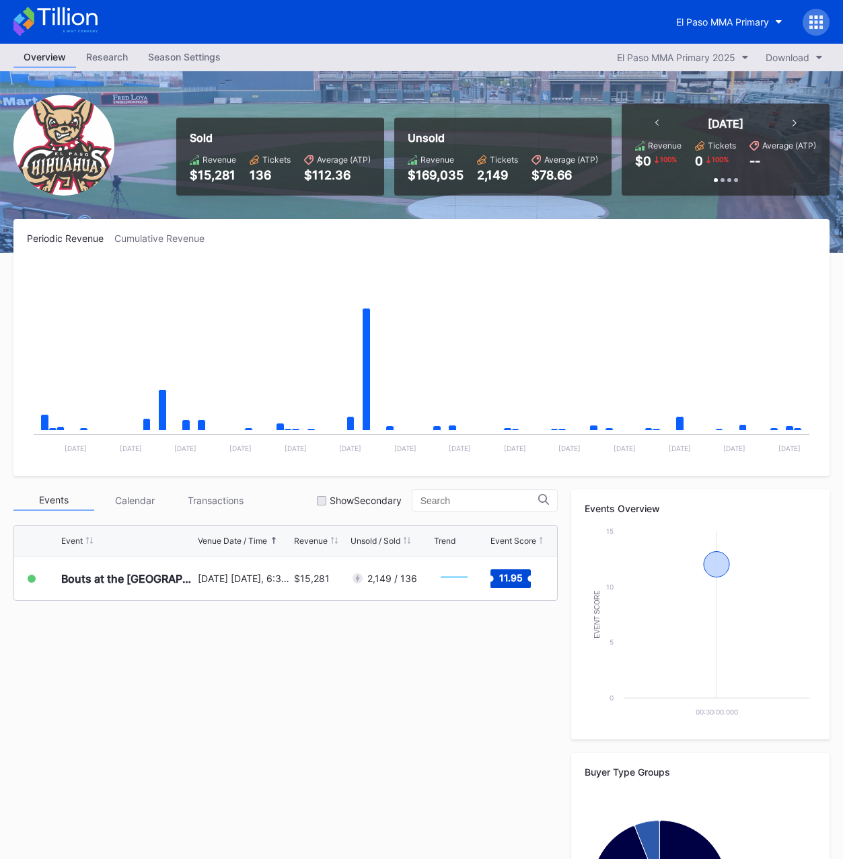
click at [208, 183] on div "Sold Revenue $15,281 Tickets 136 Average (ATP) $112.36" at bounding box center [280, 157] width 208 height 78
click at [211, 180] on div "$15,281" at bounding box center [213, 175] width 46 height 14
click at [266, 178] on div "136" at bounding box center [269, 175] width 41 height 14
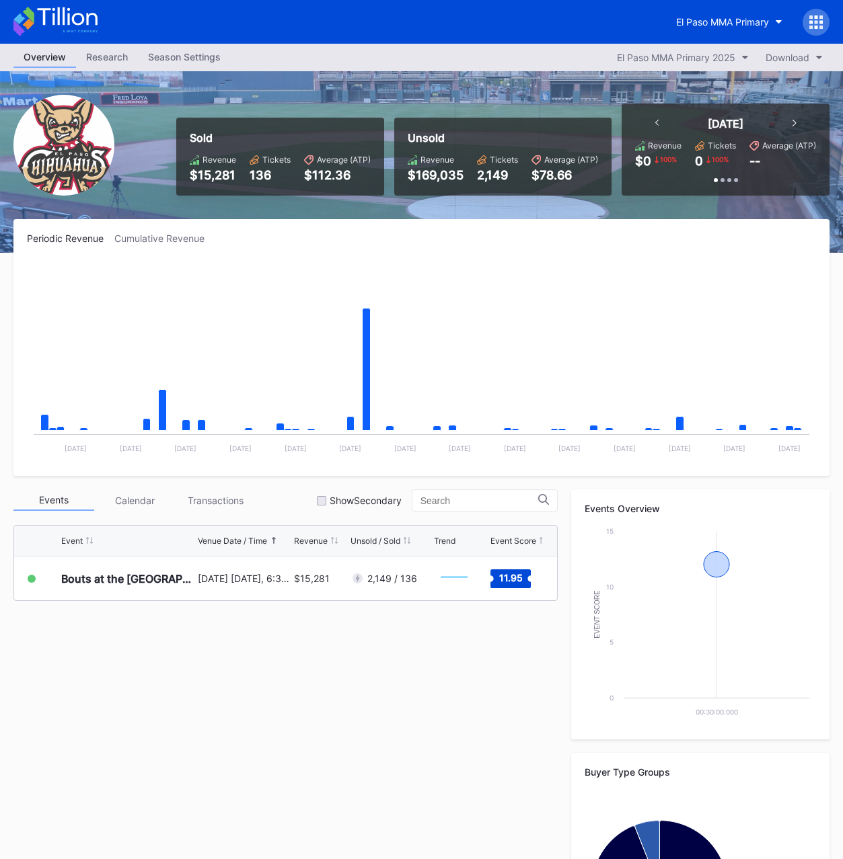
click at [264, 177] on div "136" at bounding box center [269, 175] width 41 height 14
click at [650, 54] on div "El Paso MMA Primary 2025" at bounding box center [676, 57] width 118 height 11
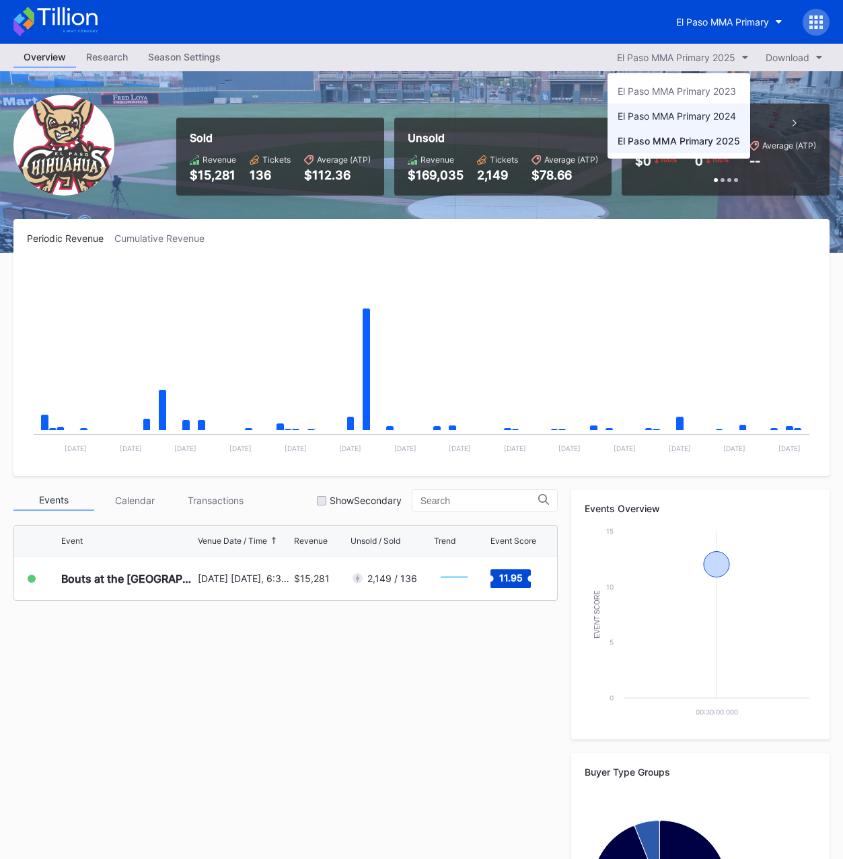
click at [649, 119] on div "El Paso MMA Primary 2024" at bounding box center [676, 115] width 118 height 11
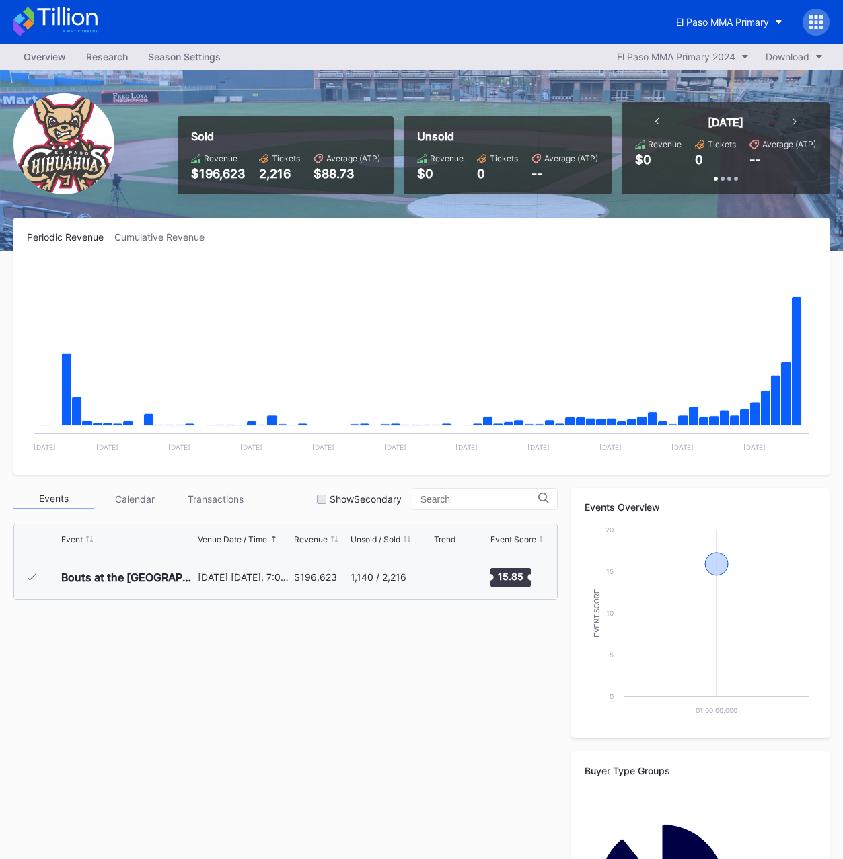
click at [217, 174] on div "$196,623" at bounding box center [218, 174] width 54 height 14
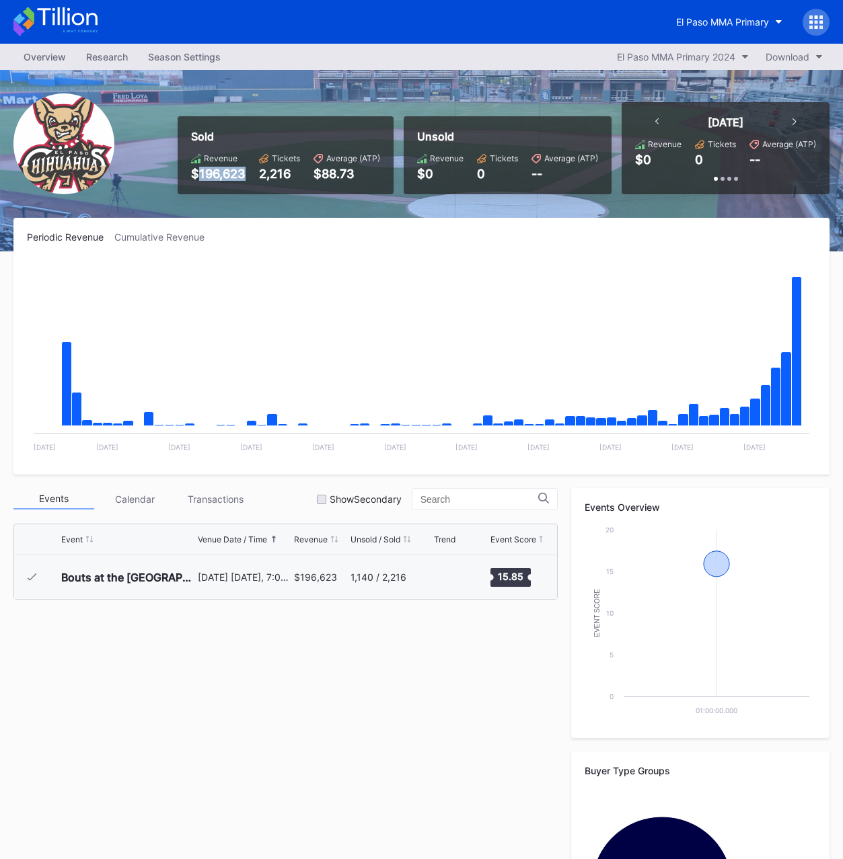
click at [281, 171] on div "2,216" at bounding box center [279, 174] width 41 height 14
click at [664, 59] on div "El Paso MMA Primary 2024" at bounding box center [676, 56] width 118 height 11
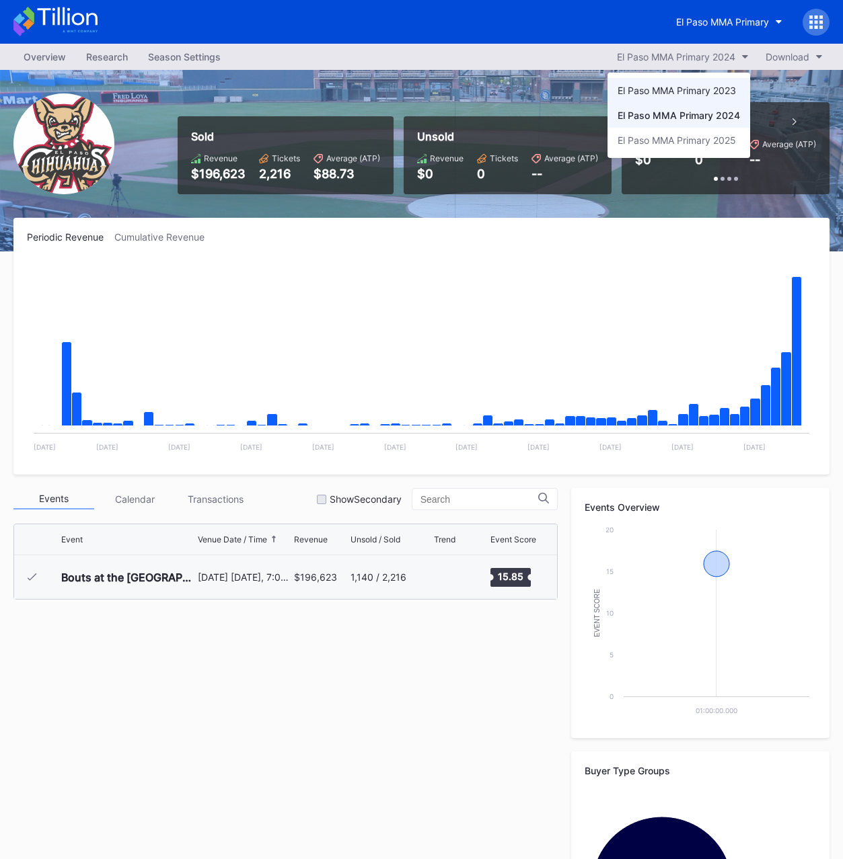
click at [683, 95] on div "El Paso MMA Primary 2023" at bounding box center [676, 90] width 118 height 11
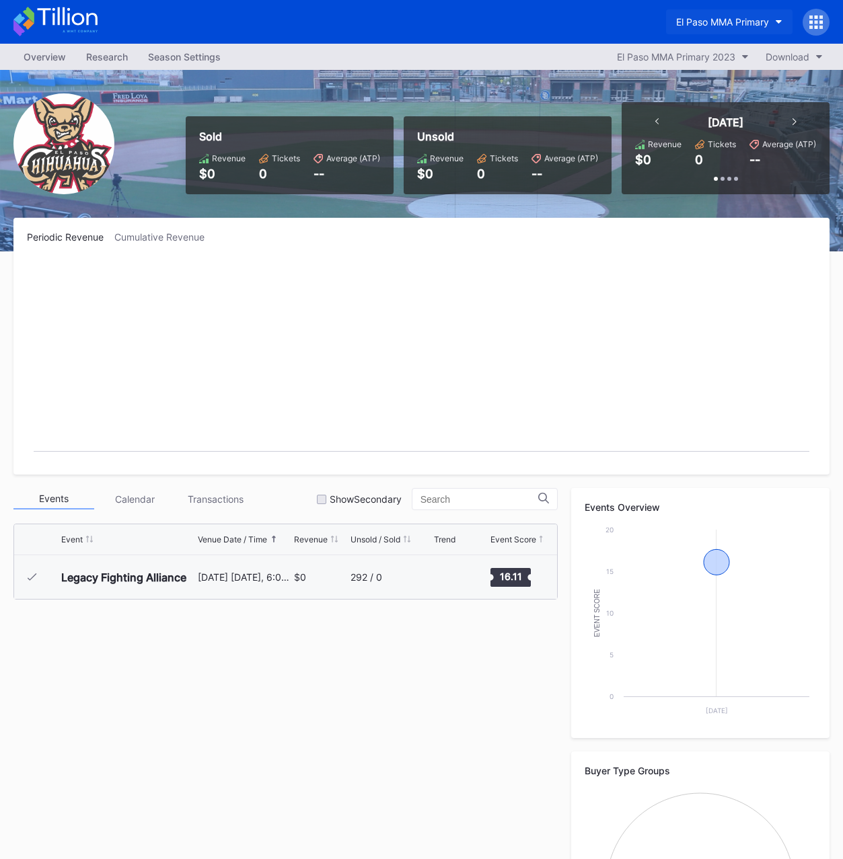
click at [744, 16] on div "El Paso MMA Primary" at bounding box center [722, 21] width 93 height 11
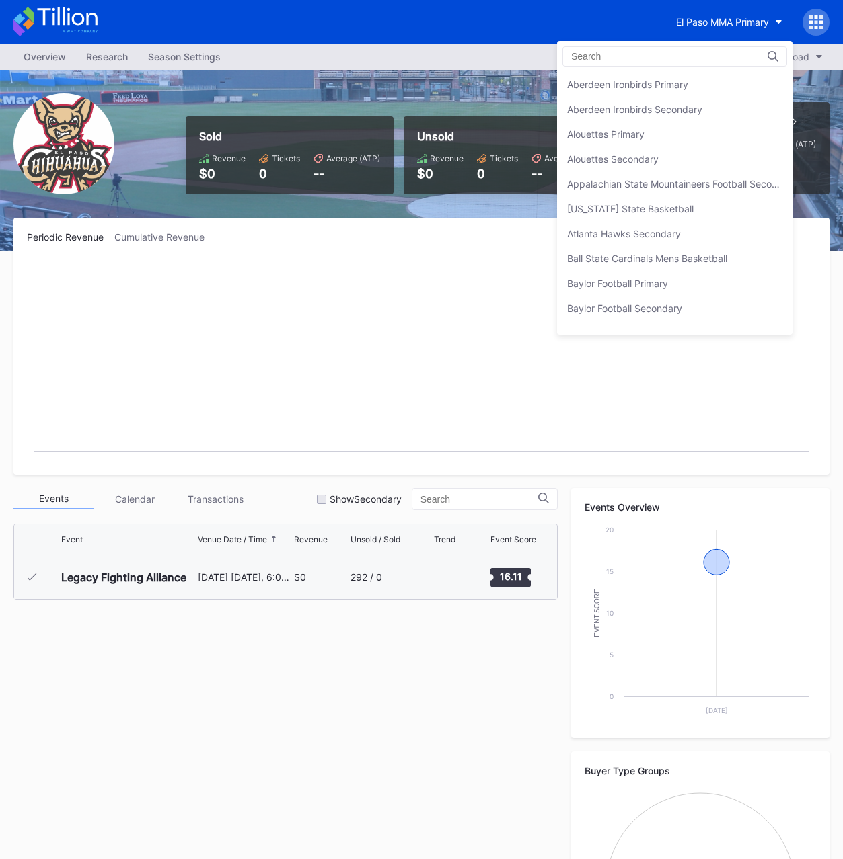
scroll to position [1368, 0]
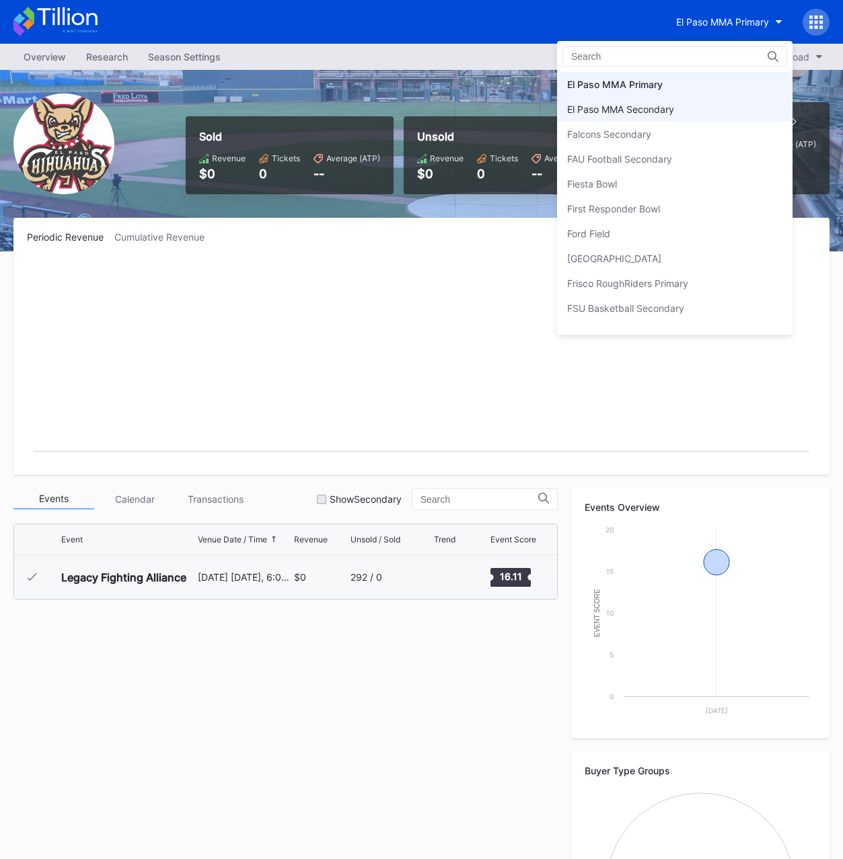
click at [659, 106] on div "El Paso MMA Secondary" at bounding box center [620, 109] width 107 height 11
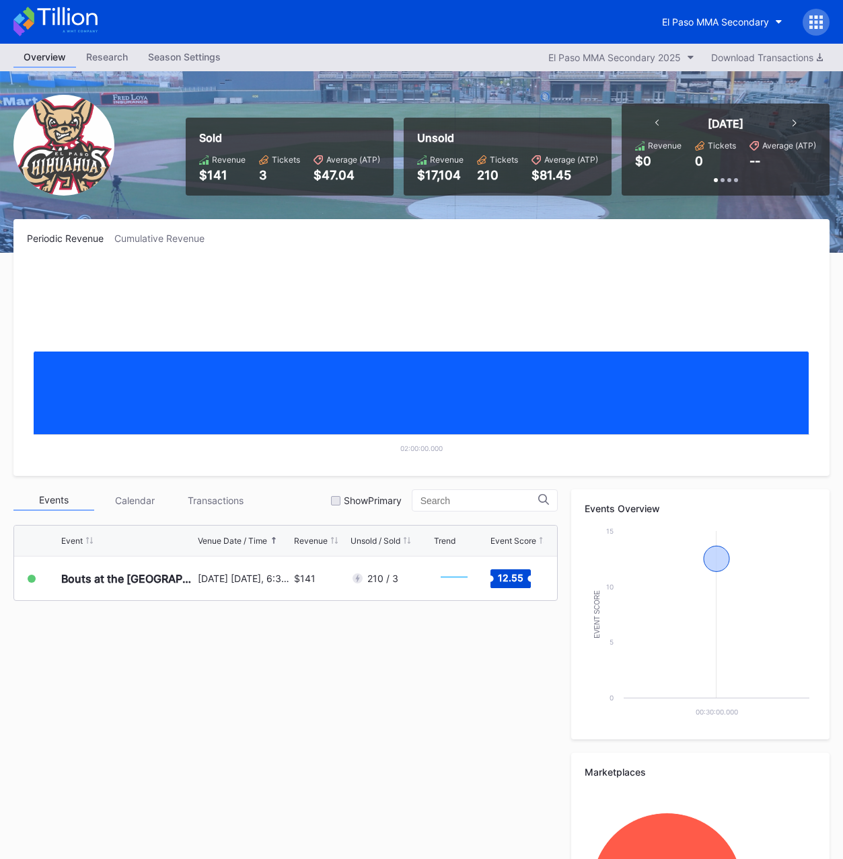
click at [223, 177] on div "$141" at bounding box center [222, 175] width 46 height 14
click at [615, 59] on div "El Paso MMA Secondary 2025" at bounding box center [614, 57] width 132 height 11
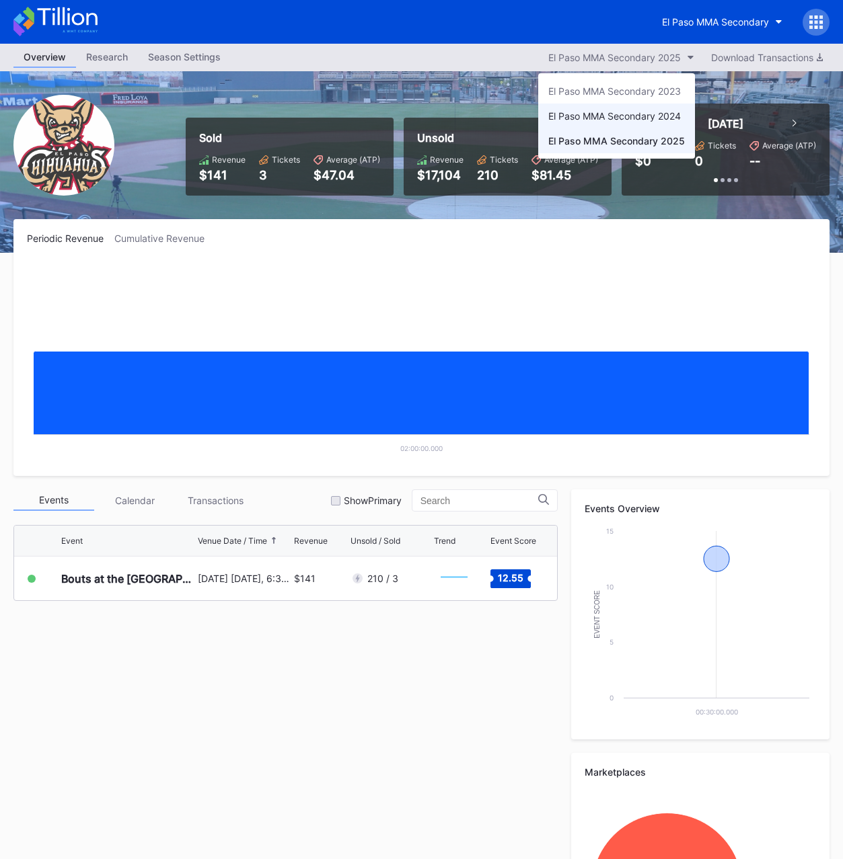
click at [616, 112] on div "El Paso MMA Secondary 2024" at bounding box center [614, 115] width 132 height 11
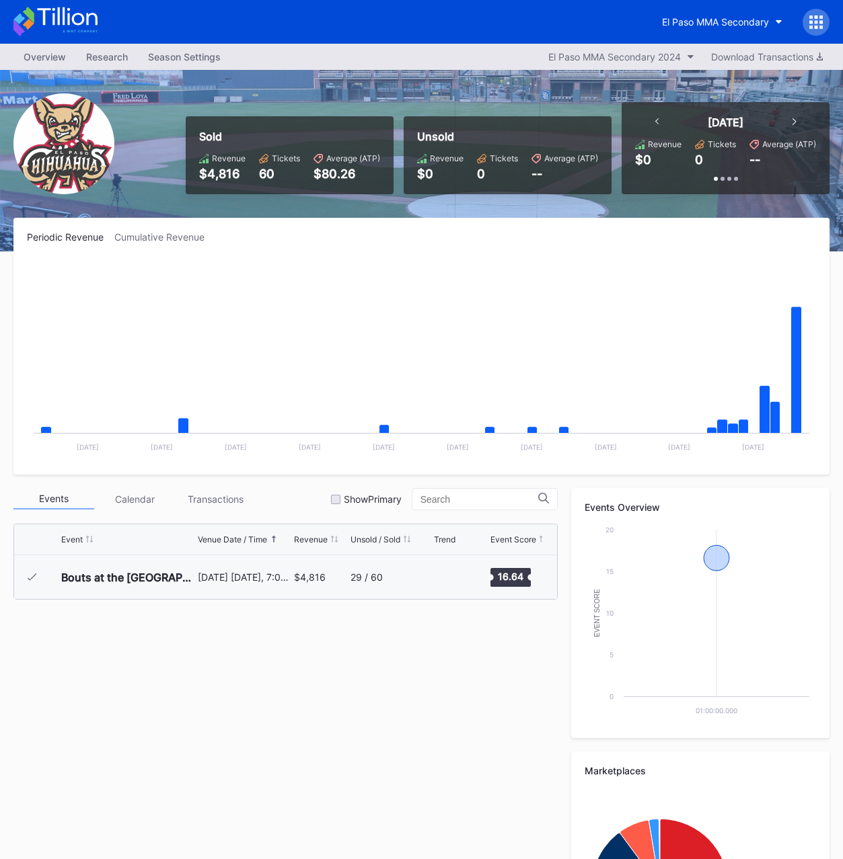
click at [217, 176] on div "$4,816" at bounding box center [222, 174] width 46 height 14
click at [273, 176] on div "60" at bounding box center [279, 174] width 41 height 14
click at [272, 171] on div "60" at bounding box center [279, 174] width 41 height 14
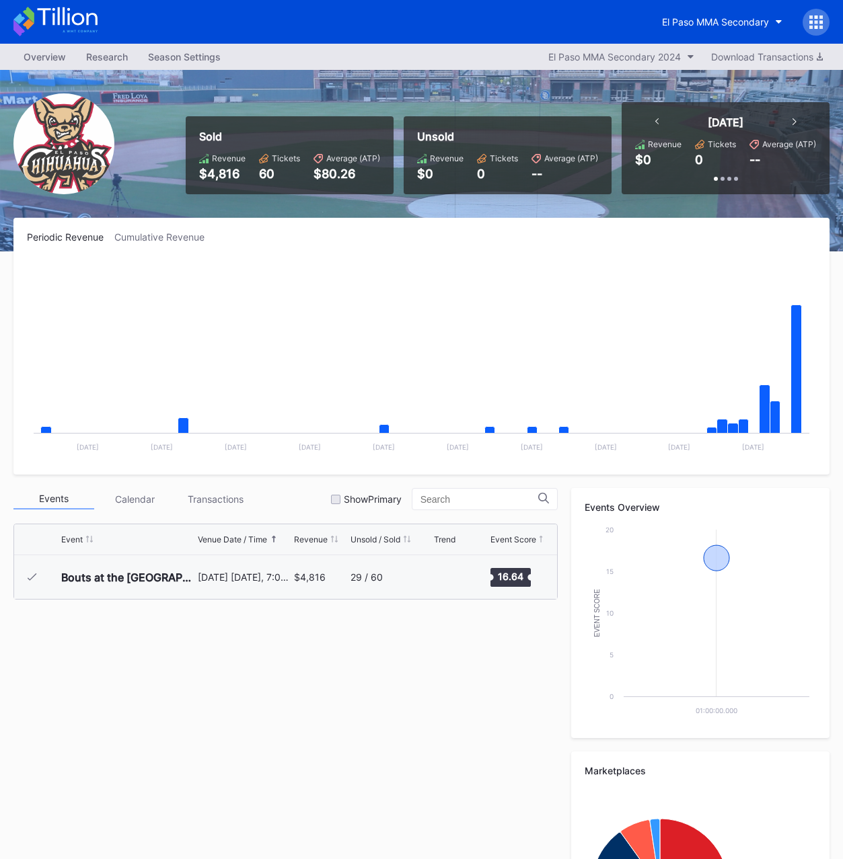
click at [272, 171] on div "60" at bounding box center [279, 174] width 41 height 14
click at [270, 173] on div "60" at bounding box center [279, 174] width 41 height 14
click at [619, 48] on button "El Paso MMA Secondary 2024" at bounding box center [620, 57] width 159 height 18
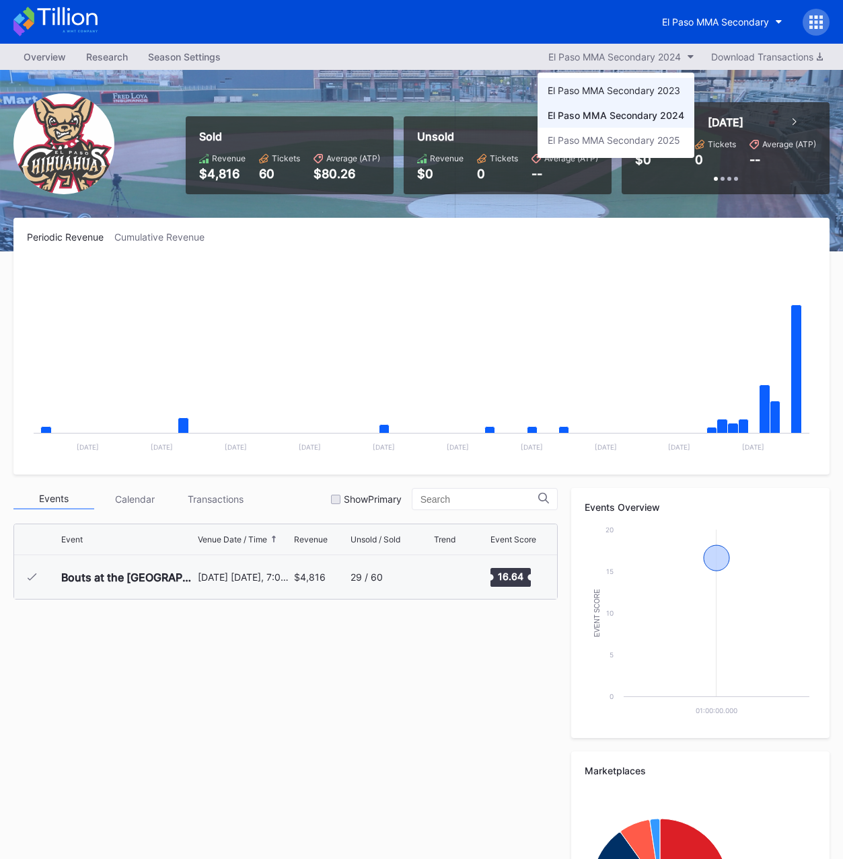
click at [615, 87] on div "El Paso MMA Secondary 2023" at bounding box center [613, 90] width 132 height 11
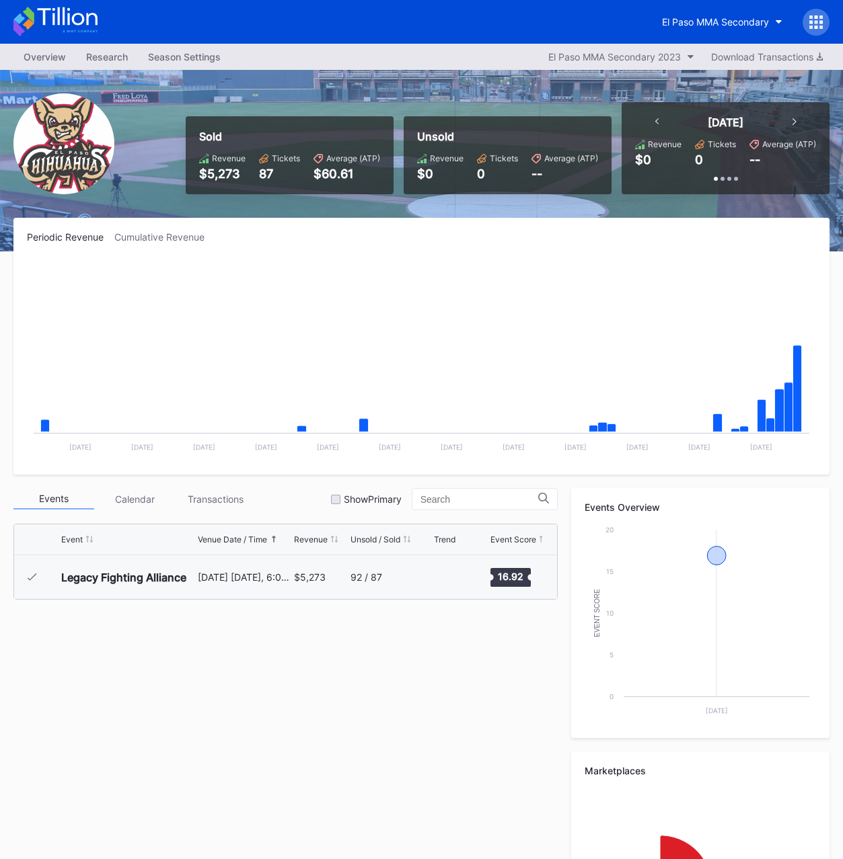
click at [232, 174] on div "$5,273" at bounding box center [222, 174] width 46 height 14
click at [272, 172] on div "87" at bounding box center [279, 174] width 41 height 14
click at [640, 54] on div "El Paso MMA Secondary 2023" at bounding box center [614, 56] width 132 height 11
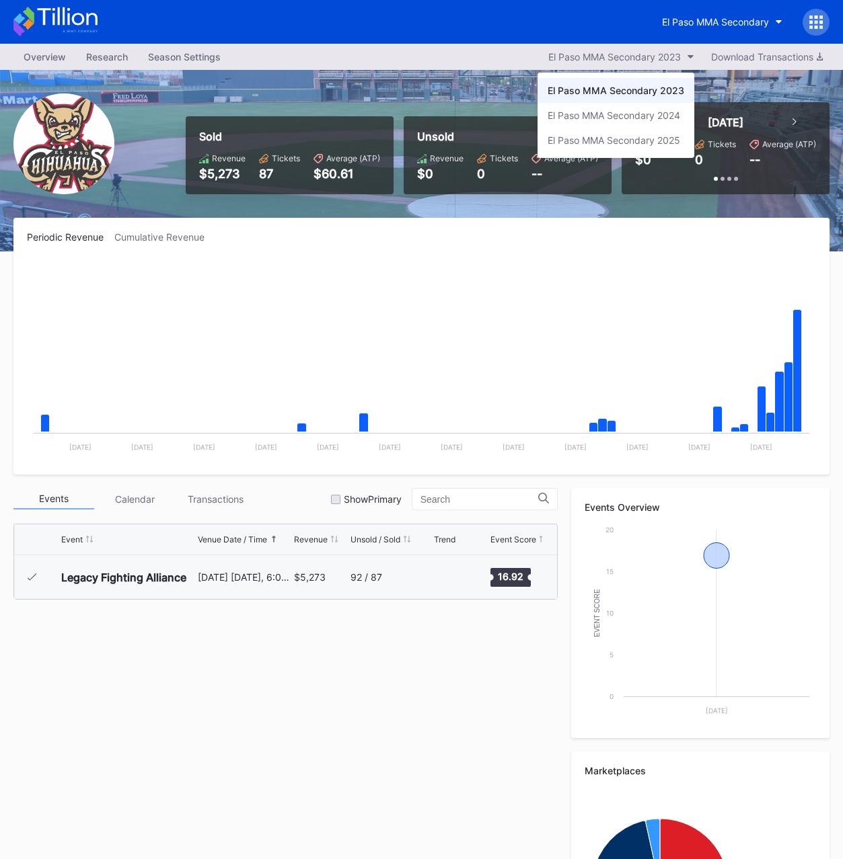
drag, startPoint x: 477, startPoint y: 81, endPoint x: 490, endPoint y: 77, distance: 12.6
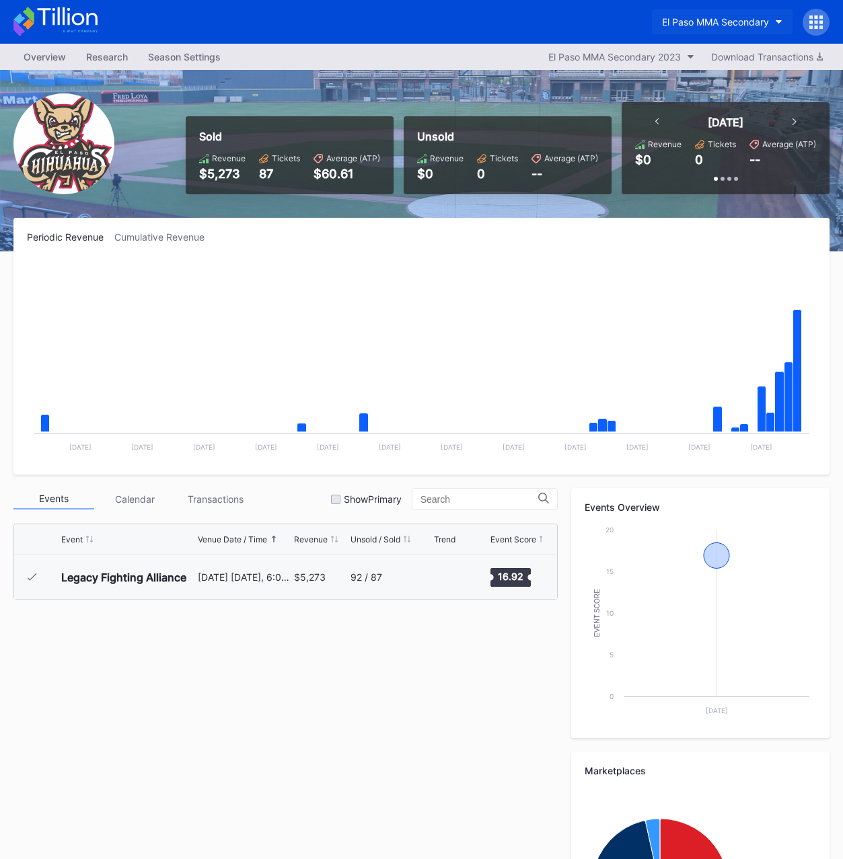
click at [697, 27] on div "El Paso MMA Secondary" at bounding box center [715, 21] width 107 height 11
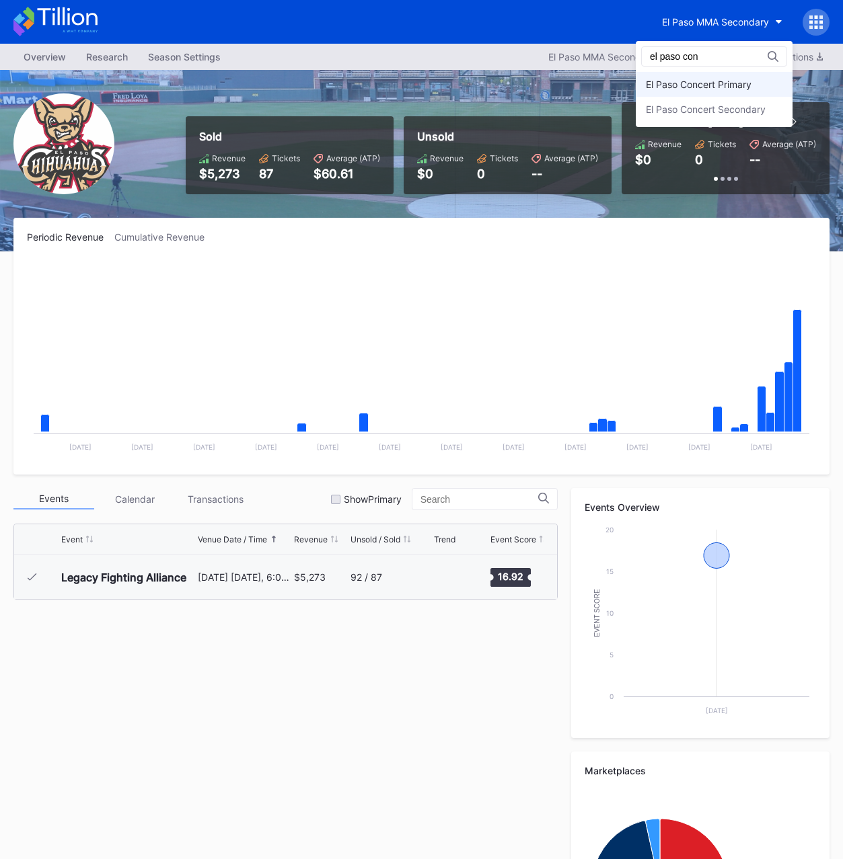
type input "el paso con"
click at [732, 81] on div "El Paso Concert Primary" at bounding box center [699, 84] width 106 height 11
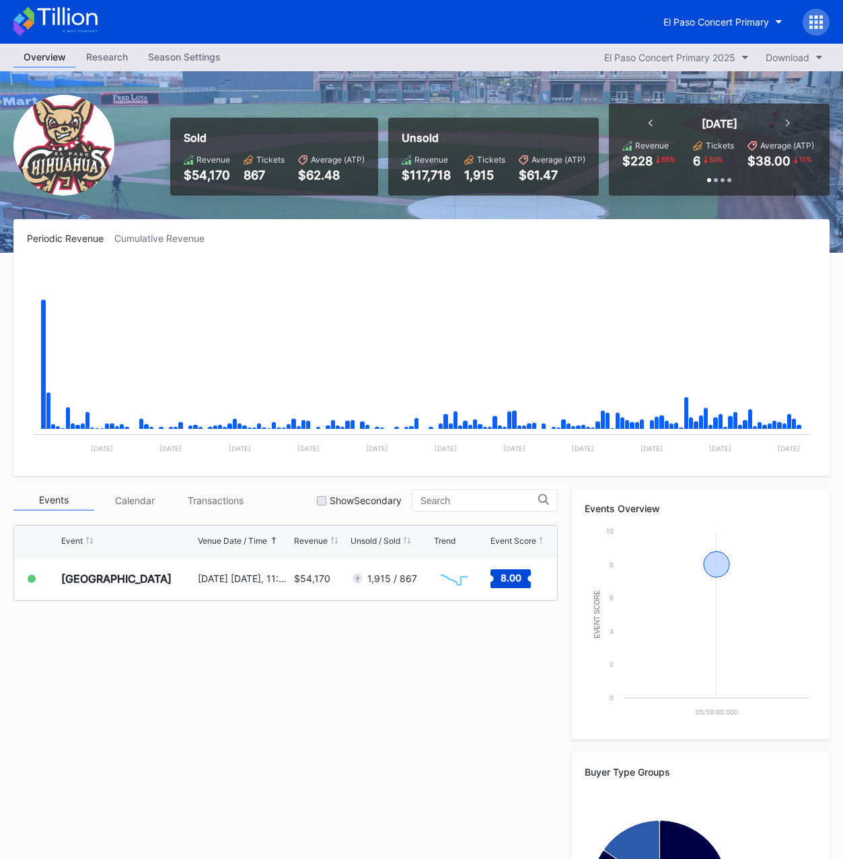
click at [213, 180] on div "$54,170" at bounding box center [207, 175] width 46 height 14
copy div "54,170"
click at [255, 172] on div "867" at bounding box center [263, 175] width 41 height 14
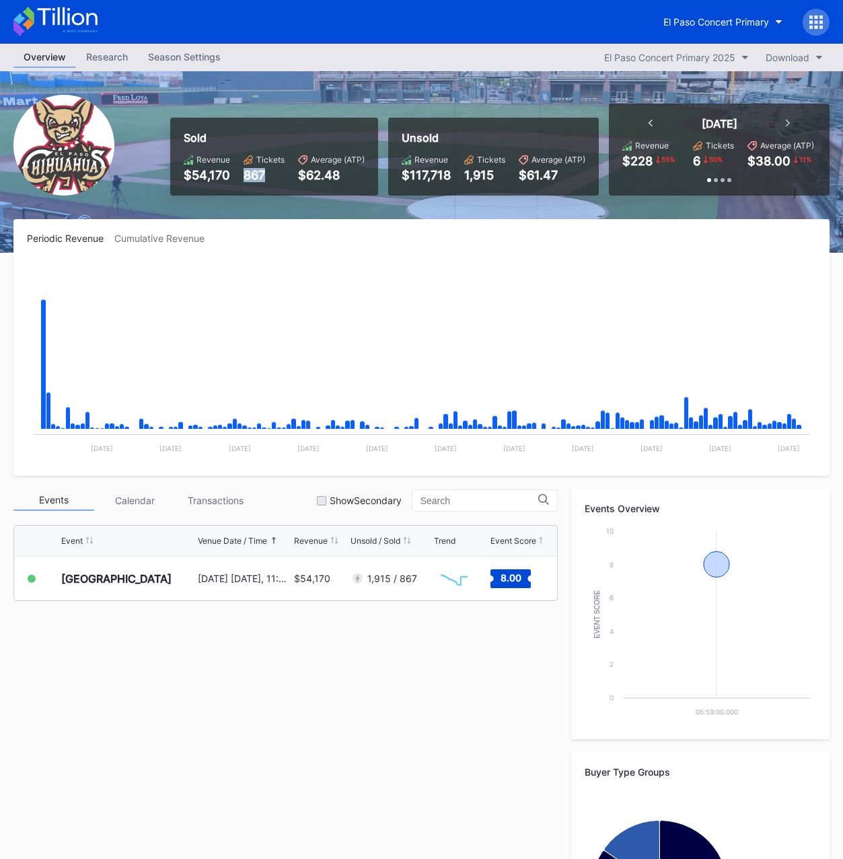
copy div "867"
click at [655, 56] on div "El Paso Concert Primary 2025" at bounding box center [669, 57] width 131 height 11
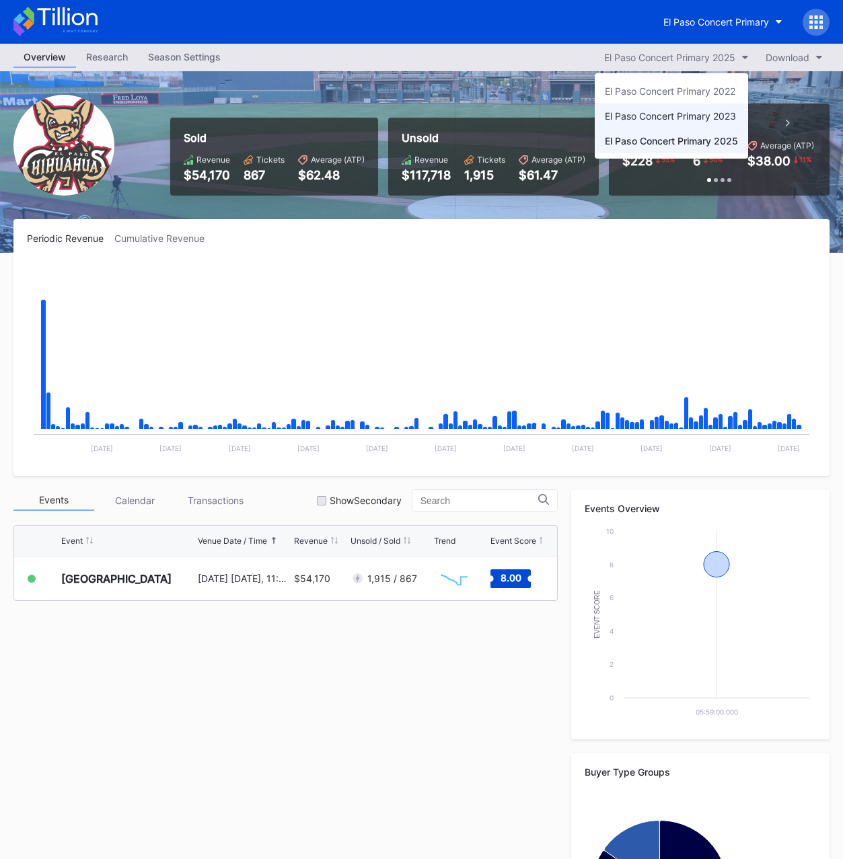
click at [649, 121] on div "El Paso Concert Primary 2023" at bounding box center [670, 115] width 131 height 11
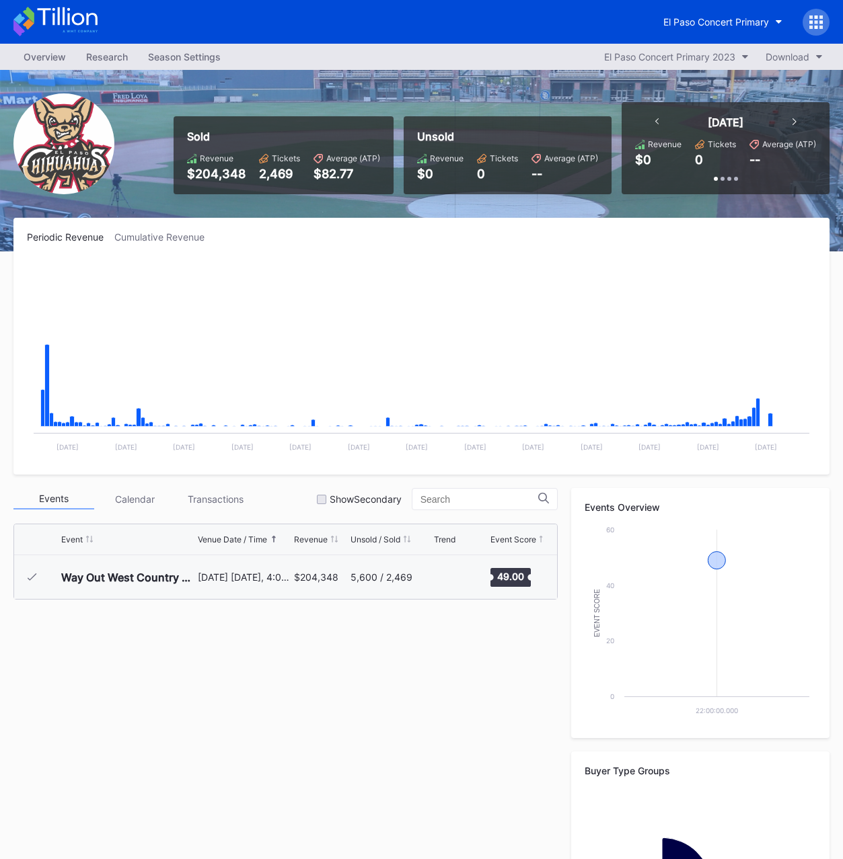
click at [221, 173] on div "$204,348" at bounding box center [216, 174] width 59 height 14
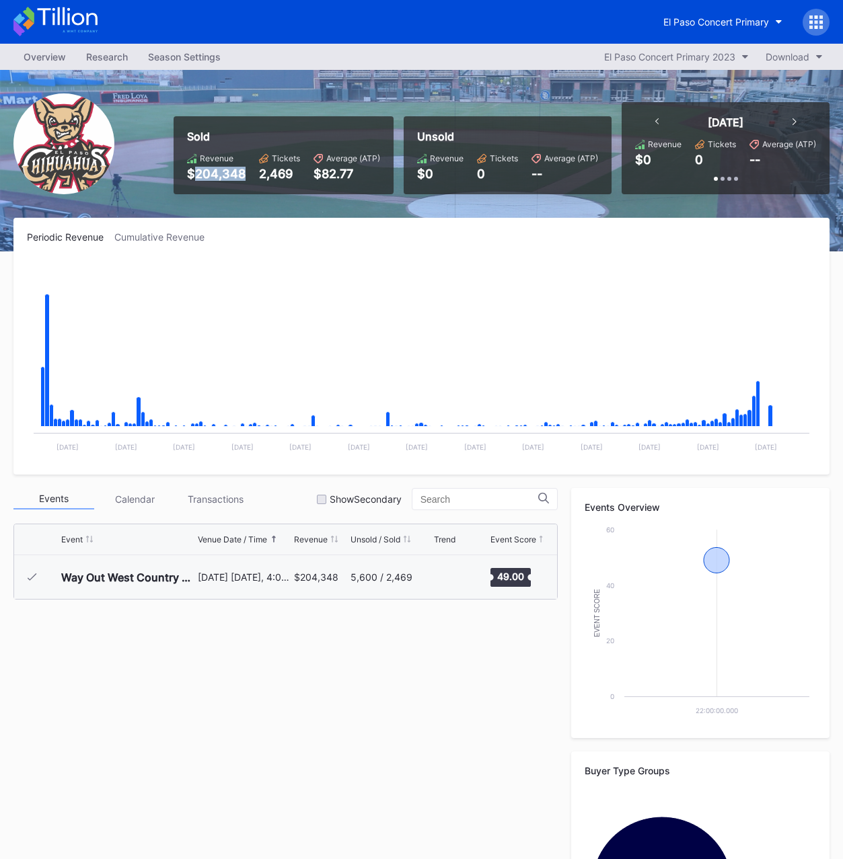
copy div "204,348"
click at [277, 178] on div "2,469" at bounding box center [279, 174] width 41 height 14
copy div "2,469"
click at [672, 53] on div "El Paso Concert Primary 2023" at bounding box center [669, 56] width 131 height 11
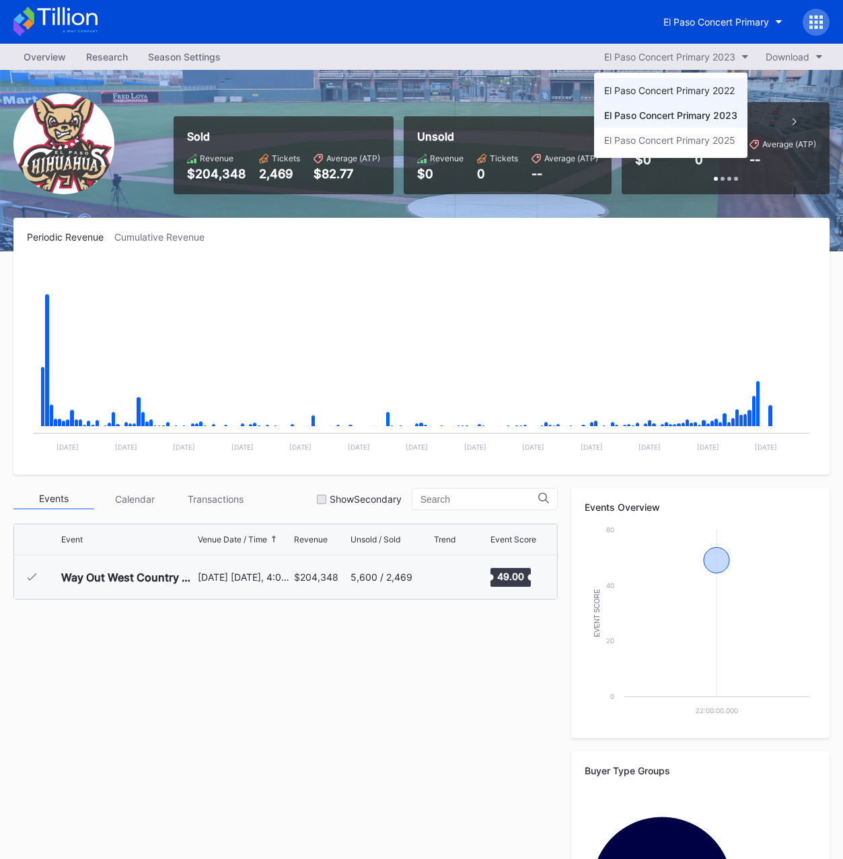
click at [645, 81] on div "El Paso Concert Primary 2022" at bounding box center [670, 90] width 153 height 25
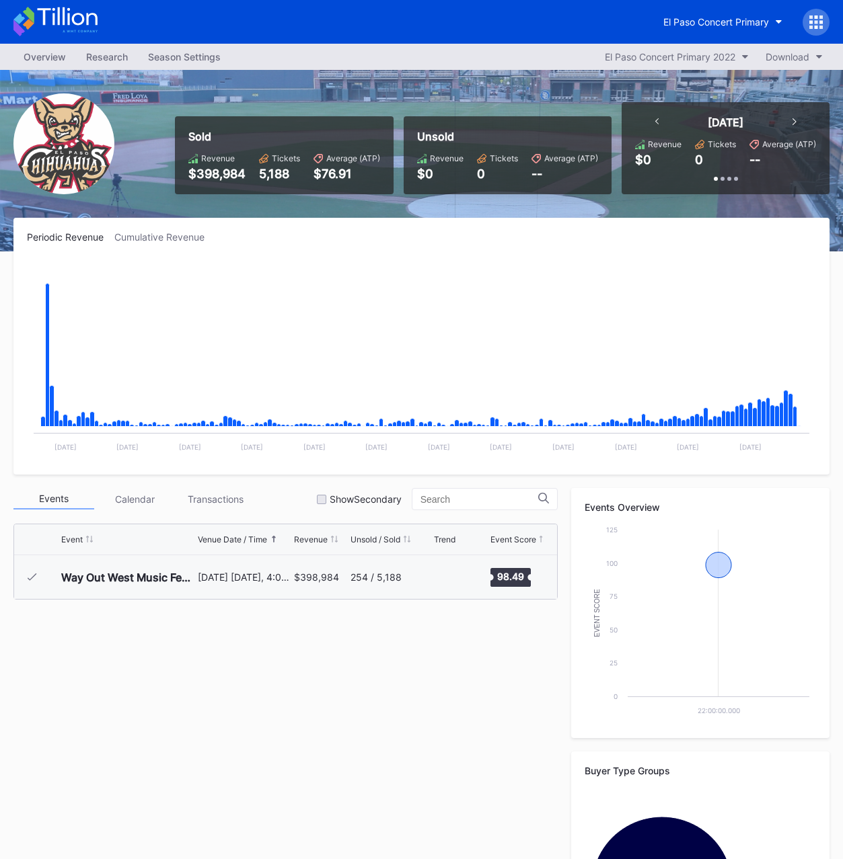
click at [223, 180] on div "$398,984" at bounding box center [216, 174] width 57 height 14
click at [652, 53] on div "El Paso Concert Primary 2022" at bounding box center [670, 56] width 130 height 11
click at [219, 176] on div "$398,984" at bounding box center [216, 174] width 57 height 14
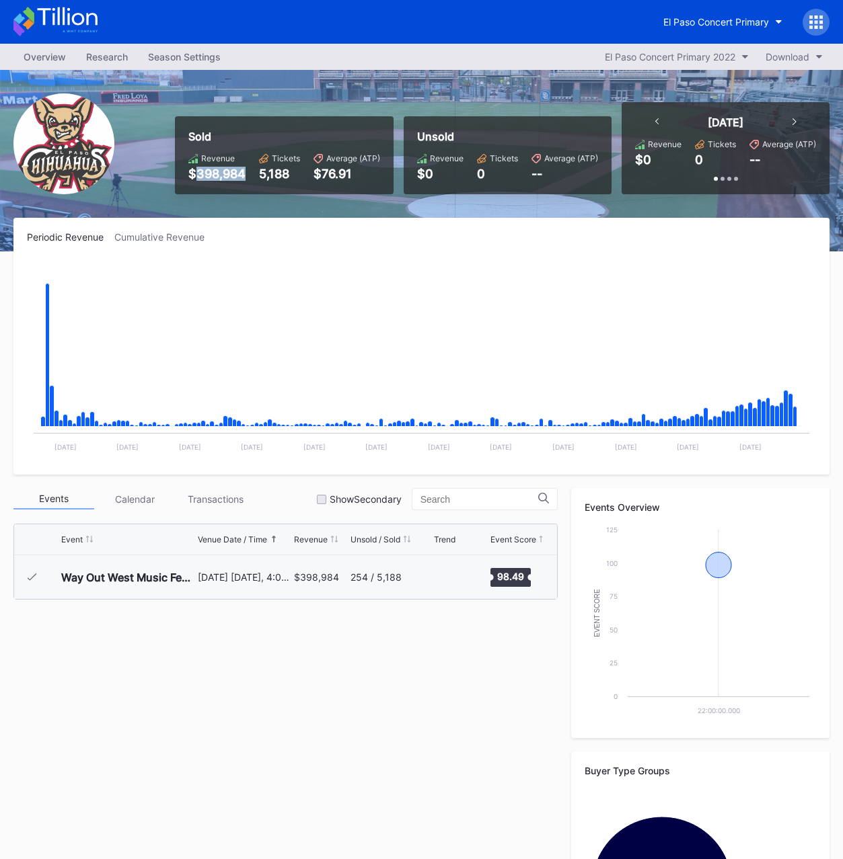
copy div "398,984"
click at [284, 180] on div "5,188" at bounding box center [279, 174] width 41 height 14
copy div "5,188"
click at [711, 23] on div "El Paso Concert Primary" at bounding box center [716, 21] width 106 height 11
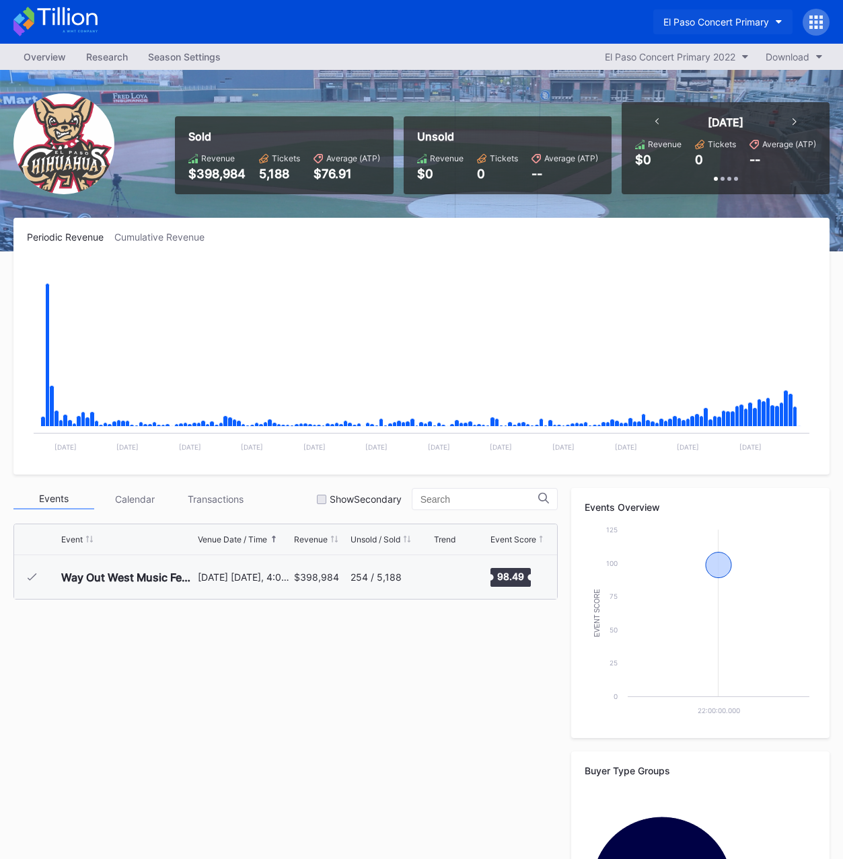
click at [724, 23] on div "El Paso Concert Primary" at bounding box center [716, 21] width 106 height 11
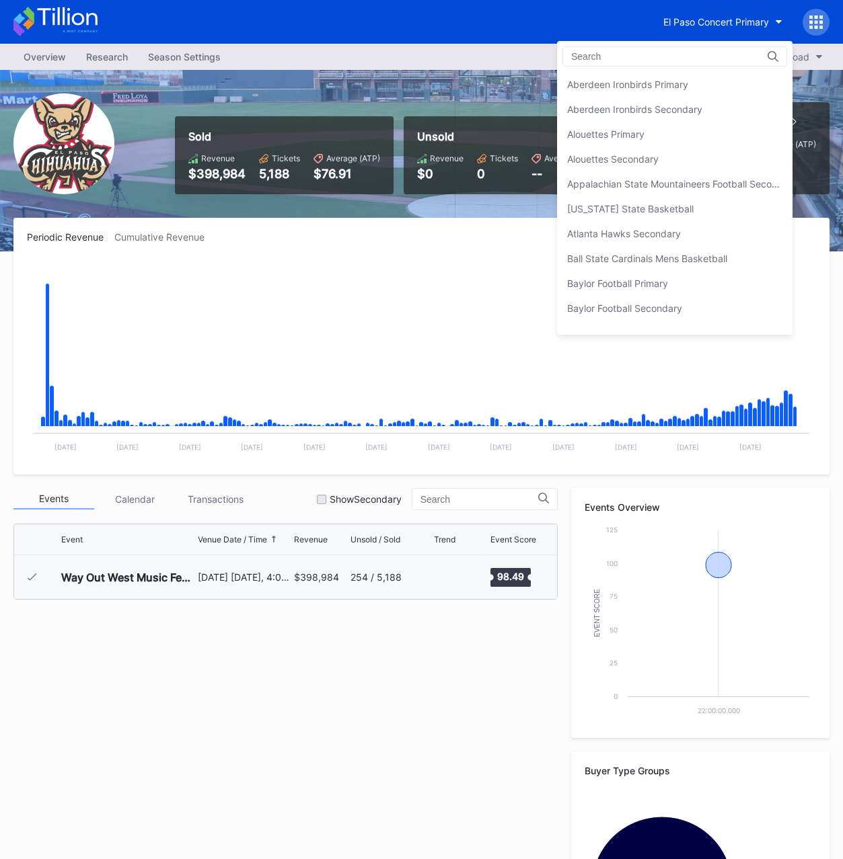
scroll to position [1219, 0]
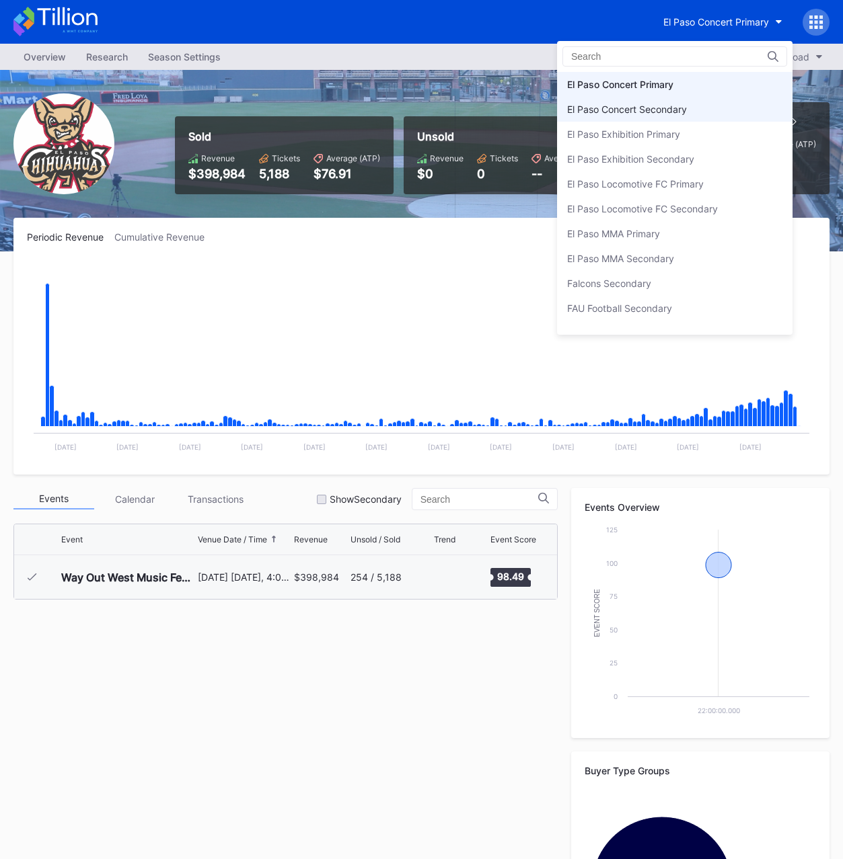
click at [670, 108] on div "El Paso Concert Secondary" at bounding box center [627, 109] width 120 height 11
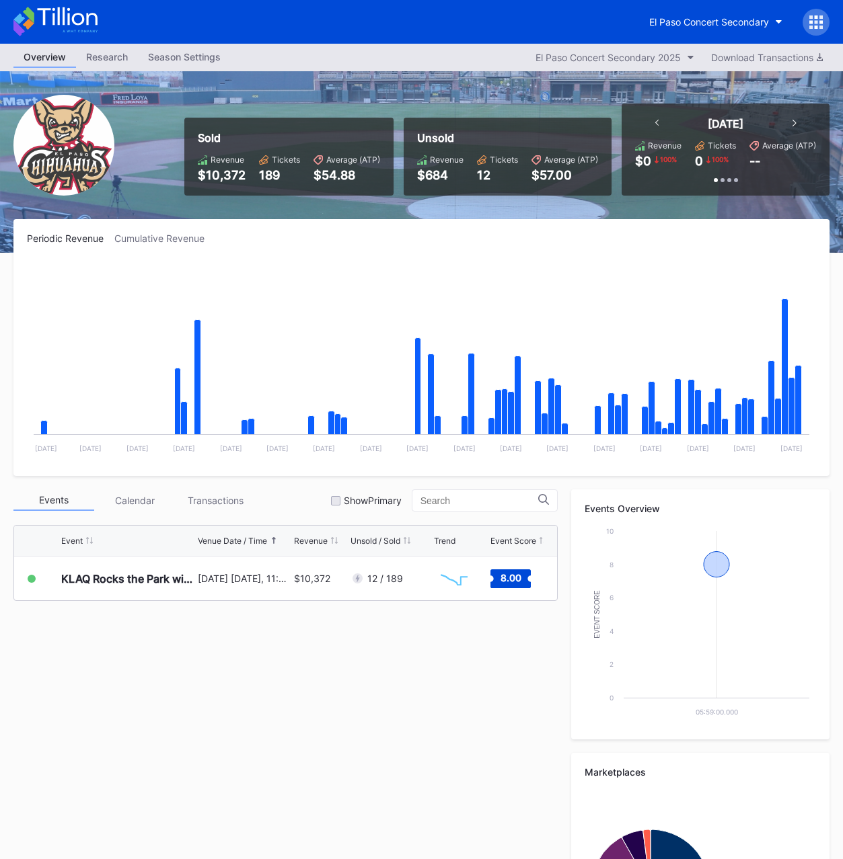
click at [230, 176] on div "$10,372" at bounding box center [222, 175] width 48 height 14
click at [230, 175] on div "$10,372" at bounding box center [222, 175] width 48 height 14
copy div "10,372"
click at [276, 174] on div "189" at bounding box center [279, 175] width 41 height 14
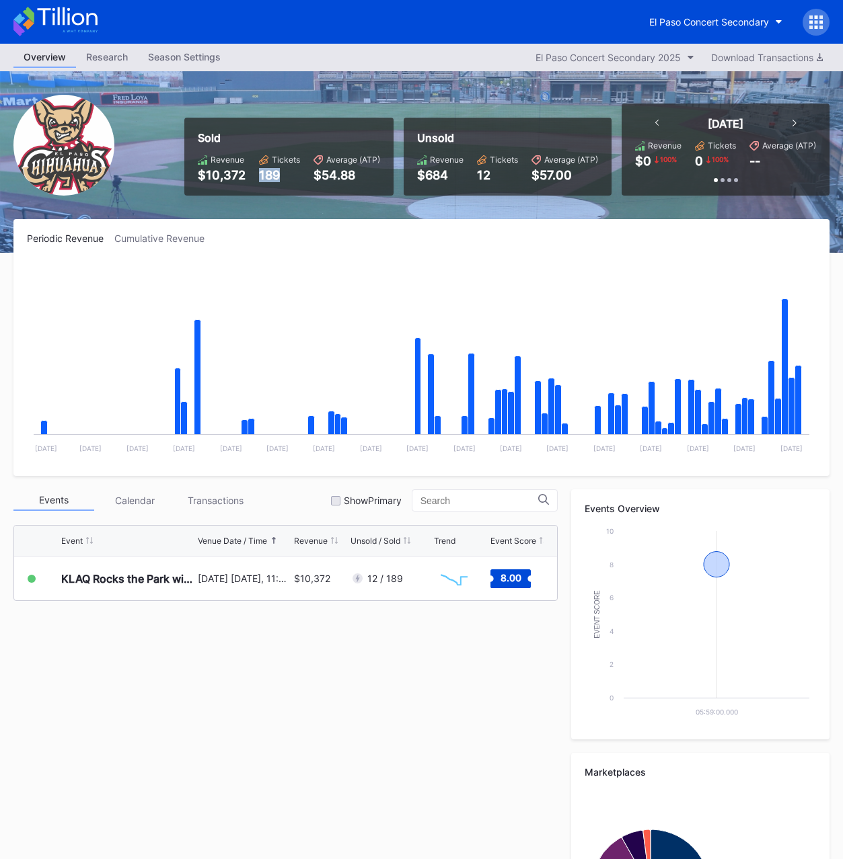
copy div "189"
click at [583, 59] on div "El Paso Concert Secondary 2025" at bounding box center [607, 57] width 145 height 11
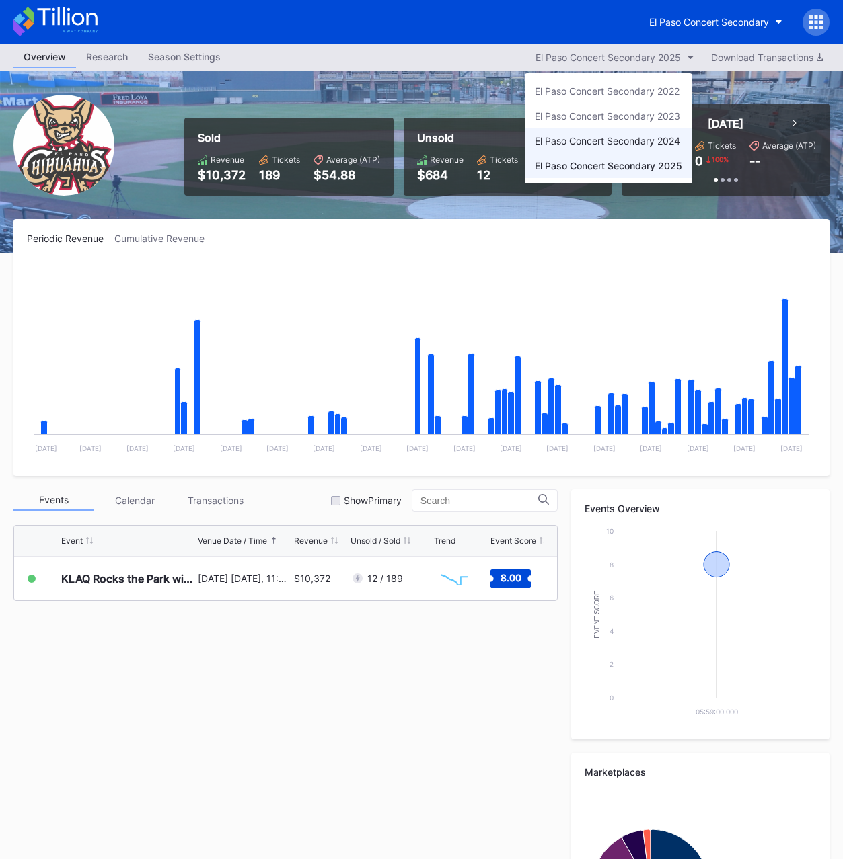
click at [583, 136] on div "El Paso Concert Secondary 2024" at bounding box center [607, 140] width 145 height 11
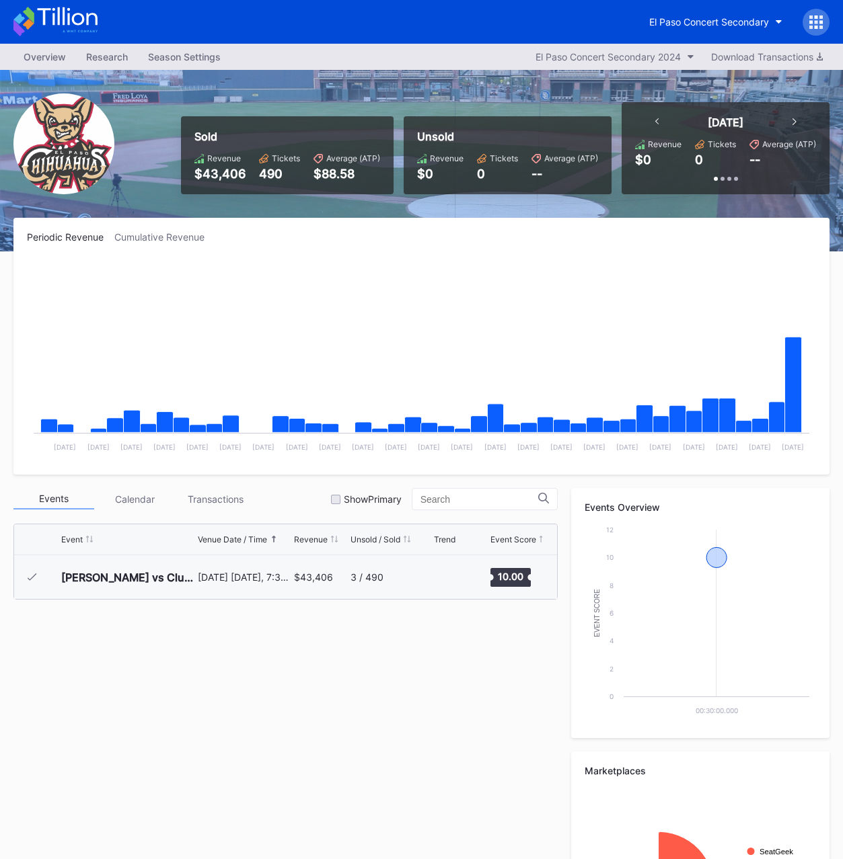
click at [221, 174] on div "$43,406" at bounding box center [219, 174] width 51 height 14
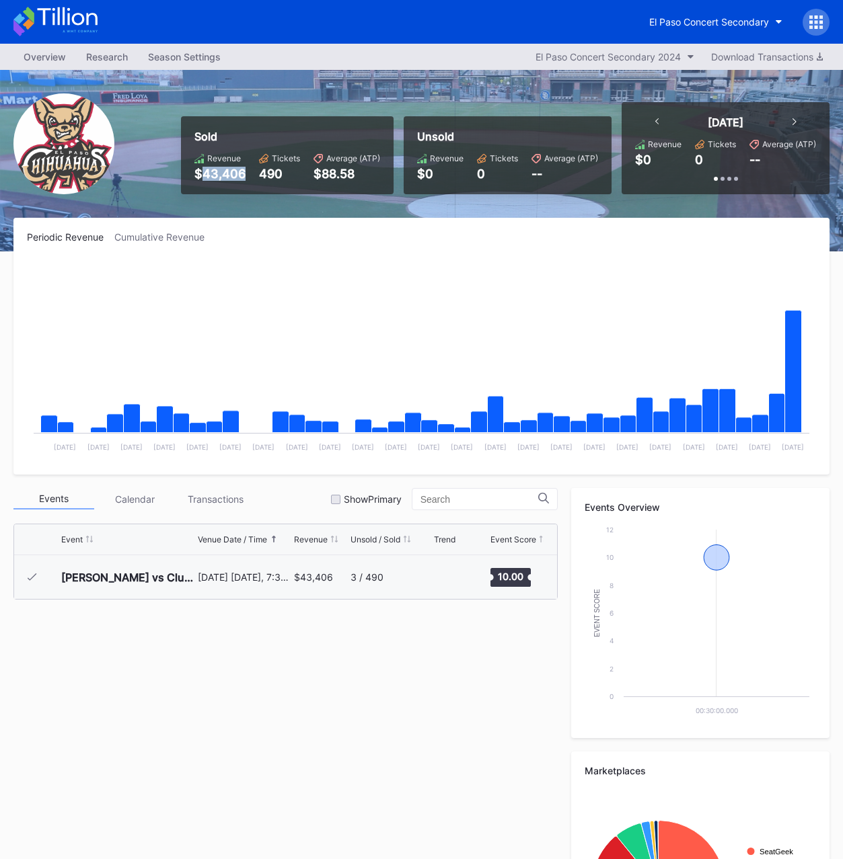
click at [221, 174] on div "$43,406" at bounding box center [219, 174] width 51 height 14
copy div "43,406"
click at [269, 176] on div "490" at bounding box center [279, 174] width 41 height 14
copy div "490"
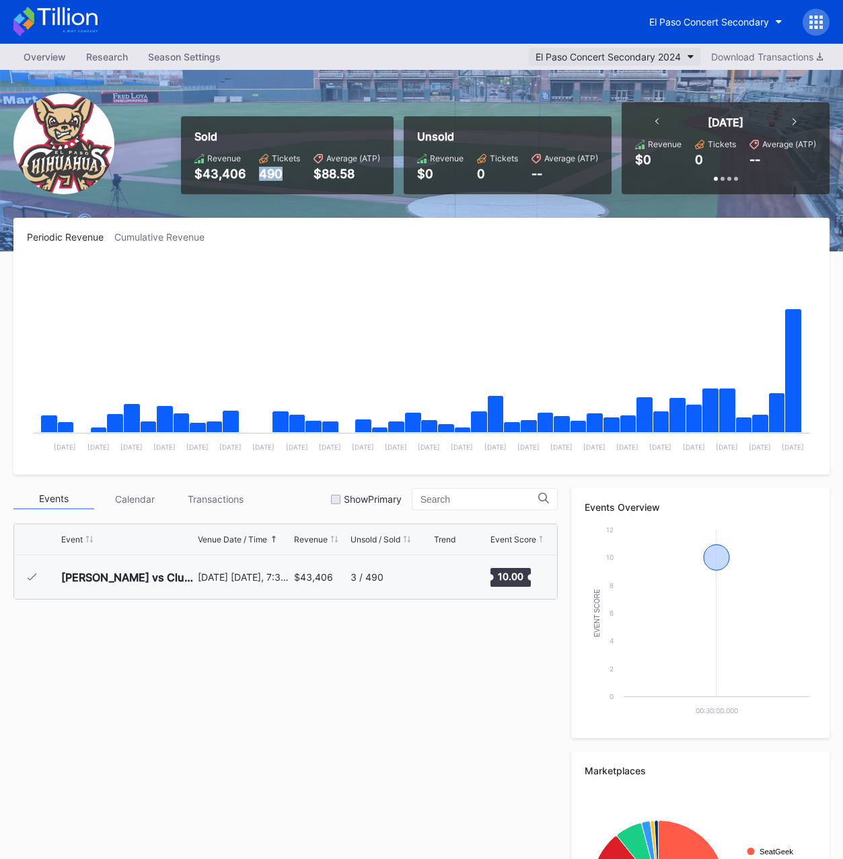
click at [590, 63] on button "El Paso Concert Secondary 2024" at bounding box center [615, 57] width 172 height 18
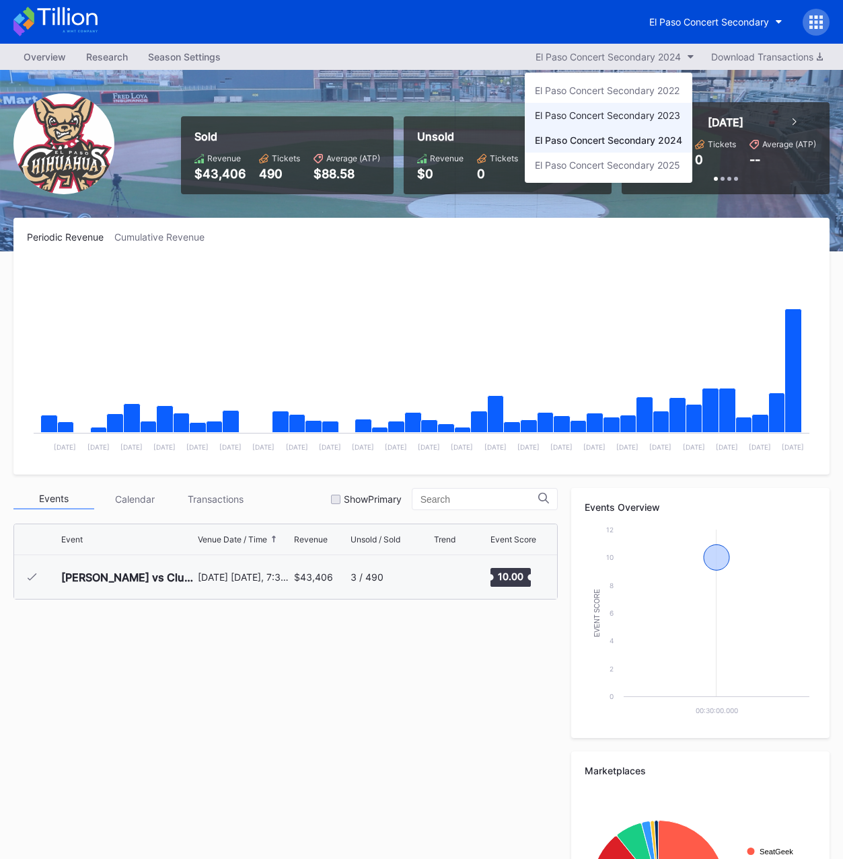
click at [589, 110] on div "El Paso Concert Secondary 2023" at bounding box center [607, 115] width 145 height 11
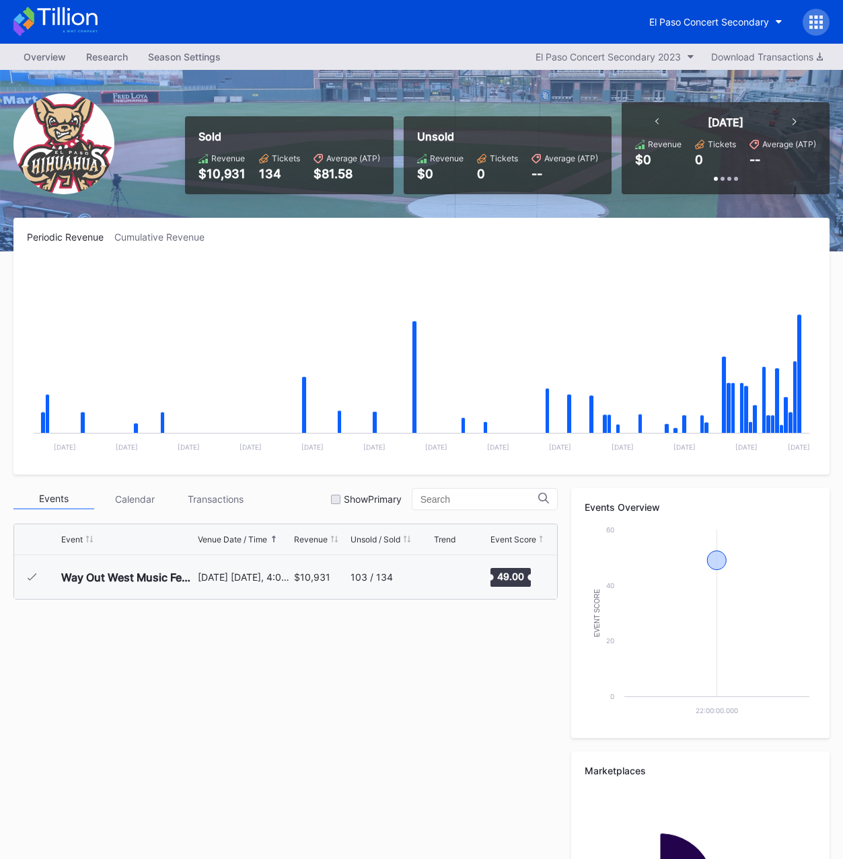
click at [233, 178] on div "$10,931" at bounding box center [221, 174] width 47 height 14
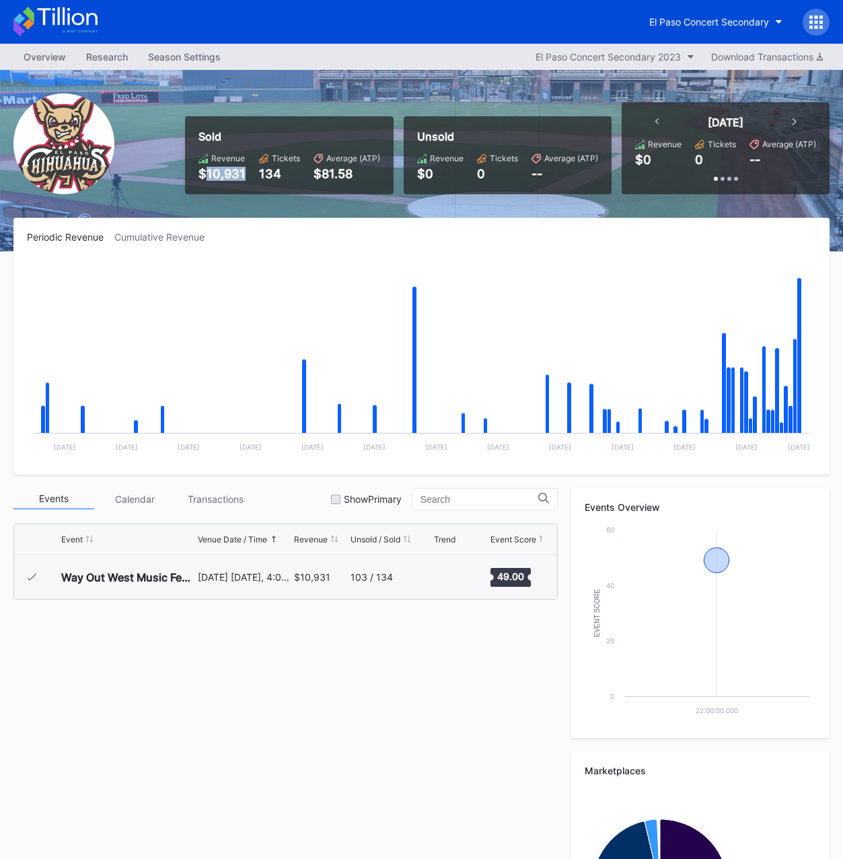
click at [233, 178] on div "$10,931" at bounding box center [221, 174] width 47 height 14
click at [282, 174] on div "134" at bounding box center [279, 174] width 41 height 14
click at [268, 177] on div "134" at bounding box center [279, 174] width 41 height 14
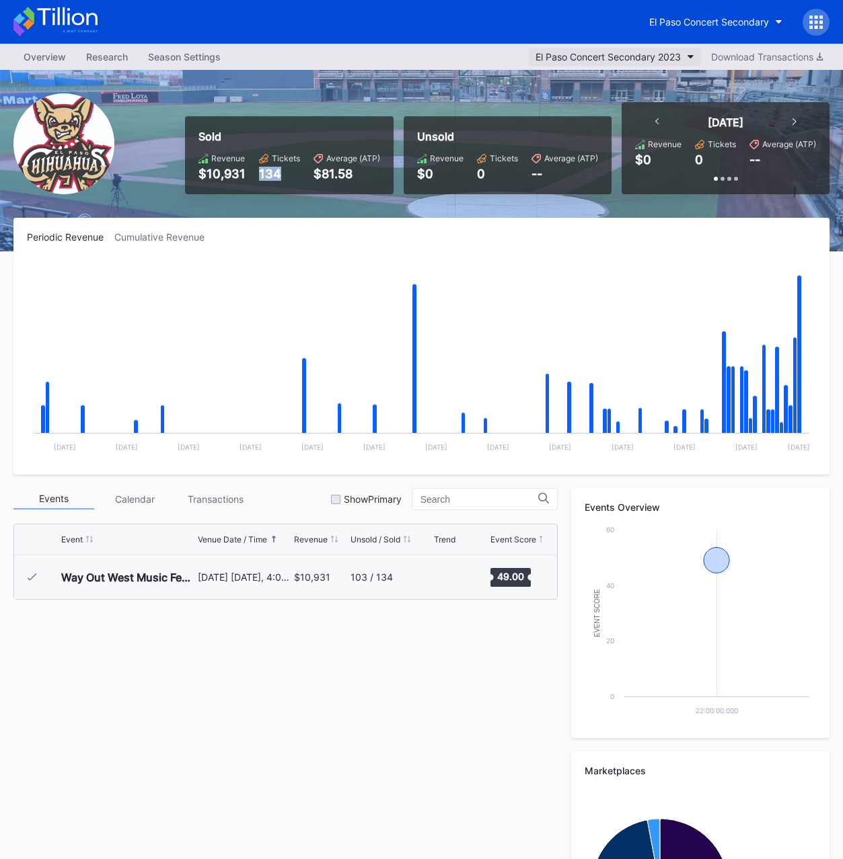
click at [629, 52] on div "El Paso Concert Secondary 2023" at bounding box center [607, 56] width 145 height 11
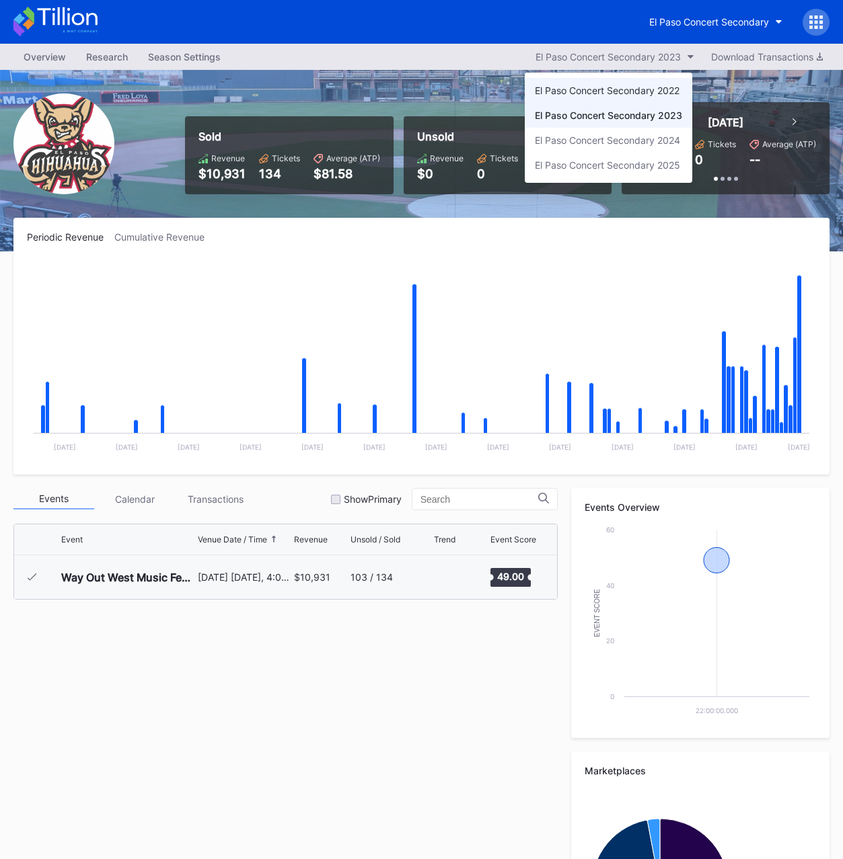
click at [602, 92] on div "El Paso Concert Secondary 2022" at bounding box center [607, 90] width 145 height 11
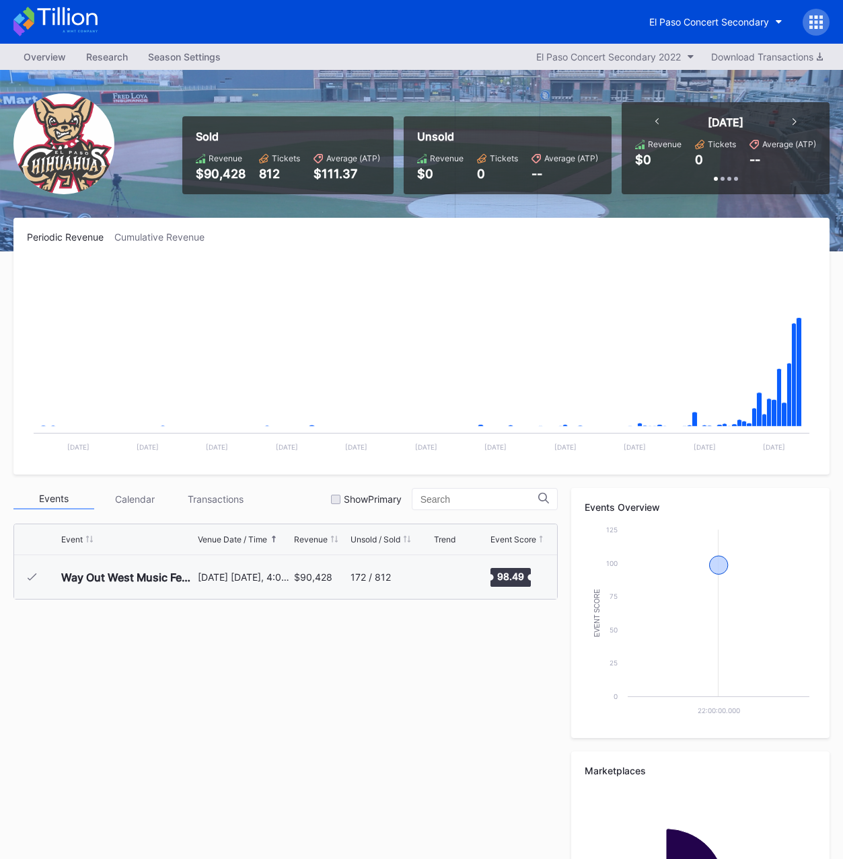
click at [236, 171] on div "$90,428" at bounding box center [221, 174] width 50 height 14
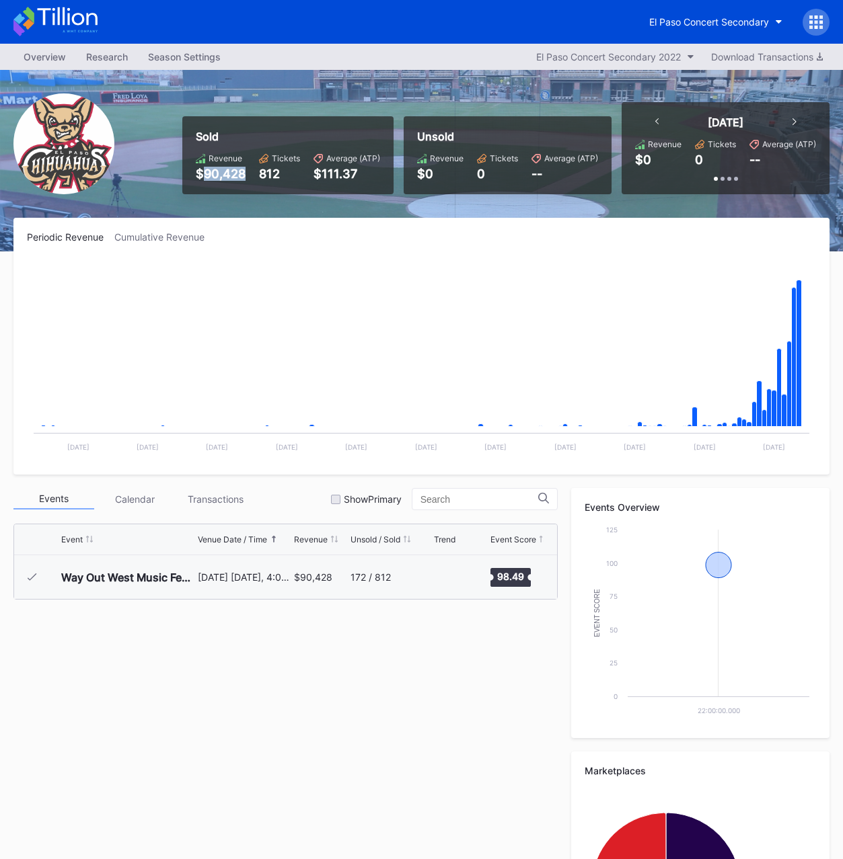
click at [278, 171] on div "812" at bounding box center [279, 174] width 41 height 14
click at [273, 170] on div "812" at bounding box center [279, 174] width 41 height 14
click at [723, 19] on div "El Paso Concert Secondary" at bounding box center [709, 21] width 120 height 11
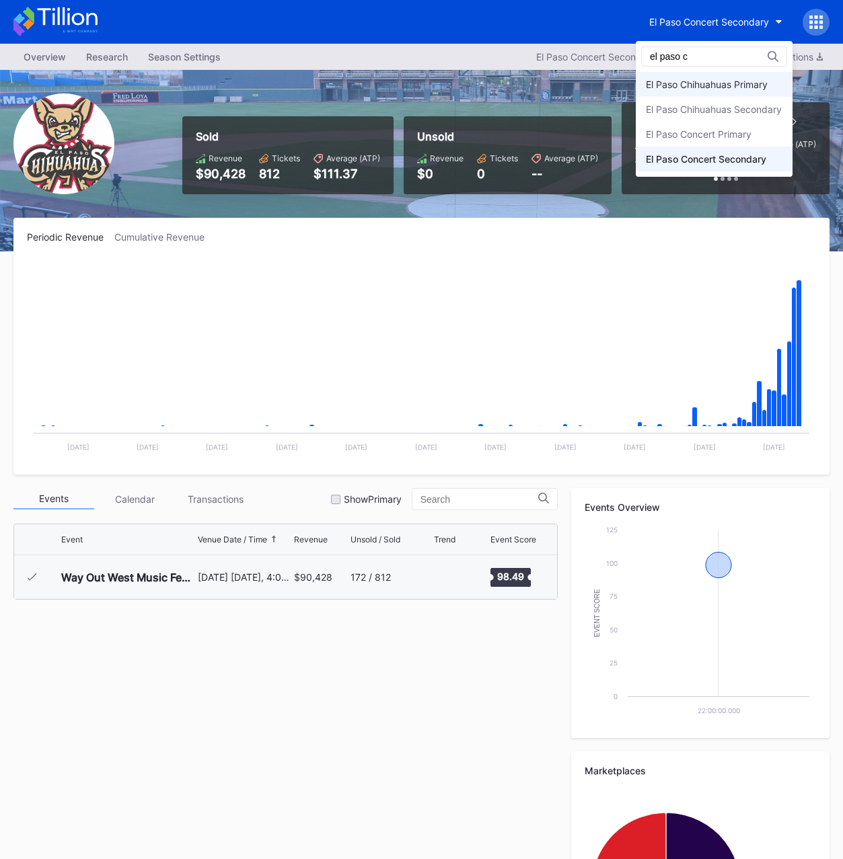
type input "el paso c"
click at [677, 75] on div "El Paso Chihuahuas Primary" at bounding box center [713, 84] width 157 height 25
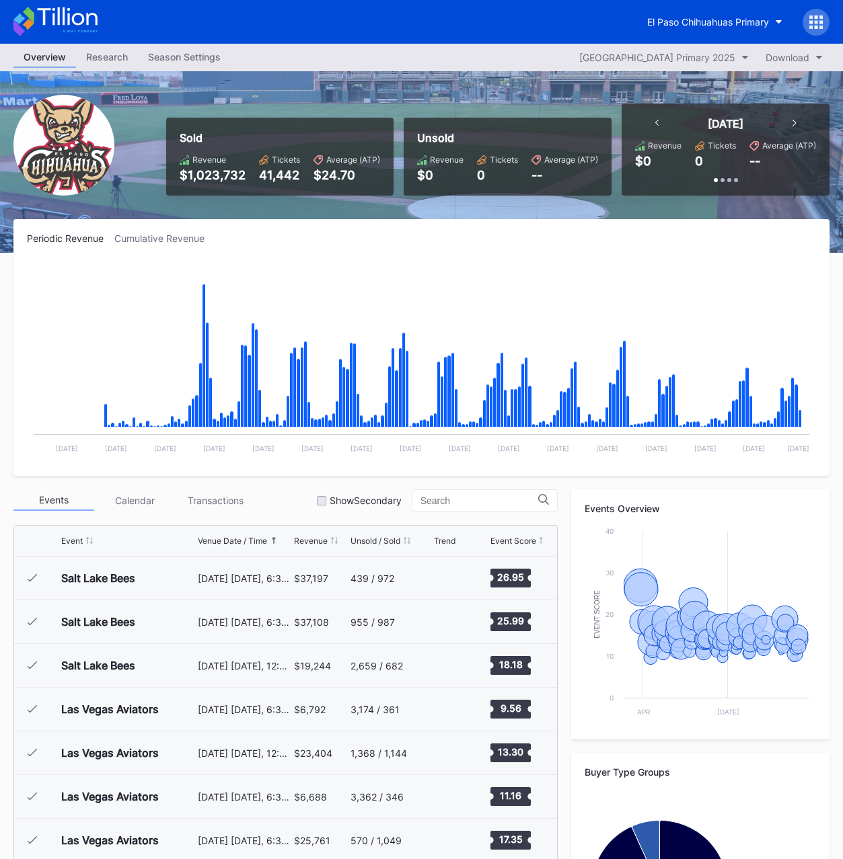
click at [234, 169] on div "$1,023,732" at bounding box center [213, 175] width 66 height 14
click at [231, 175] on div "$1,023,732" at bounding box center [213, 175] width 66 height 14
drag, startPoint x: 256, startPoint y: 226, endPoint x: 216, endPoint y: 184, distance: 58.0
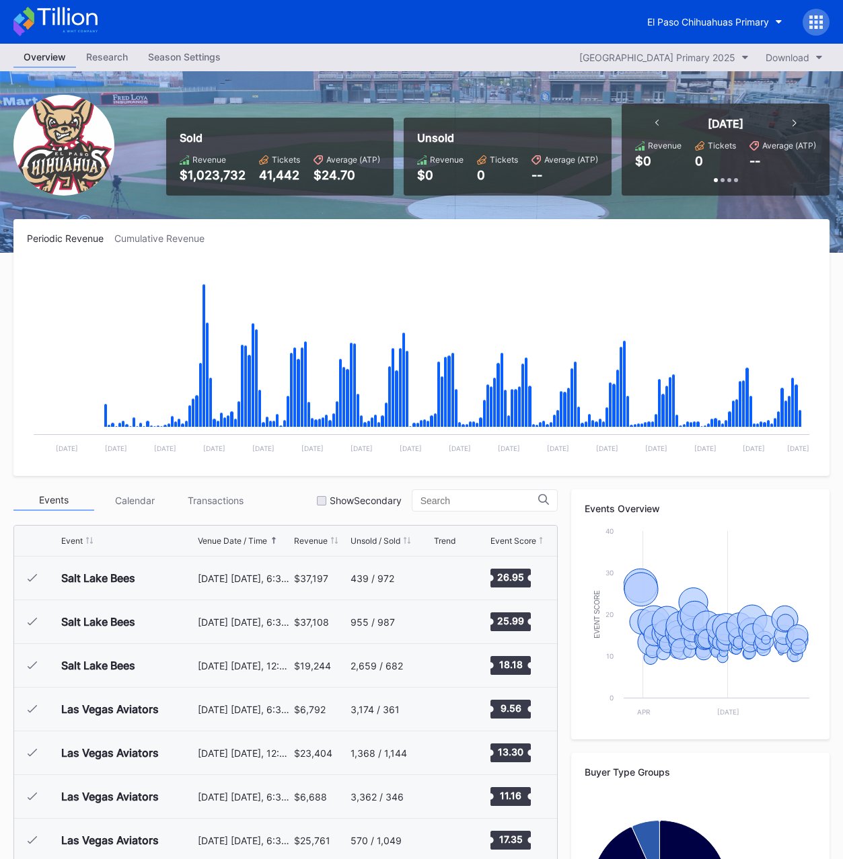
click at [255, 225] on div "Periodic Revenue Cumulative Revenue Created with Highcharts 11.2.0 Chart title …" at bounding box center [421, 347] width 816 height 257
click at [206, 171] on div "$1,023,732" at bounding box center [213, 175] width 66 height 14
click at [296, 170] on div "41,442" at bounding box center [279, 175] width 41 height 14
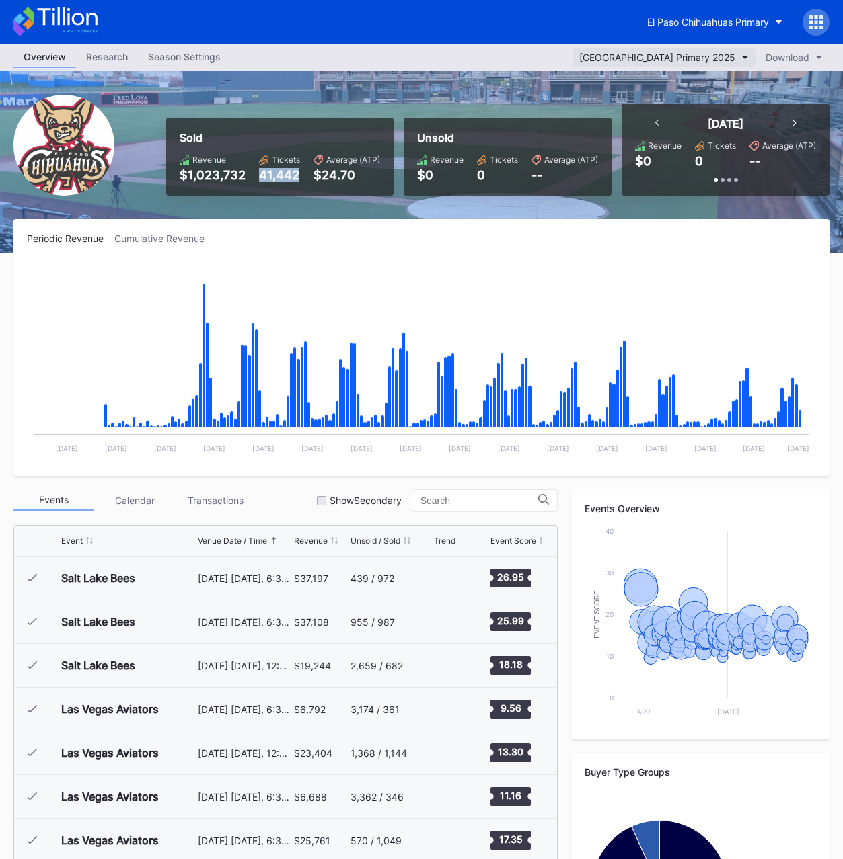
click at [634, 54] on div "El Paso Chihuahuas Primary 2025" at bounding box center [657, 57] width 156 height 11
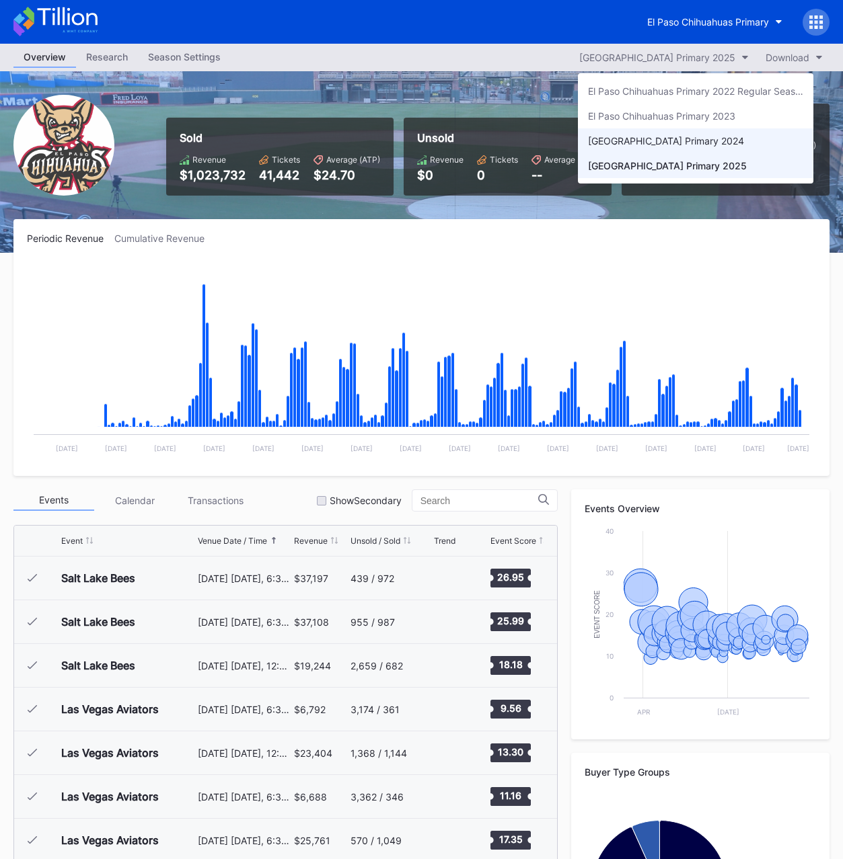
click at [631, 144] on div "El Paso Chihuahuas Primary 2024" at bounding box center [666, 140] width 156 height 11
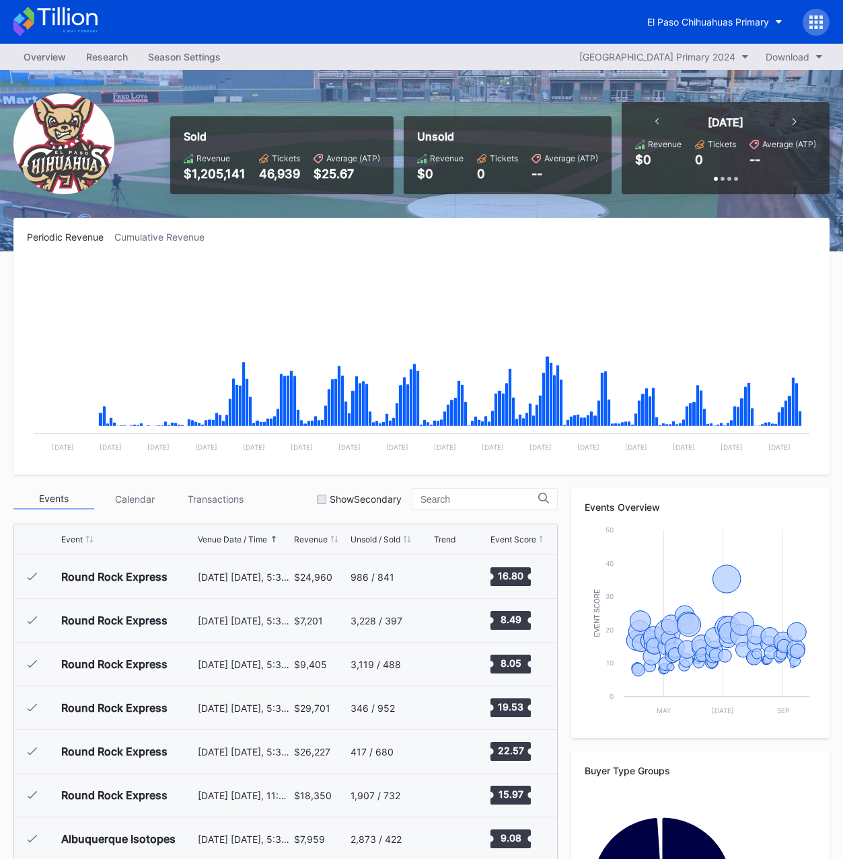
click at [212, 178] on div "$1,205,141" at bounding box center [215, 174] width 62 height 14
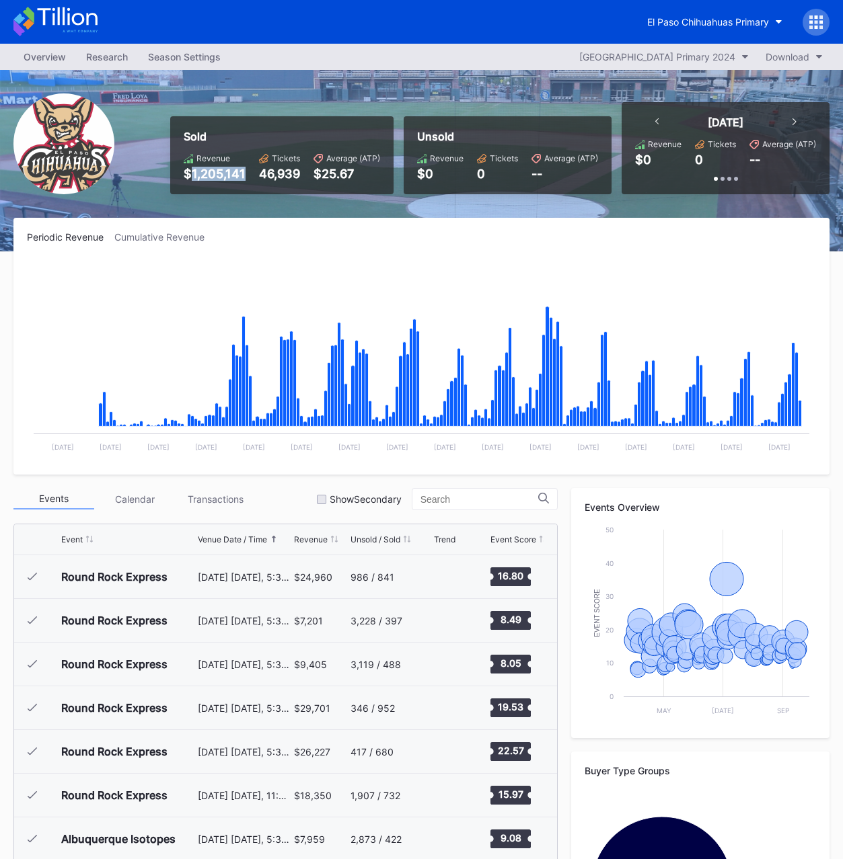
click at [212, 178] on div "$1,205,141" at bounding box center [215, 174] width 62 height 14
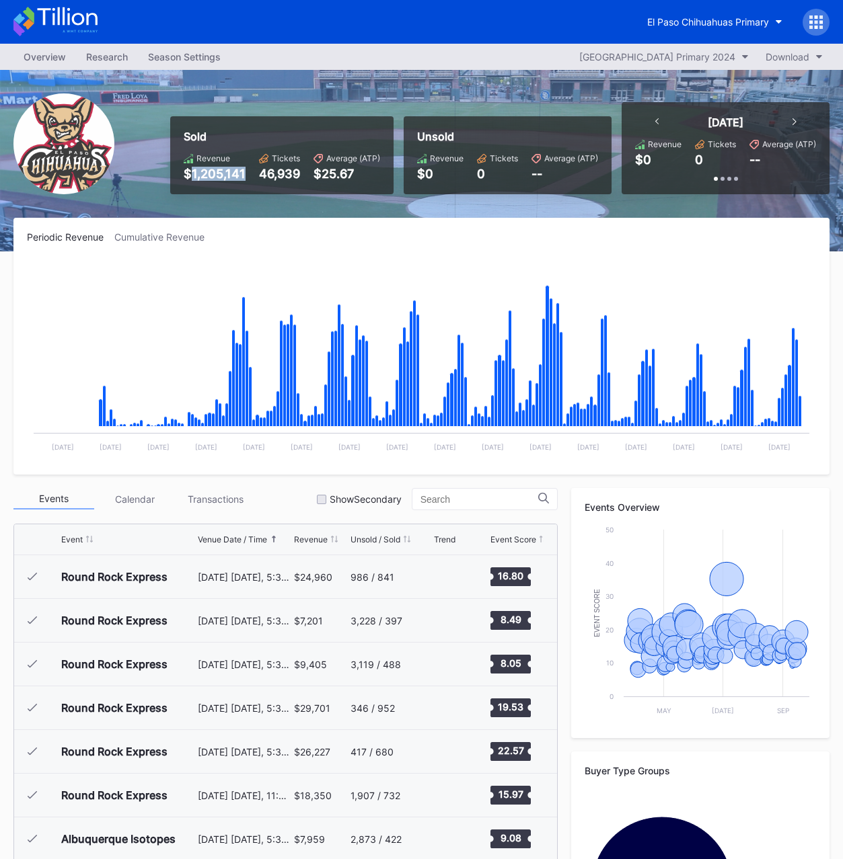
click at [286, 177] on div "46,939" at bounding box center [279, 174] width 41 height 14
click at [627, 56] on div "El Paso Chihuahuas Primary 2024" at bounding box center [657, 56] width 156 height 11
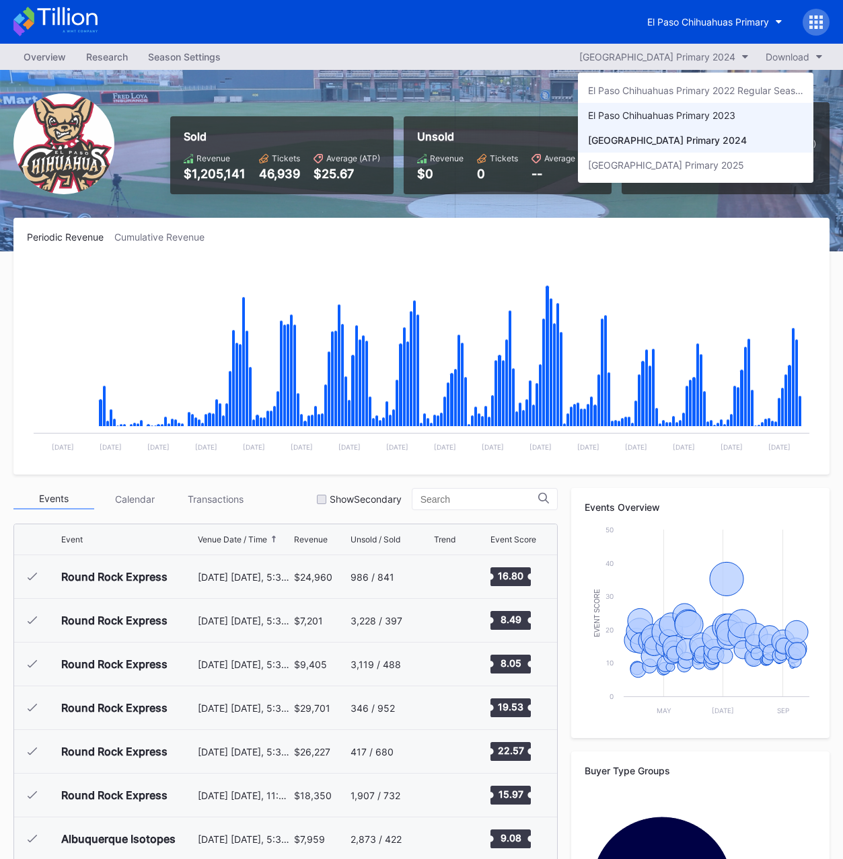
click at [638, 112] on div "El Paso Chihuahuas Primary 2023" at bounding box center [661, 115] width 147 height 11
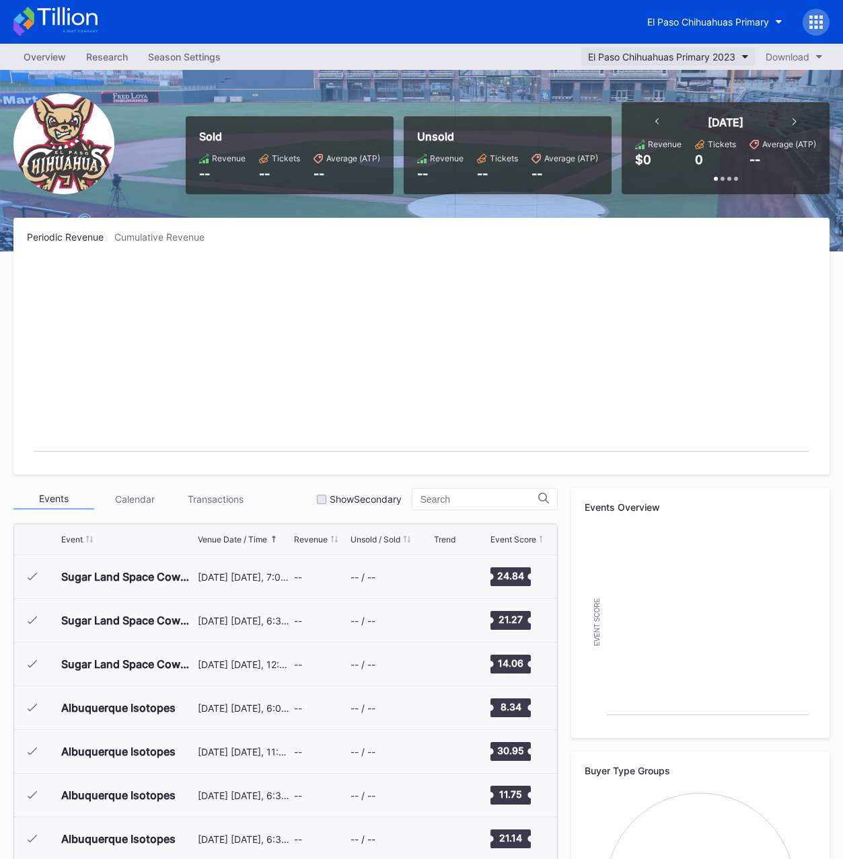
click at [702, 49] on button "El Paso Chihuahuas Primary 2023" at bounding box center [668, 57] width 174 height 18
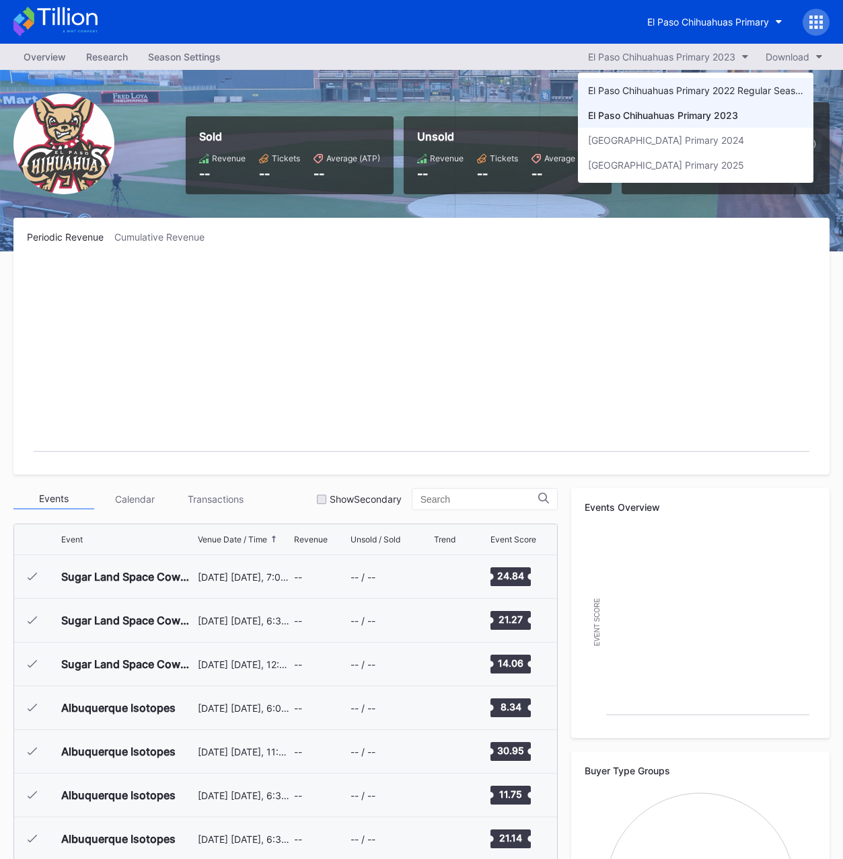
click at [657, 95] on div "El Paso Chihuahuas Primary 2022 Regular Season" at bounding box center [695, 90] width 215 height 11
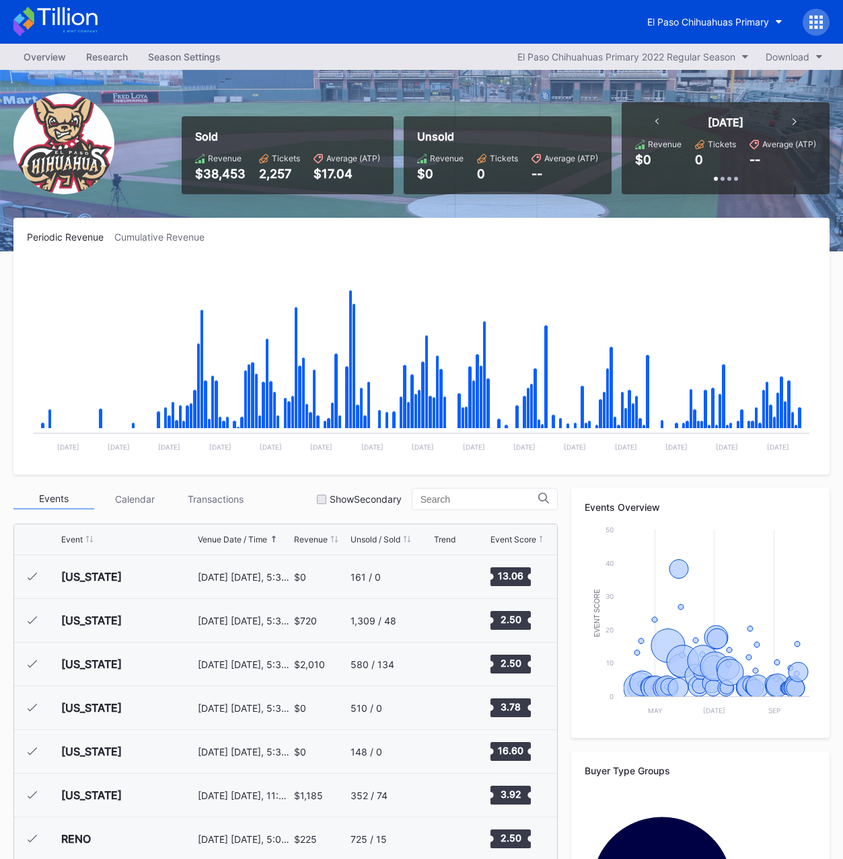
click at [219, 175] on div "$38,453" at bounding box center [220, 174] width 50 height 14
click at [208, 174] on div "$38,453" at bounding box center [220, 174] width 50 height 14
click at [269, 175] on div "2,257" at bounding box center [279, 174] width 41 height 14
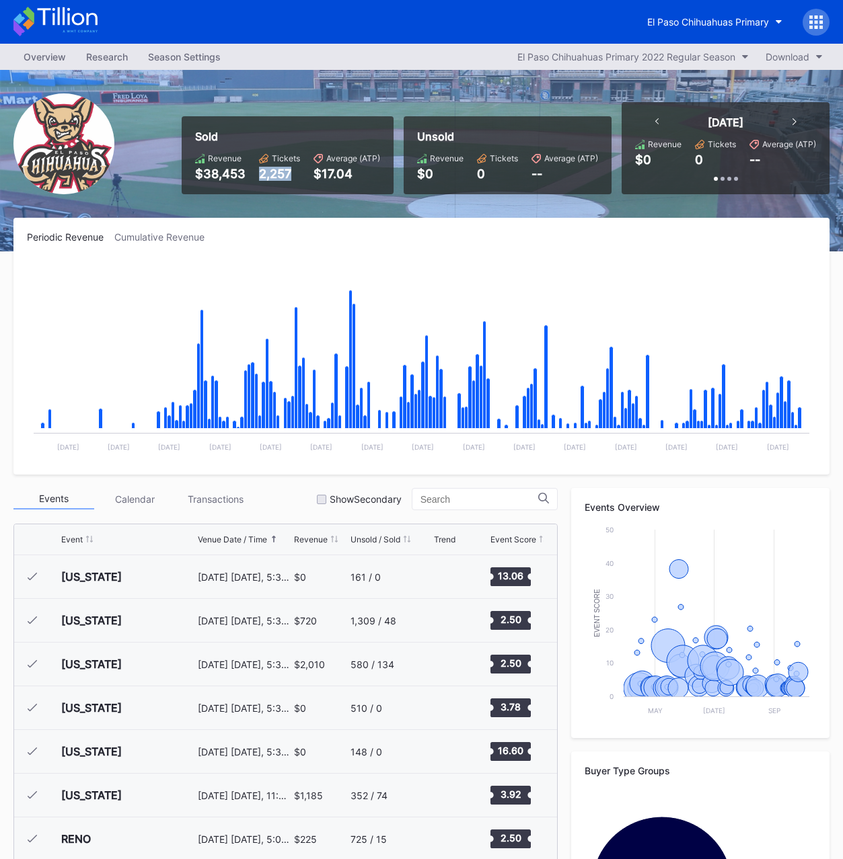
click at [269, 175] on div "2,257" at bounding box center [279, 174] width 41 height 14
click at [634, 61] on div "El Paso Chihuahuas Primary 2022 Regular Season" at bounding box center [626, 56] width 218 height 11
click at [677, 22] on div "El Paso Chihuahuas Primary" at bounding box center [708, 21] width 122 height 11
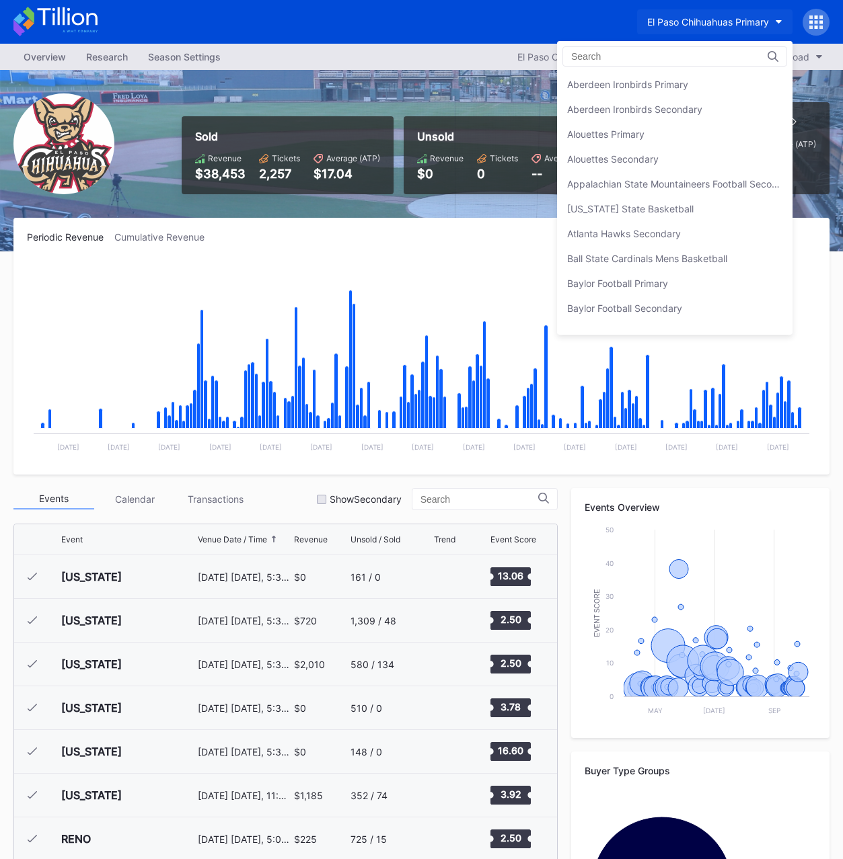
scroll to position [1169, 0]
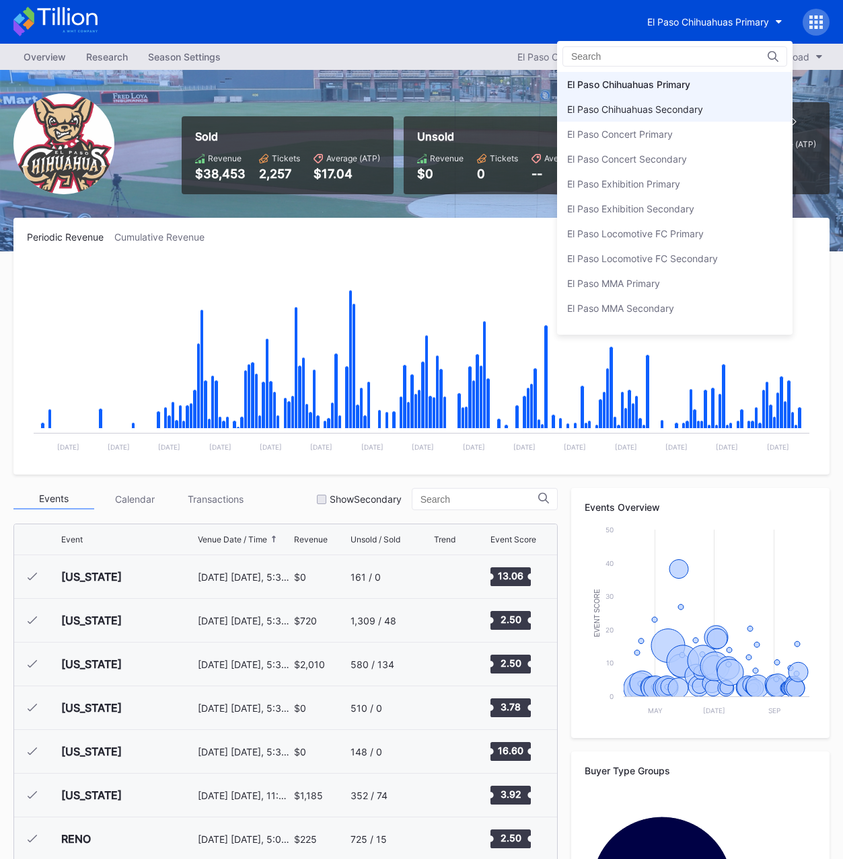
click at [653, 106] on div "El Paso Chihuahuas Secondary" at bounding box center [635, 109] width 136 height 11
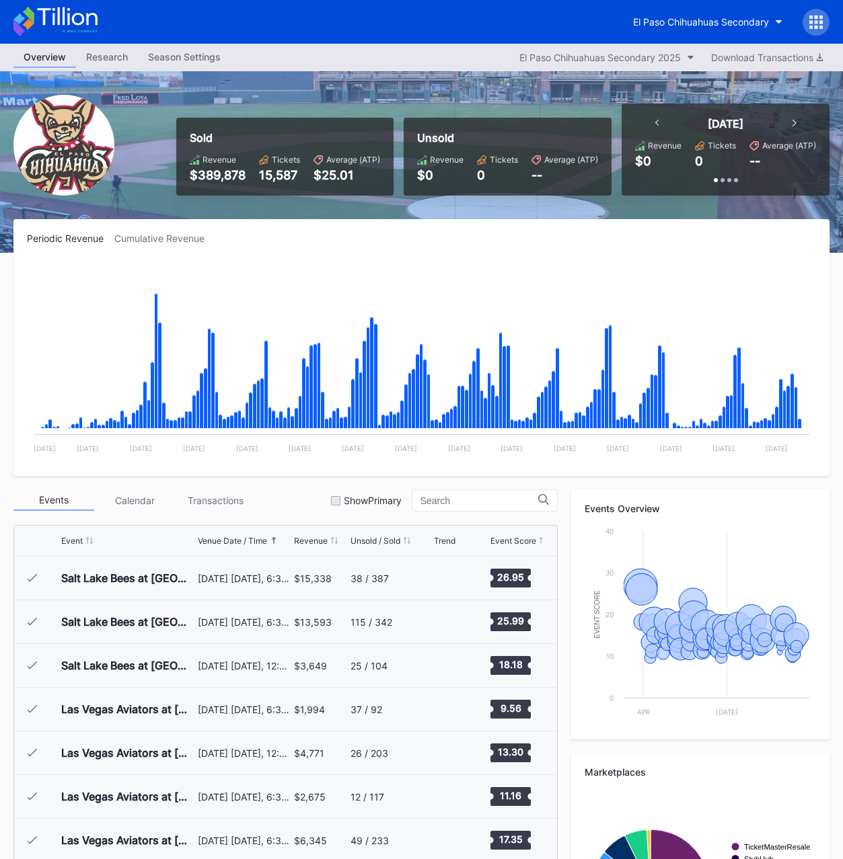
click at [219, 178] on div "$389,878" at bounding box center [218, 175] width 56 height 14
click at [270, 176] on div "15,587" at bounding box center [279, 175] width 41 height 14
click at [603, 58] on div "El Paso Chihuahuas Secondary 2025" at bounding box center [599, 57] width 161 height 11
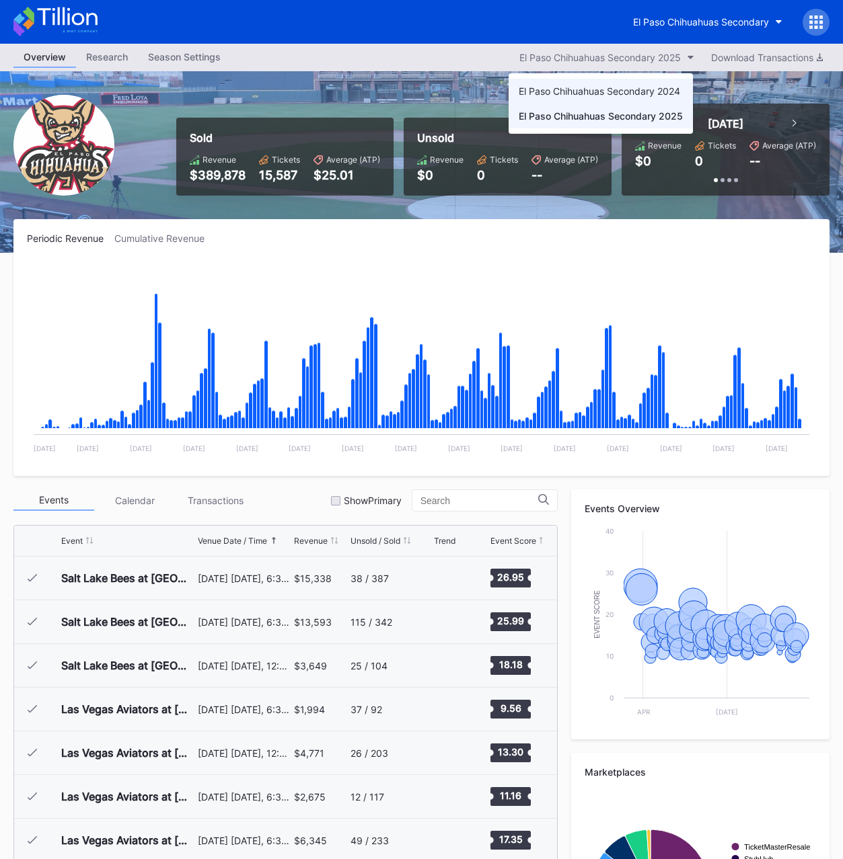
click at [587, 95] on div "El Paso Chihuahuas Secondary 2024" at bounding box center [598, 90] width 161 height 11
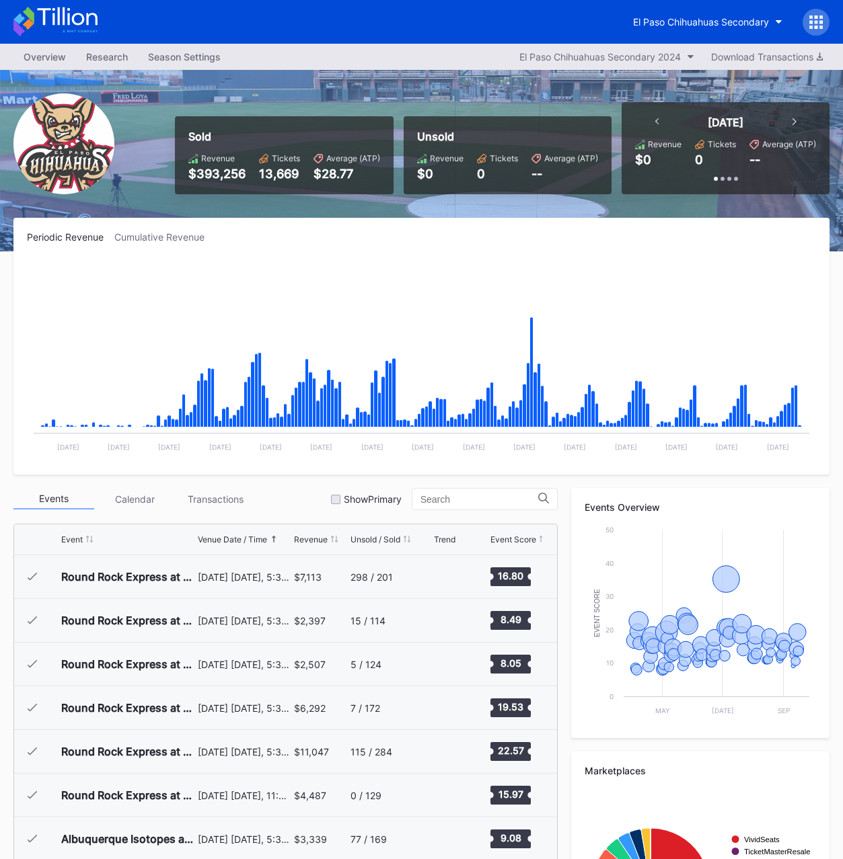
click at [217, 174] on div "$393,256" at bounding box center [216, 174] width 57 height 14
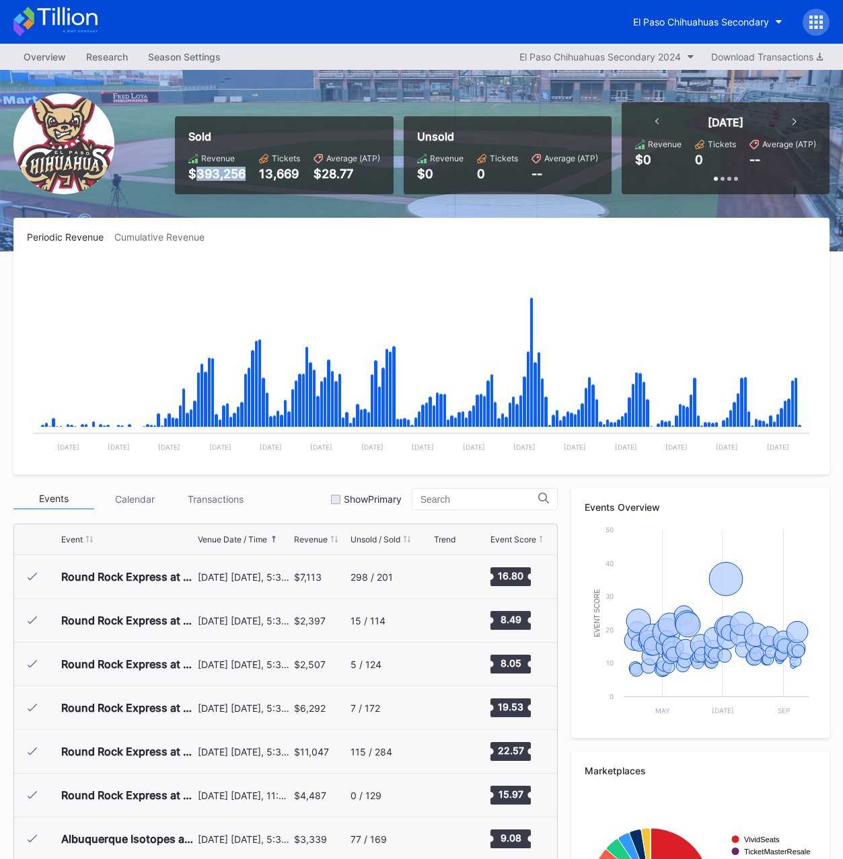
click at [217, 174] on div "$393,256" at bounding box center [216, 174] width 57 height 14
click at [295, 167] on div "13,669" at bounding box center [279, 174] width 41 height 14
click at [605, 54] on div "El Paso Chihuahuas Secondary 2024" at bounding box center [599, 56] width 161 height 11
click at [699, 26] on div "El Paso Chihuahuas Secondary" at bounding box center [701, 21] width 136 height 11
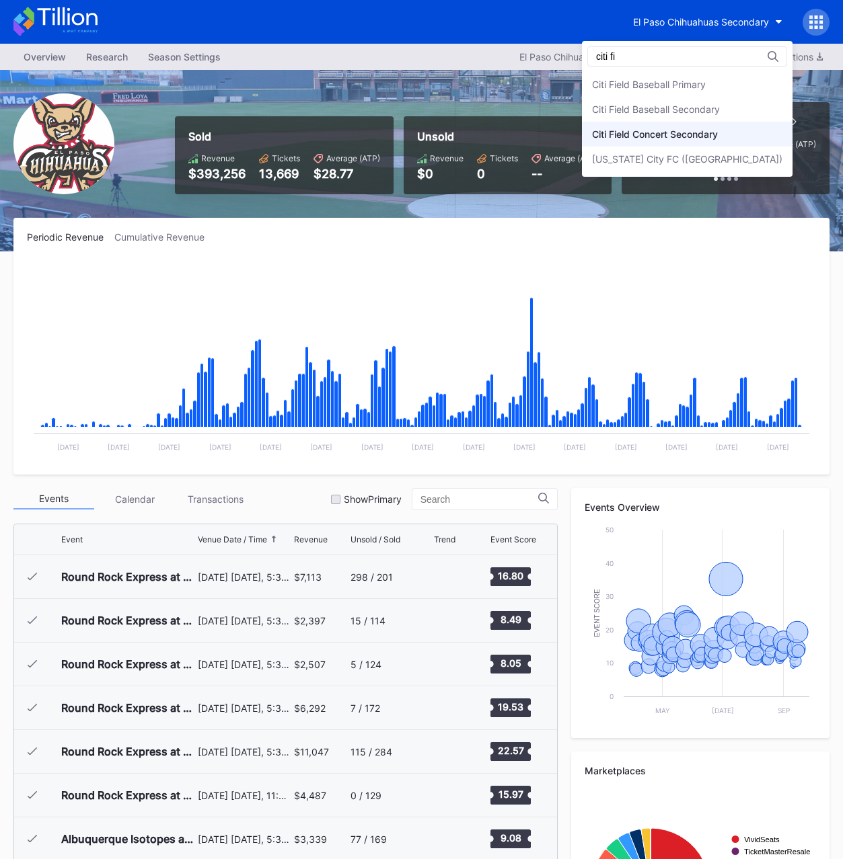
type input "citi fi"
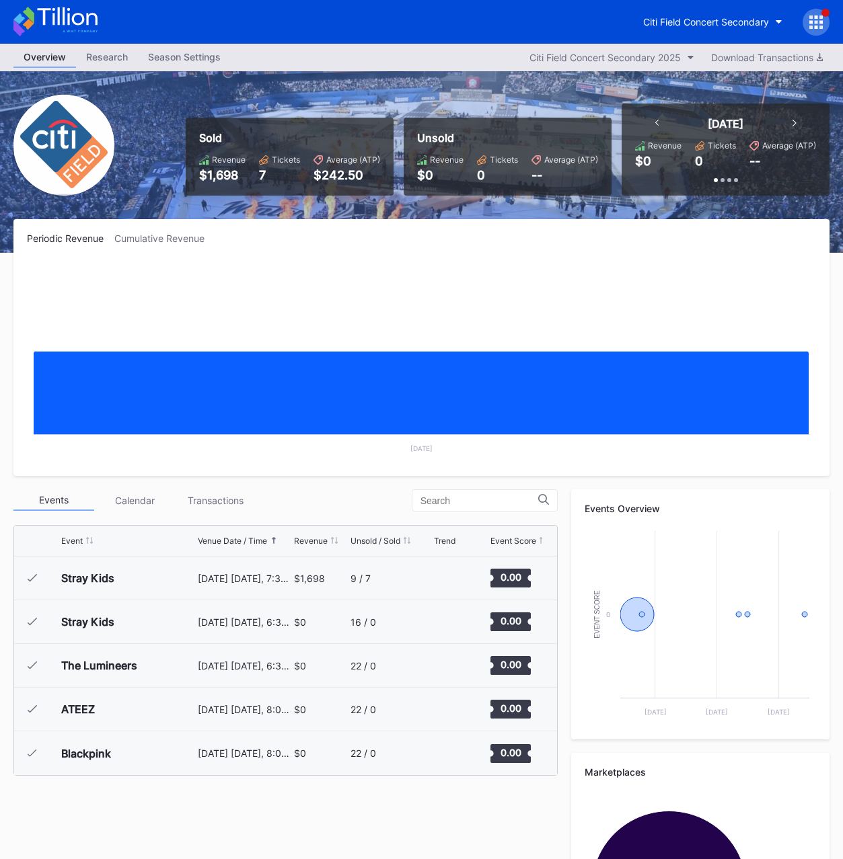
click at [221, 178] on div "$1,698" at bounding box center [222, 175] width 46 height 14
click at [603, 58] on div "Citi Field Concert Secondary 2025" at bounding box center [604, 57] width 151 height 11
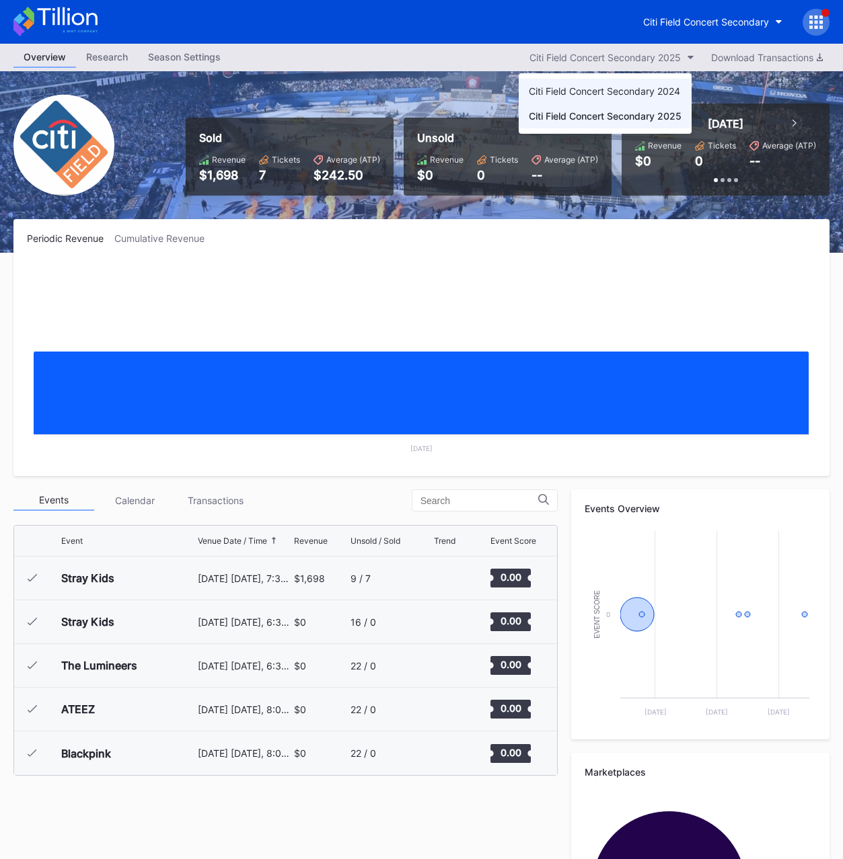
click at [613, 93] on div "Citi Field Concert Secondary 2024" at bounding box center [604, 90] width 151 height 11
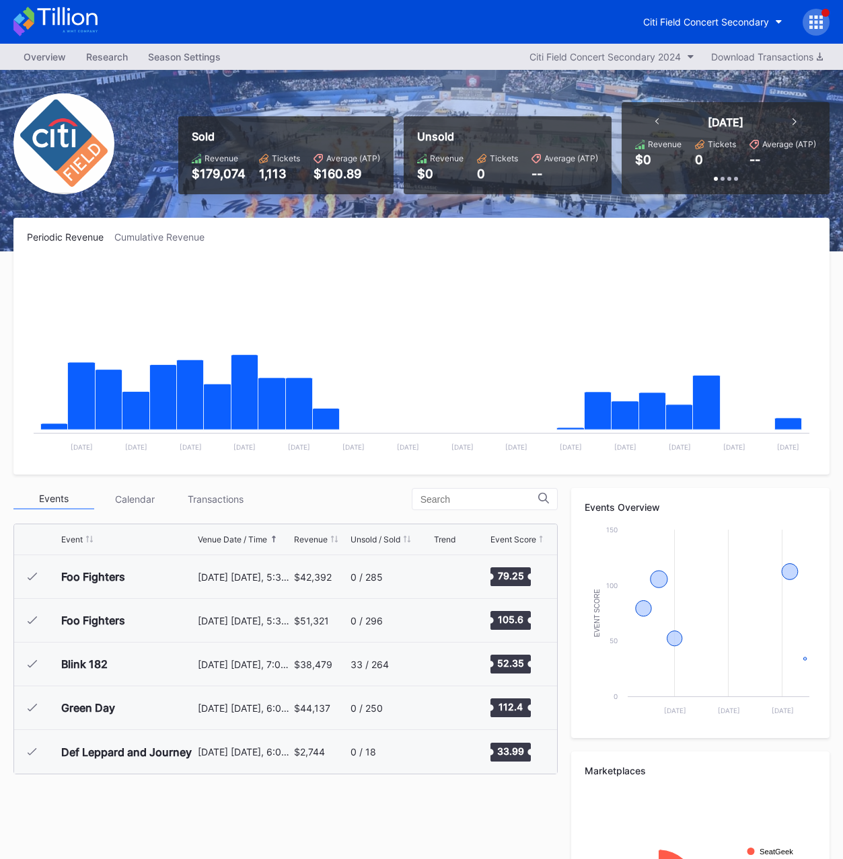
click at [220, 167] on div "$179,074" at bounding box center [219, 174] width 54 height 14
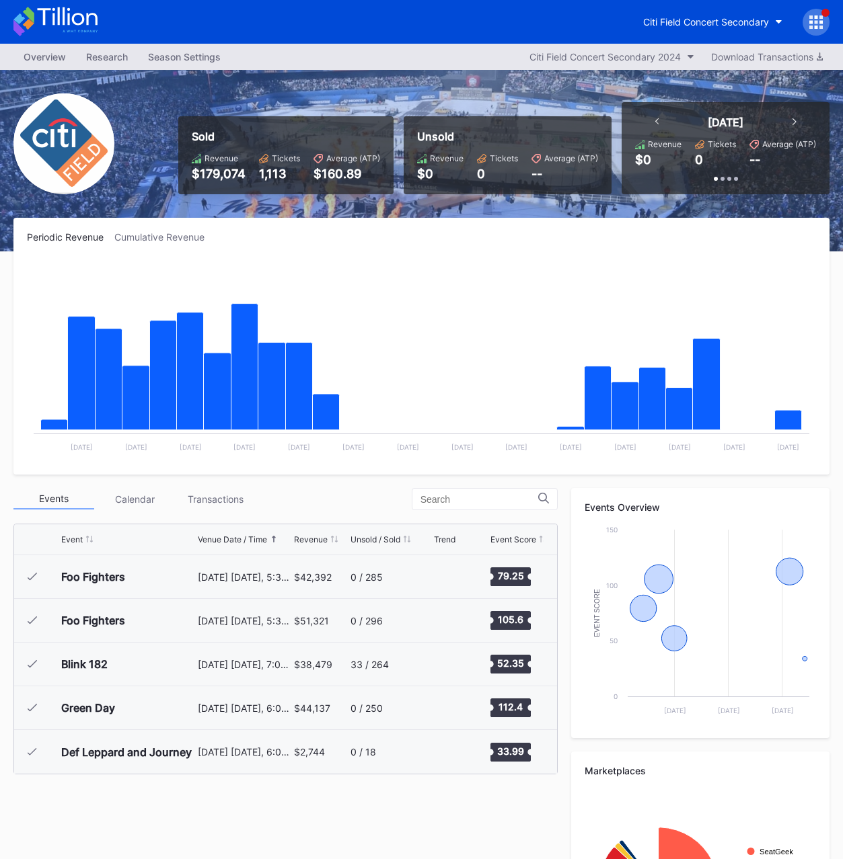
click at [220, 169] on div "$179,074" at bounding box center [219, 174] width 54 height 14
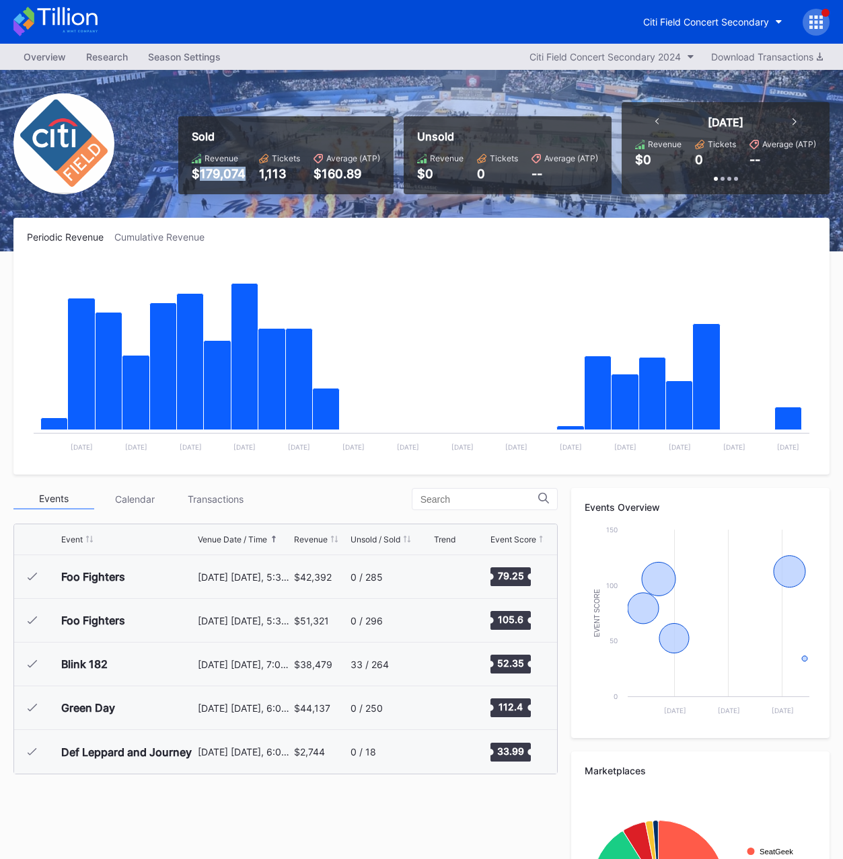
click at [220, 169] on div "$179,074" at bounding box center [219, 174] width 54 height 14
click at [264, 177] on div "1,113" at bounding box center [279, 174] width 41 height 14
click at [724, 18] on div "Citi Field Concert Secondary" at bounding box center [706, 21] width 126 height 11
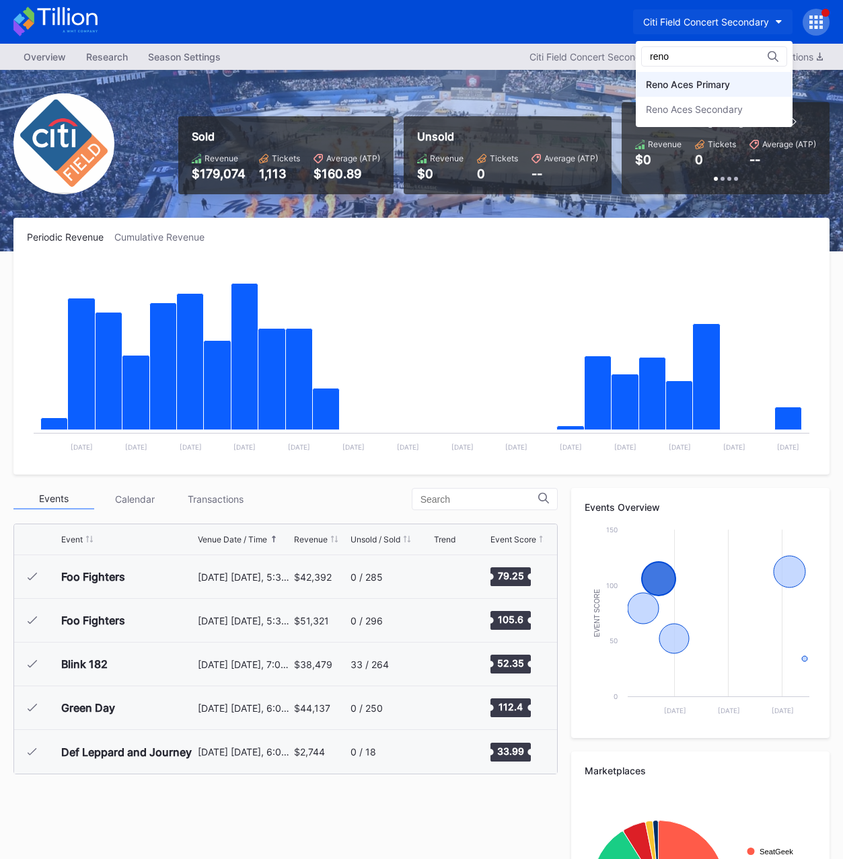
type input "reno"
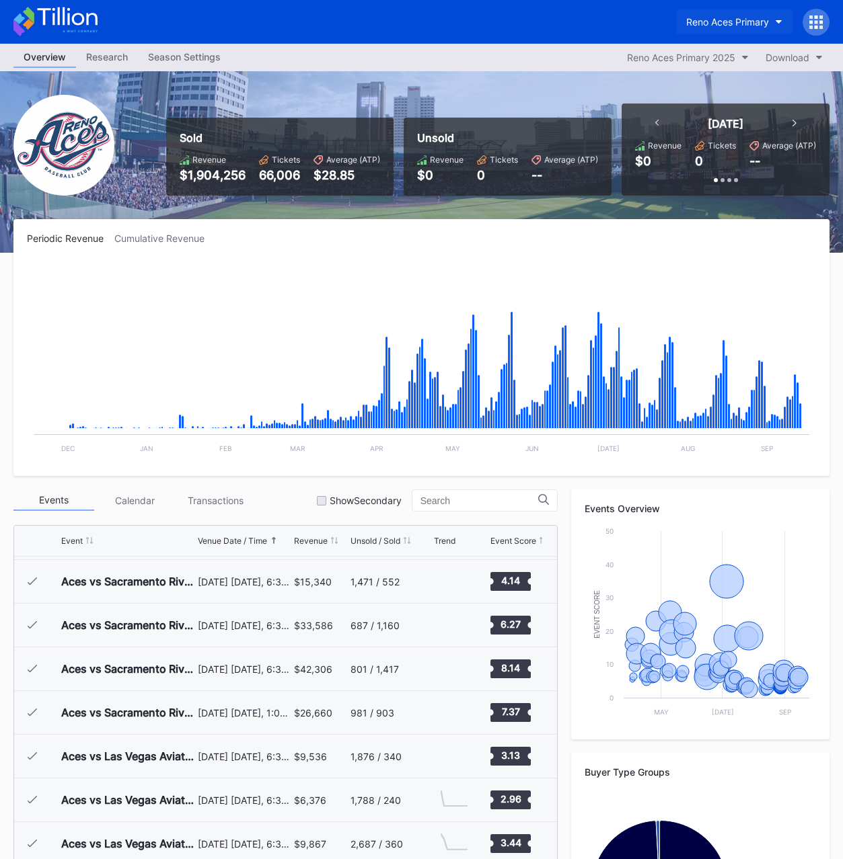
click at [719, 24] on div "Reno Aces Primary" at bounding box center [727, 21] width 83 height 11
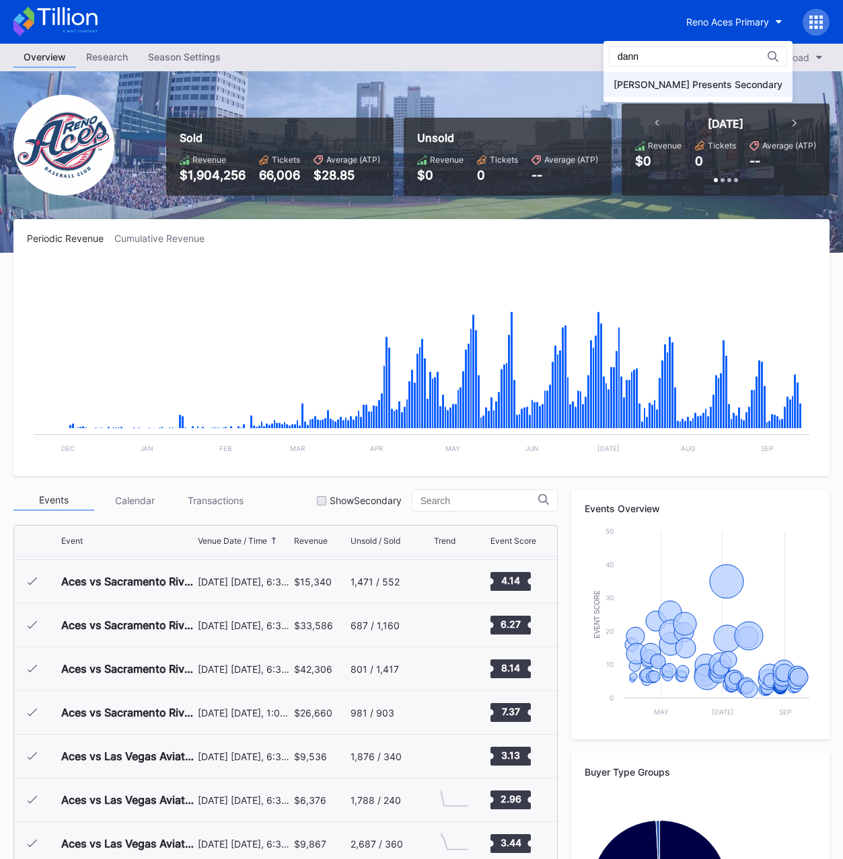
type input "dann"
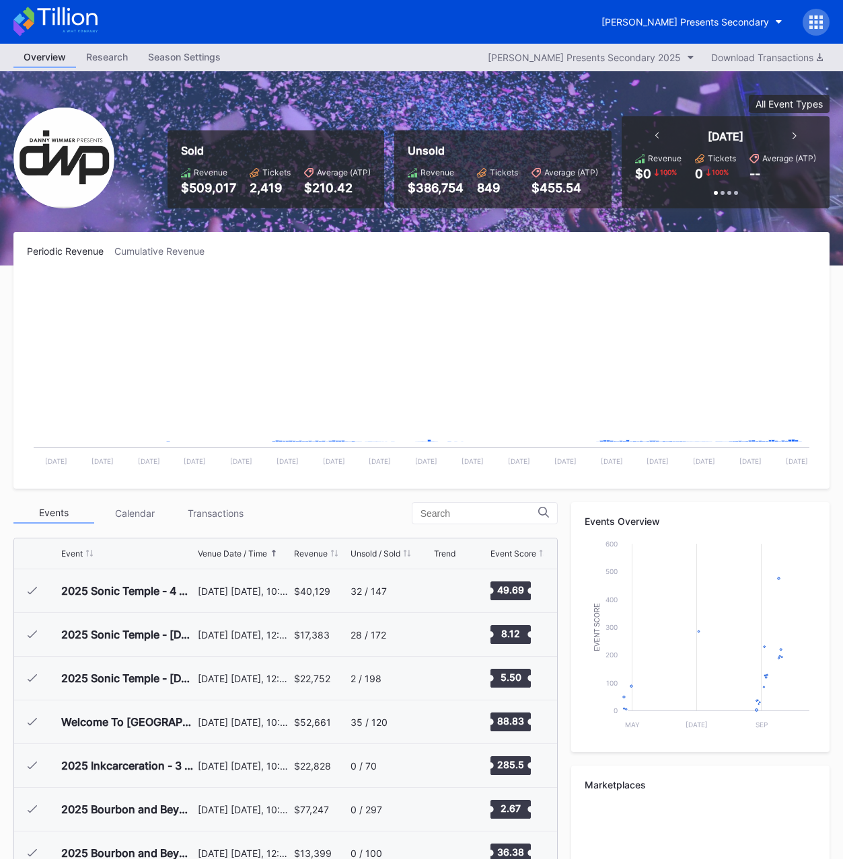
scroll to position [434, 0]
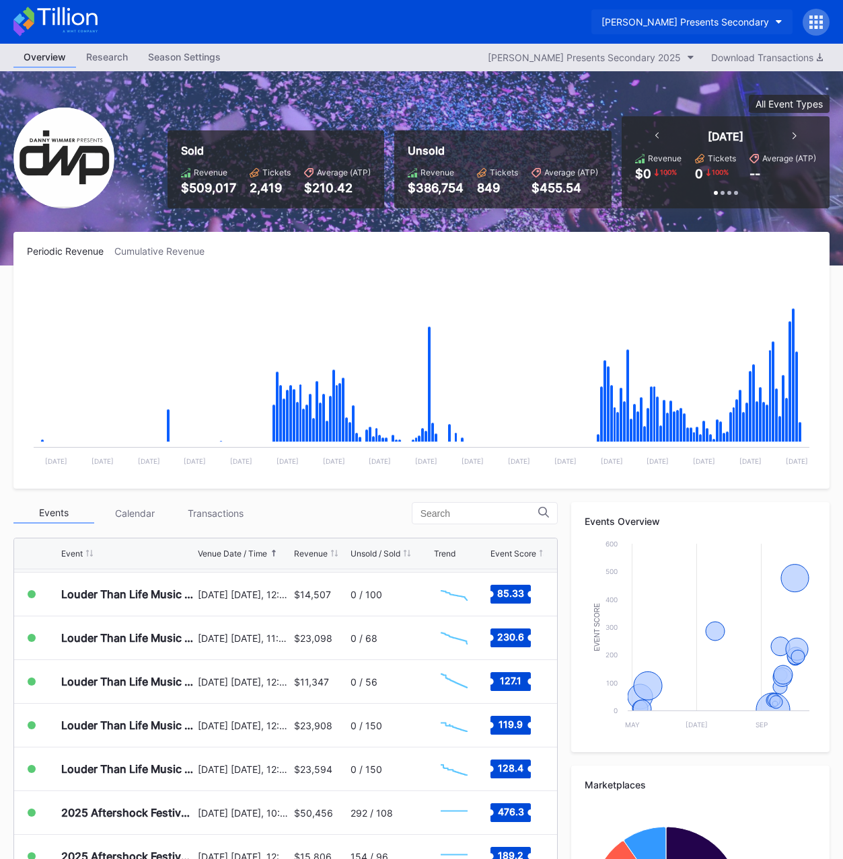
click at [658, 26] on div "[PERSON_NAME] Presents Secondary" at bounding box center [684, 21] width 167 height 11
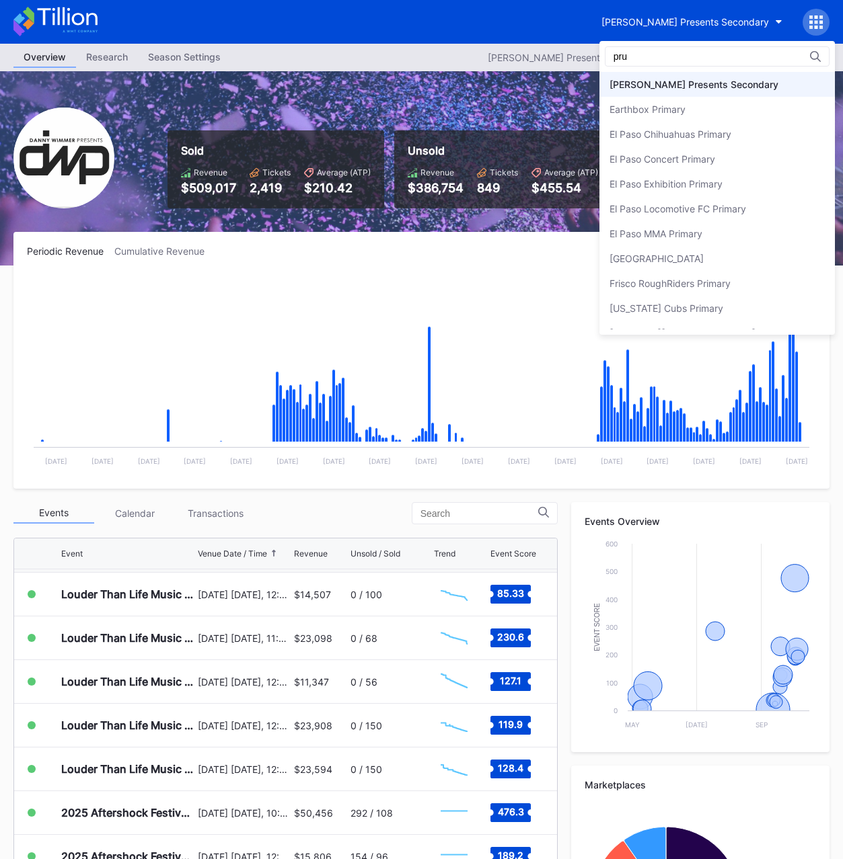
scroll to position [0, 0]
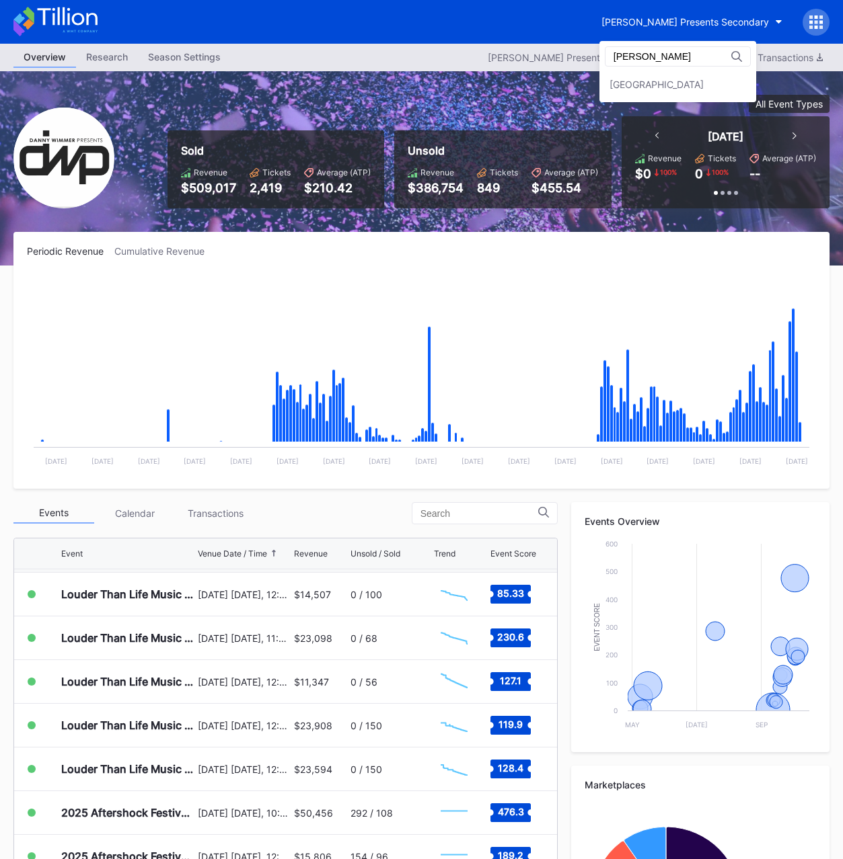
type input "[PERSON_NAME]"
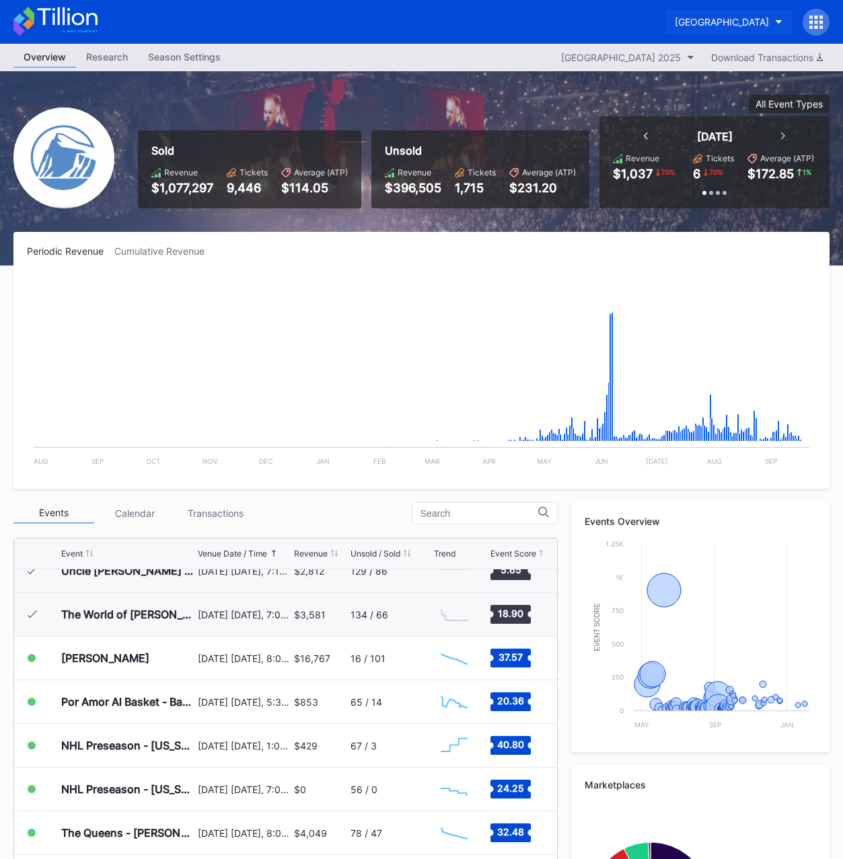
click at [708, 11] on button "[GEOGRAPHIC_DATA]" at bounding box center [728, 21] width 128 height 25
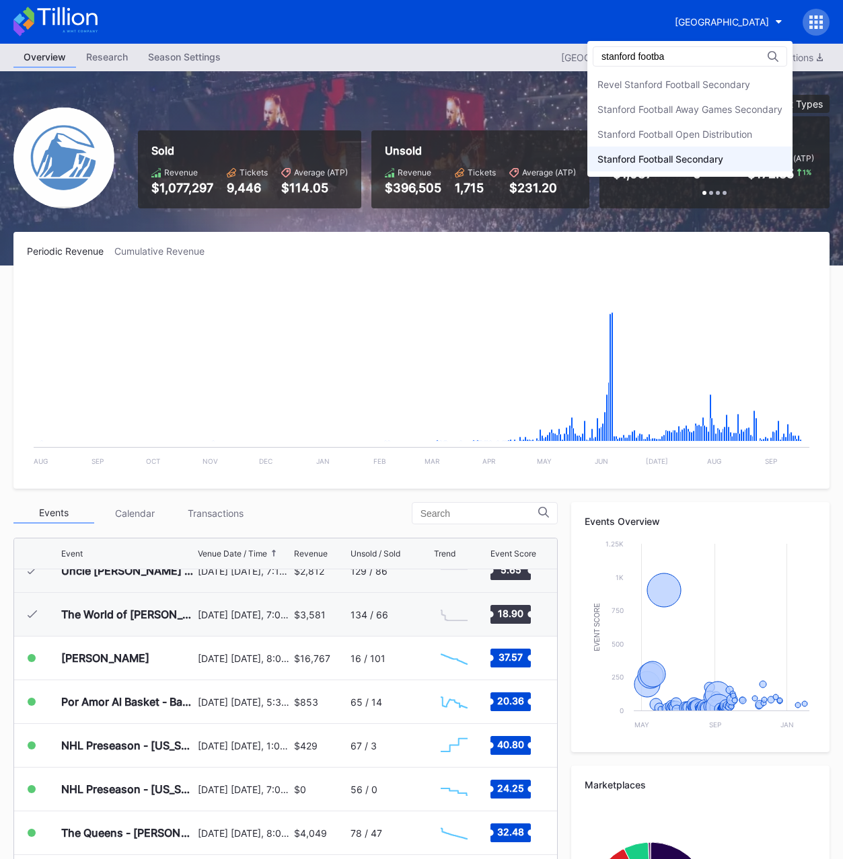
type input "stanford footba"
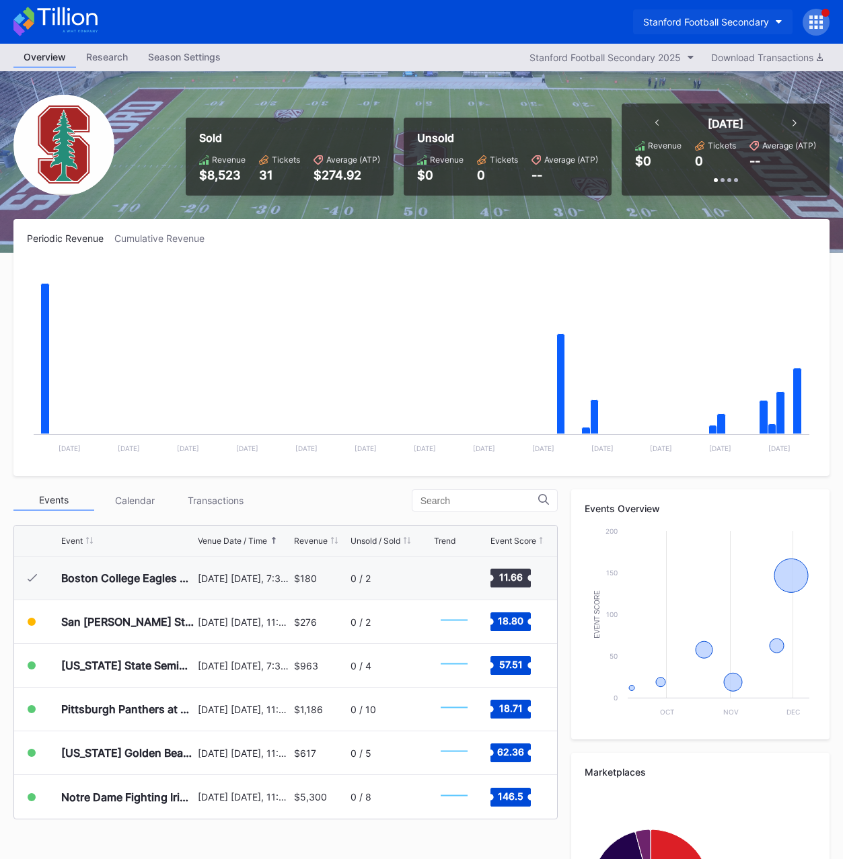
click at [698, 30] on button "Stanford Football Secondary" at bounding box center [712, 21] width 159 height 25
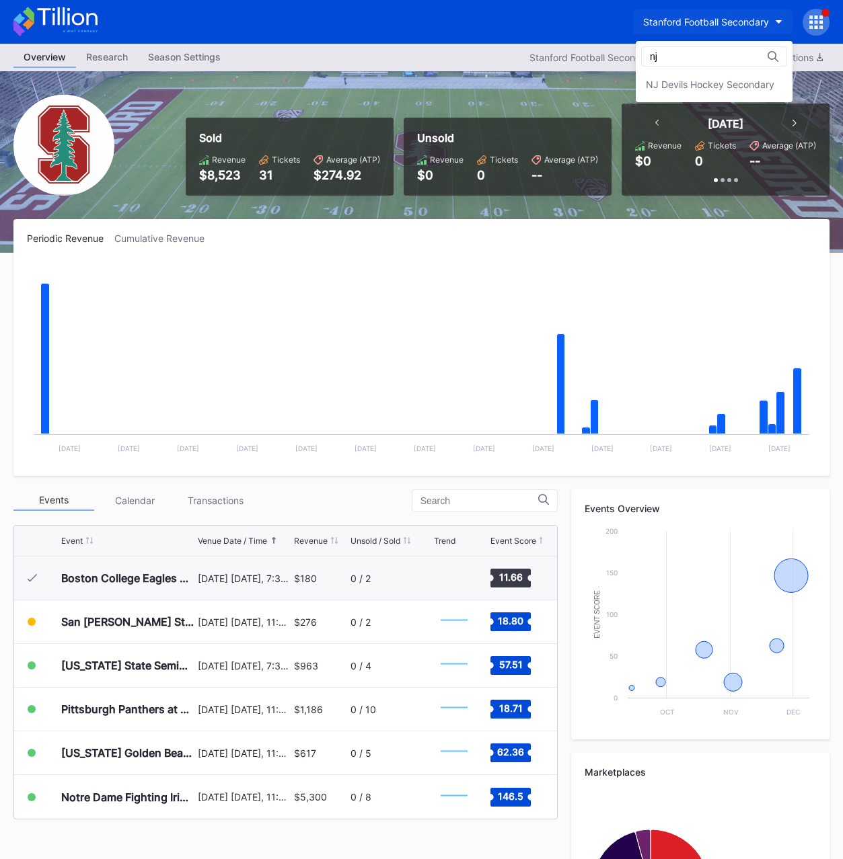
type input "nj"
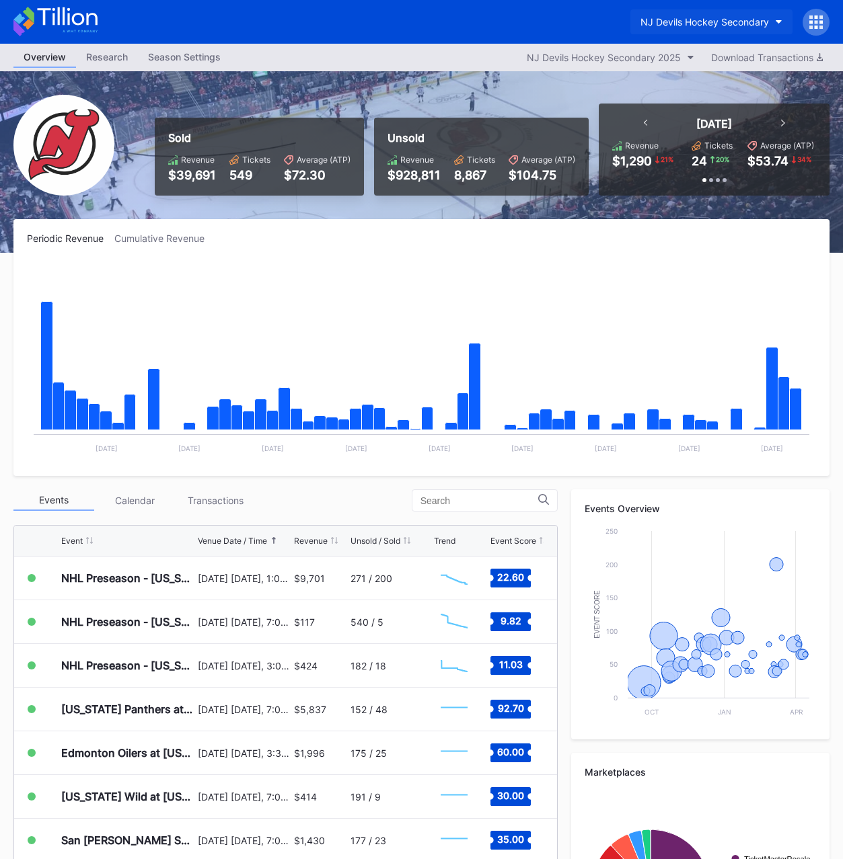
click at [686, 27] on div "NJ Devils Hockey Secondary" at bounding box center [704, 21] width 128 height 11
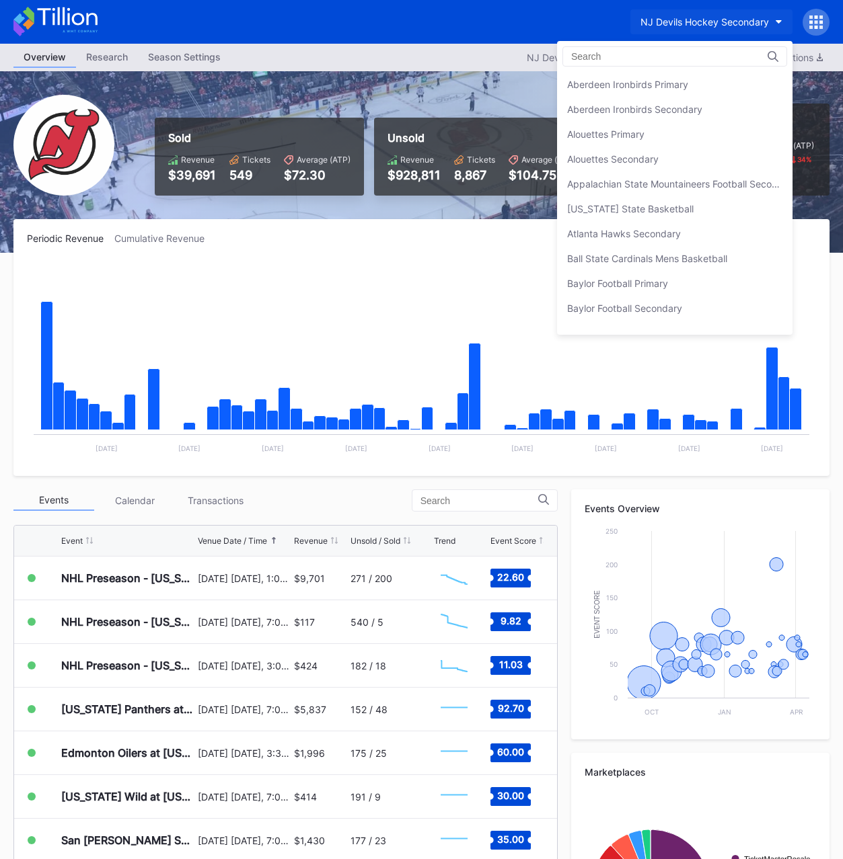
scroll to position [2662, 0]
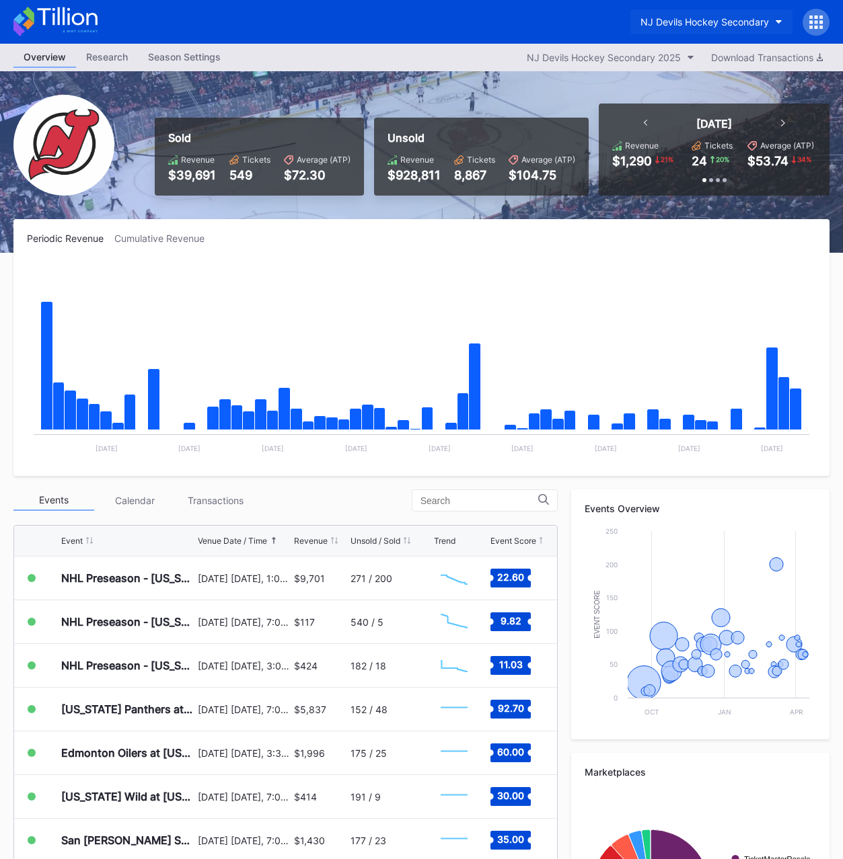
click at [708, 25] on div "NJ Devils Hockey Secondary" at bounding box center [704, 21] width 128 height 11
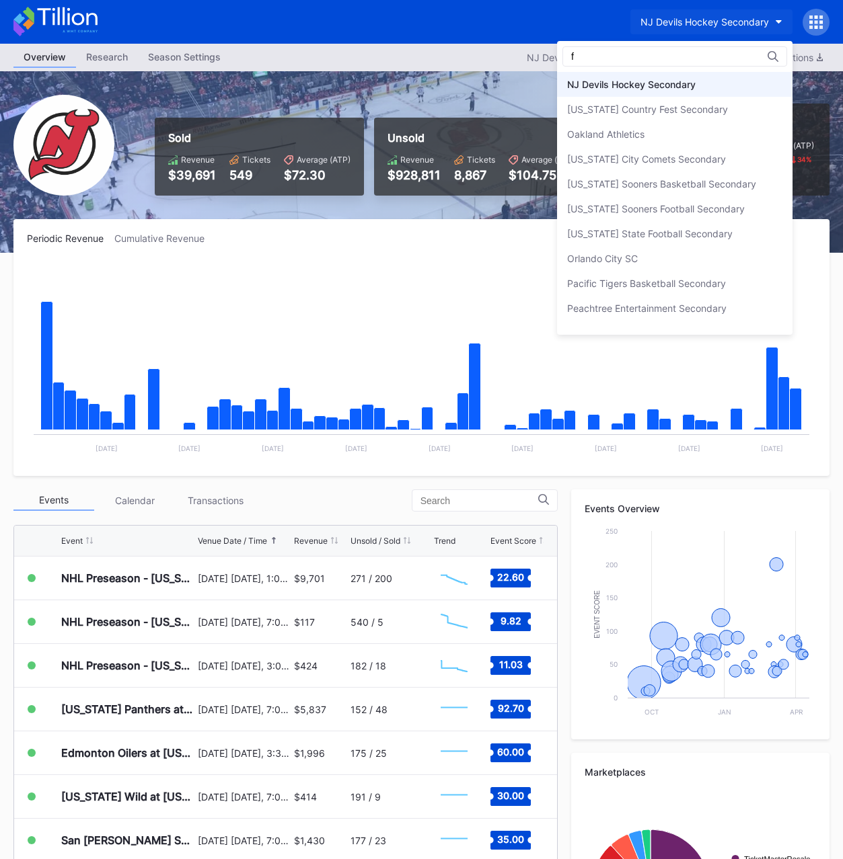
scroll to position [0, 0]
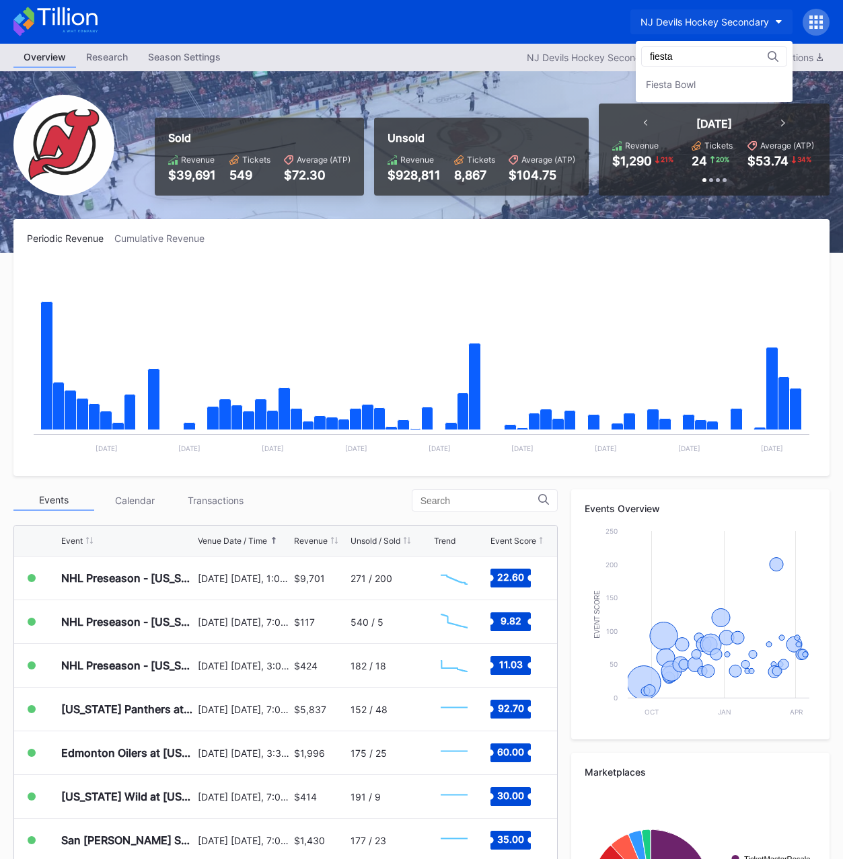
type input "fiesta"
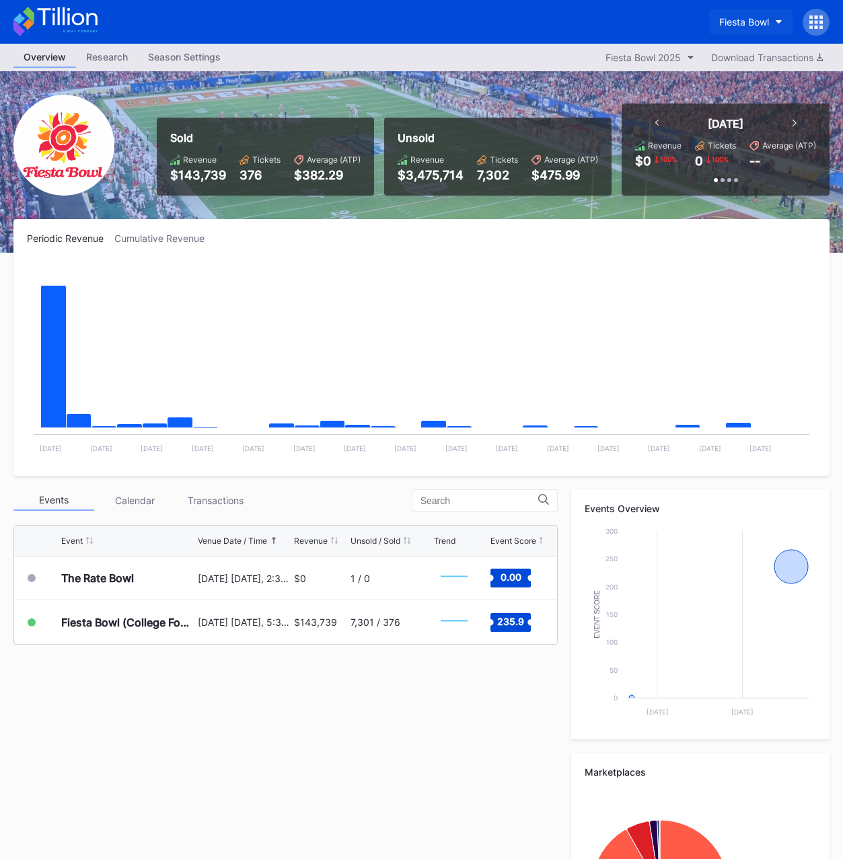
click at [737, 26] on div "Fiesta Bowl" at bounding box center [744, 21] width 50 height 11
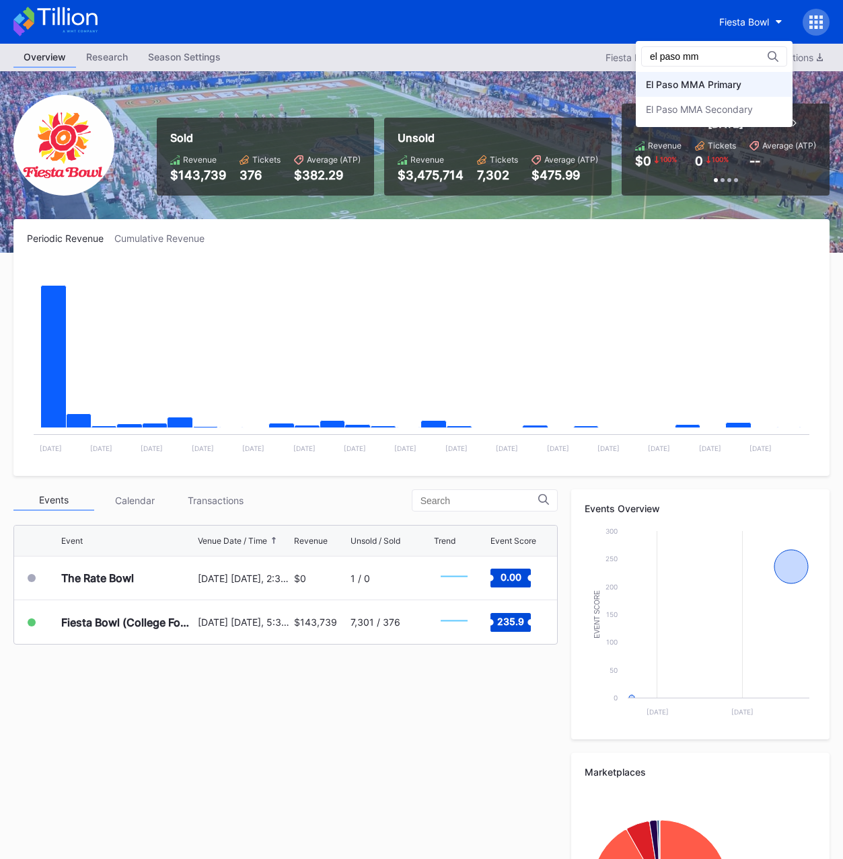
type input "el paso mm"
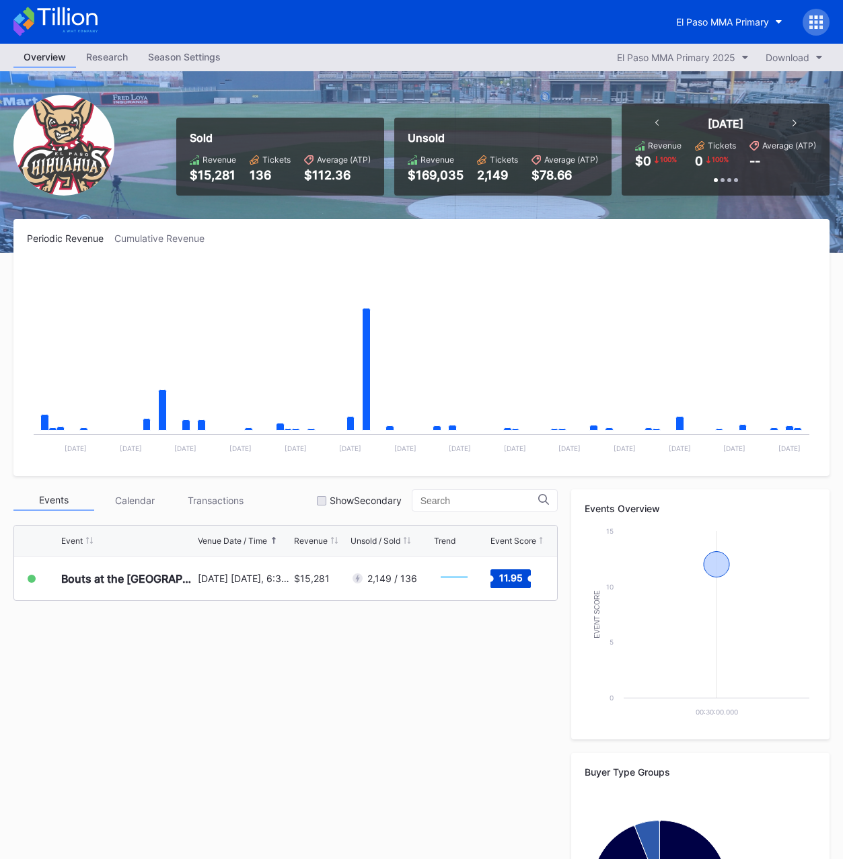
click at [376, 238] on div "Periodic Revenue Cumulative Revenue" at bounding box center [421, 238] width 789 height 11
click at [326, 503] on div at bounding box center [321, 500] width 9 height 9
click at [326, 504] on div at bounding box center [321, 500] width 9 height 9
click at [454, 38] on div "El Paso MMA Primary" at bounding box center [421, 22] width 843 height 44
click at [408, 216] on div "Sold Revenue $15,281 Tickets 136 Average (ATP) $112.36 Unsold Revenue $169,035 …" at bounding box center [421, 162] width 843 height 182
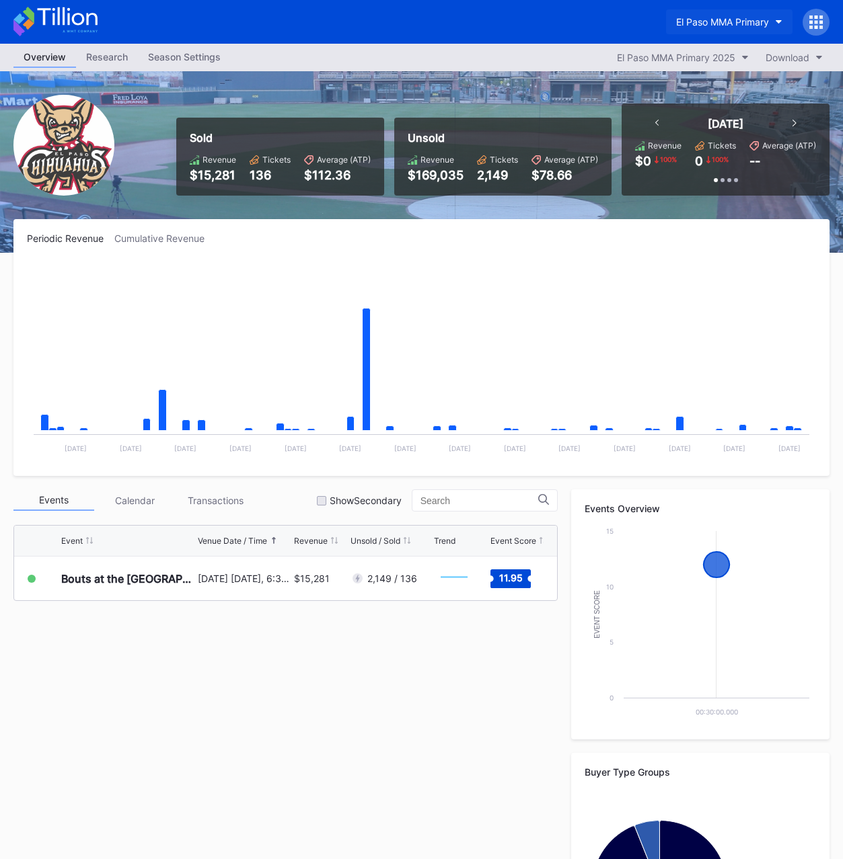
click at [716, 15] on button "El Paso MMA Primary" at bounding box center [729, 21] width 126 height 25
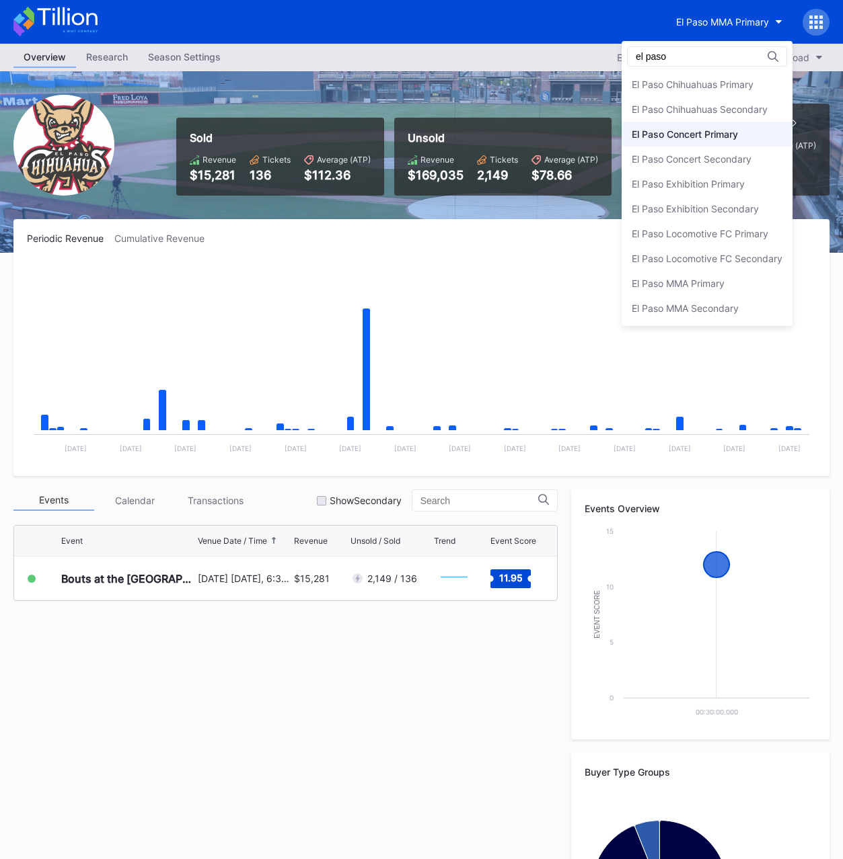
type input "el paso"
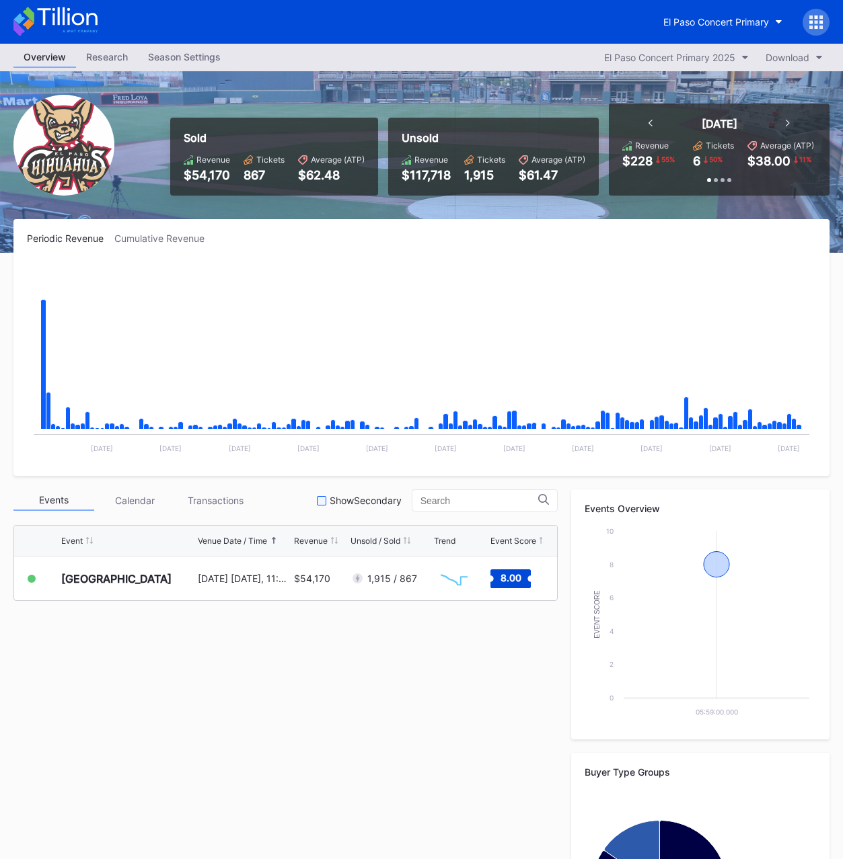
click at [346, 500] on div "Show Secondary" at bounding box center [366, 500] width 72 height 11
click at [325, 502] on icon at bounding box center [321, 500] width 7 height 5
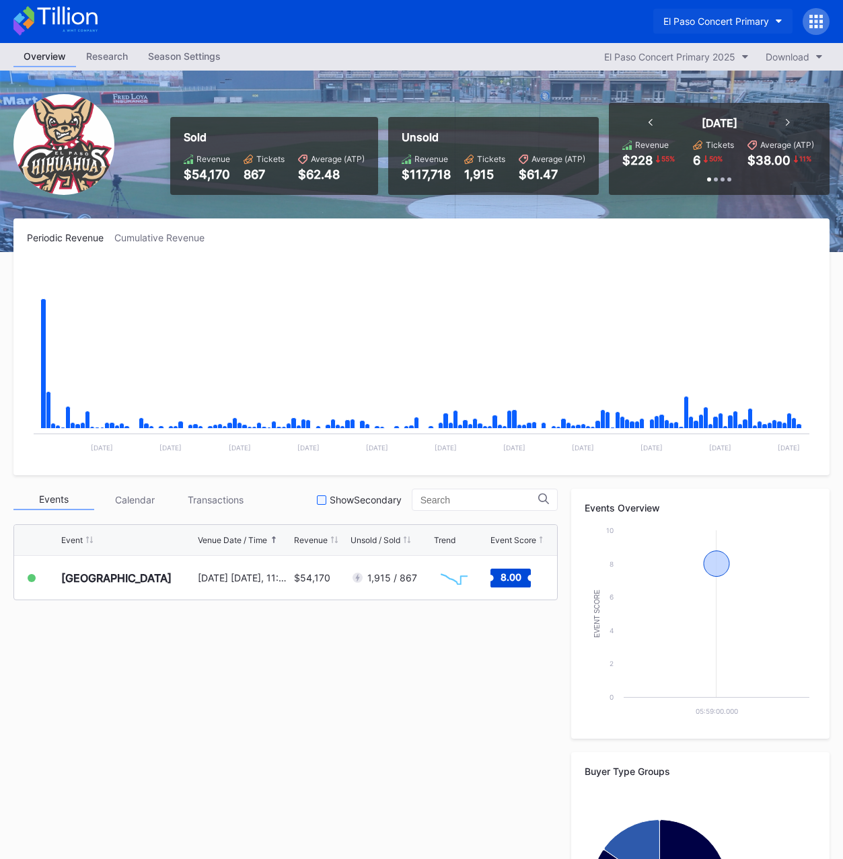
click at [709, 24] on div "El Paso Concert Primary" at bounding box center [716, 20] width 106 height 11
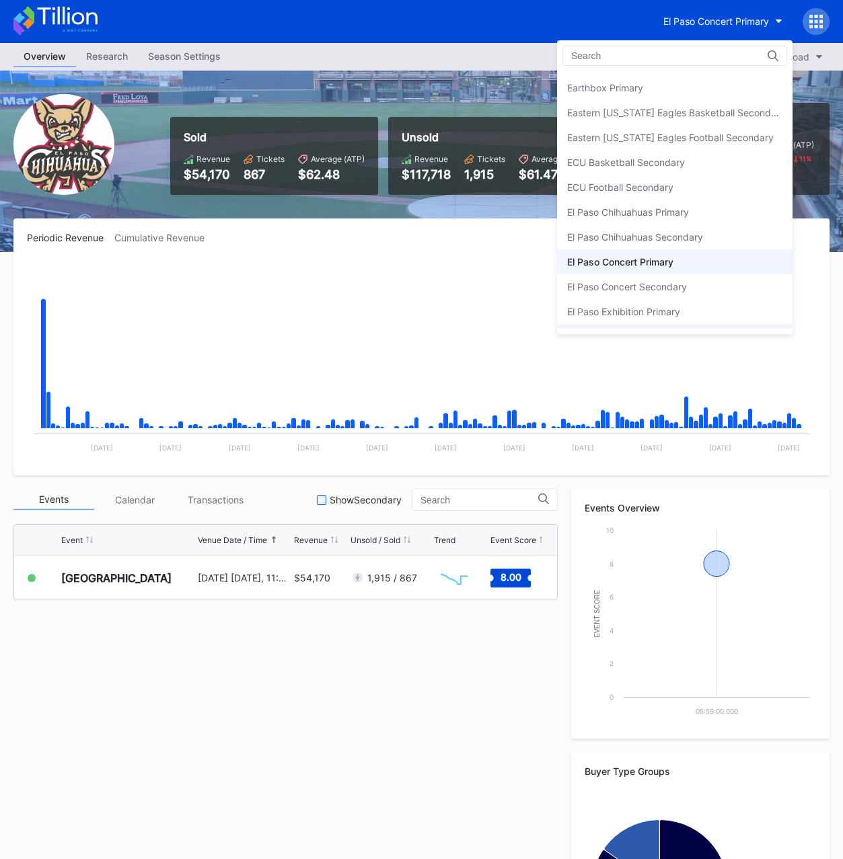
scroll to position [1036, 0]
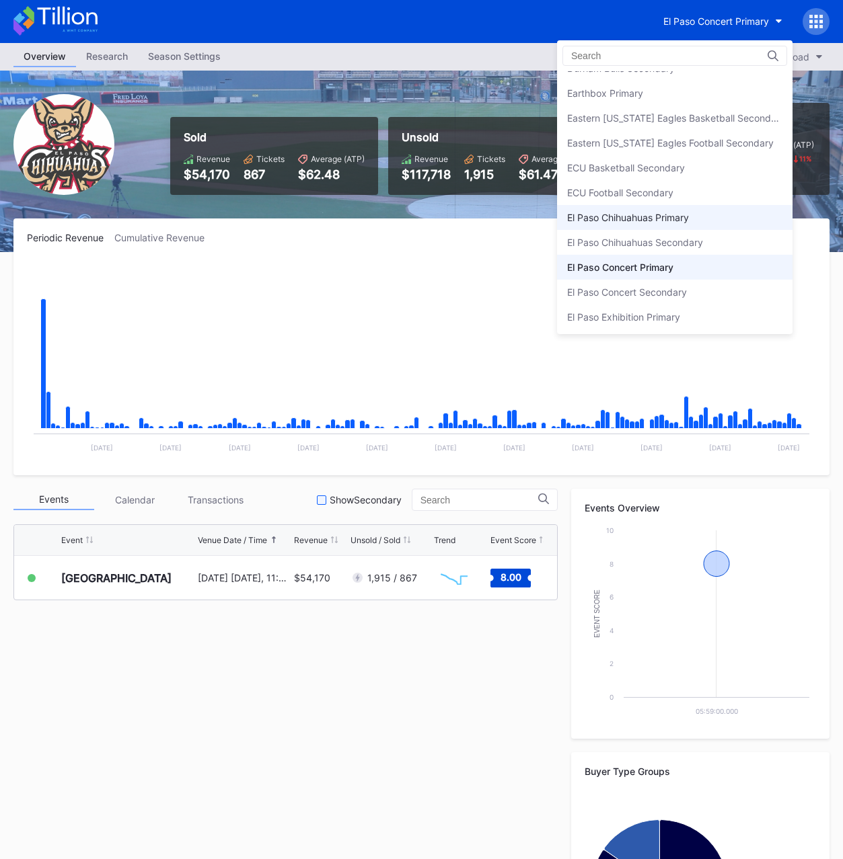
click at [682, 221] on div "El Paso Chihuahuas Primary" at bounding box center [628, 217] width 122 height 11
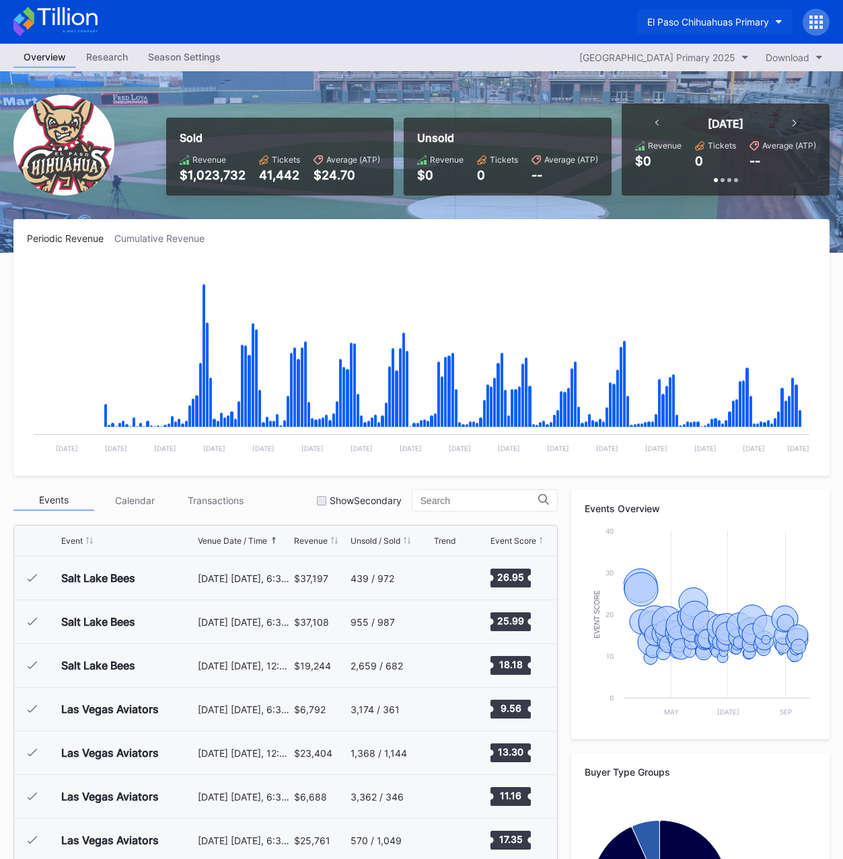
click at [695, 30] on button "El Paso Chihuahuas Primary" at bounding box center [714, 21] width 155 height 25
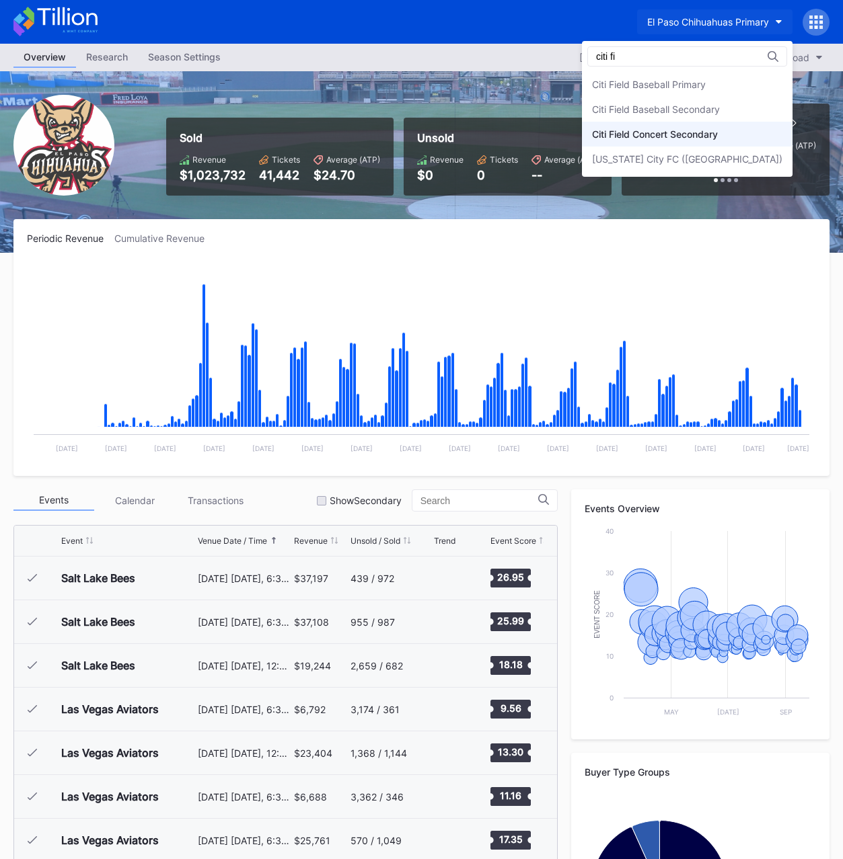
type input "citi fi"
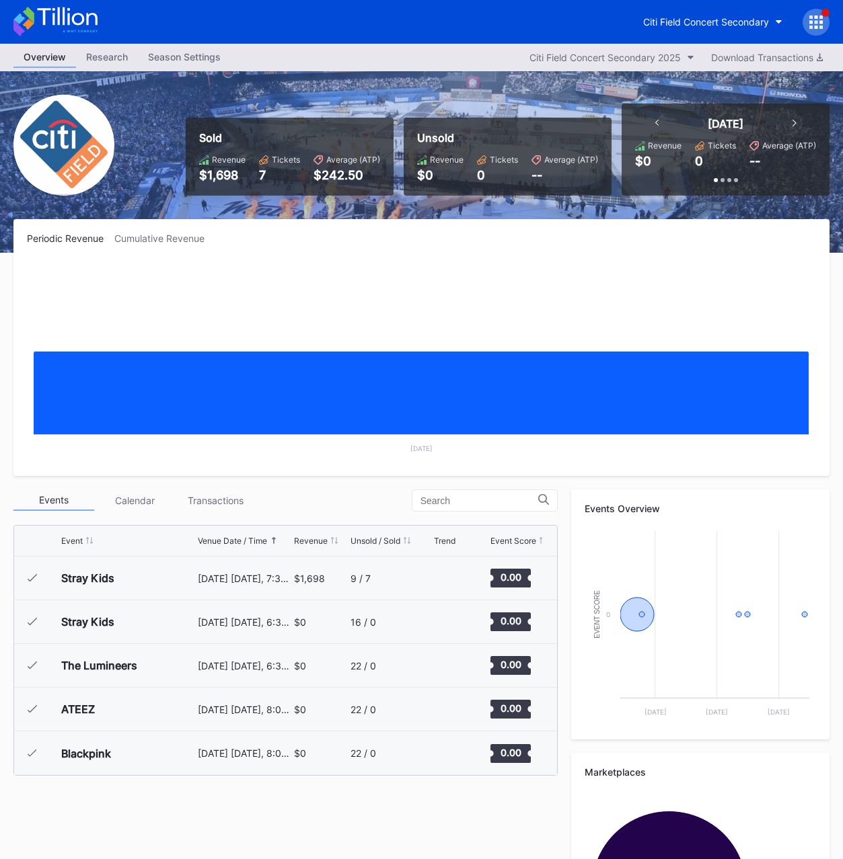
click at [536, 113] on div "Sold Revenue $1,698 Tickets 7 Average (ATP) $242.50 Unsold Revenue $0 Tickets 0…" at bounding box center [503, 150] width 654 height 92
click at [690, 21] on div "Citi Field Concert Secondary" at bounding box center [706, 21] width 126 height 11
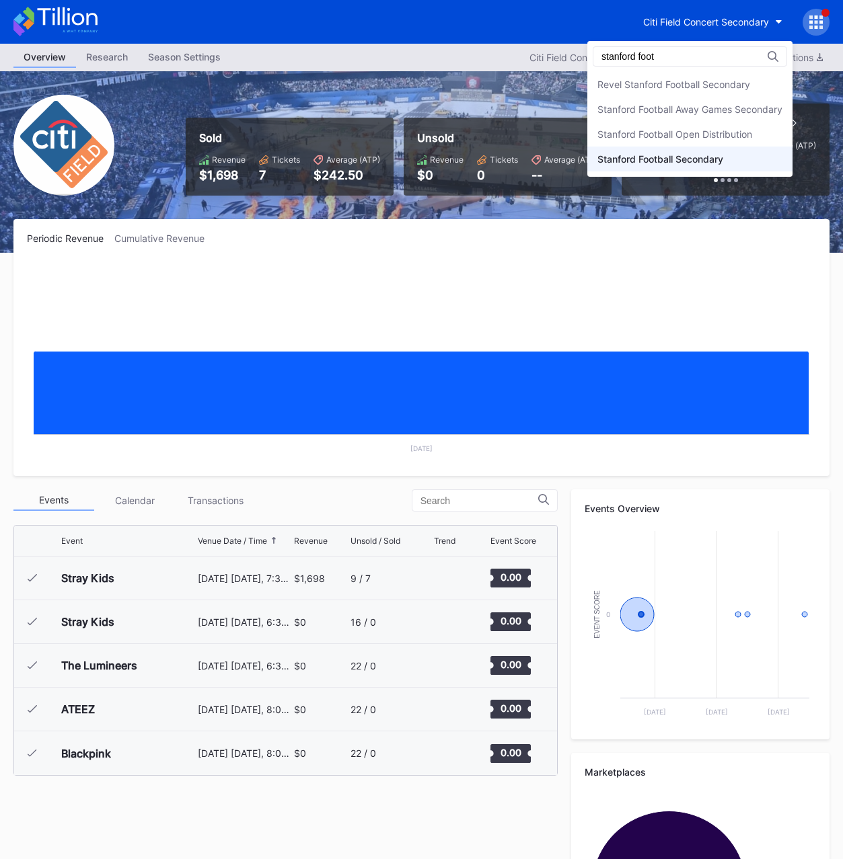
type input "stanford foot"
